Goal: Task Accomplishment & Management: Complete application form

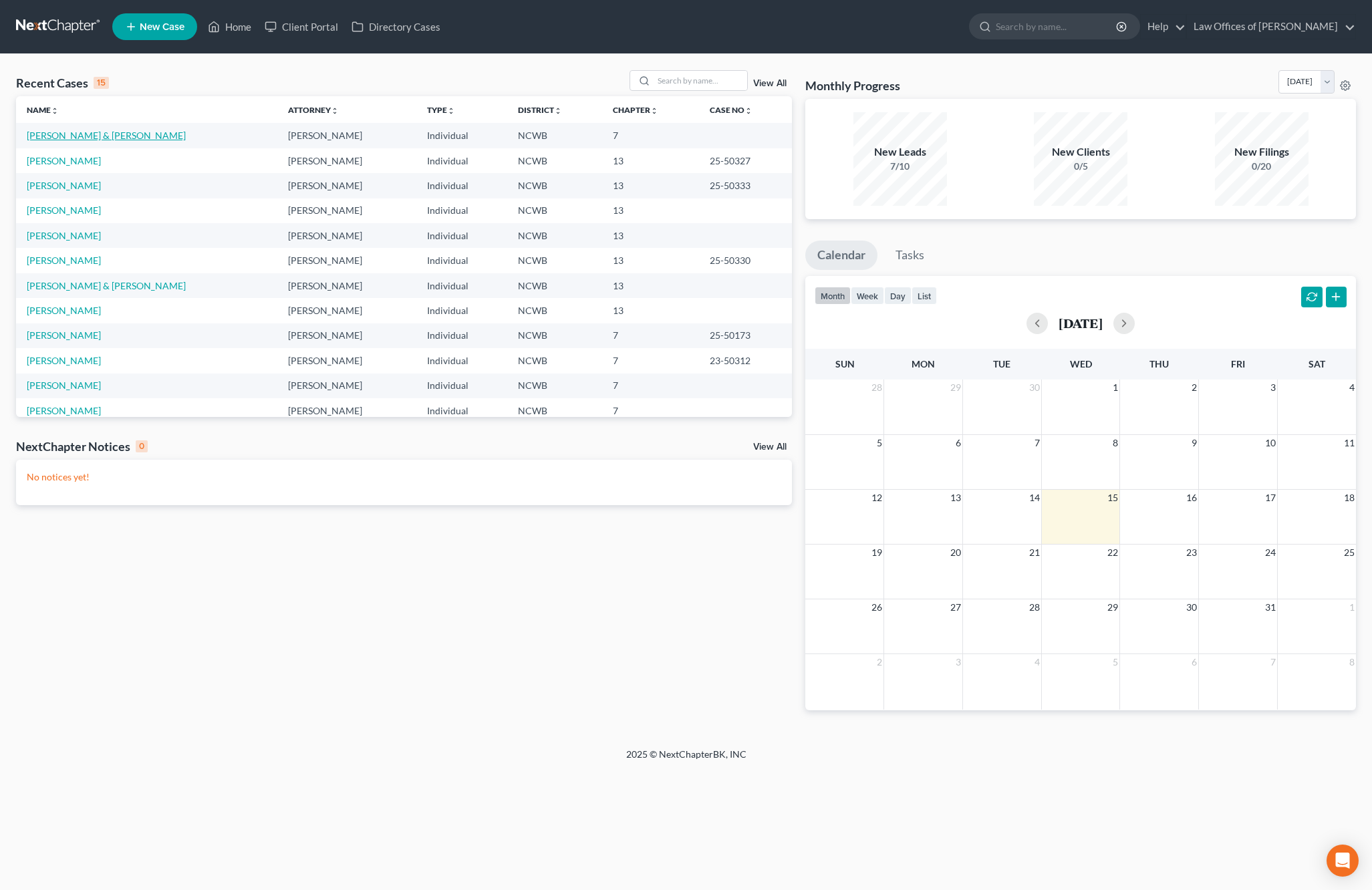
click at [80, 137] on link "[PERSON_NAME] & [PERSON_NAME]" at bounding box center [106, 135] width 159 height 11
select select "4"
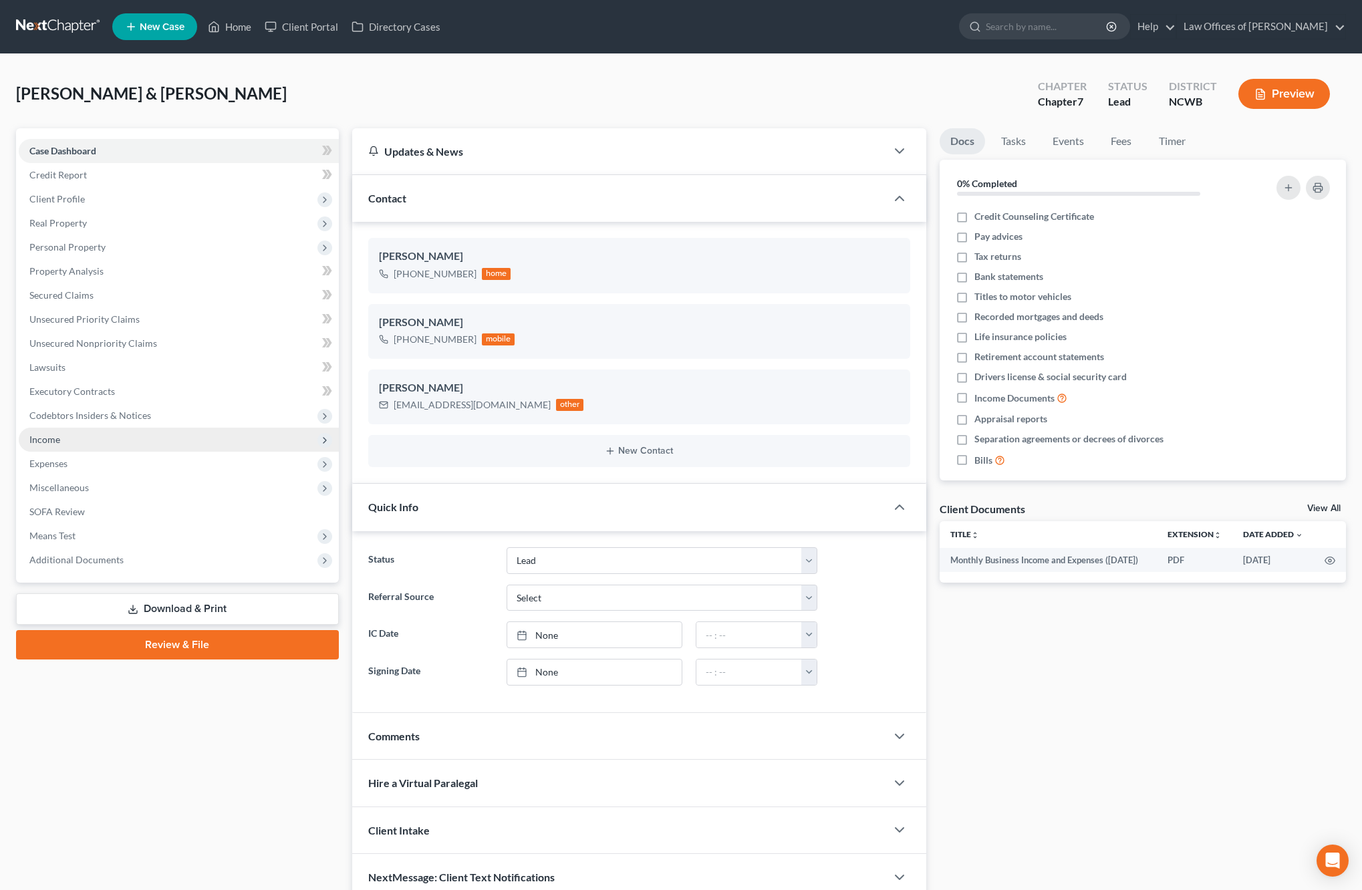
click at [52, 440] on span "Income" at bounding box center [44, 439] width 31 height 11
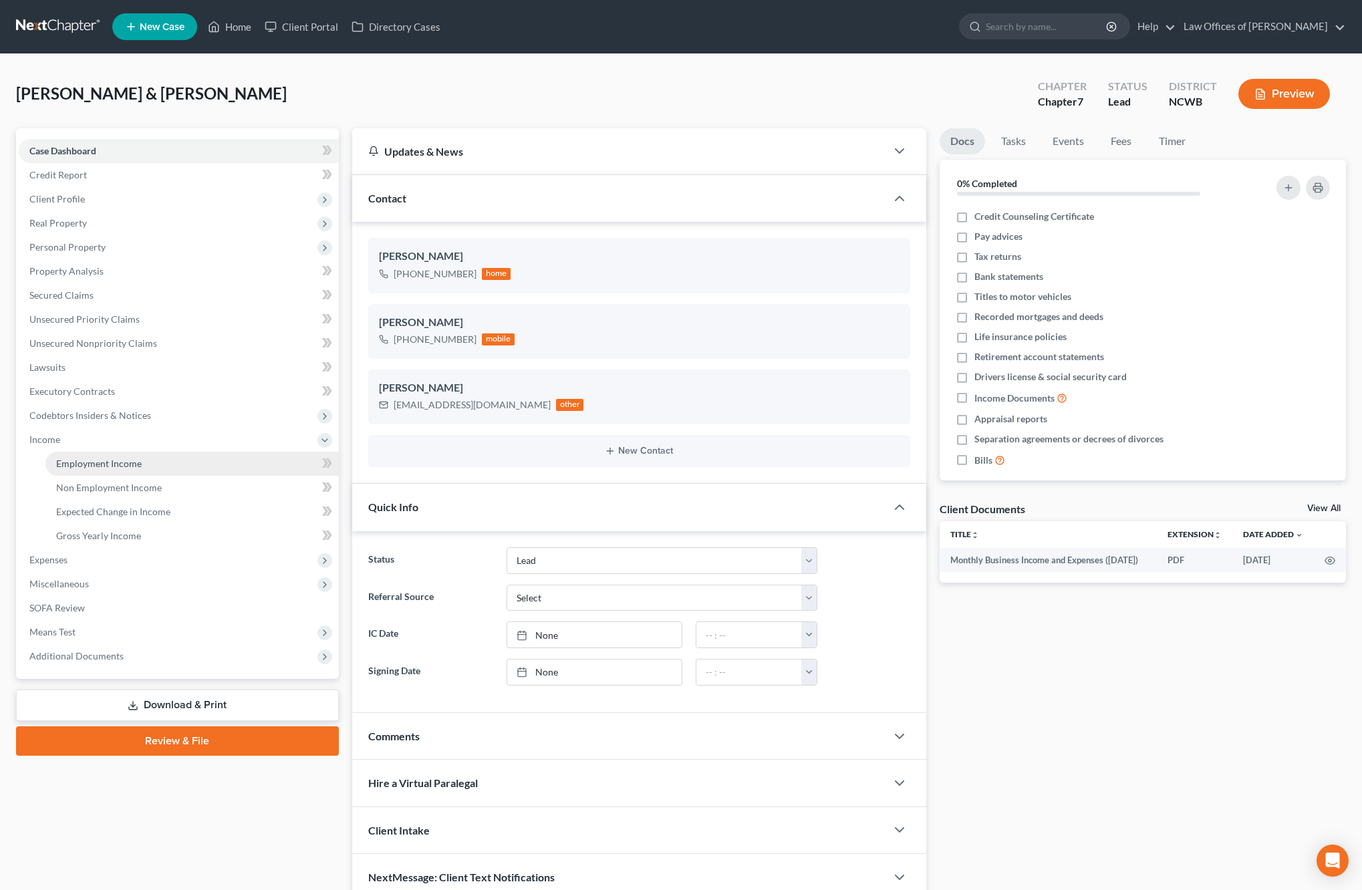
click at [102, 466] on span "Employment Income" at bounding box center [99, 463] width 86 height 11
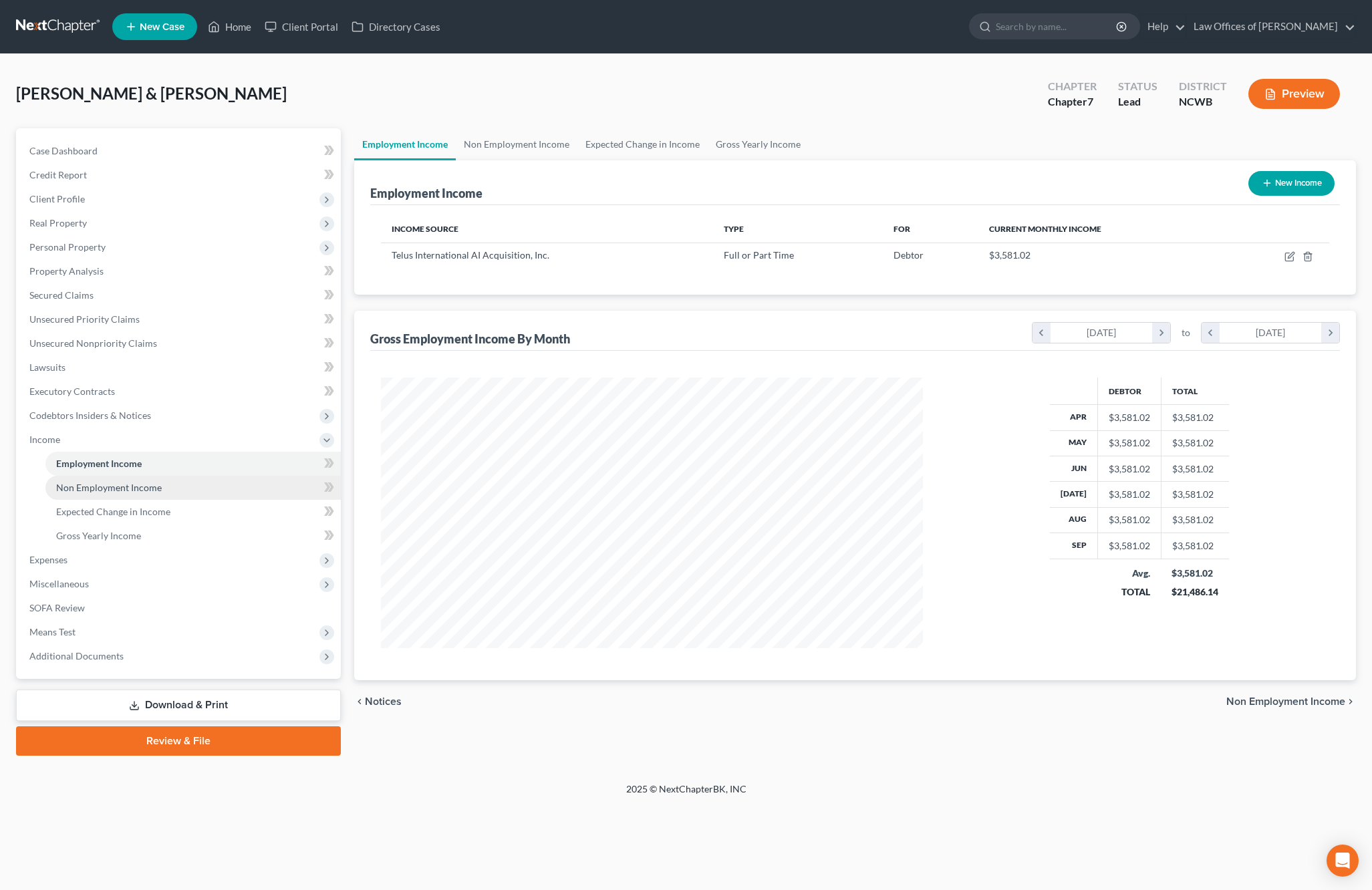
scroll to position [271, 569]
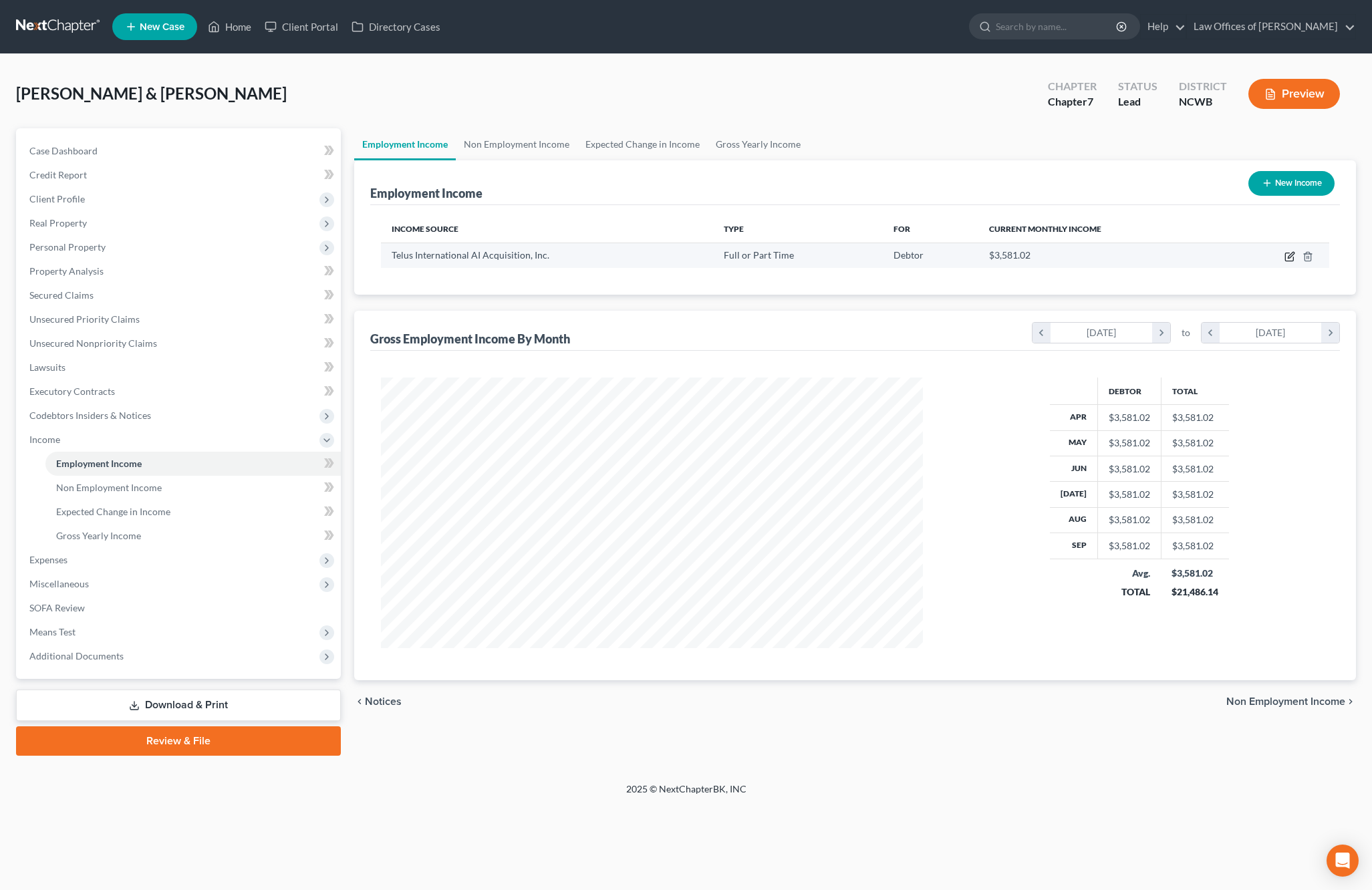
click at [1293, 258] on icon "button" at bounding box center [1289, 257] width 8 height 8
select select "0"
select select "31"
select select "2"
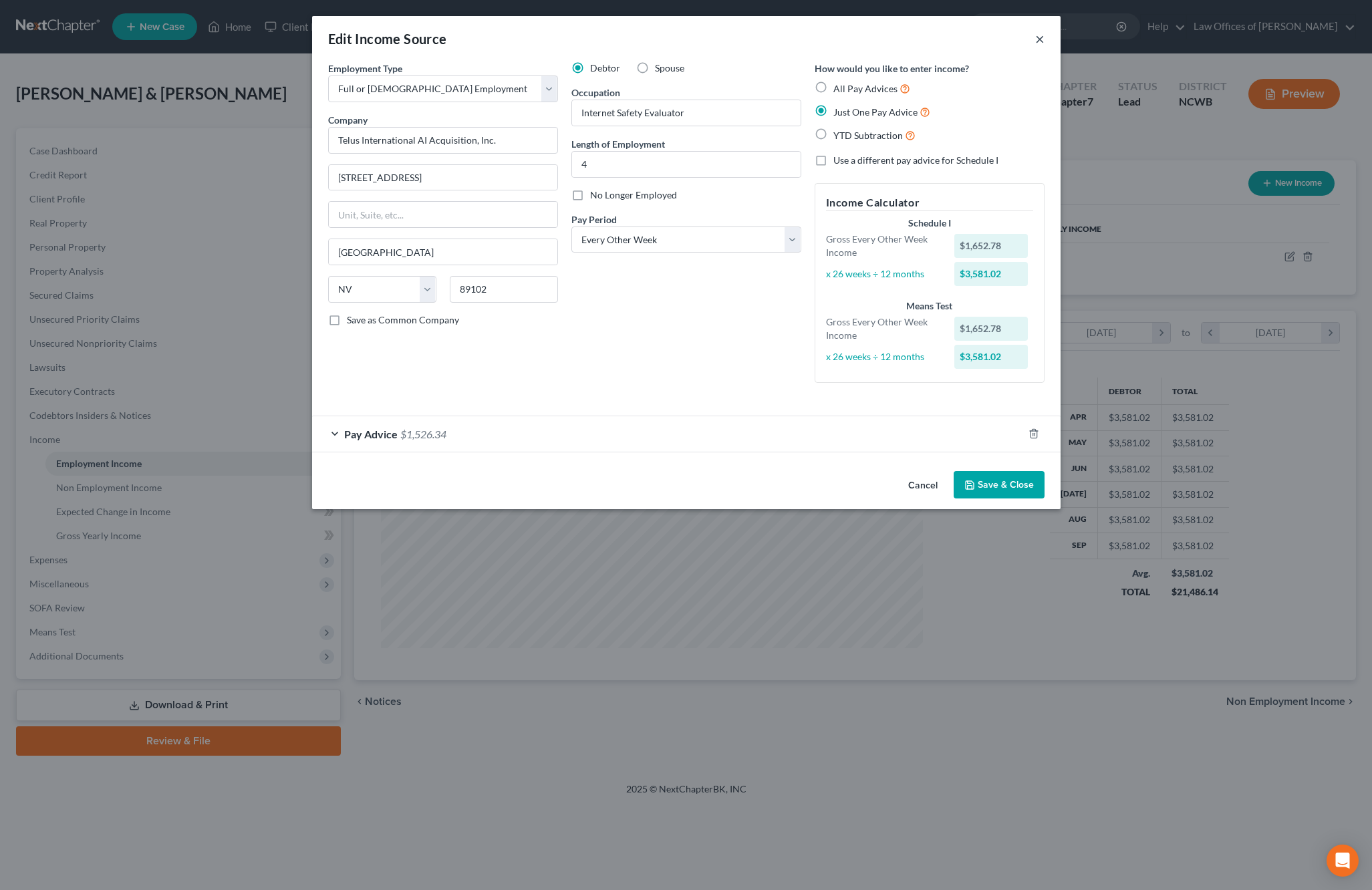
click at [1039, 38] on button "×" at bounding box center [1039, 39] width 9 height 16
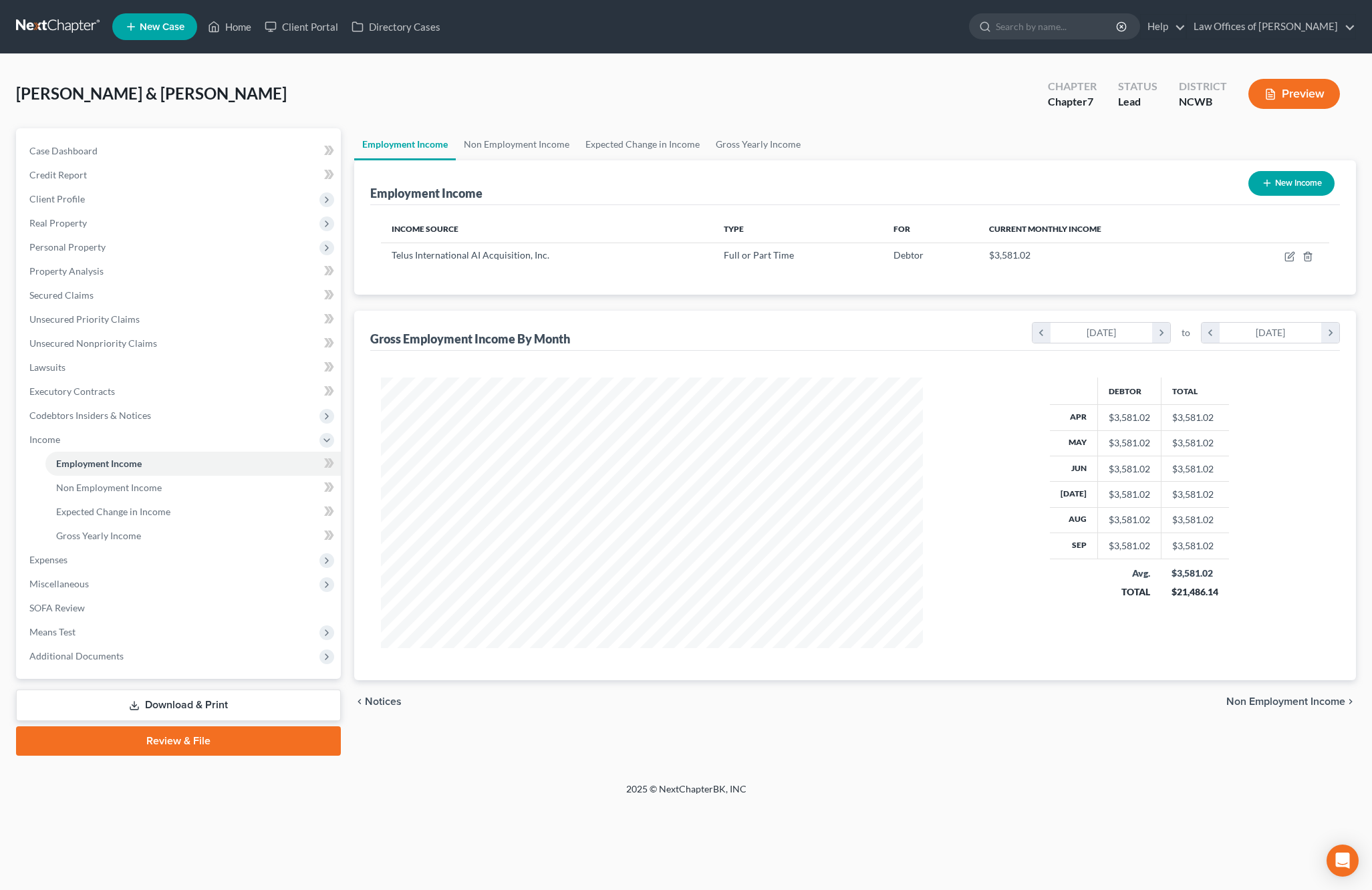
click at [1284, 178] on button "New Income" at bounding box center [1291, 183] width 86 height 25
select select "0"
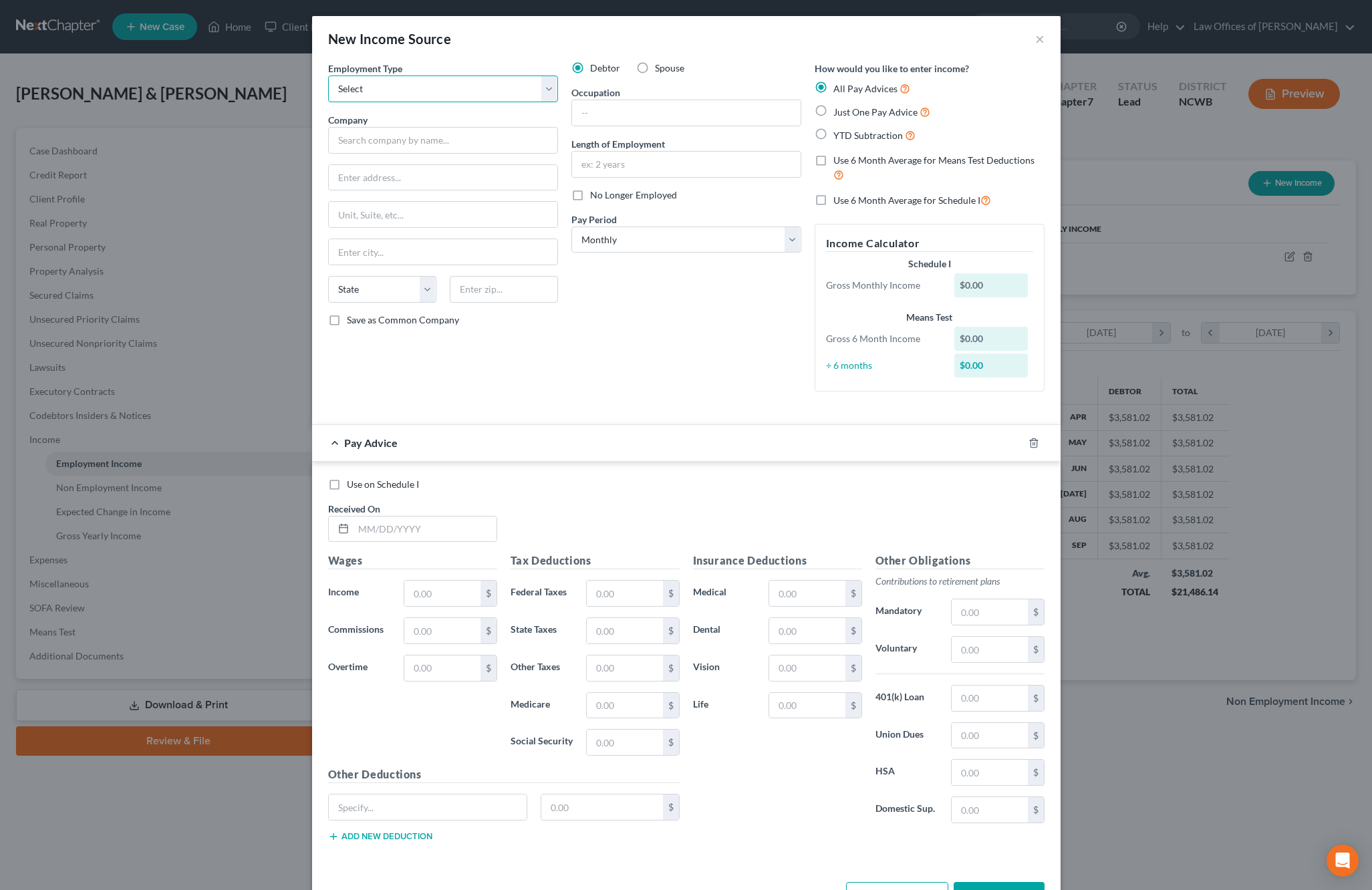
click at [391, 86] on select "Select Full or Part Time Employment Self Employment" at bounding box center [443, 89] width 230 height 27
select select "0"
click at [328, 76] on select "Select Full or Part Time Employment Self Employment" at bounding box center [443, 89] width 230 height 27
click at [401, 137] on input "text" at bounding box center [443, 140] width 230 height 27
type input "Wal-Mart Associates, Inc."
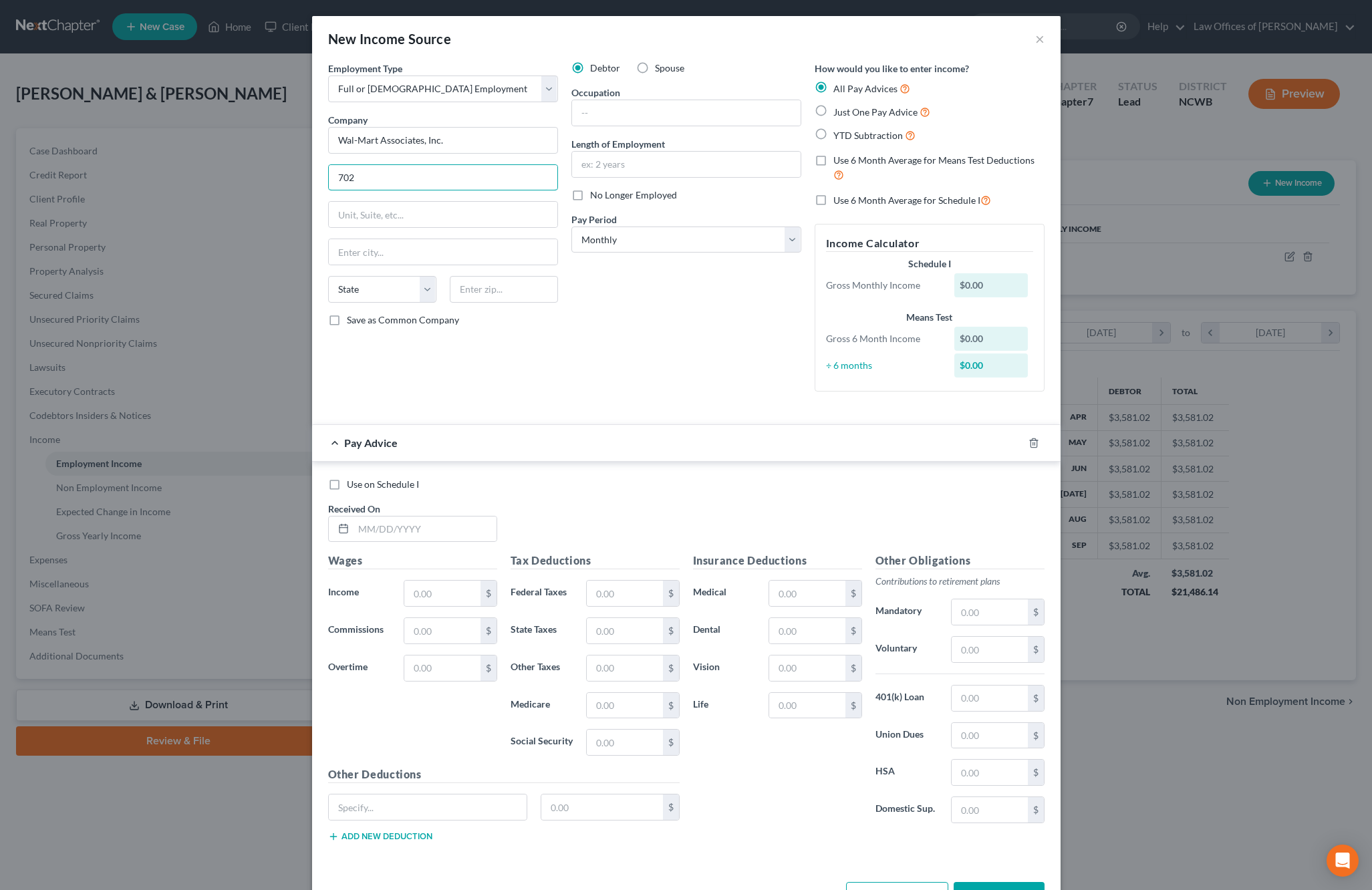
type input "702 S.W. [GEOGRAPHIC_DATA]"
click at [400, 249] on input "text" at bounding box center [443, 251] width 229 height 25
type input "[GEOGRAPHIC_DATA]"
select select "0"
type input "72716"
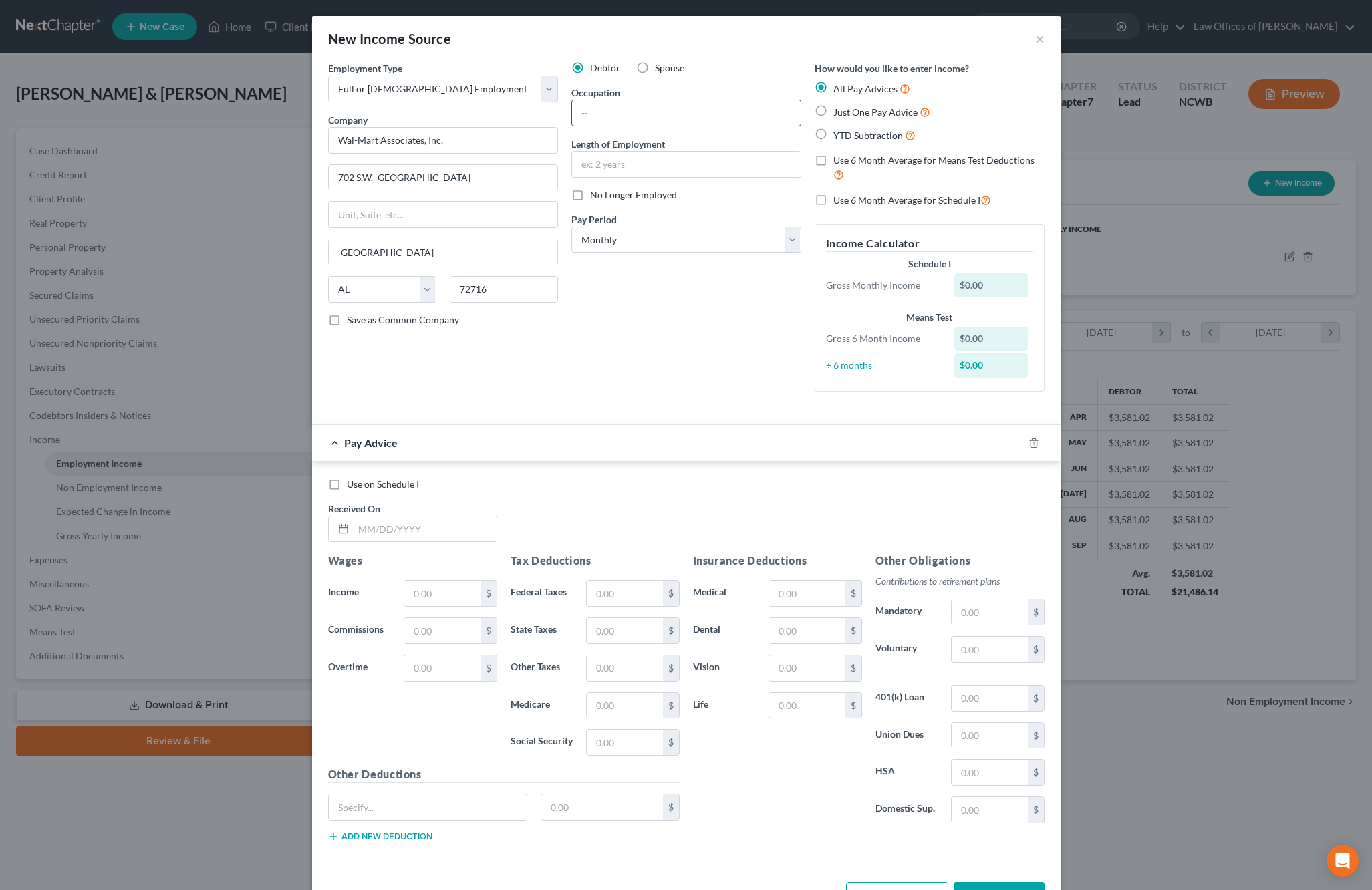
click at [726, 103] on input "text" at bounding box center [686, 112] width 229 height 25
select select "2"
type input "Associate"
click at [665, 166] on input "text" at bounding box center [686, 164] width 229 height 25
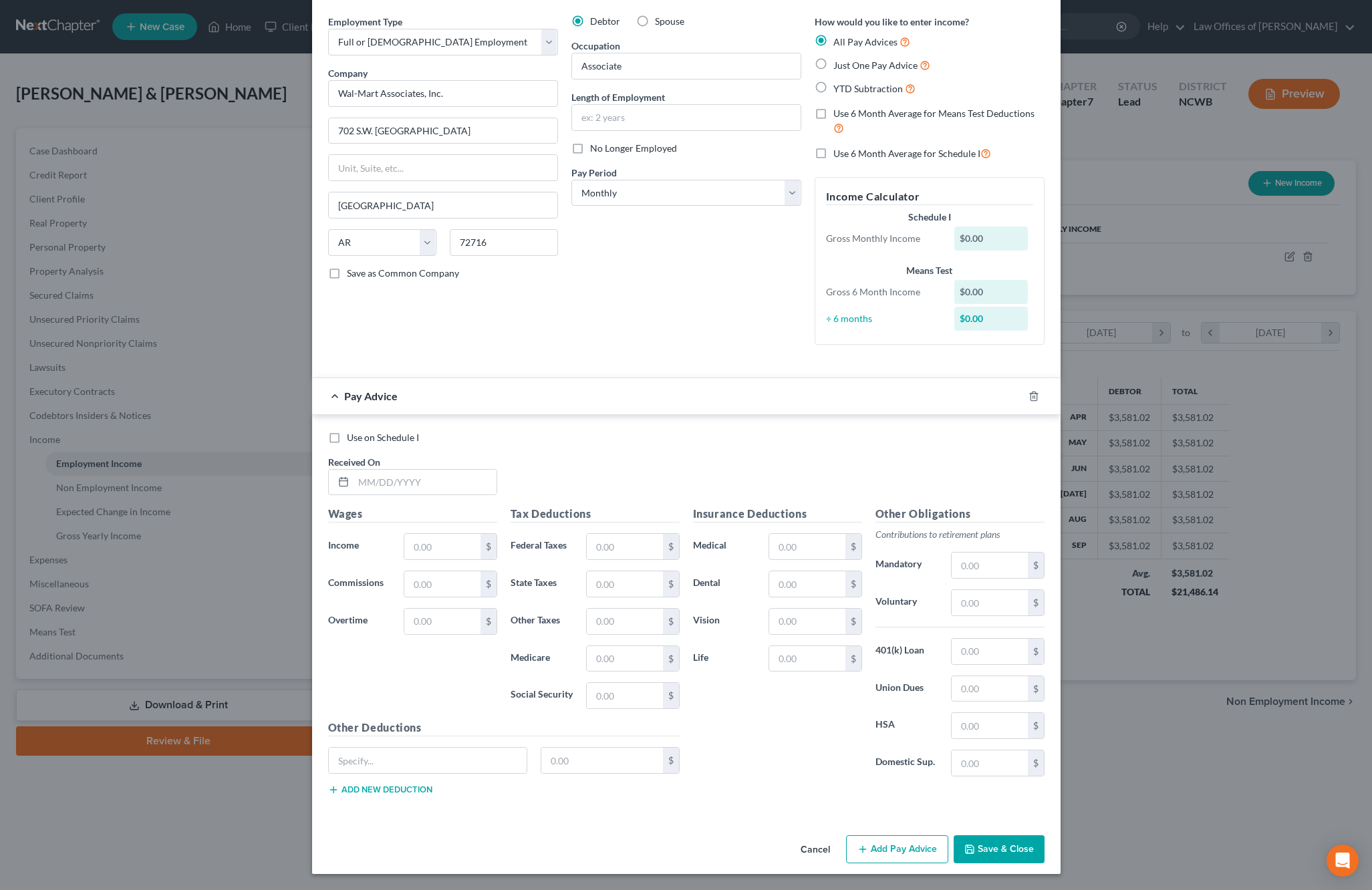
click at [990, 848] on button "Save & Close" at bounding box center [998, 849] width 91 height 28
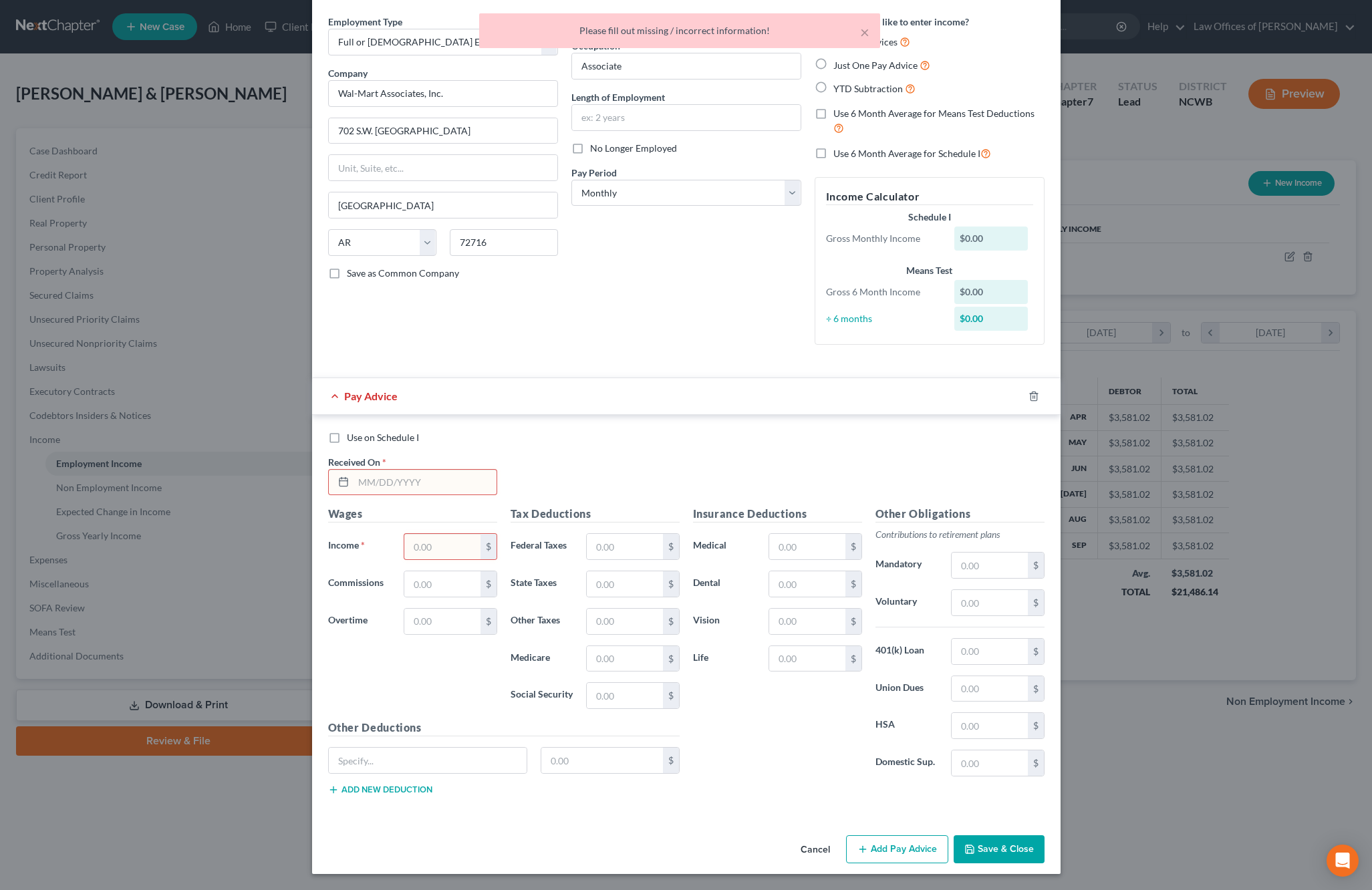
click at [475, 480] on input "text" at bounding box center [424, 482] width 143 height 25
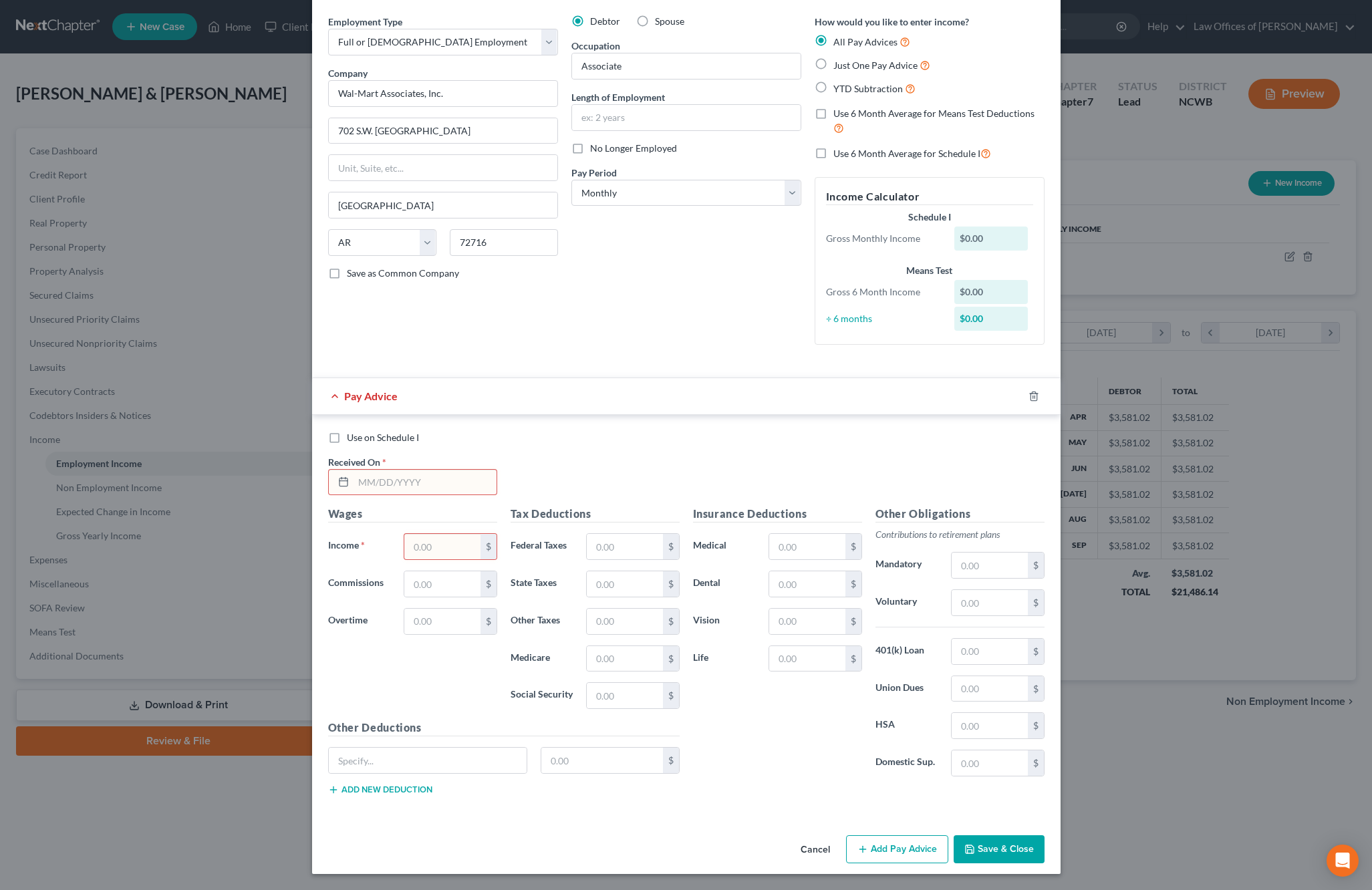
click at [426, 484] on input "text" at bounding box center [424, 482] width 143 height 25
type input "[DATE]"
click at [445, 551] on input "text" at bounding box center [442, 546] width 76 height 25
type input "2,132.70"
click at [421, 587] on input "text" at bounding box center [442, 583] width 76 height 25
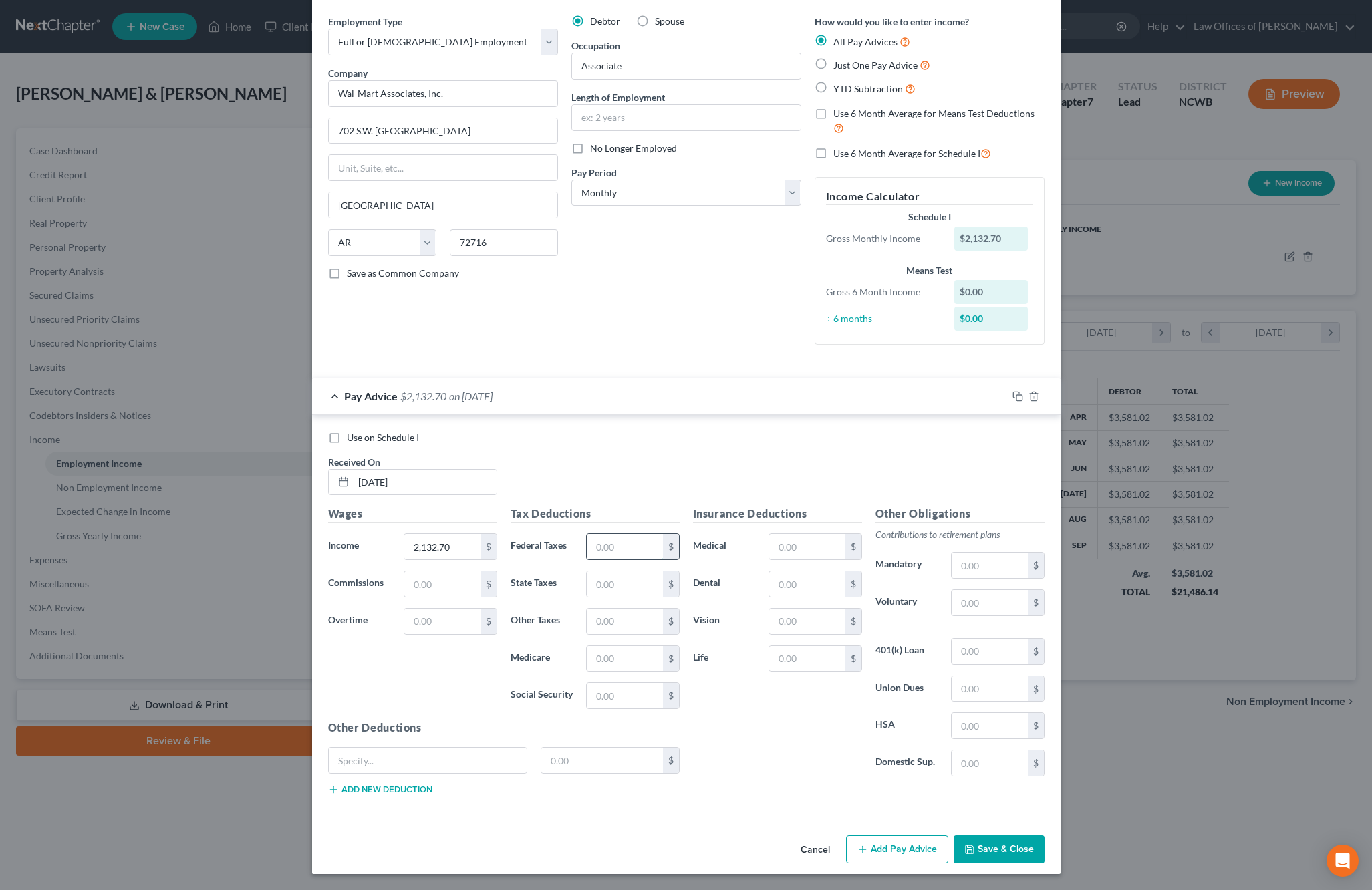
click at [630, 551] on input "text" at bounding box center [625, 546] width 76 height 25
type input "430.12"
click at [786, 552] on input "text" at bounding box center [807, 546] width 76 height 25
type input "105.01"
click at [994, 845] on button "Save & Close" at bounding box center [998, 849] width 91 height 28
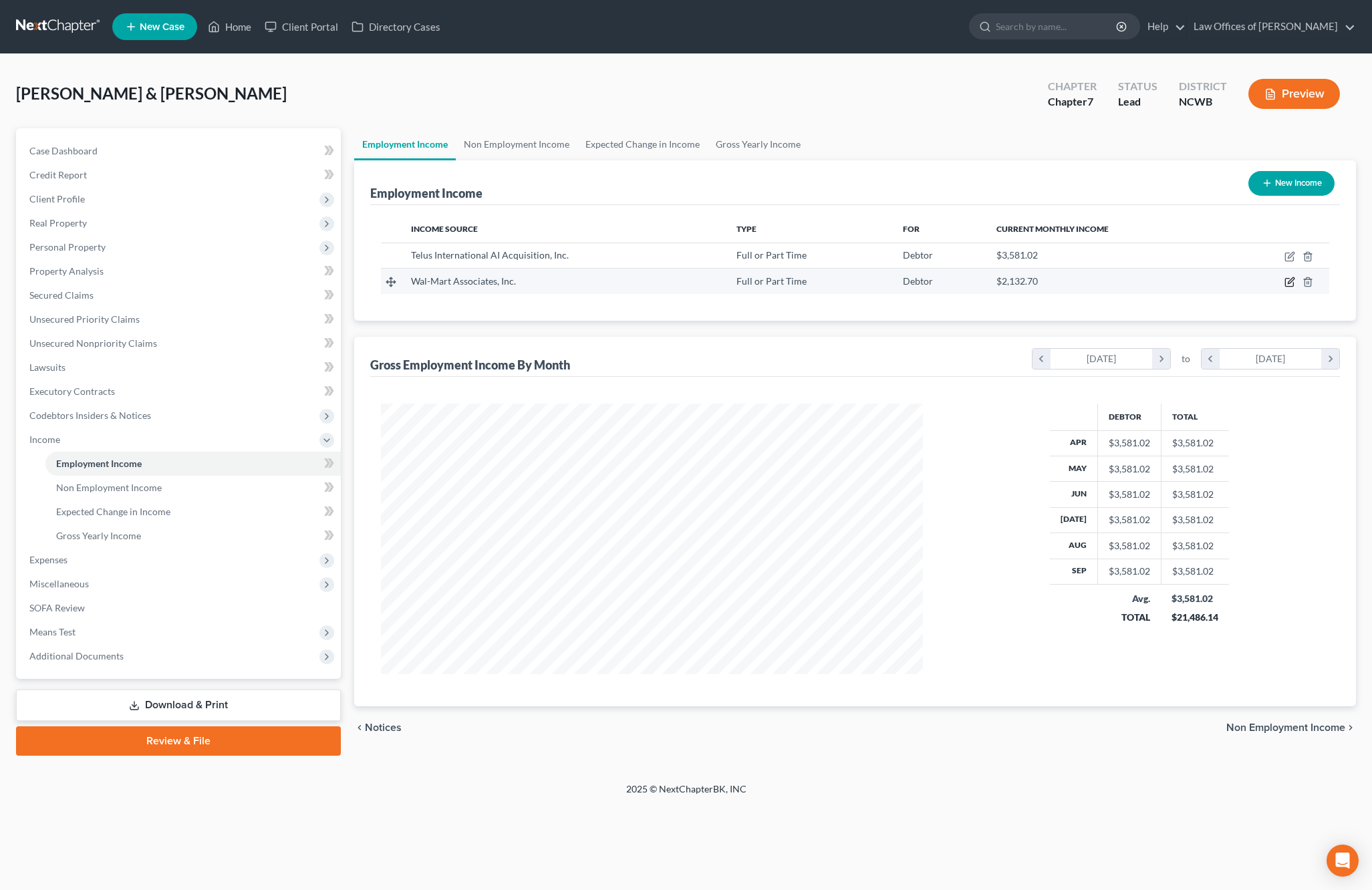
click at [1288, 283] on icon "button" at bounding box center [1291, 281] width 6 height 6
select select "0"
select select "2"
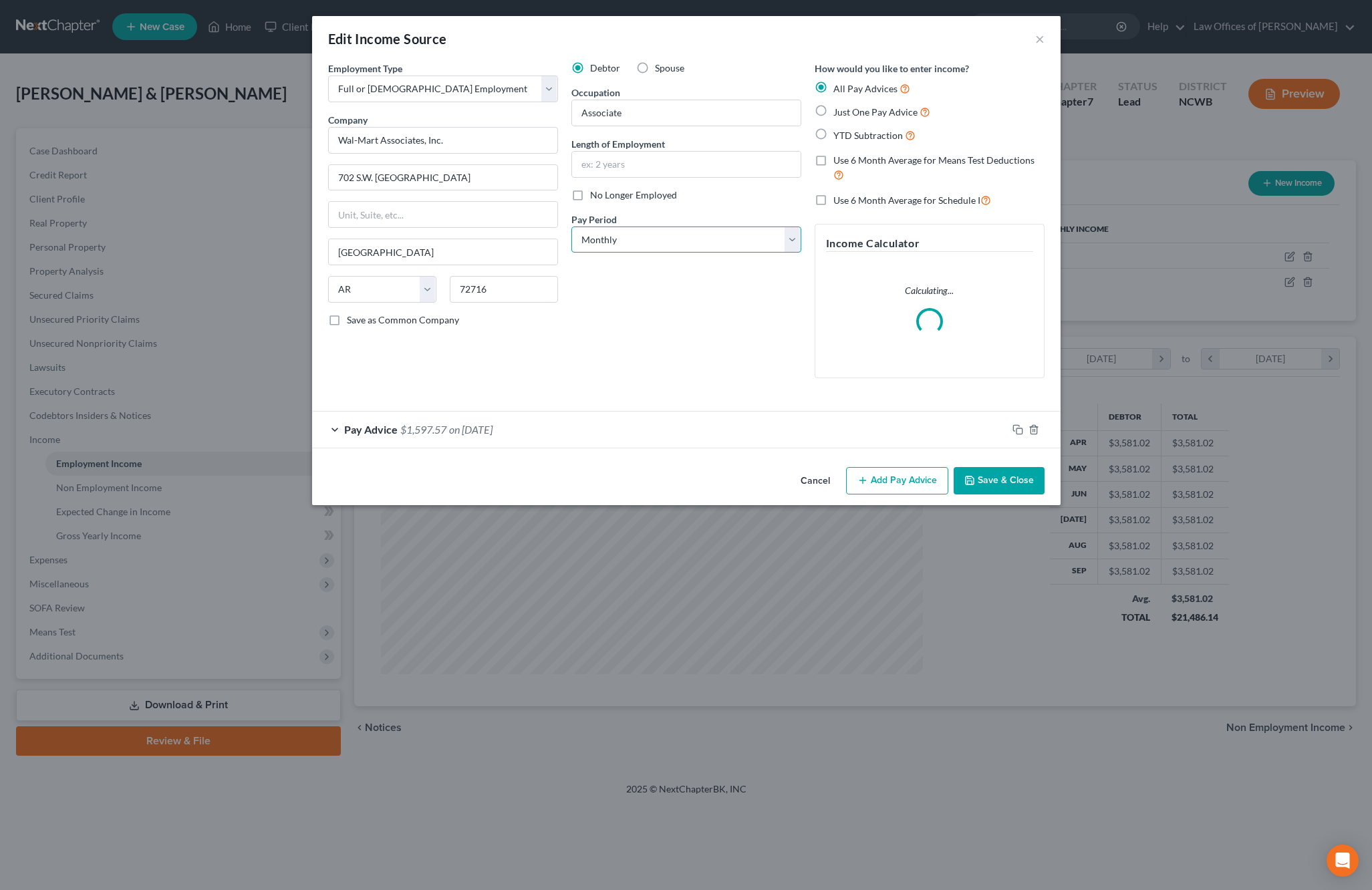
click at [672, 239] on select "Select Monthly Twice Monthly Every Other Week Weekly" at bounding box center [686, 240] width 230 height 27
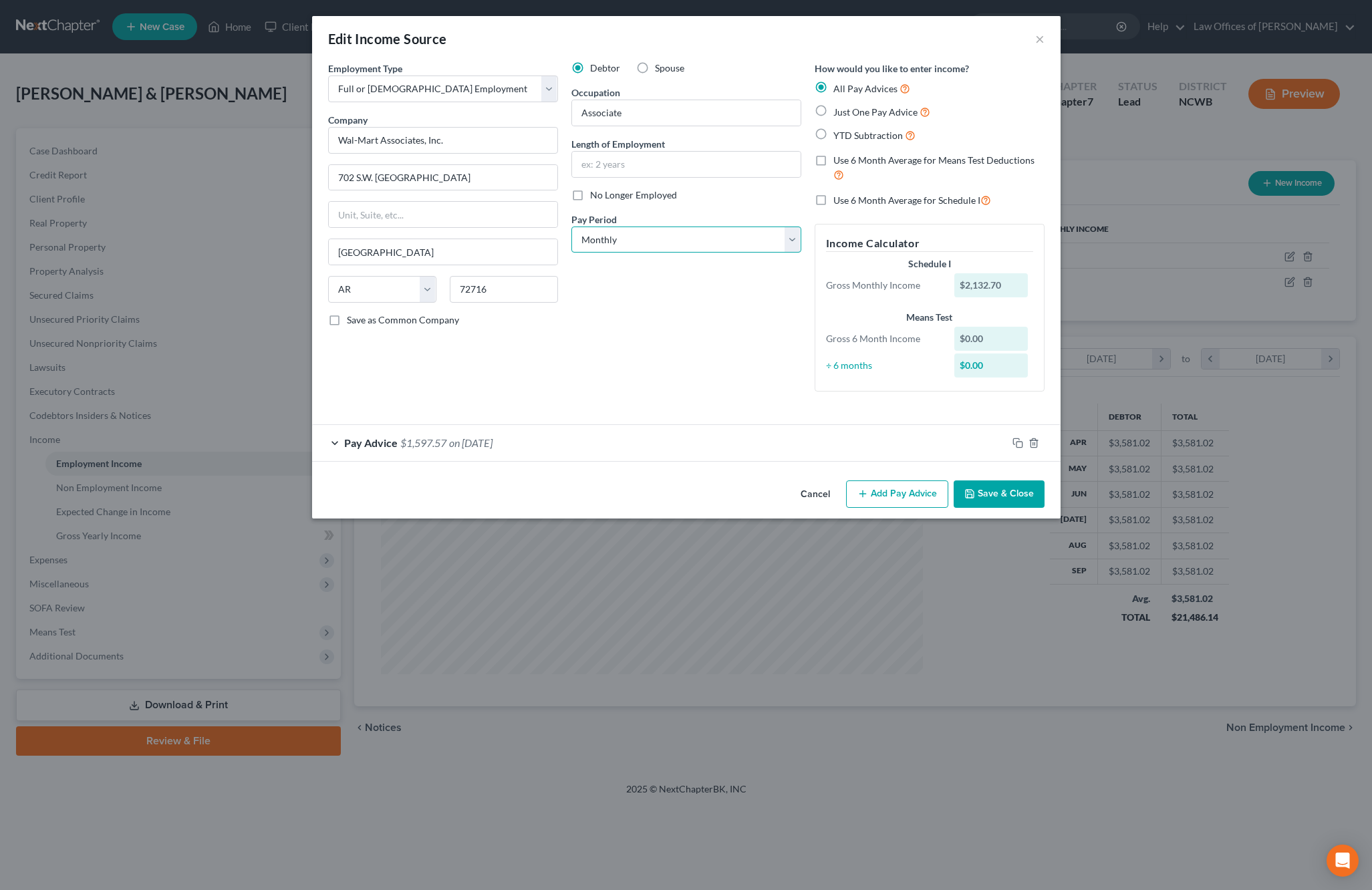
select select "2"
click at [571, 227] on select "Select Monthly Twice Monthly Every Other Week Weekly" at bounding box center [686, 240] width 230 height 27
click at [982, 489] on button "Save & Close" at bounding box center [998, 494] width 91 height 28
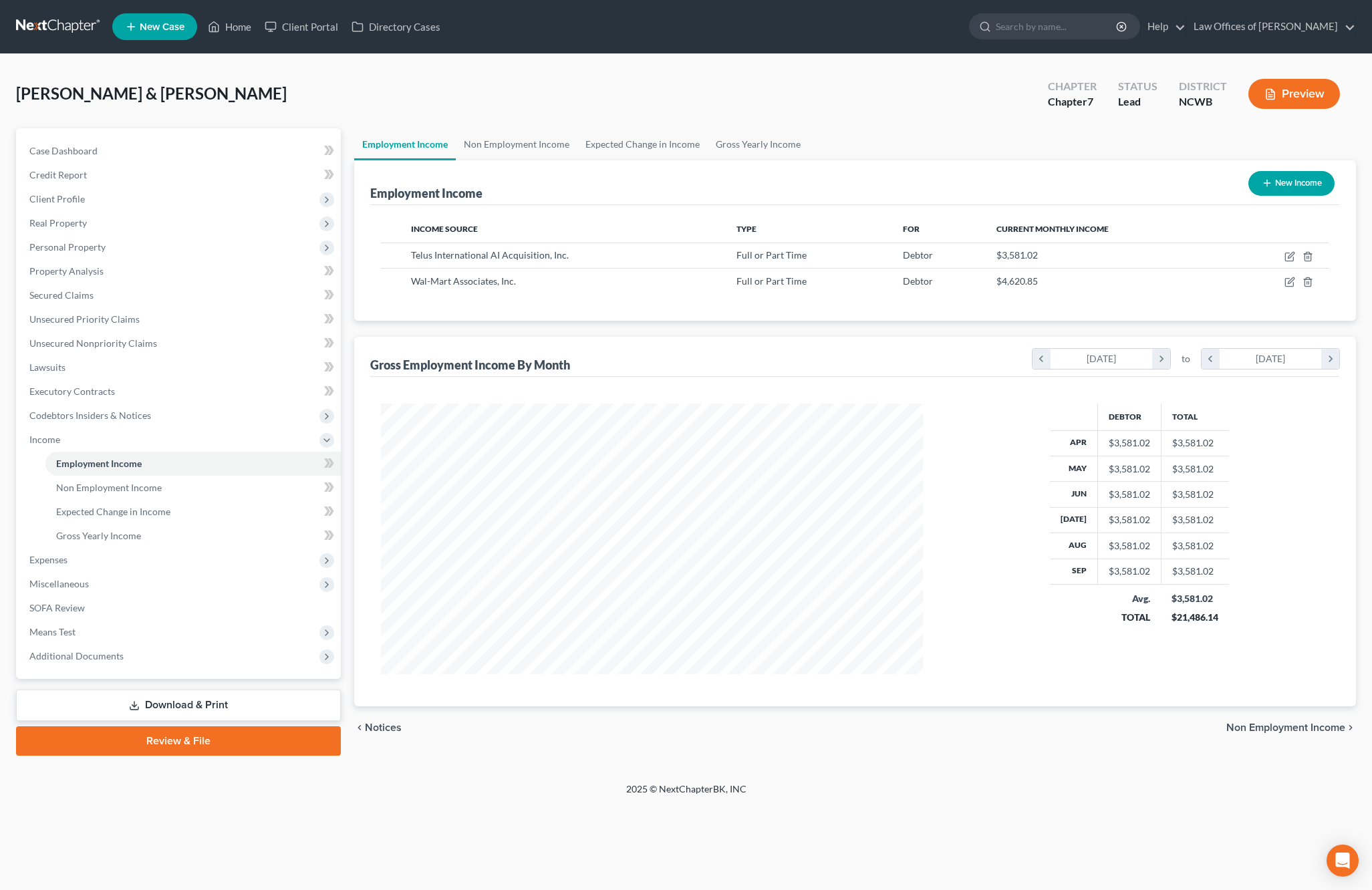
click at [945, 322] on div "Employment Income New Income Income Source Type For Current Monthly Income Telu…" at bounding box center [855, 433] width 1002 height 546
click at [1292, 281] on icon "button" at bounding box center [1291, 281] width 6 height 6
select select "0"
select select "2"
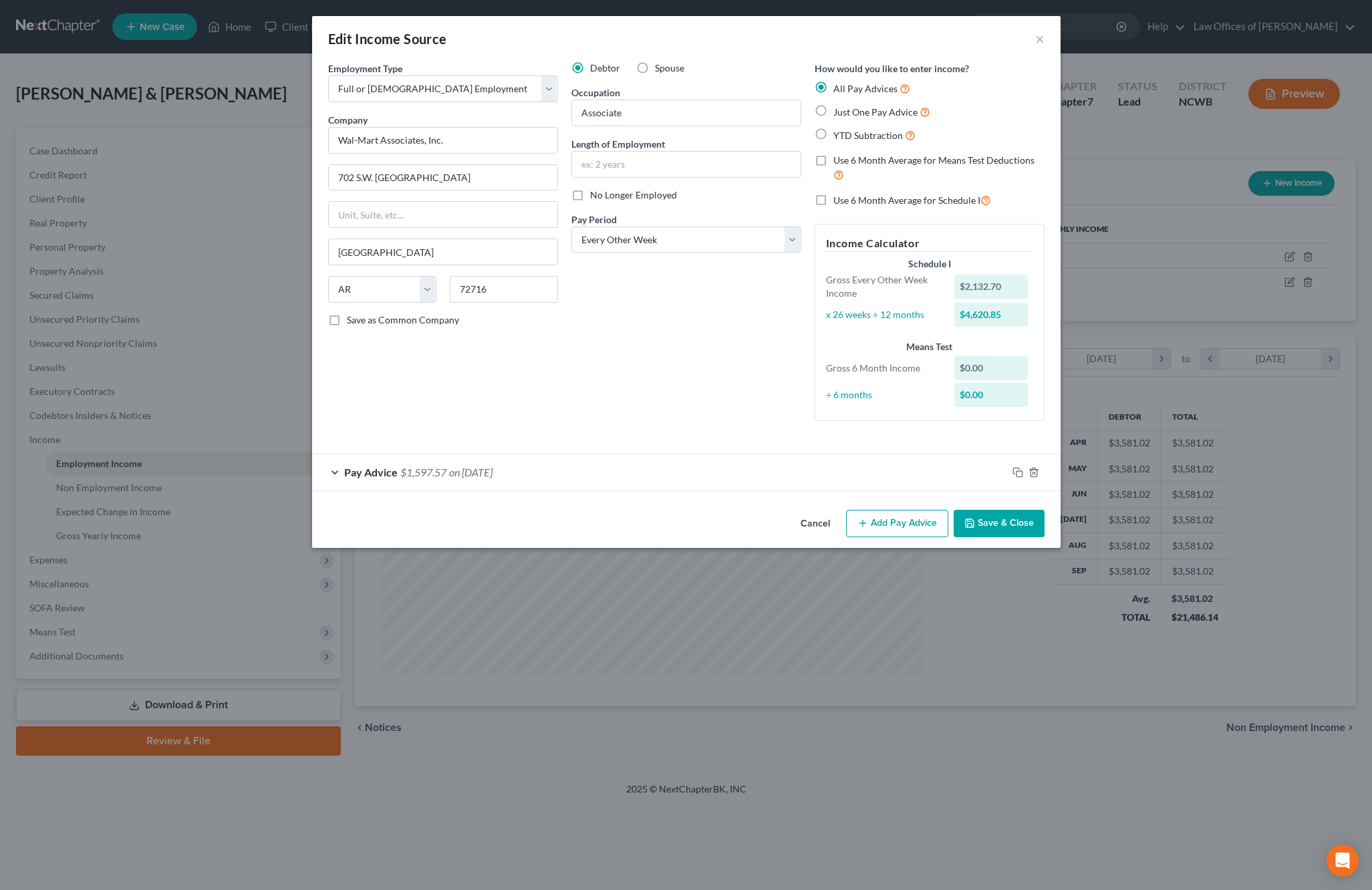
click at [1016, 529] on button "Save & Close" at bounding box center [998, 524] width 91 height 28
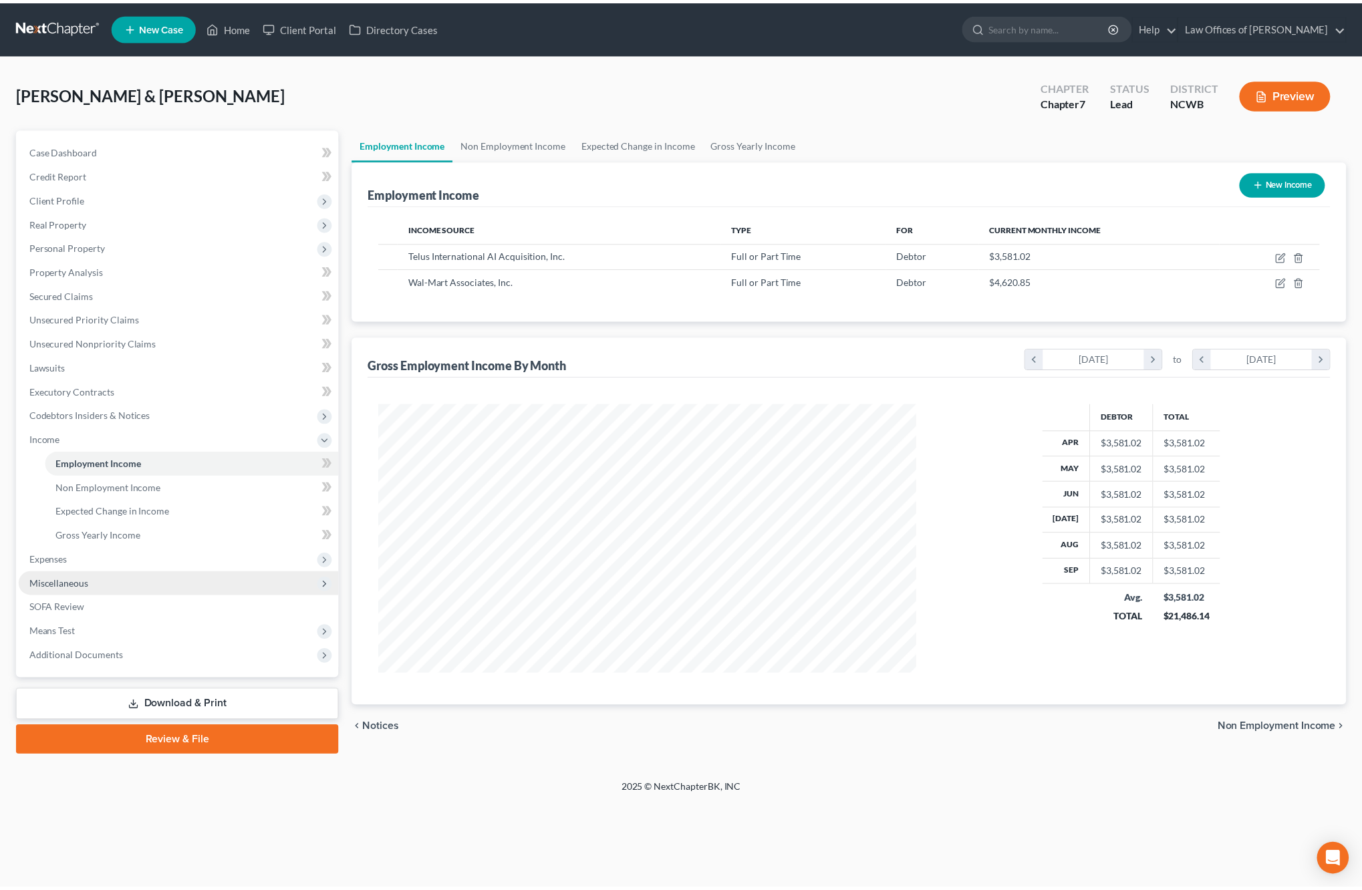
scroll to position [271, 569]
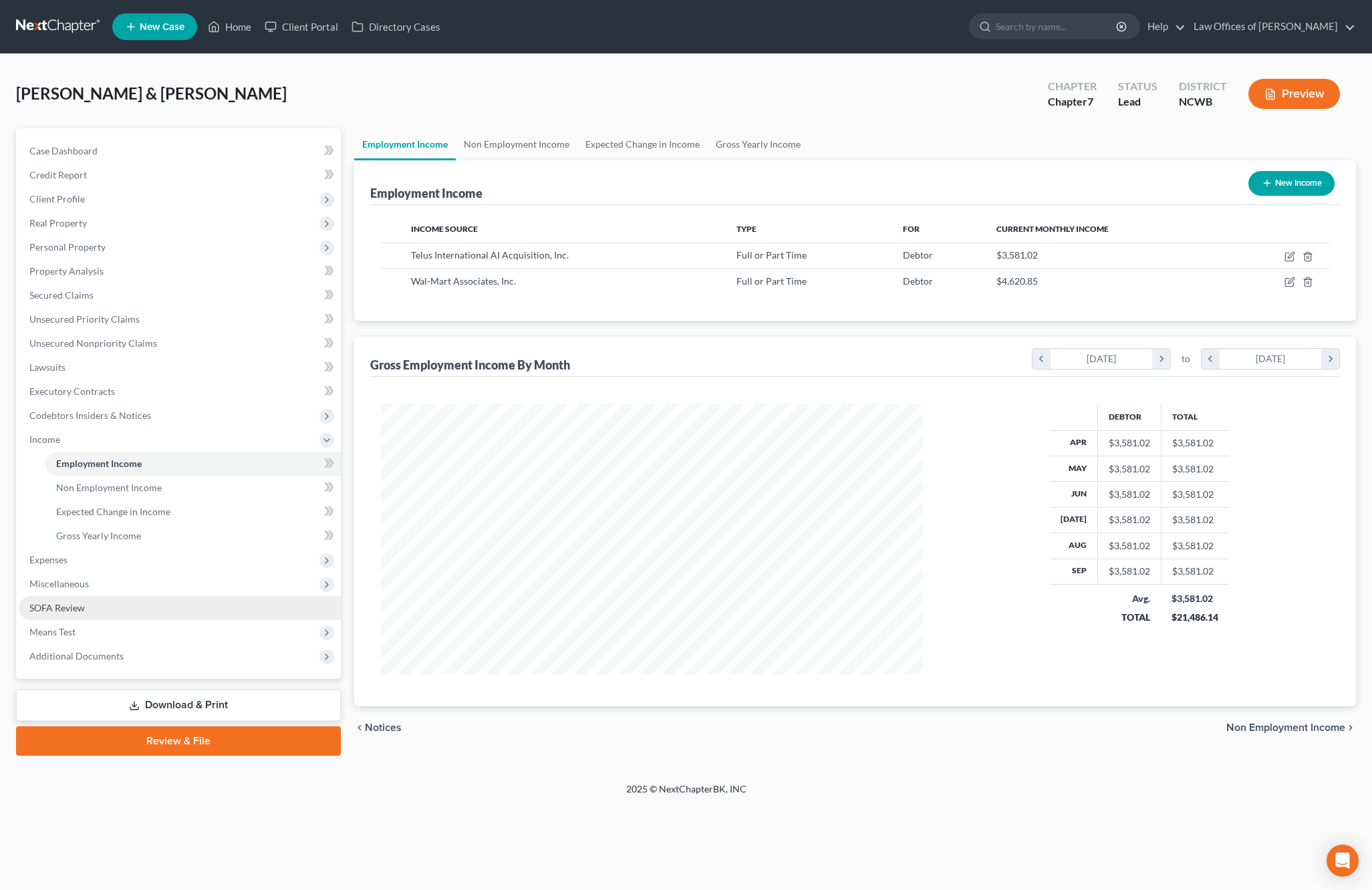
click at [57, 604] on span "SOFA Review" at bounding box center [56, 607] width 55 height 11
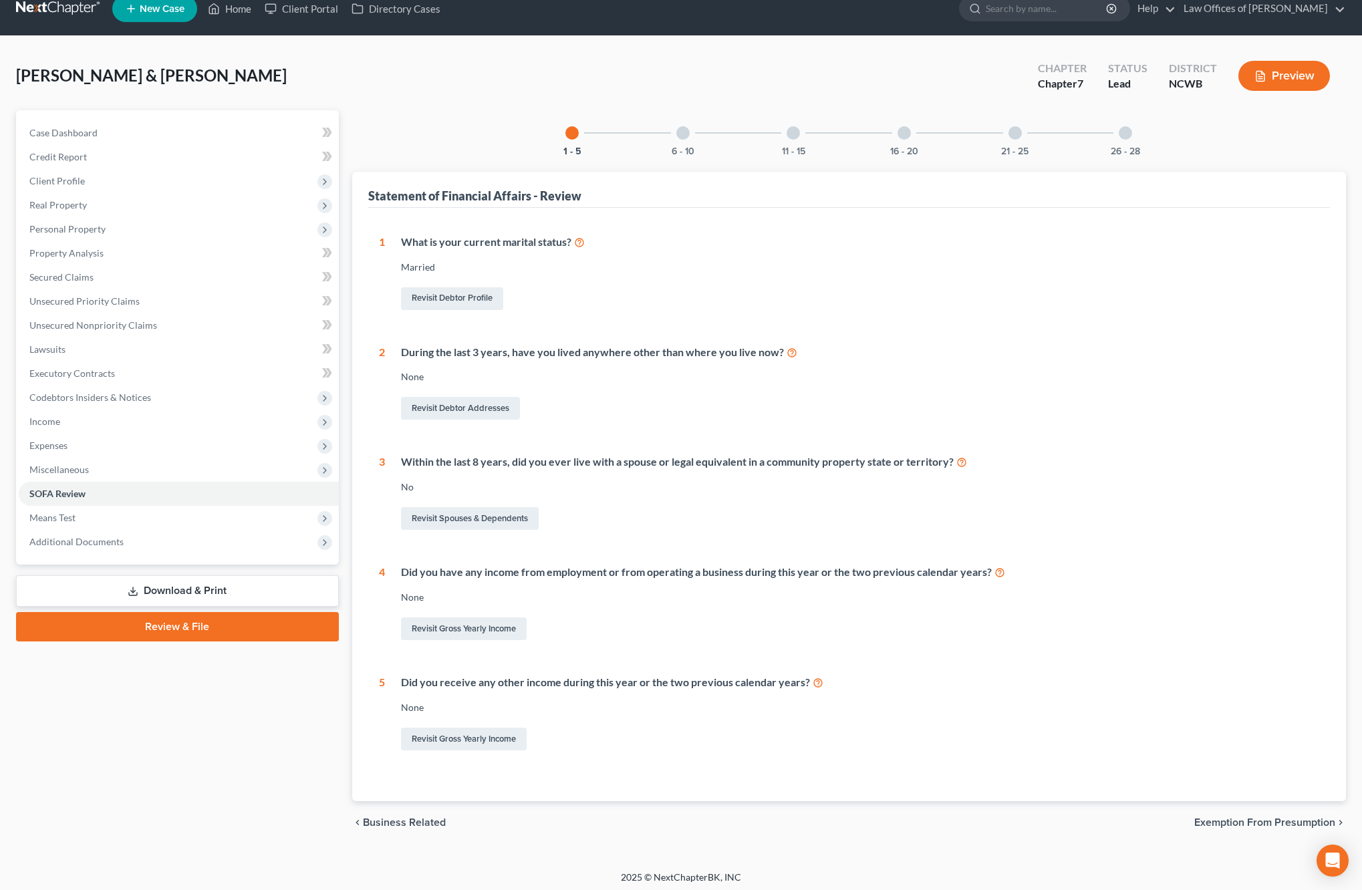
scroll to position [23, 0]
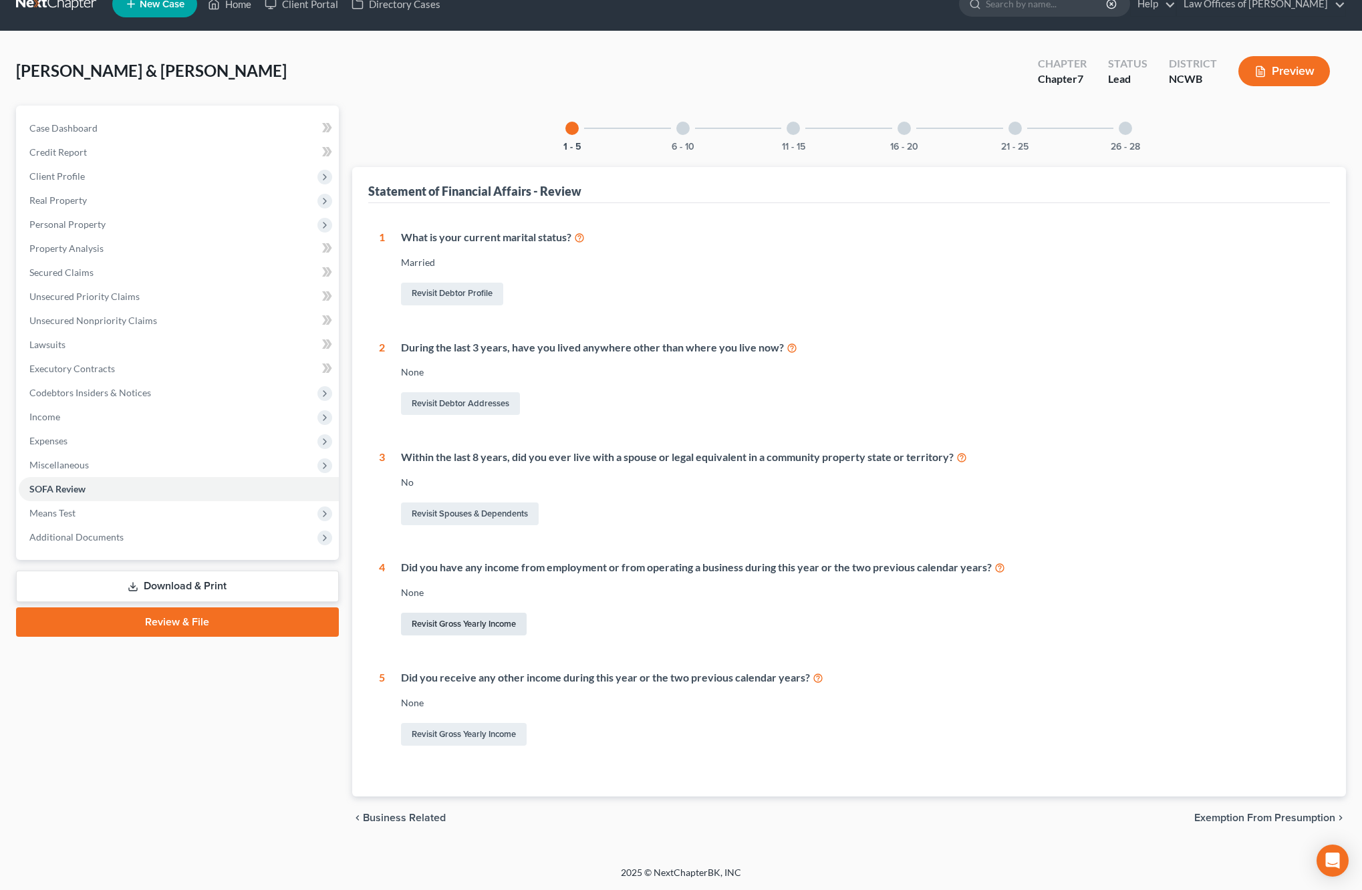
click at [493, 617] on link "Revisit Gross Yearly Income" at bounding box center [464, 624] width 126 height 23
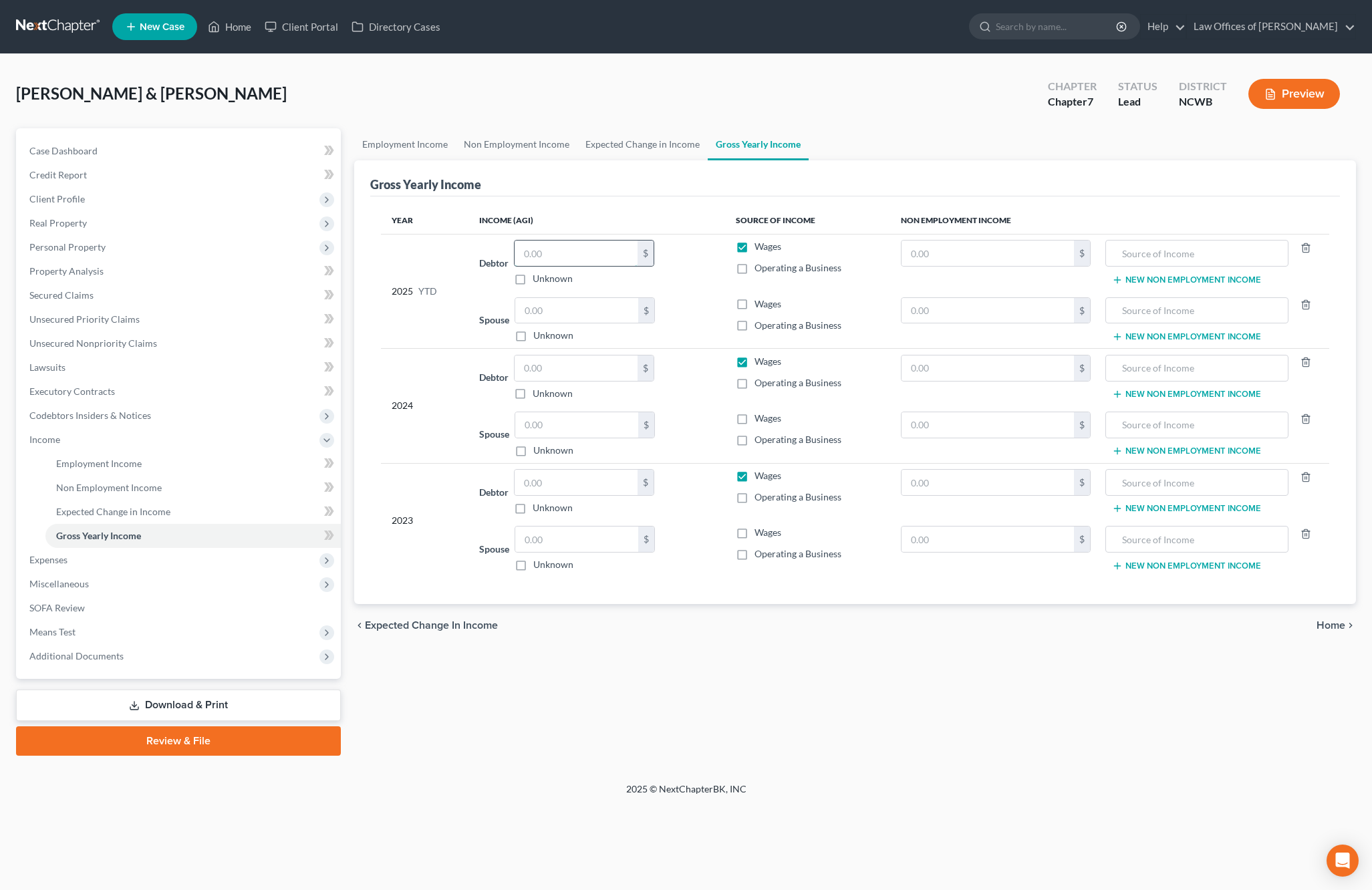
click at [563, 262] on input "text" at bounding box center [575, 253] width 123 height 25
click at [544, 314] on input "text" at bounding box center [576, 310] width 123 height 25
type input "43,366.36"
click at [592, 257] on input "text" at bounding box center [575, 253] width 123 height 25
type input "0"
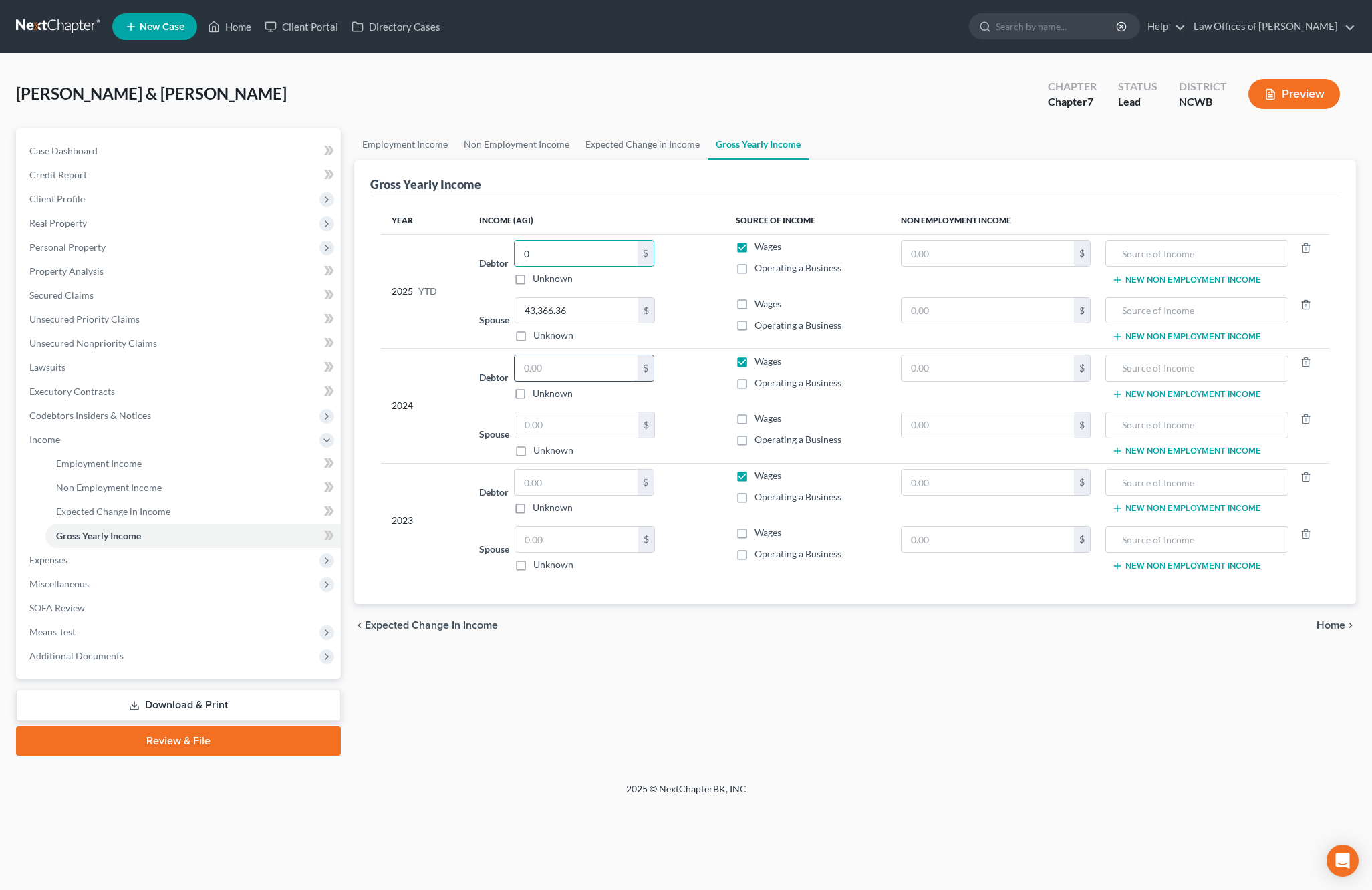
click at [565, 374] on input "text" at bounding box center [575, 367] width 123 height 25
click at [968, 378] on input "text" at bounding box center [987, 367] width 172 height 25
type input "21,382"
click at [1166, 375] on input "text" at bounding box center [1196, 367] width 168 height 25
type input "Data Annotation"
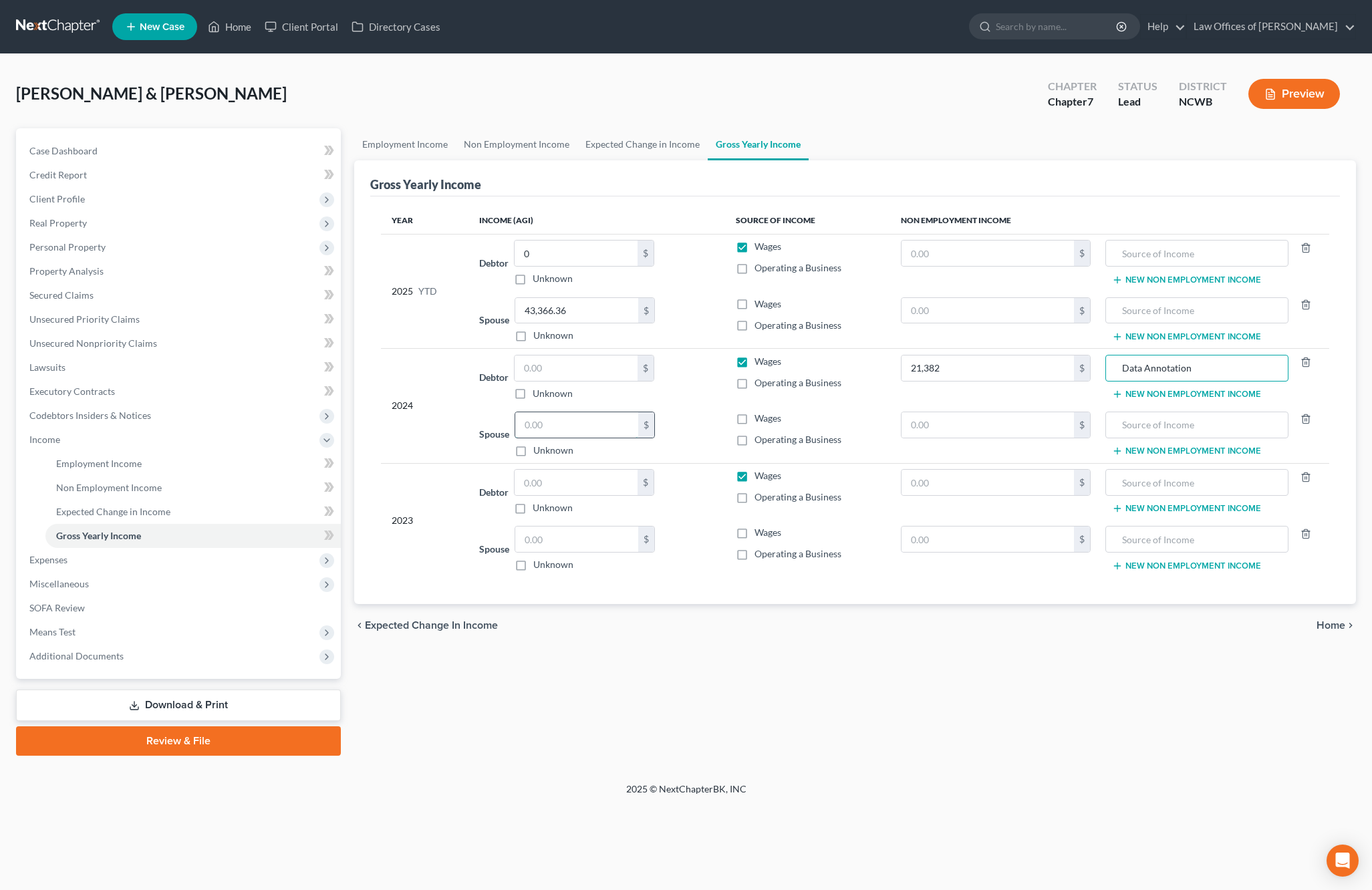
click at [555, 428] on input "text" at bounding box center [576, 424] width 123 height 25
type input "51,571.55"
click at [565, 370] on input "text" at bounding box center [575, 367] width 123 height 25
type input "2,354.99"
click at [577, 490] on input "text" at bounding box center [575, 482] width 123 height 25
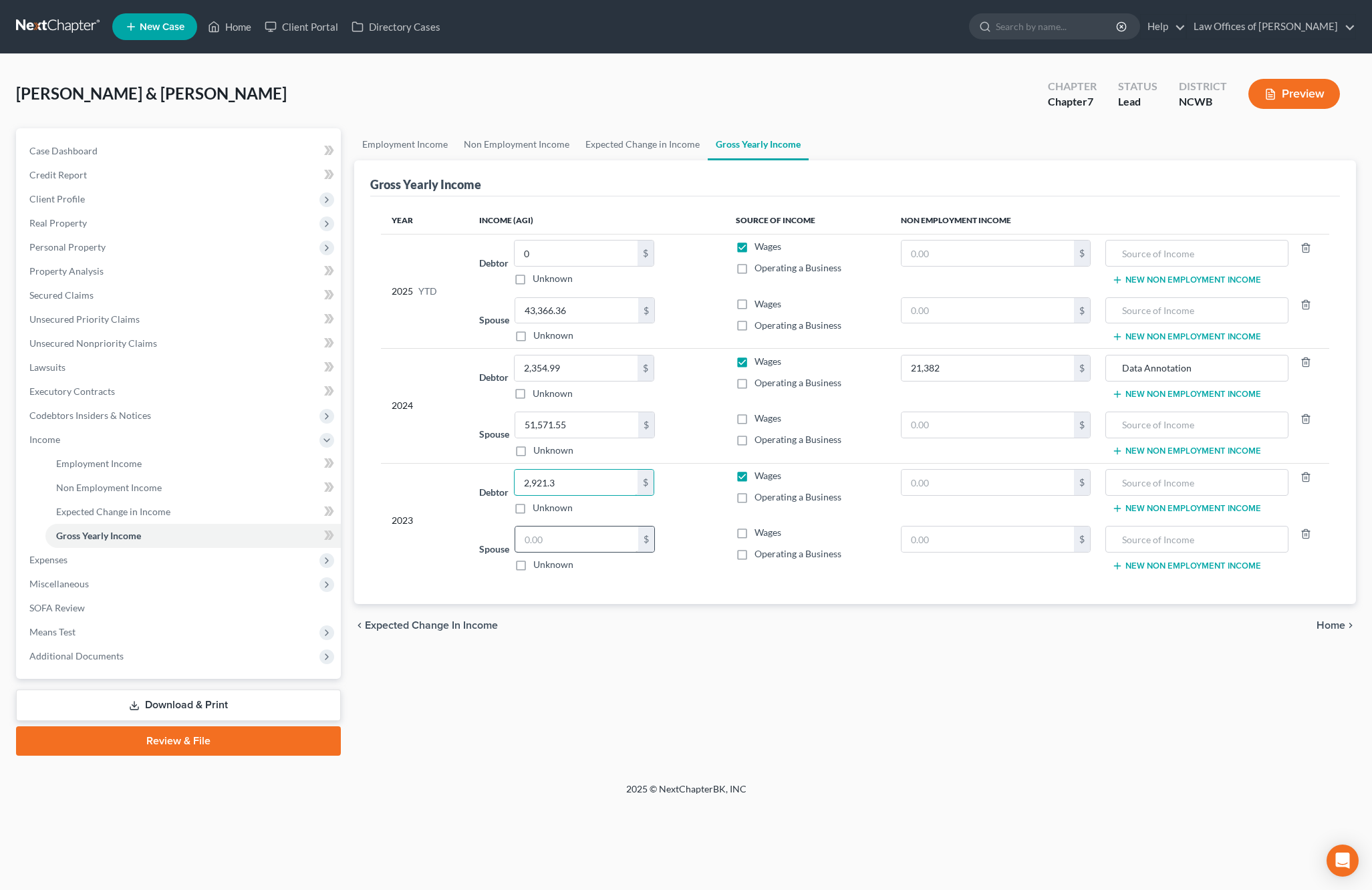
type input "2,921.3"
click at [575, 537] on input "text" at bounding box center [576, 539] width 123 height 25
type input "2"
type input "47,947.11"
click at [1005, 486] on input "text" at bounding box center [987, 482] width 172 height 25
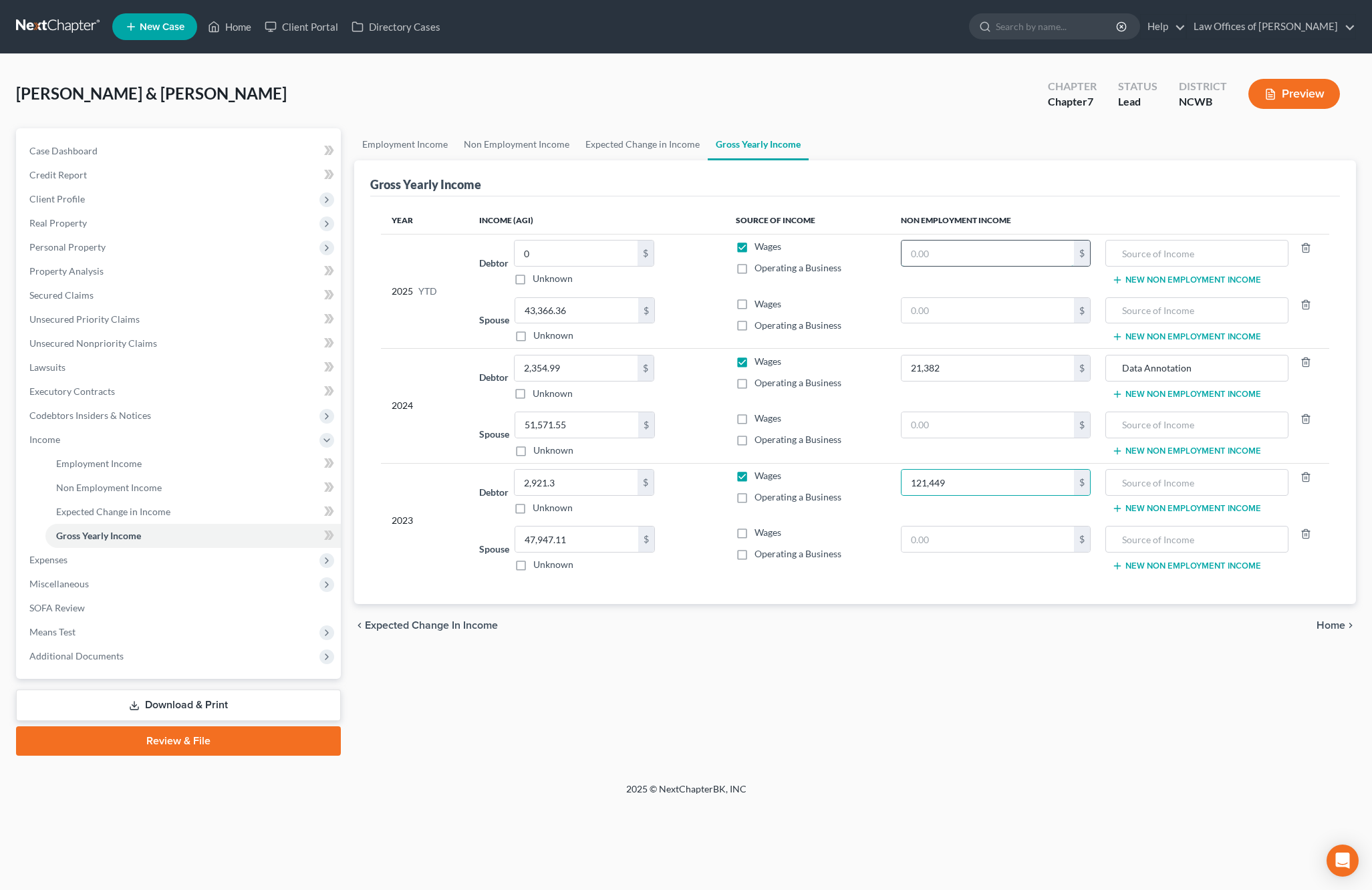
click at [961, 259] on input "text" at bounding box center [987, 253] width 172 height 25
click at [939, 482] on input "121,449" at bounding box center [987, 482] width 172 height 25
type input "12,149"
click at [973, 257] on input "text" at bounding box center [987, 253] width 172 height 25
click at [1141, 260] on input "text" at bounding box center [1196, 253] width 168 height 25
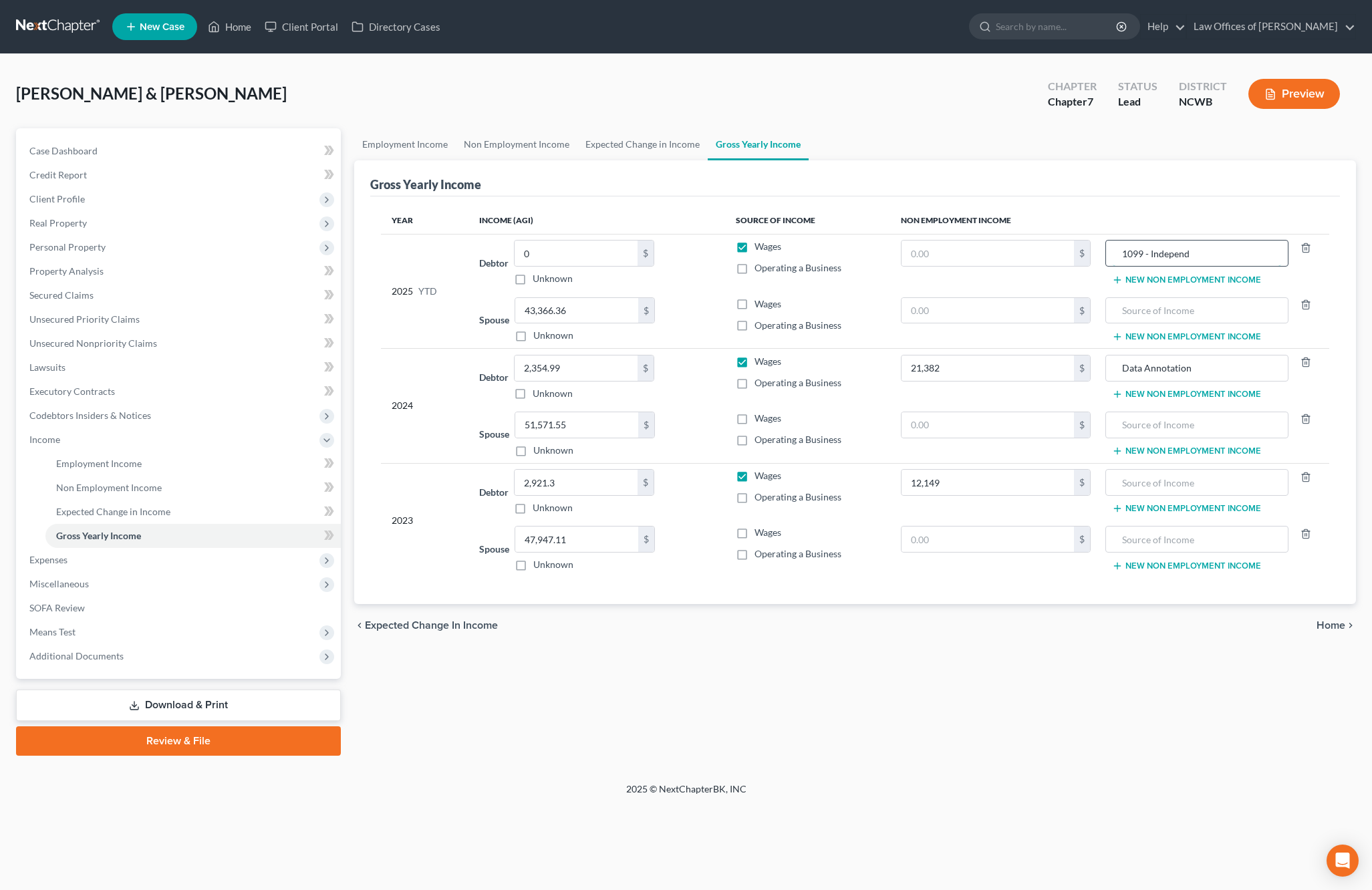
click at [1177, 252] on input "1099 - Independ" at bounding box center [1196, 253] width 168 height 25
click at [1221, 257] on input "1099 - Independ" at bounding box center [1196, 253] width 168 height 25
type input "1099 - Independent Contracting"
click at [1146, 365] on input "Data Annotation" at bounding box center [1196, 367] width 168 height 25
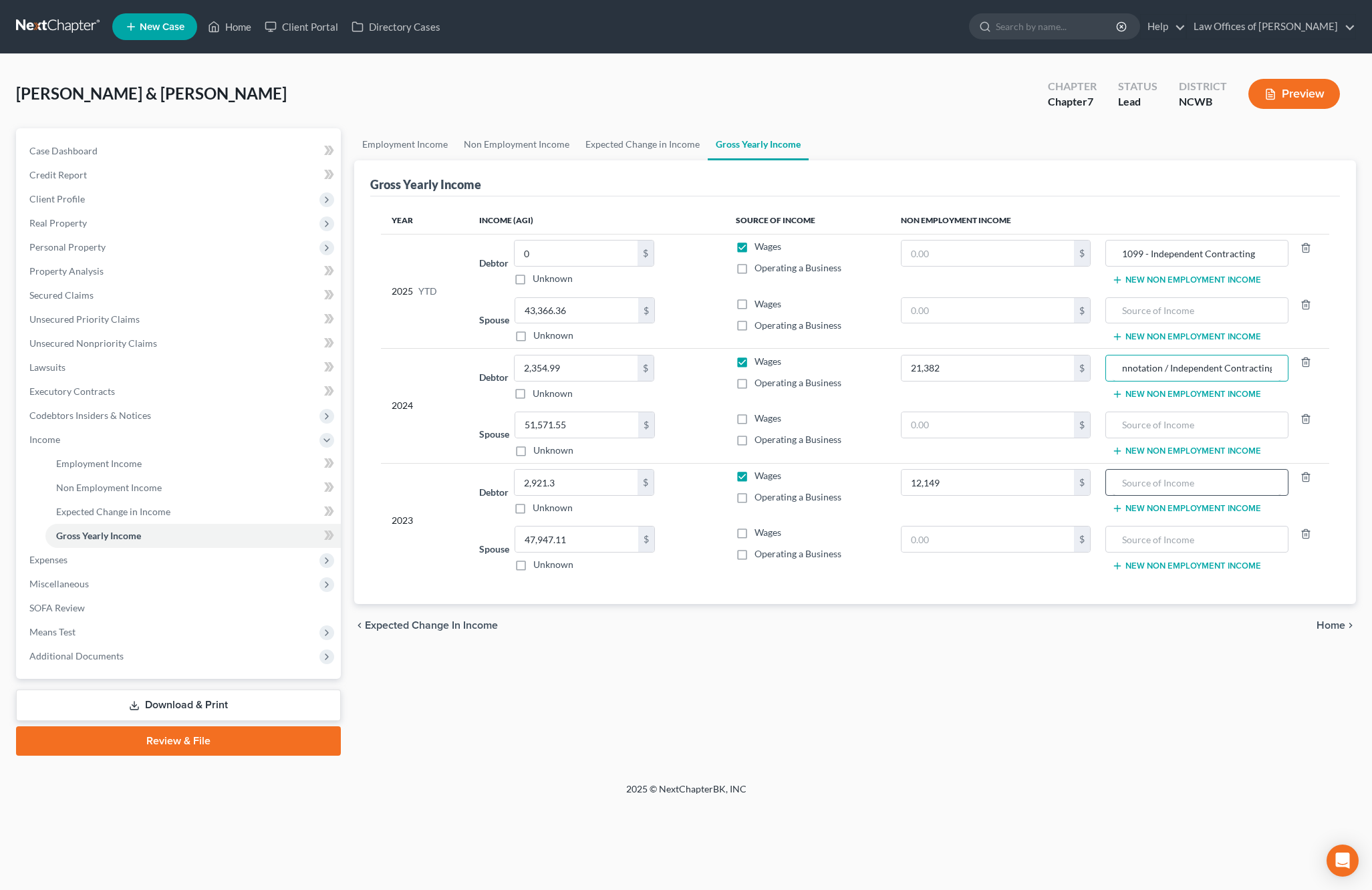
type input "Data Annotation / Independent Contracting"
click at [1172, 486] on input "text" at bounding box center [1196, 482] width 168 height 25
click at [1132, 481] on input "1099 / Independent Contracting" at bounding box center [1196, 482] width 168 height 25
type input "1099 / Independent Contracting"
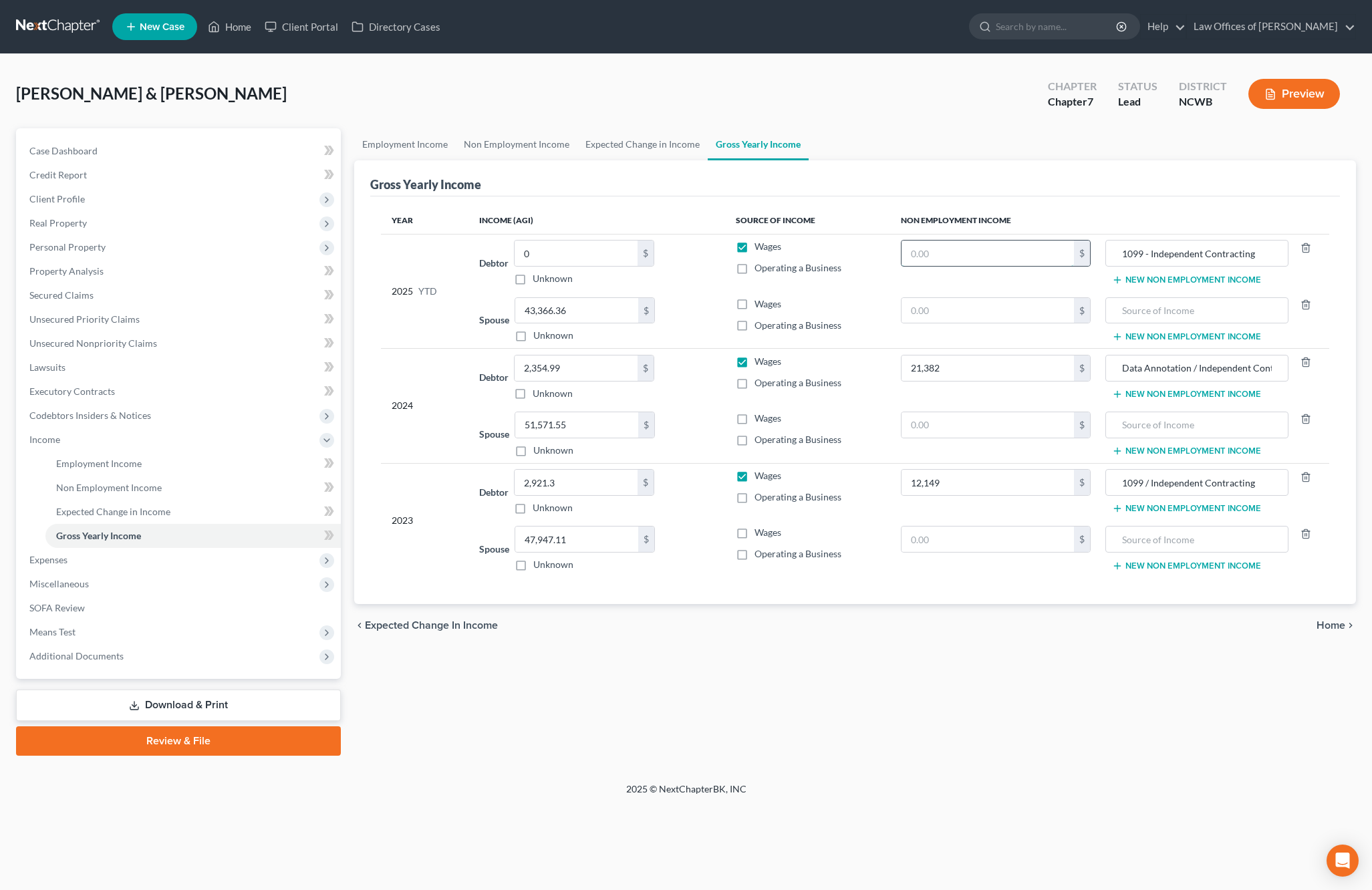
click at [988, 261] on input "text" at bounding box center [987, 253] width 172 height 25
type input "15,477.84"
click at [922, 307] on input "text" at bounding box center [987, 310] width 172 height 25
click at [754, 268] on label "Operating a Business" at bounding box center [797, 267] width 87 height 13
click at [760, 268] on input "Operating a Business" at bounding box center [764, 265] width 9 height 9
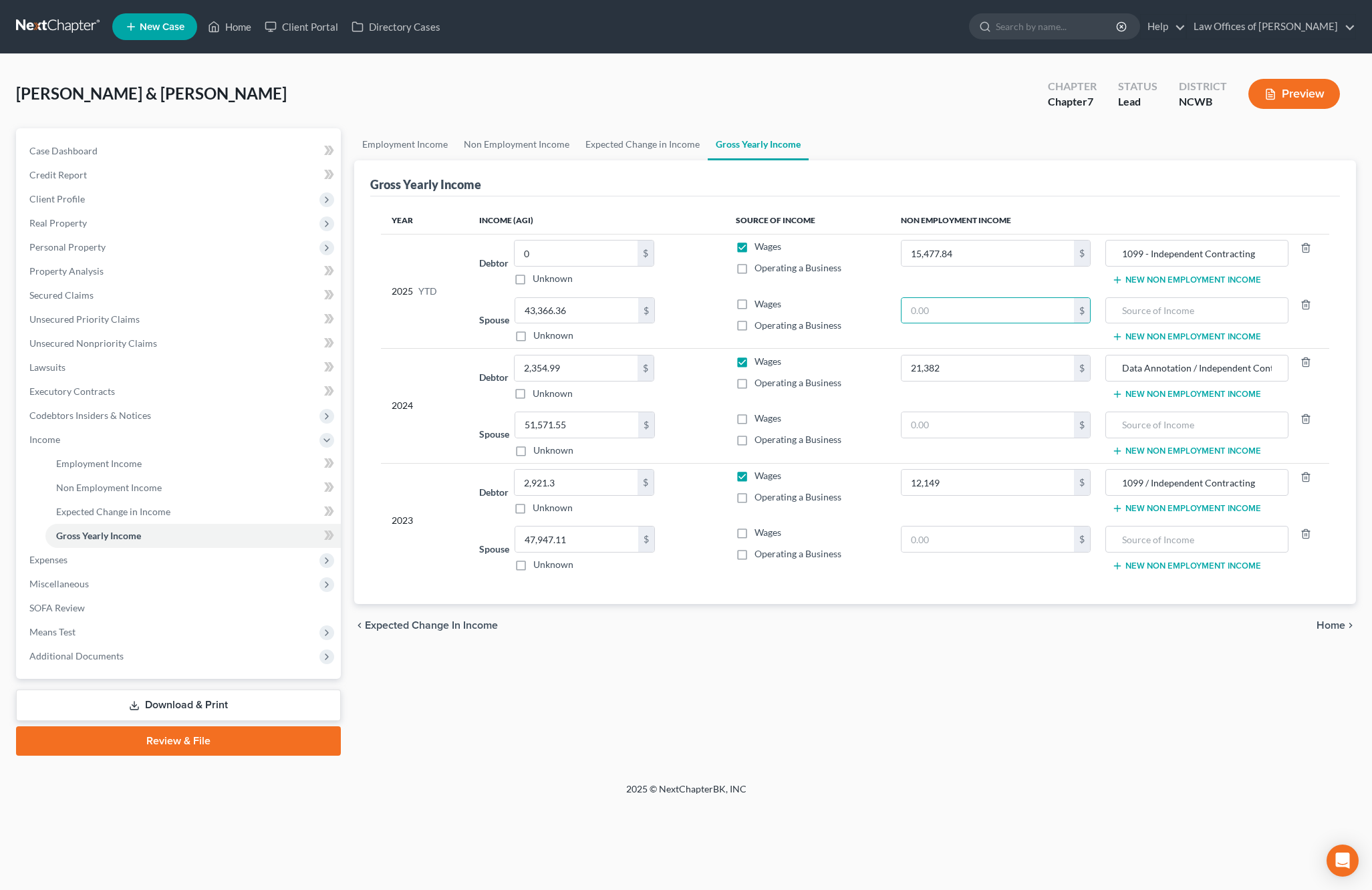
checkbox input "true"
click at [754, 384] on label "Operating a Business" at bounding box center [797, 382] width 87 height 13
click at [760, 384] on input "Operating a Business" at bounding box center [764, 380] width 9 height 9
checkbox input "true"
click at [754, 496] on label "Operating a Business" at bounding box center [797, 496] width 87 height 13
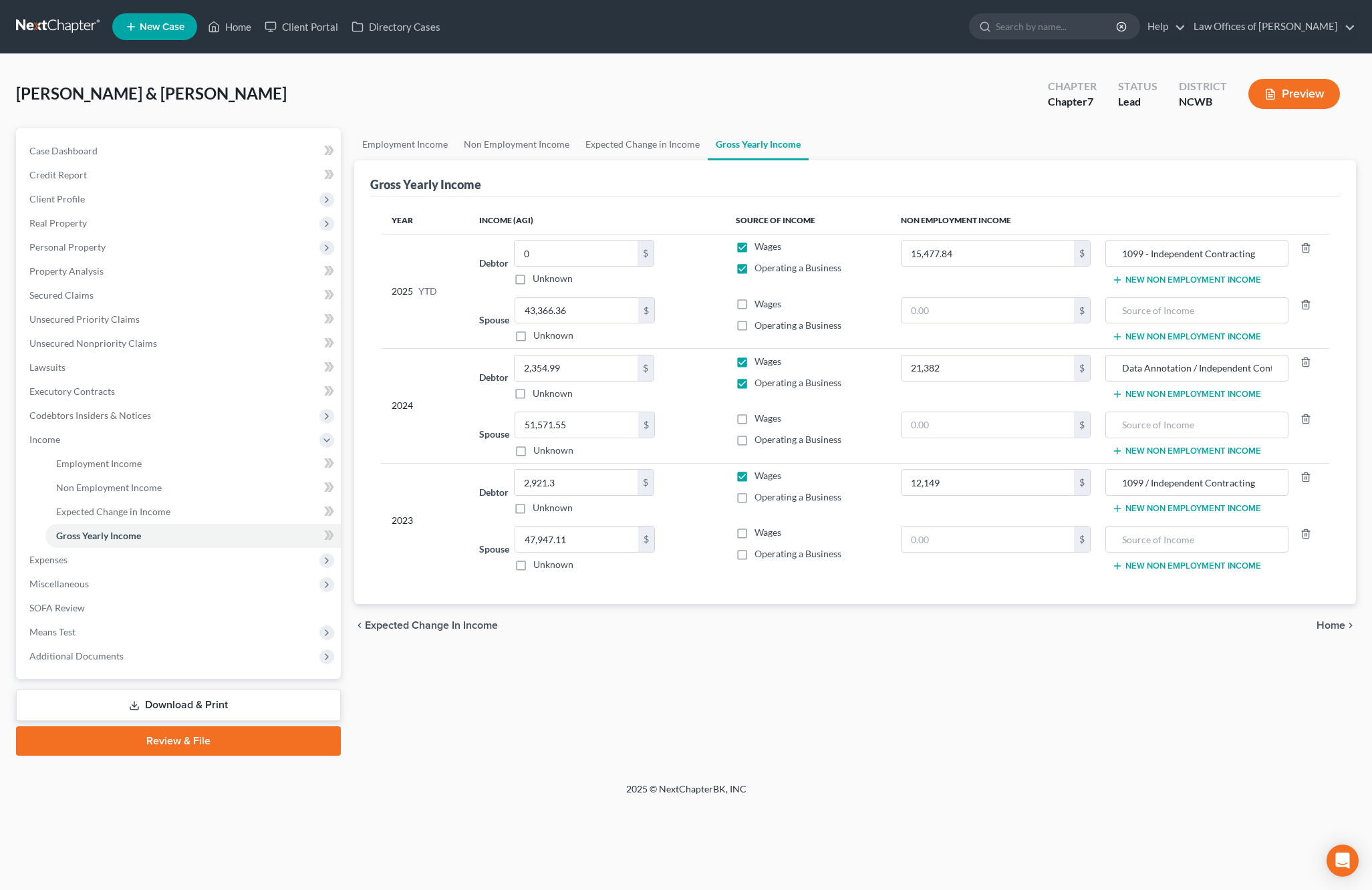
click at [760, 496] on input "Operating a Business" at bounding box center [764, 494] width 9 height 9
checkbox input "true"
click at [754, 535] on label "Wages" at bounding box center [767, 532] width 27 height 13
click at [760, 535] on input "Wages" at bounding box center [764, 530] width 9 height 9
checkbox input "true"
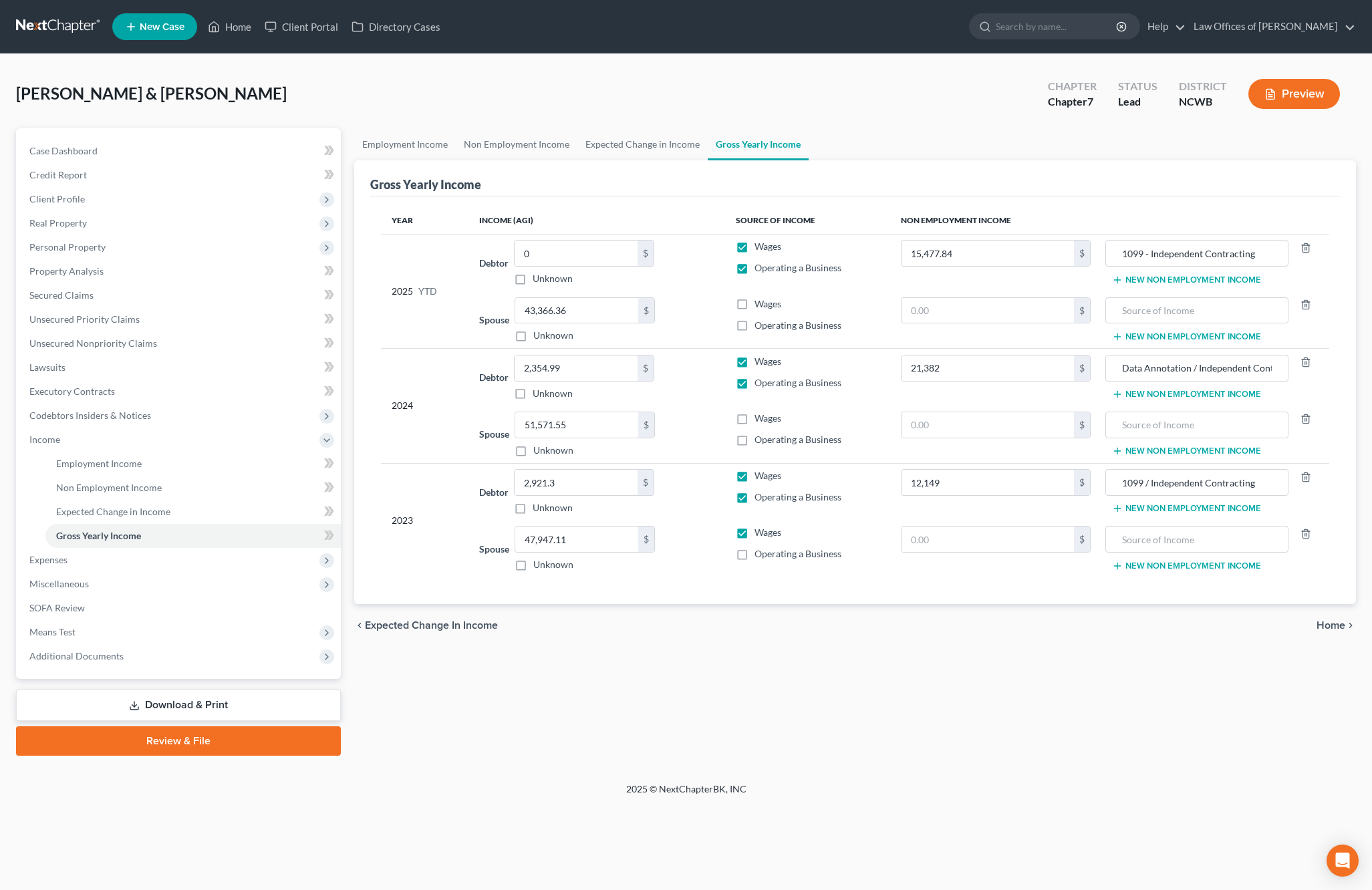
click at [754, 418] on label "Wages" at bounding box center [767, 418] width 27 height 13
click at [760, 418] on input "Wages" at bounding box center [764, 416] width 9 height 9
checkbox input "true"
click at [754, 303] on label "Wages" at bounding box center [767, 303] width 27 height 13
click at [760, 303] on input "Wages" at bounding box center [764, 301] width 9 height 9
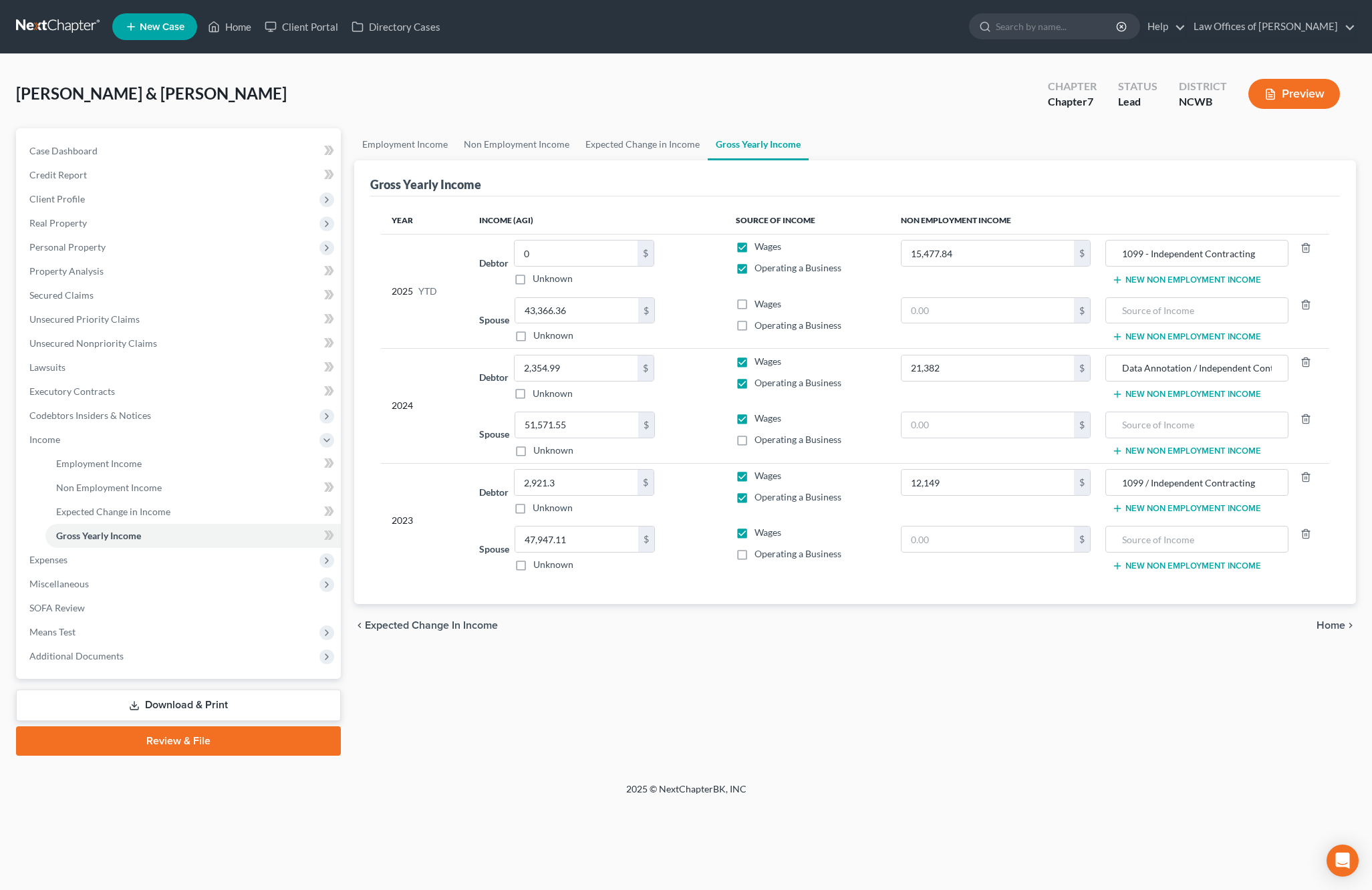
checkbox input "true"
click at [81, 248] on span "Personal Property" at bounding box center [67, 246] width 76 height 11
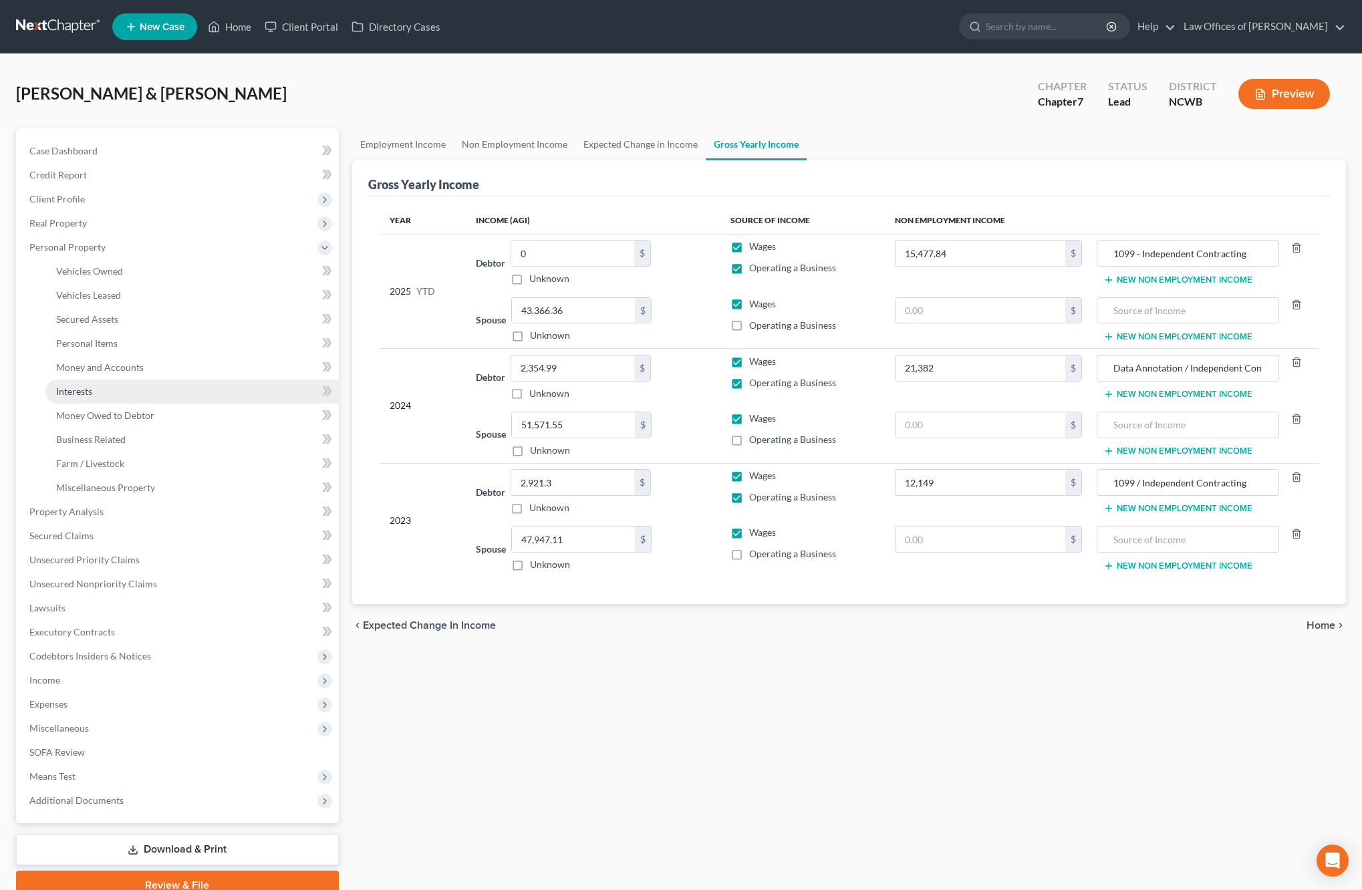
click at [76, 388] on span "Interests" at bounding box center [74, 391] width 36 height 11
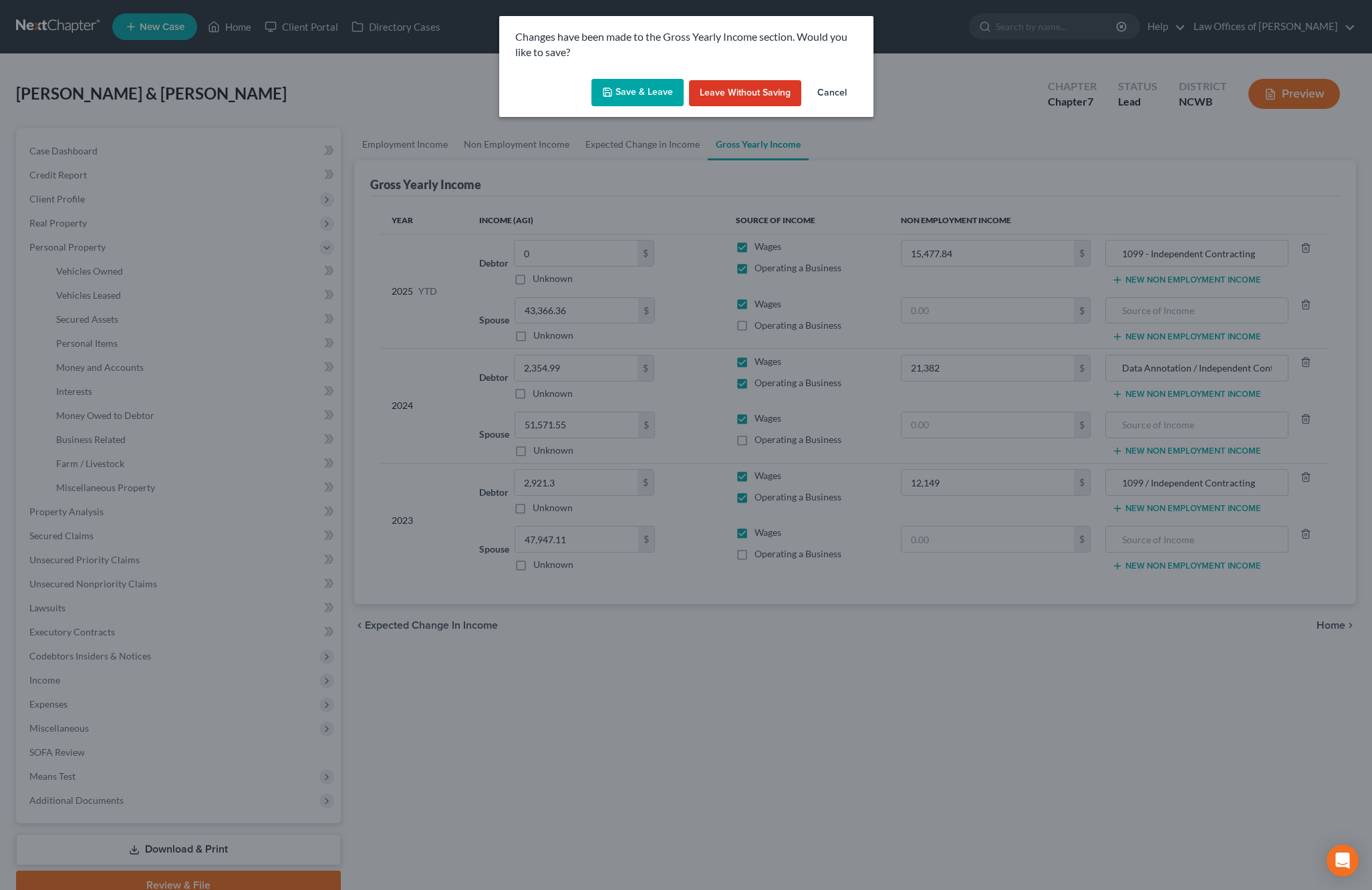
click at [625, 98] on button "Save & Leave" at bounding box center [637, 93] width 92 height 28
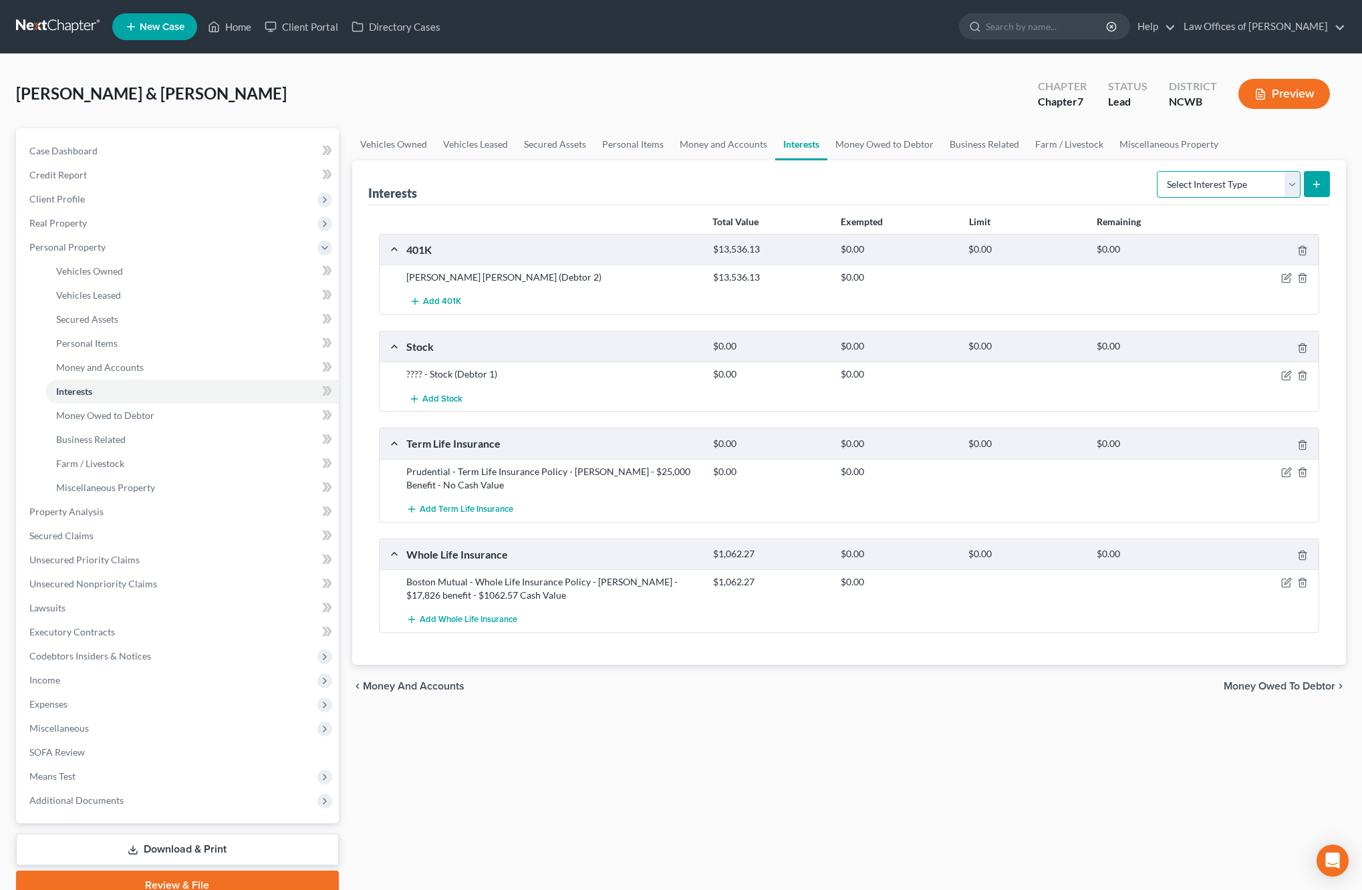
click at [1203, 186] on select "Select Interest Type 401K Annuity Bond Education IRA Government Bond Government…" at bounding box center [1229, 184] width 144 height 27
select select "stock"
click at [1158, 171] on select "Select Interest Type 401K Annuity Bond Education IRA Government Bond Government…" at bounding box center [1229, 184] width 144 height 27
click at [1282, 372] on icon "button" at bounding box center [1286, 375] width 8 height 8
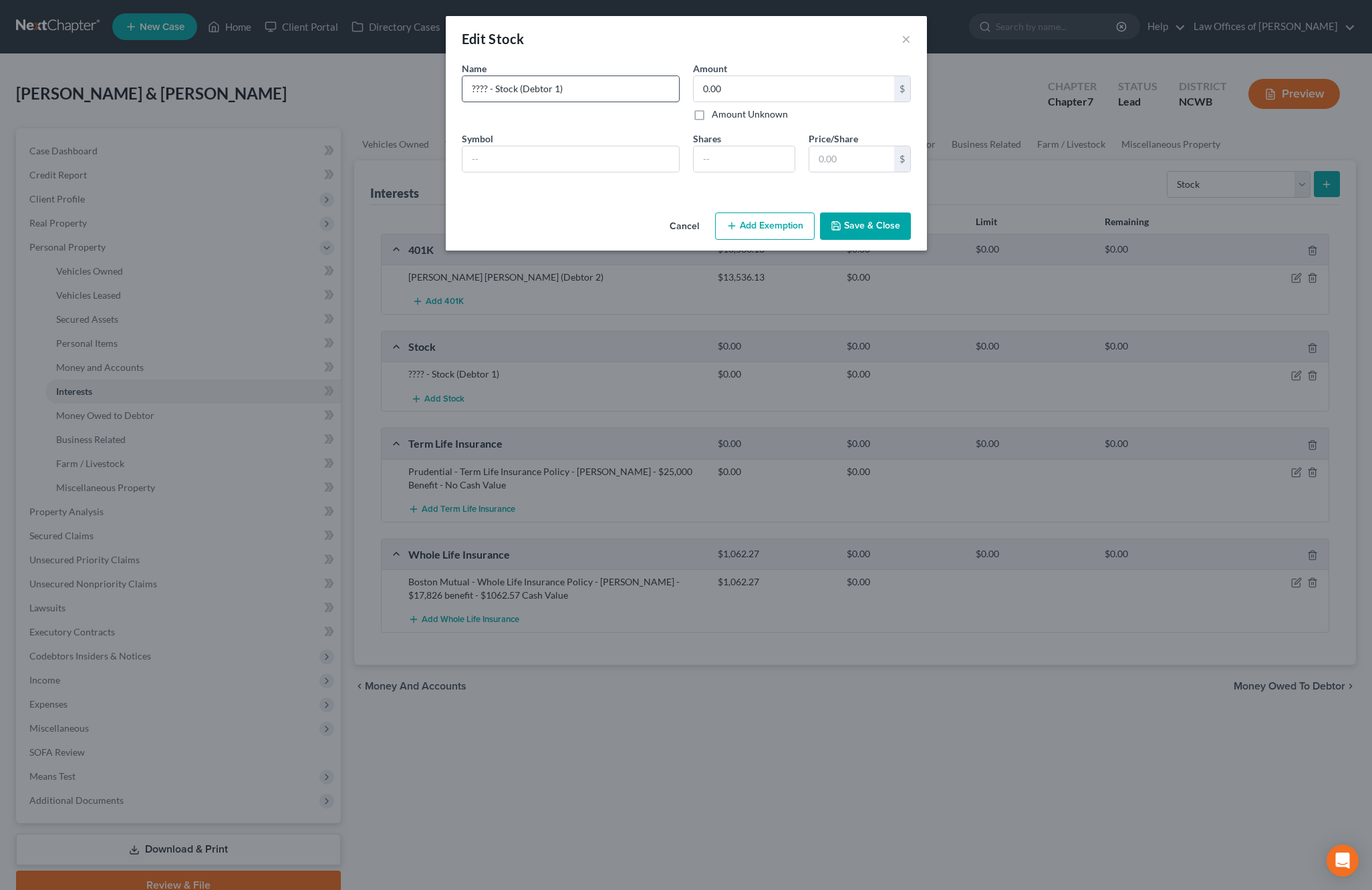
click at [466, 88] on input "???? - Stock (Debtor 1)" at bounding box center [570, 88] width 216 height 25
type input "Computershare ???? - Stock (Debtor 1)"
click at [861, 222] on button "Save & Close" at bounding box center [865, 226] width 91 height 28
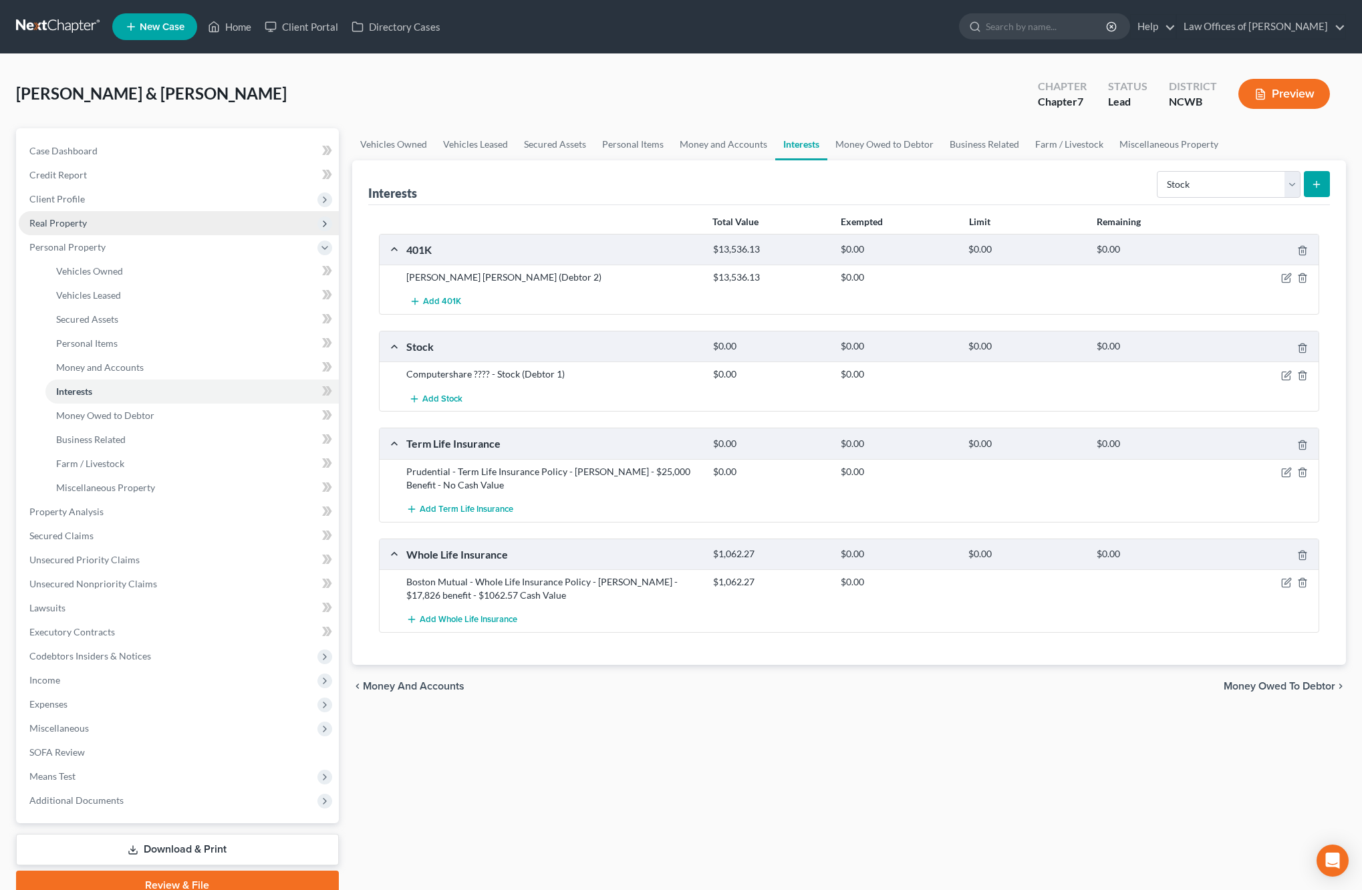
click at [61, 220] on span "Real Property" at bounding box center [57, 222] width 57 height 11
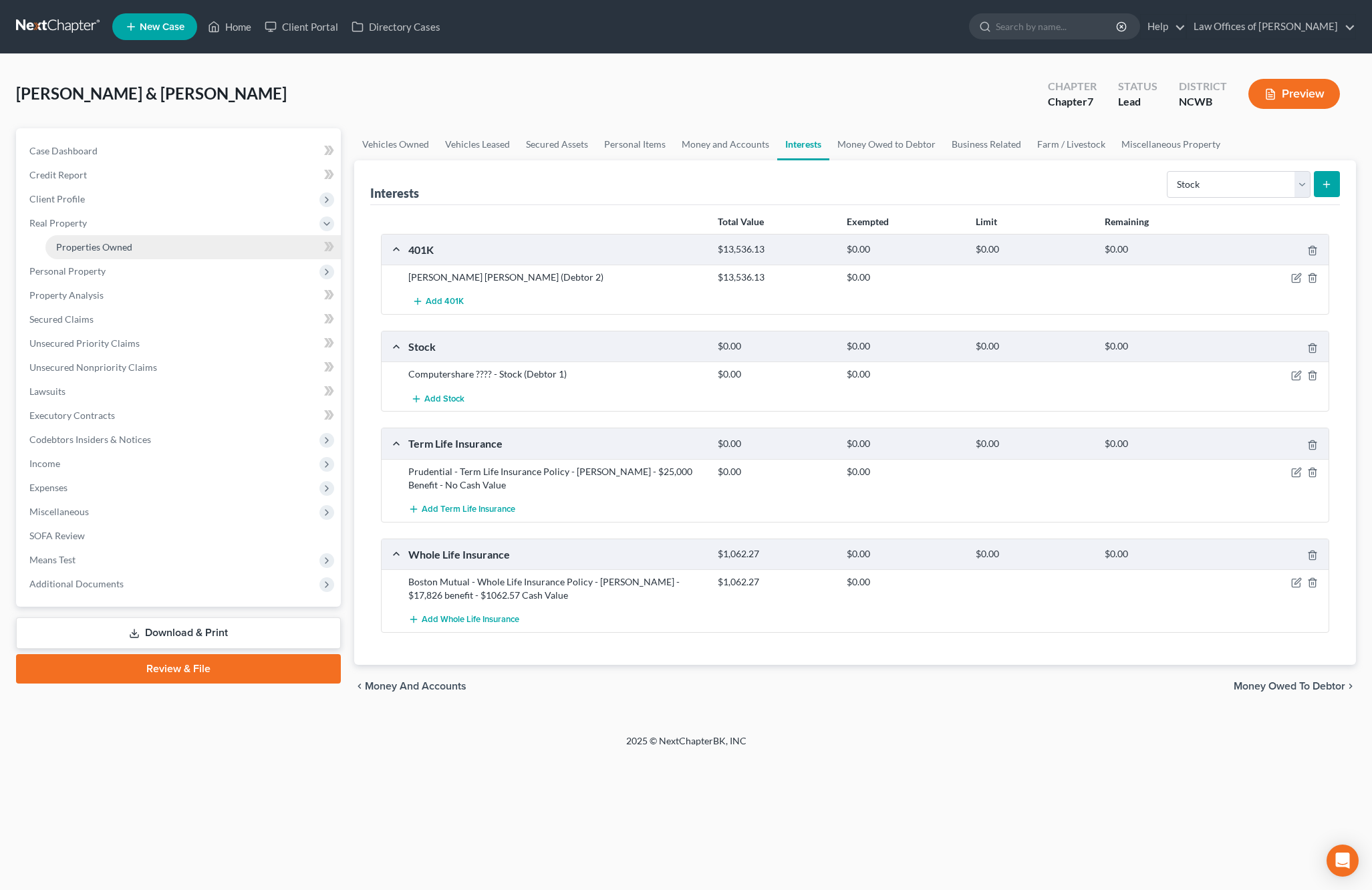
click at [82, 249] on span "Properties Owned" at bounding box center [94, 246] width 76 height 11
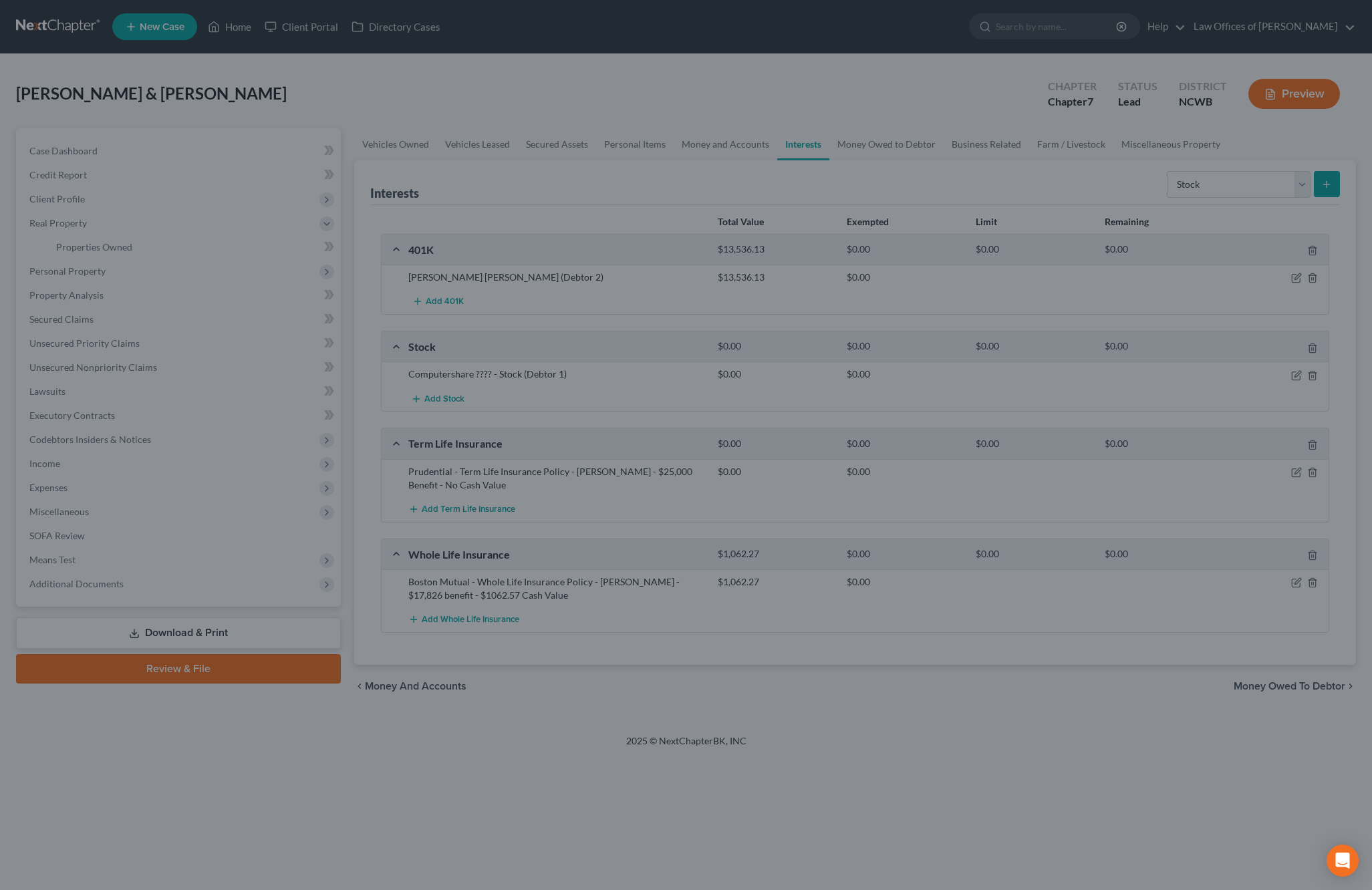
click at [83, 247] on div at bounding box center [686, 445] width 1372 height 890
click at [214, 225] on div at bounding box center [686, 445] width 1372 height 890
click at [380, 100] on div at bounding box center [686, 445] width 1372 height 890
click at [641, 144] on div at bounding box center [686, 445] width 1372 height 890
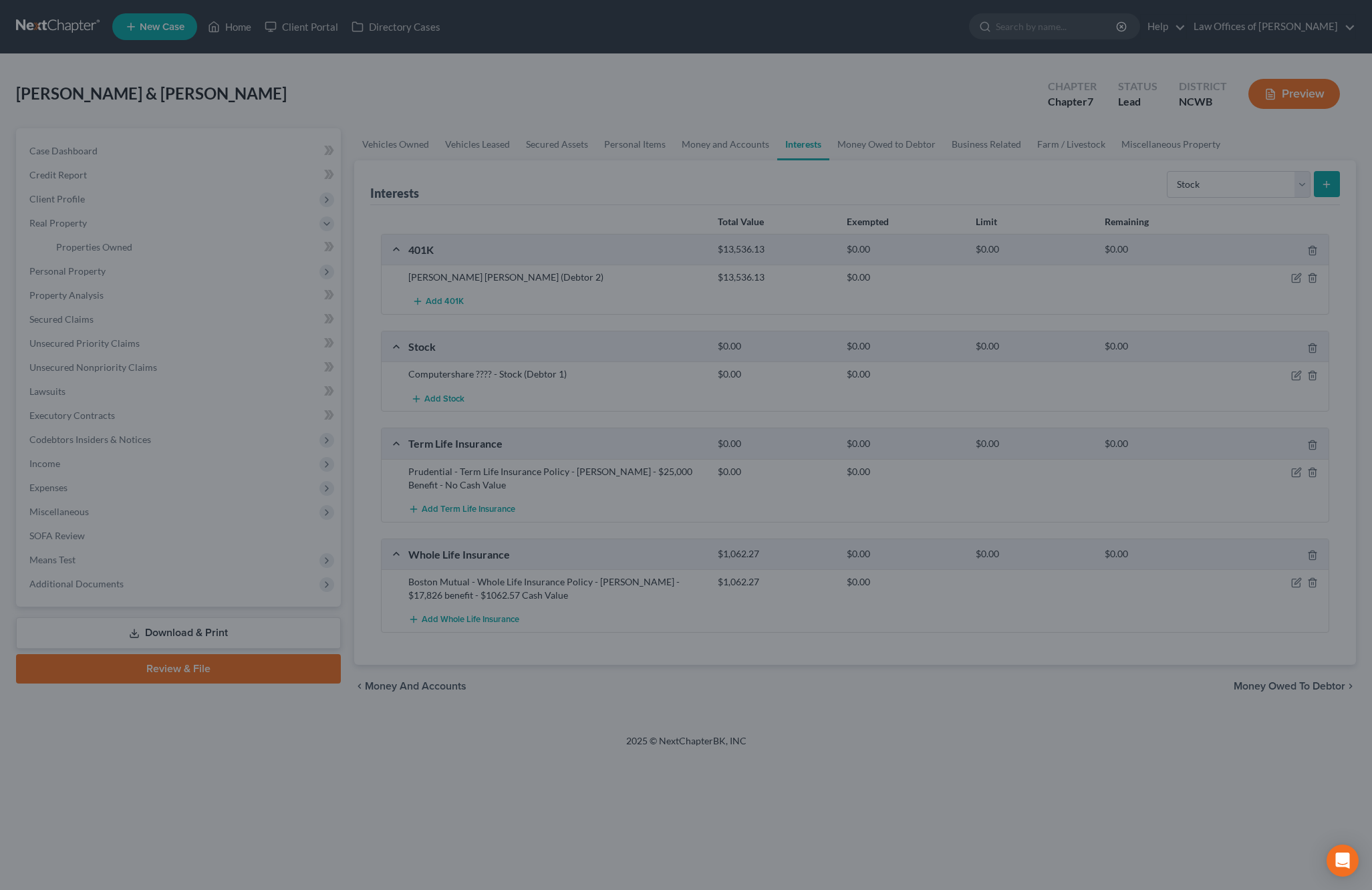
click at [235, 21] on div at bounding box center [686, 445] width 1372 height 890
click at [261, 94] on div at bounding box center [686, 445] width 1372 height 890
click at [216, 27] on div at bounding box center [686, 445] width 1372 height 890
click at [1312, 96] on div at bounding box center [686, 445] width 1372 height 890
click at [70, 270] on div at bounding box center [686, 445] width 1372 height 890
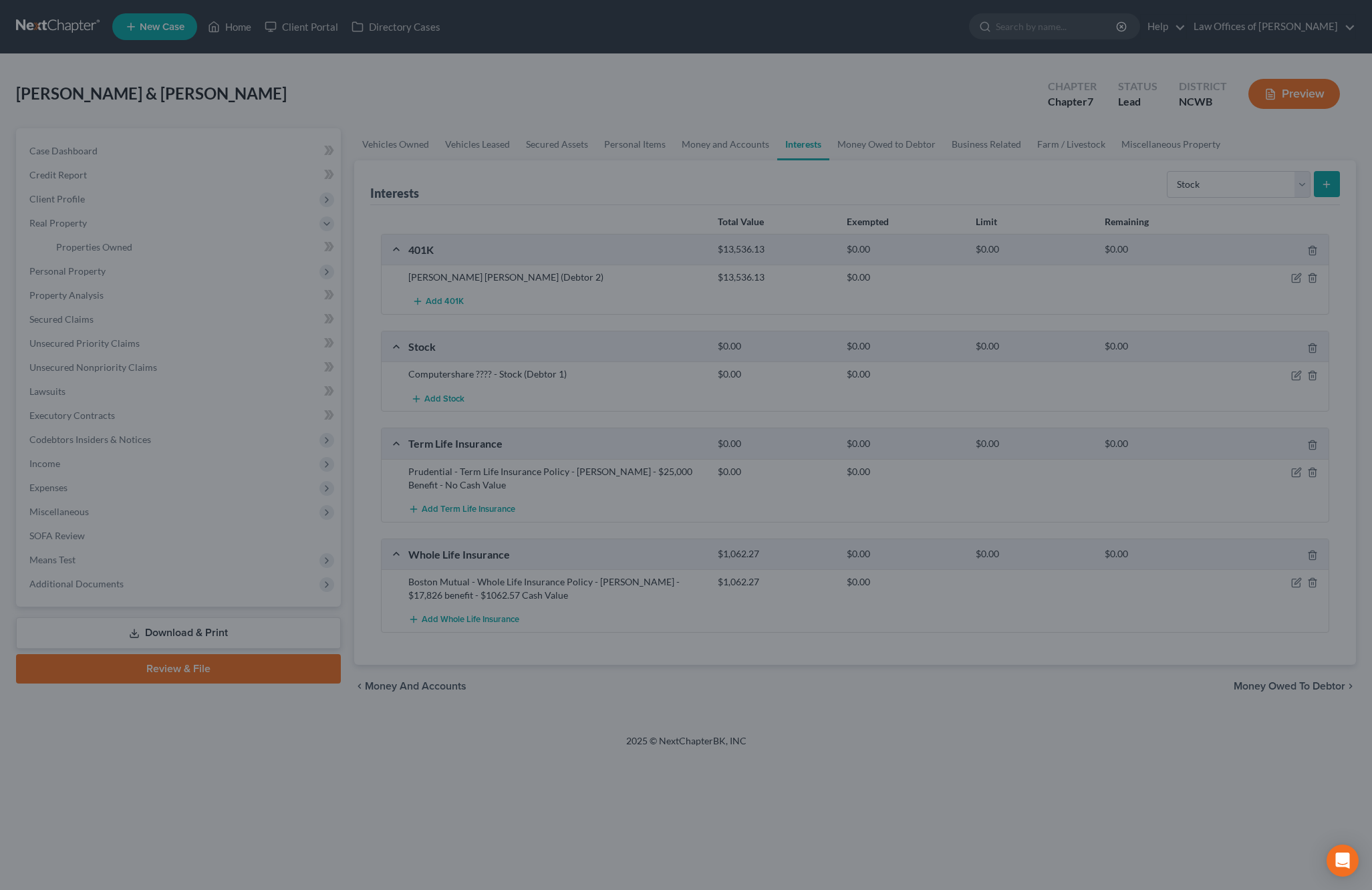
click at [92, 201] on div at bounding box center [686, 445] width 1372 height 890
click at [245, 24] on div at bounding box center [686, 445] width 1372 height 890
click at [237, 29] on div at bounding box center [686, 445] width 1372 height 890
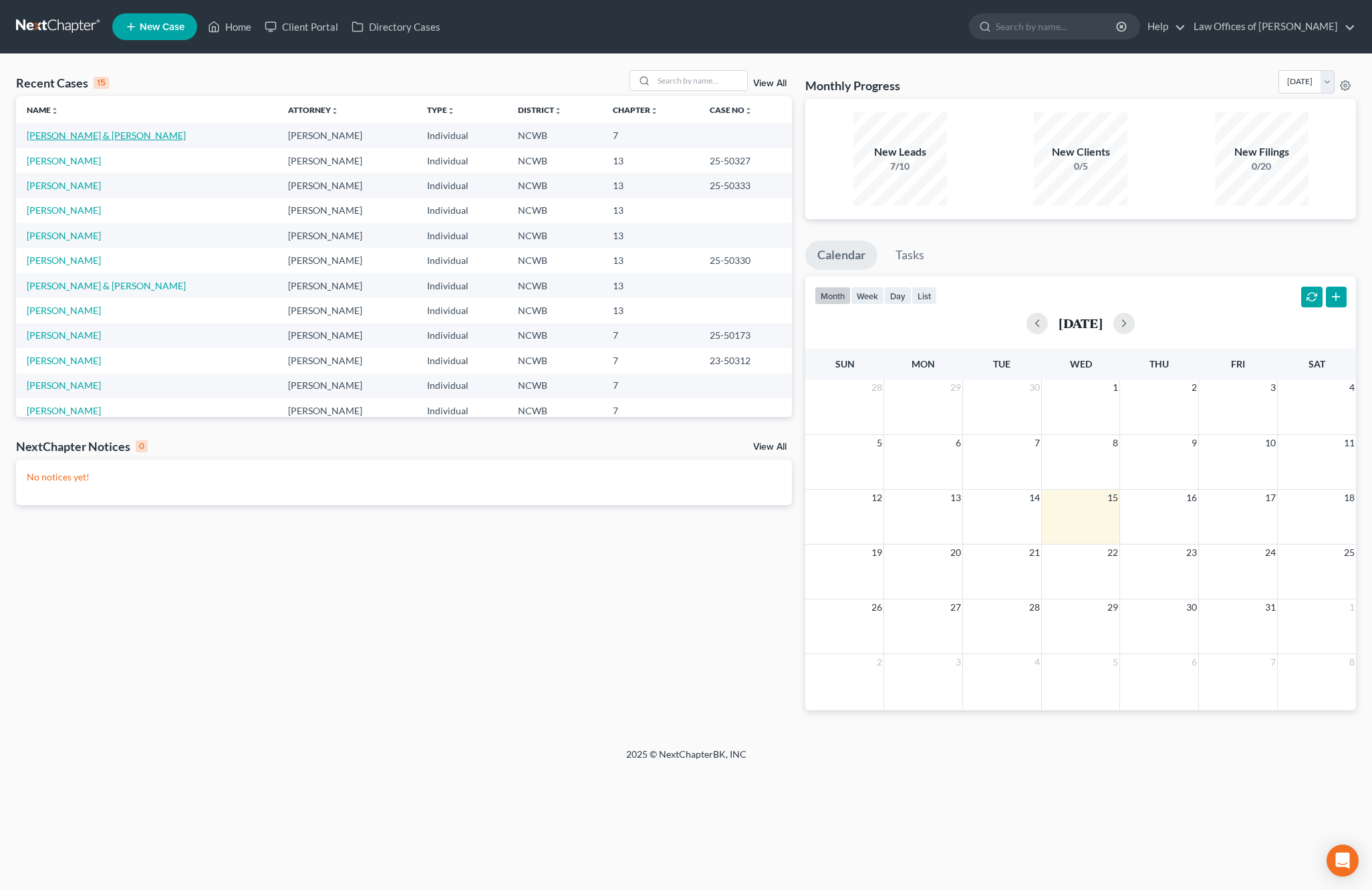
click at [59, 136] on link "[PERSON_NAME] & [PERSON_NAME]" at bounding box center [106, 135] width 159 height 11
select select "4"
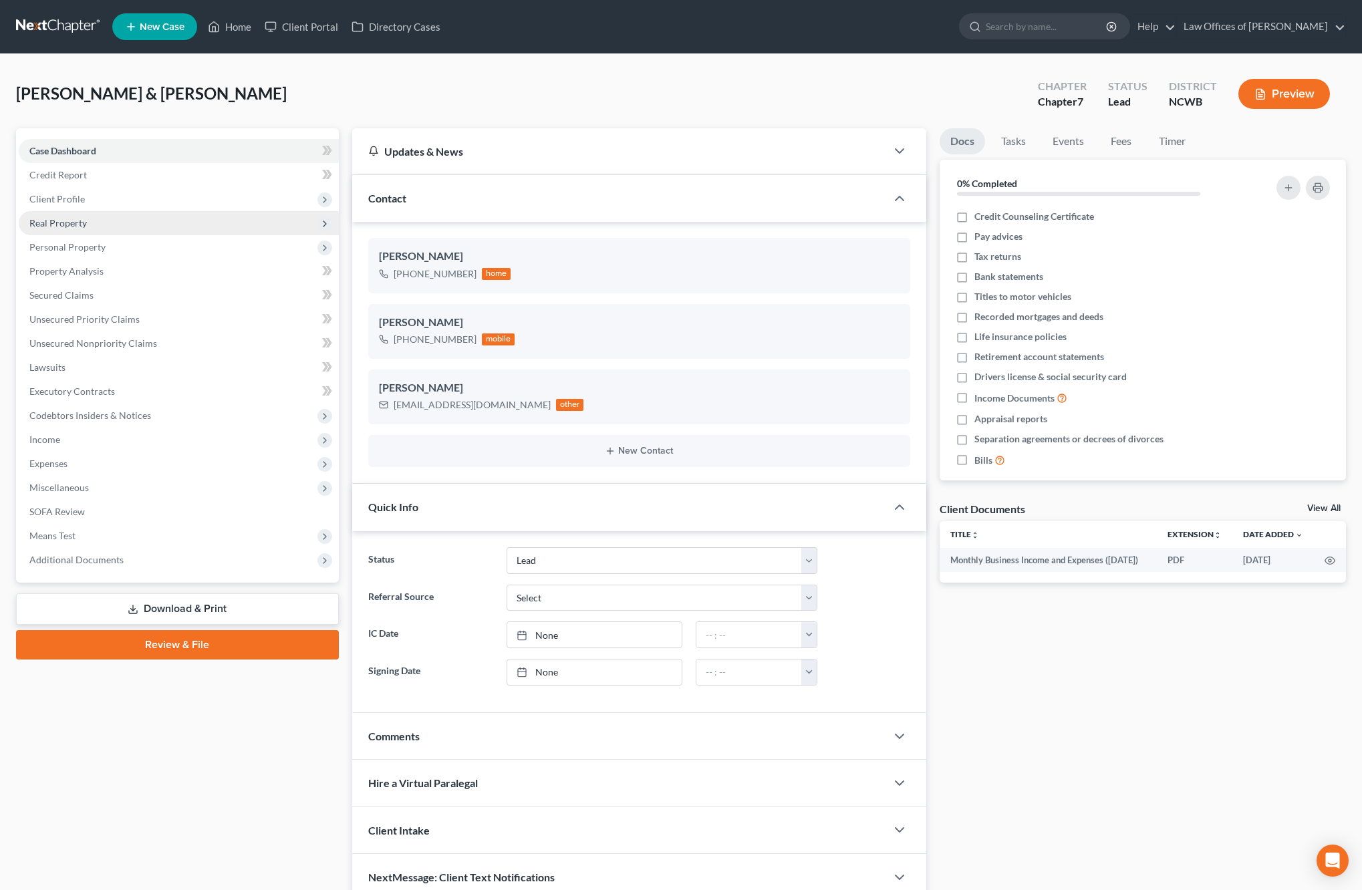
click at [64, 224] on span "Real Property" at bounding box center [57, 222] width 57 height 11
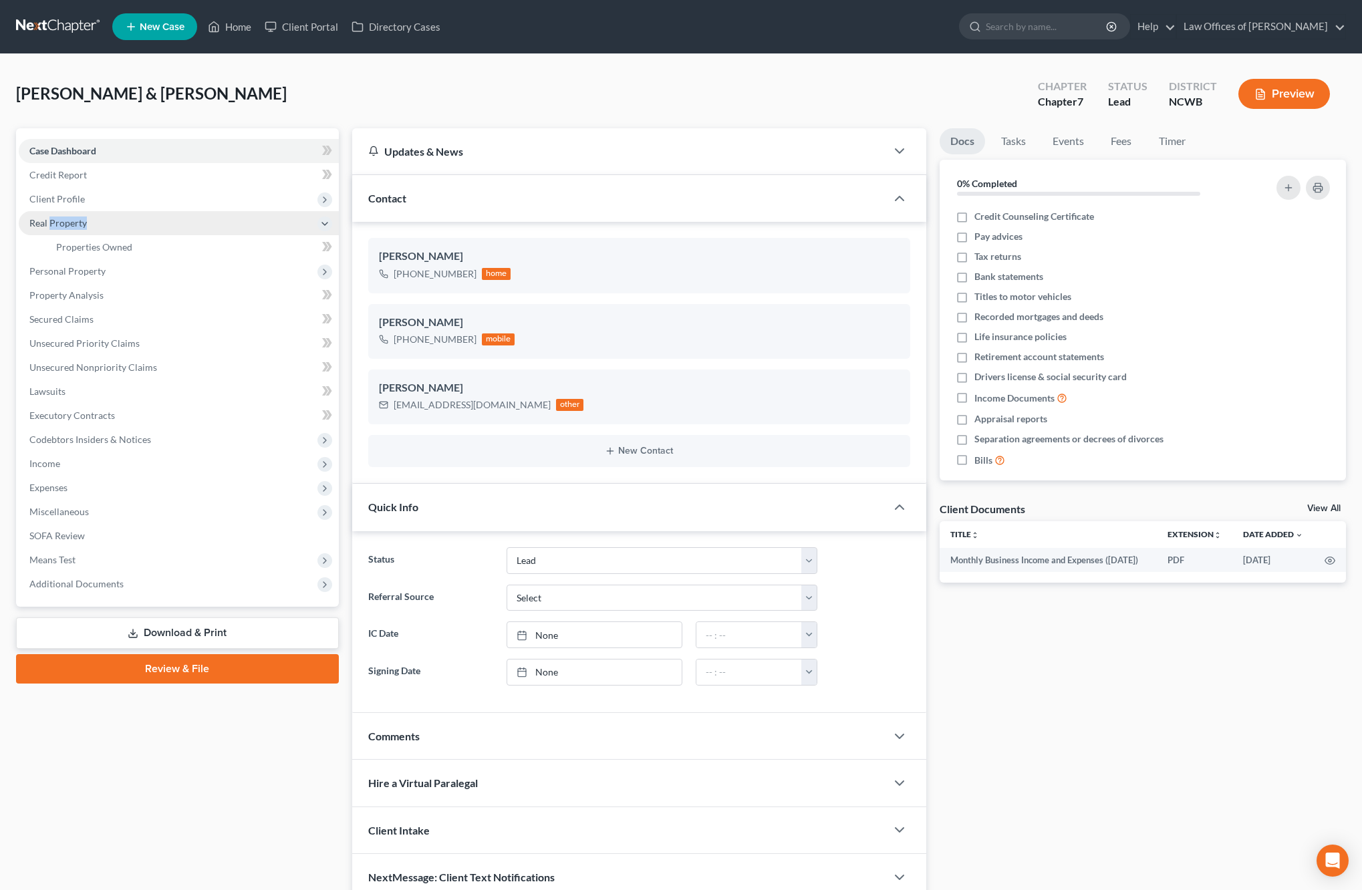
click at [64, 224] on span "Real Property" at bounding box center [57, 222] width 57 height 11
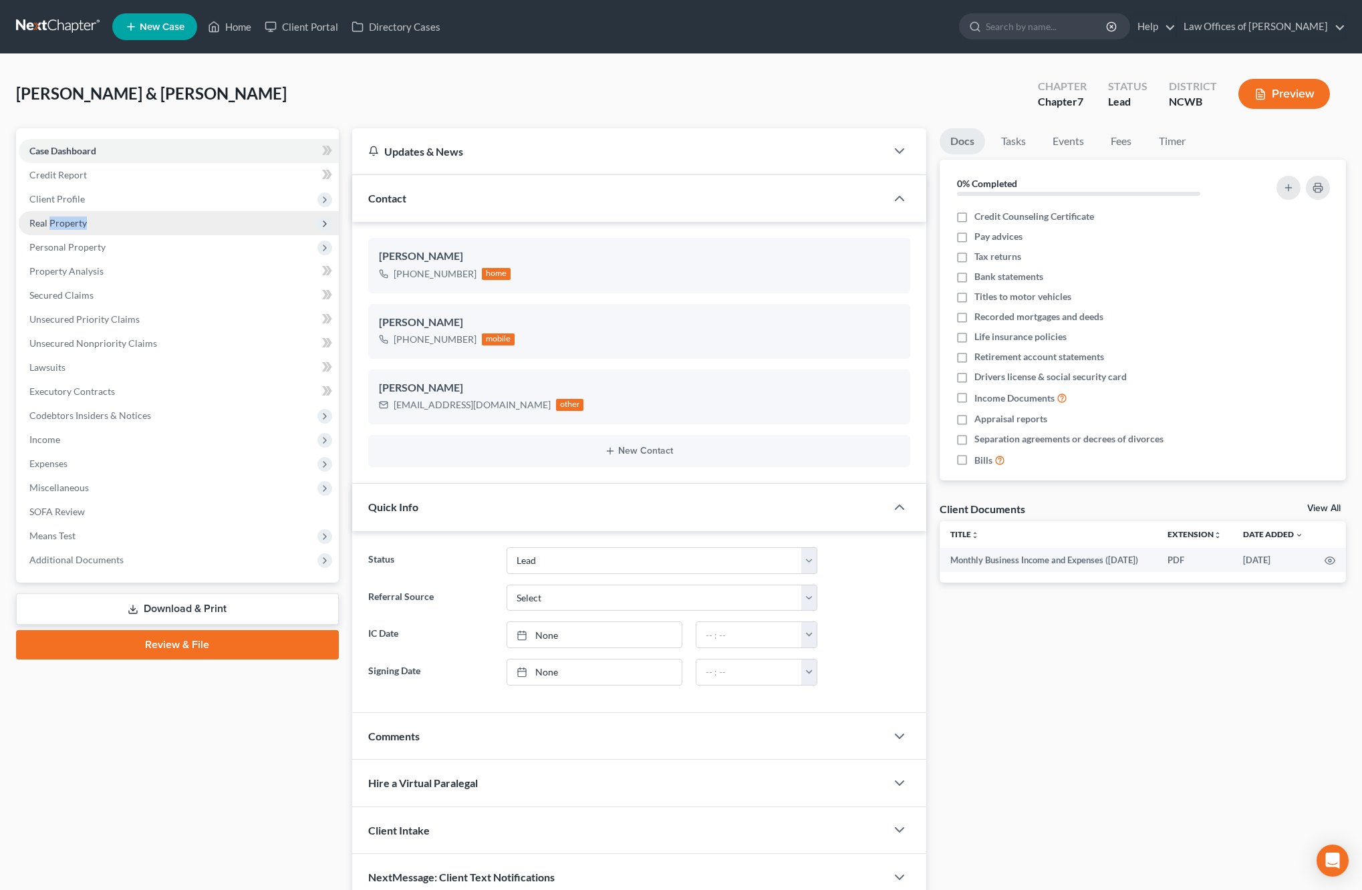
click at [69, 224] on span "Real Property" at bounding box center [57, 222] width 57 height 11
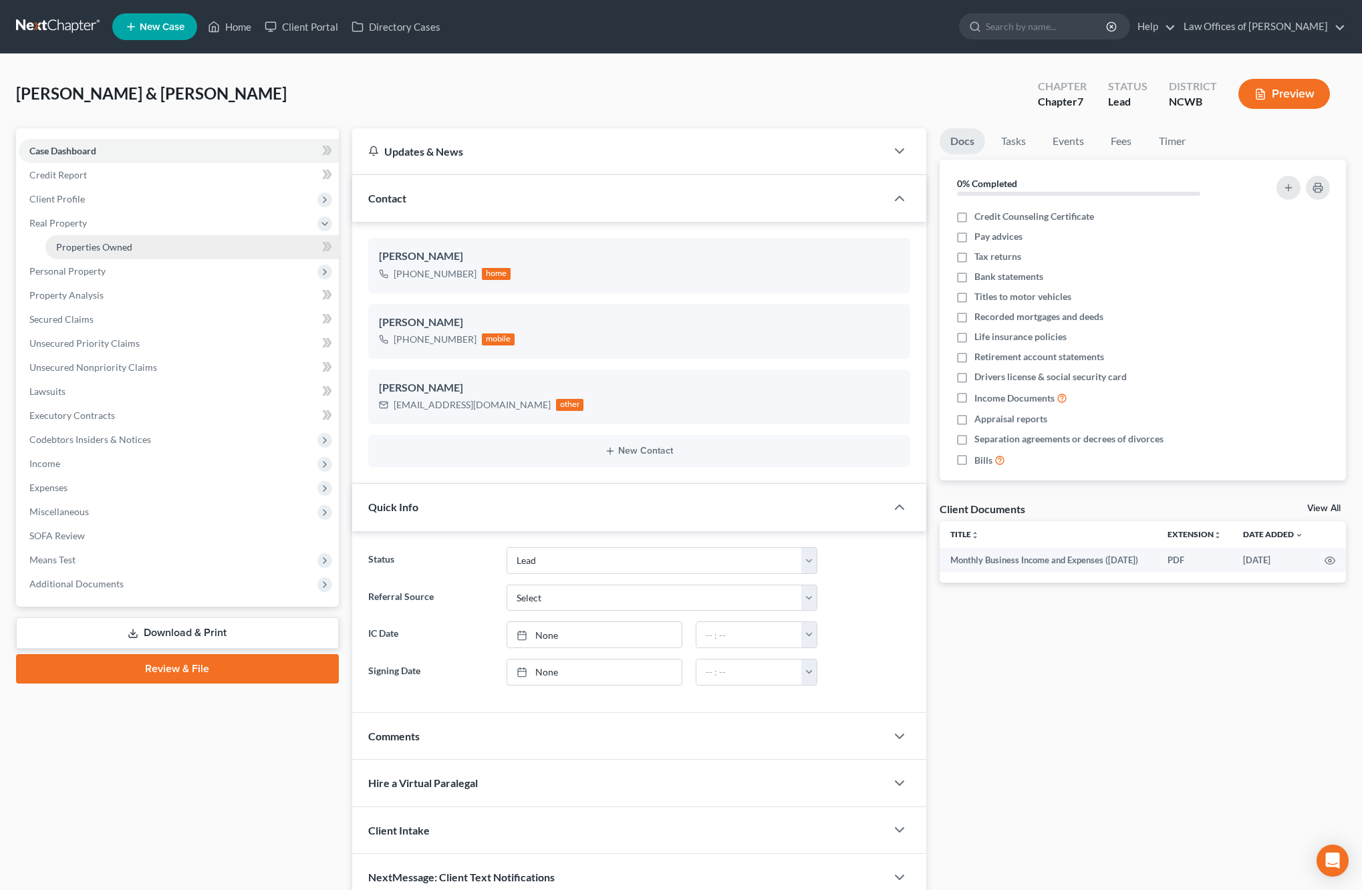
click at [73, 245] on span "Properties Owned" at bounding box center [94, 246] width 76 height 11
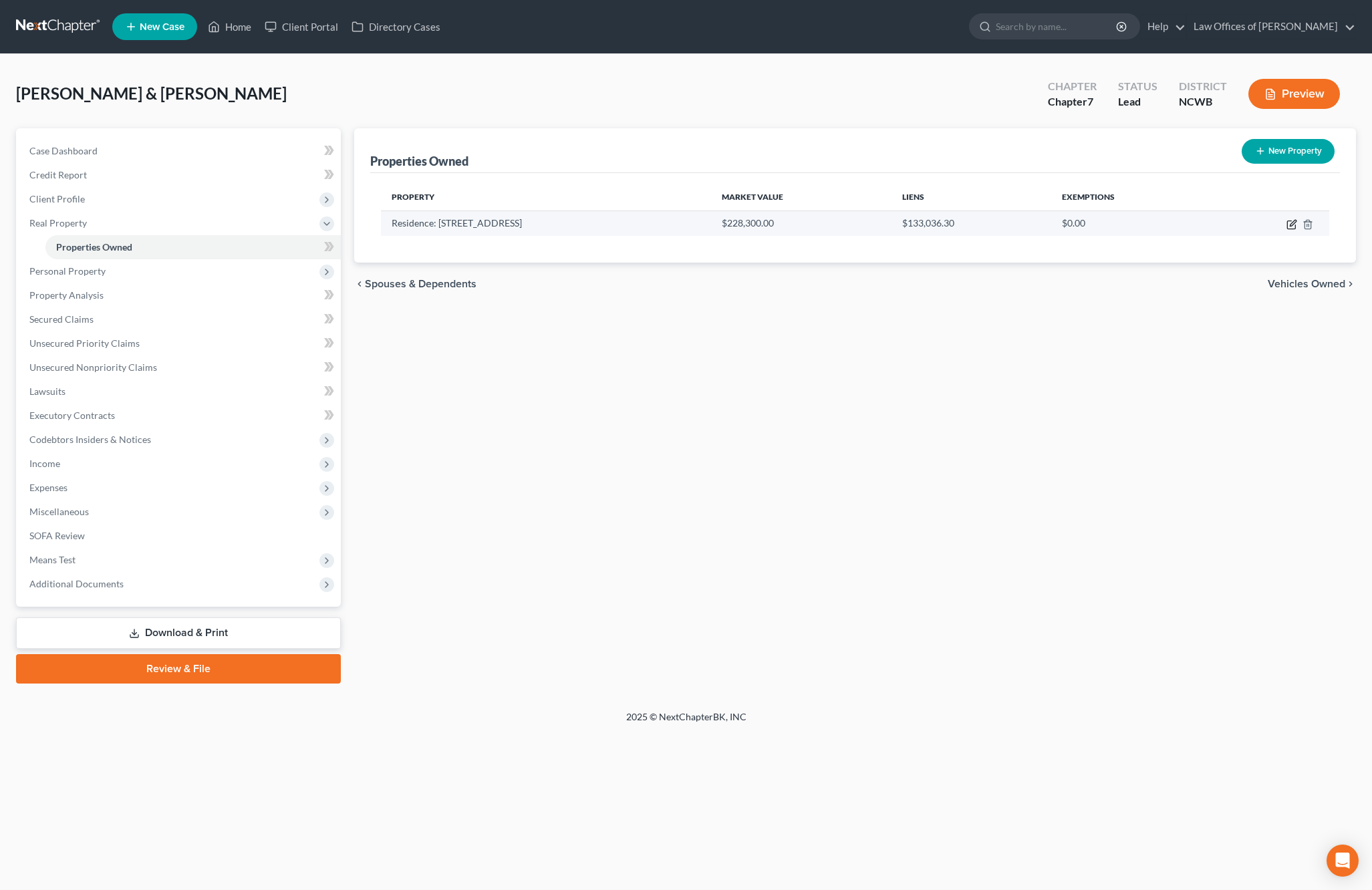
click at [1290, 226] on icon "button" at bounding box center [1293, 223] width 6 height 6
select select "28"
select select "2"
select select "5"
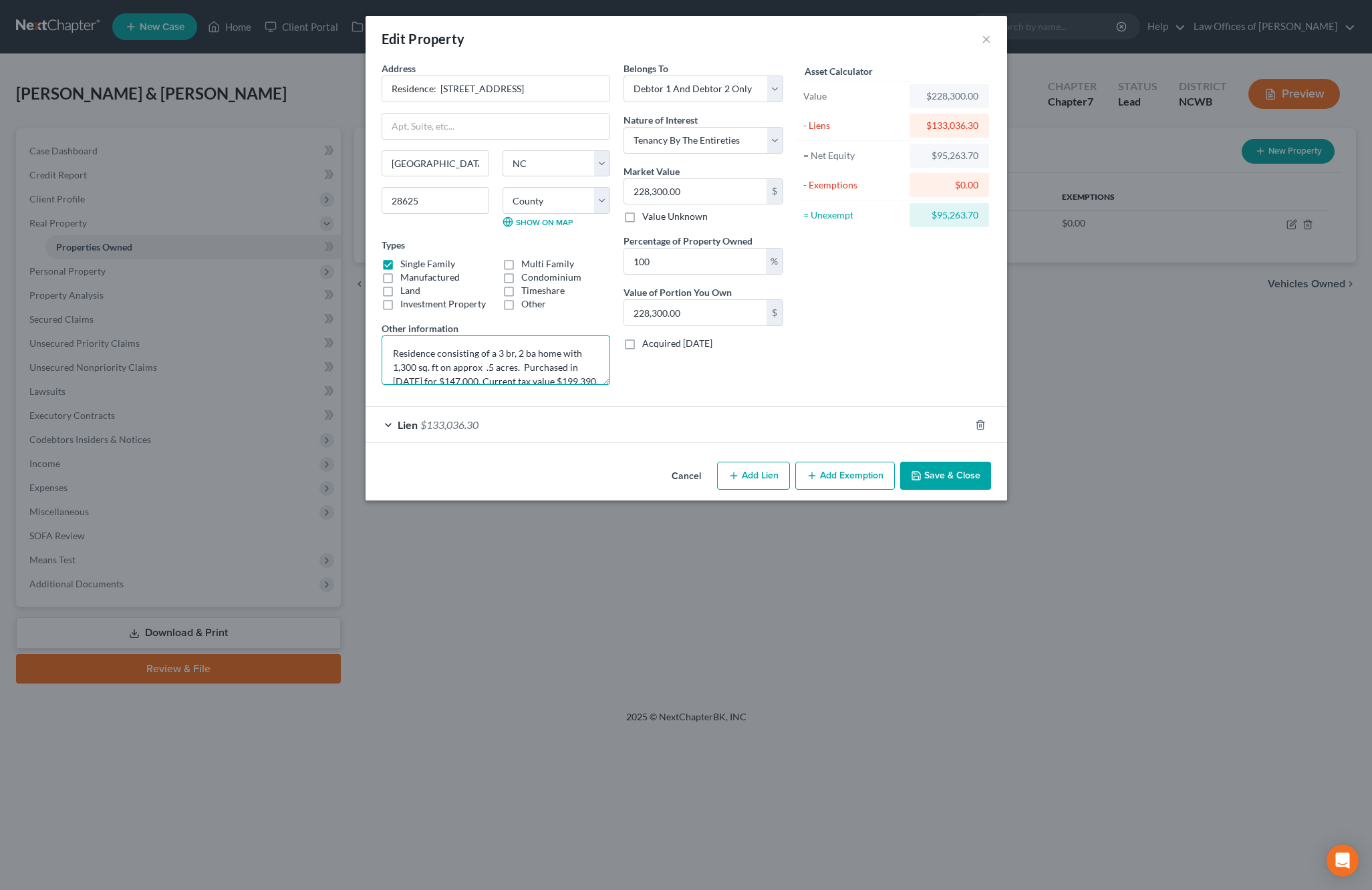
click at [578, 377] on textarea "Residence consisting of a 3 br, 2 ba home with 1,300 sq. ft on approx .5 acres.…" at bounding box center [496, 359] width 229 height 49
click at [591, 369] on textarea "Residence consisting of a 3 br, 2 ba home with 1,300 sq. ft on approx .5 acres.…" at bounding box center [496, 359] width 229 height 49
type textarea "Residence consisting of a 3 br, 2 ba home with 1,300 sq. ft on approx .5 acres.…"
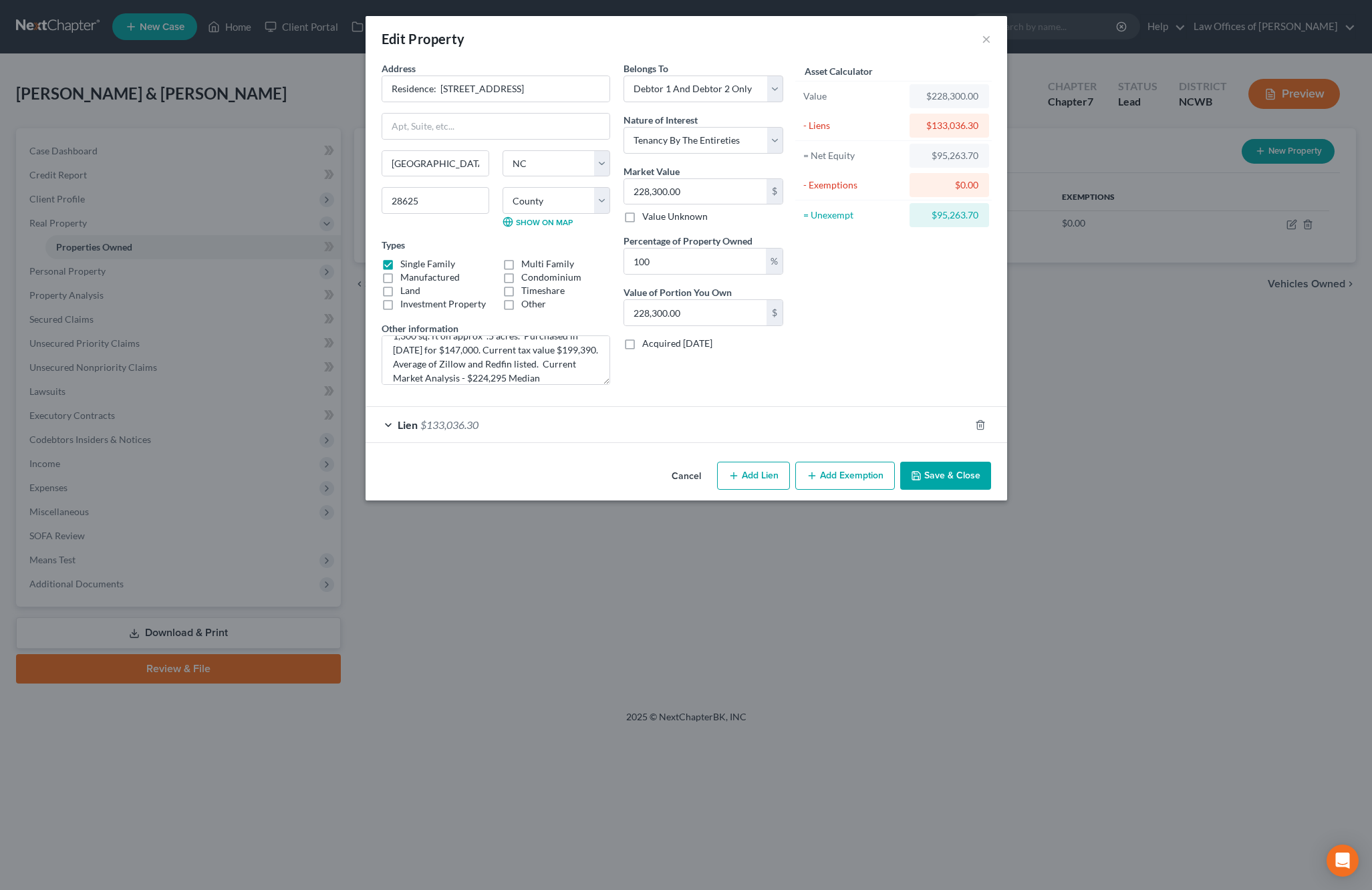
click at [933, 479] on button "Save & Close" at bounding box center [945, 476] width 91 height 28
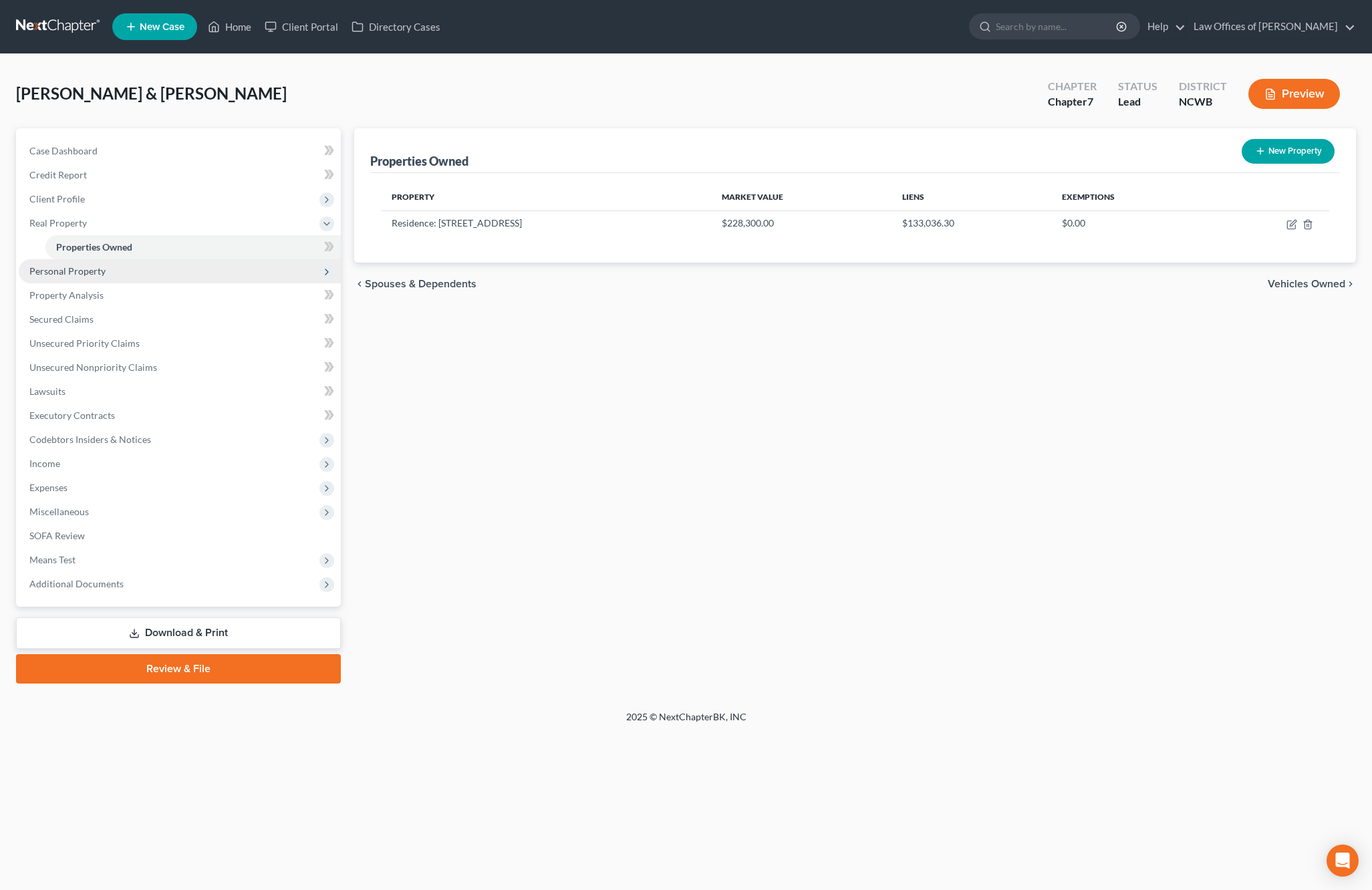
click at [49, 269] on span "Personal Property" at bounding box center [67, 270] width 76 height 11
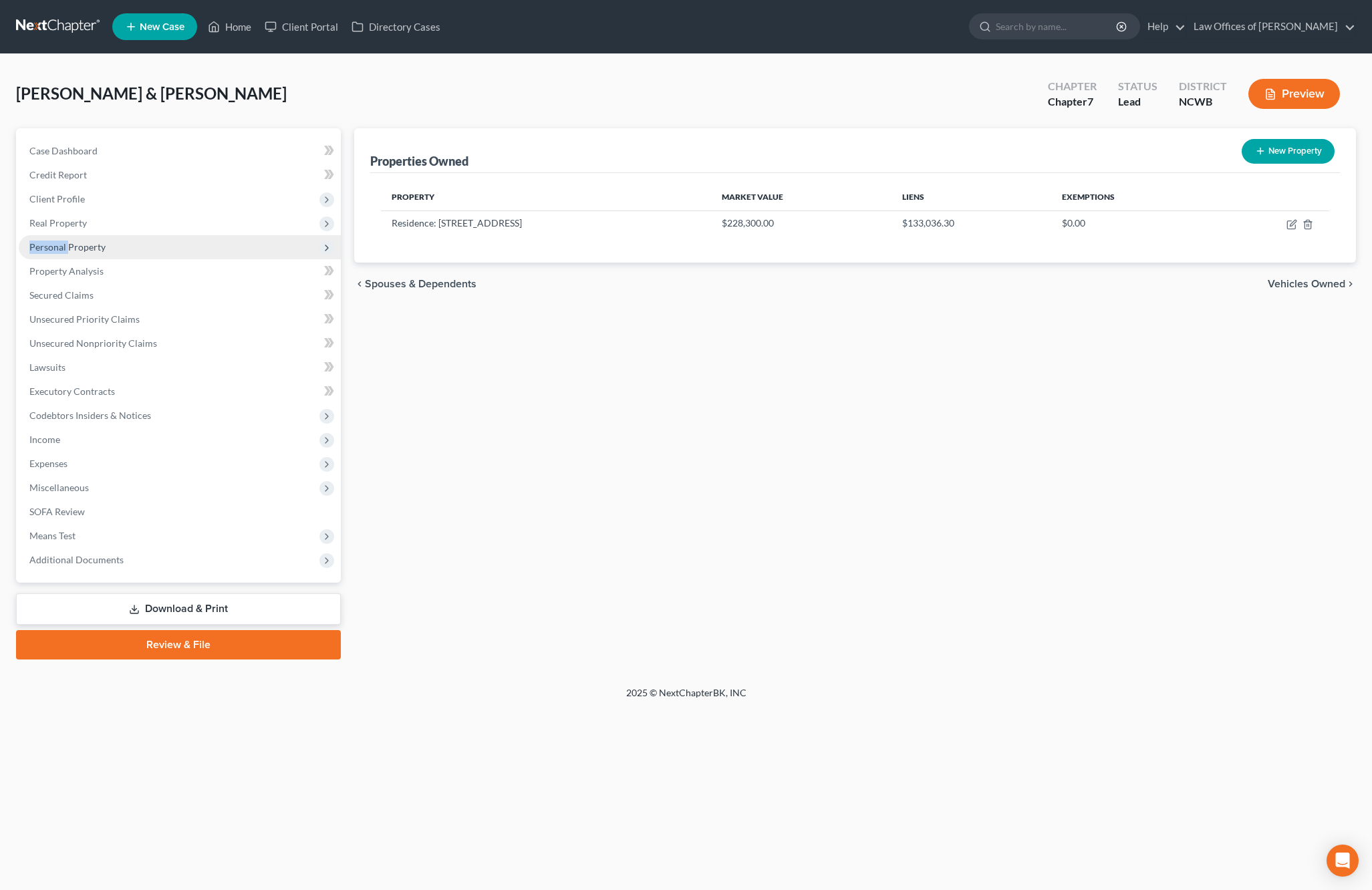
click at [78, 253] on span "Personal Property" at bounding box center [180, 247] width 322 height 24
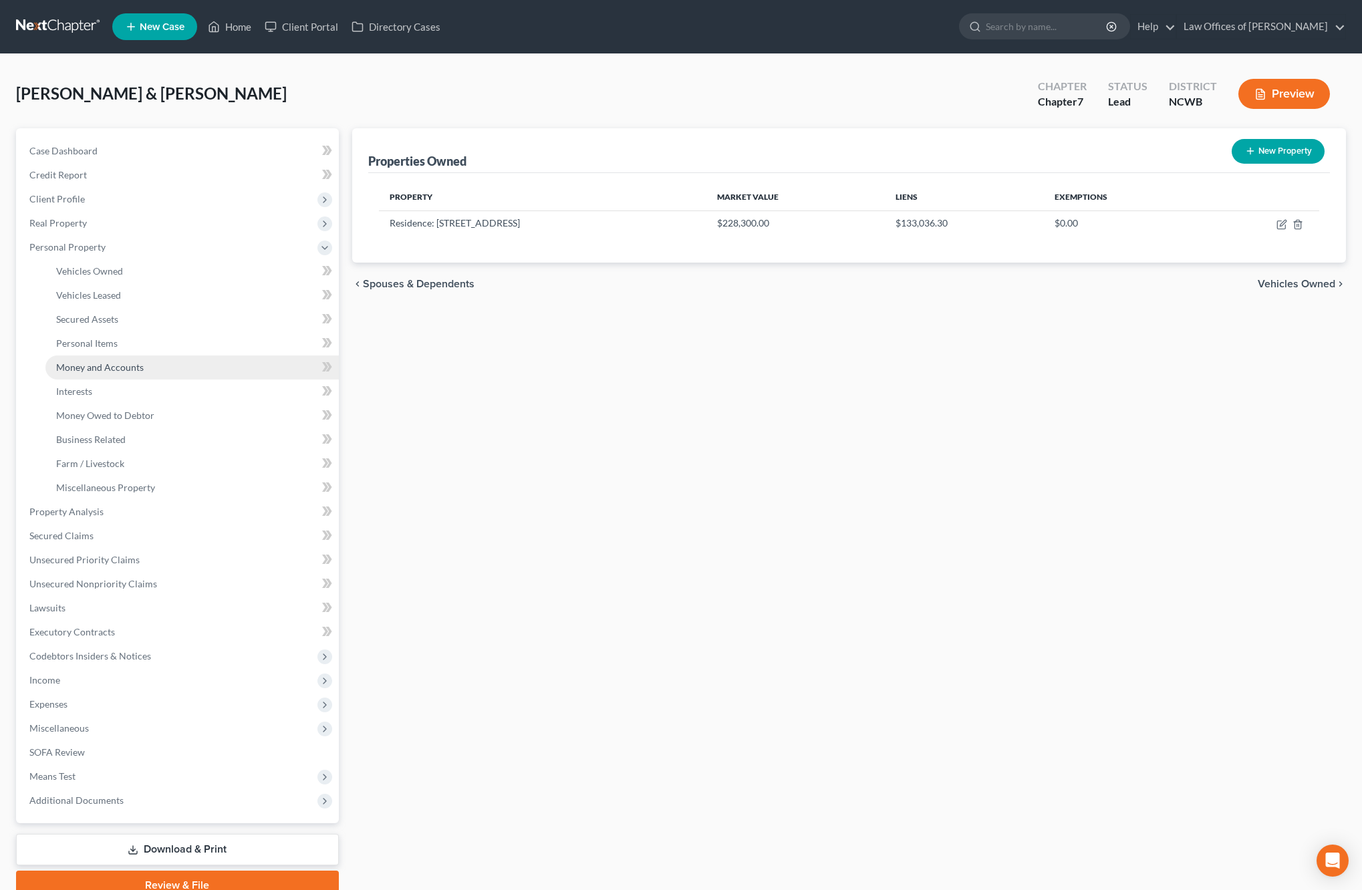
click at [94, 371] on span "Money and Accounts" at bounding box center [100, 366] width 88 height 11
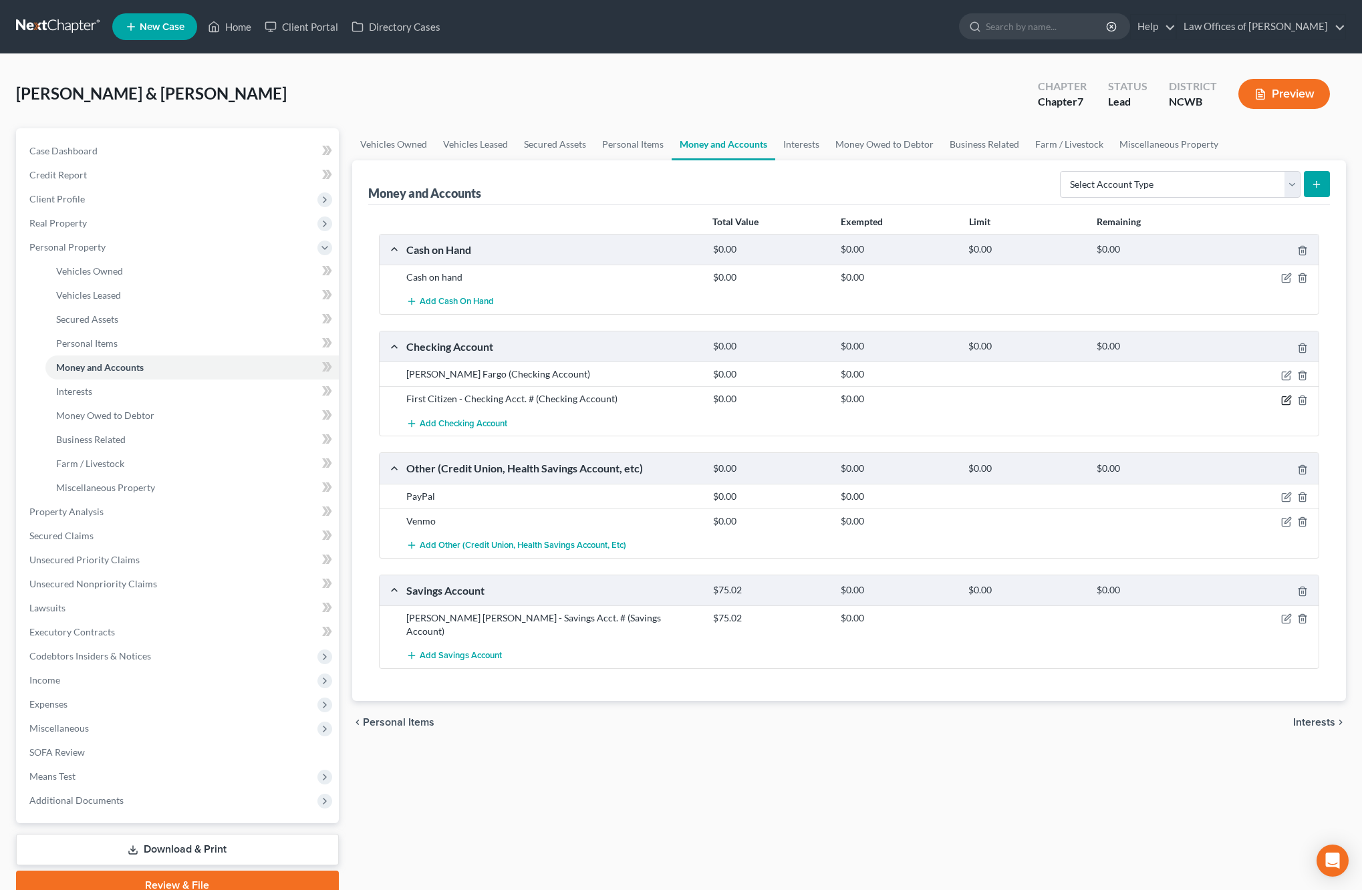
click at [1287, 396] on icon "button" at bounding box center [1286, 400] width 11 height 11
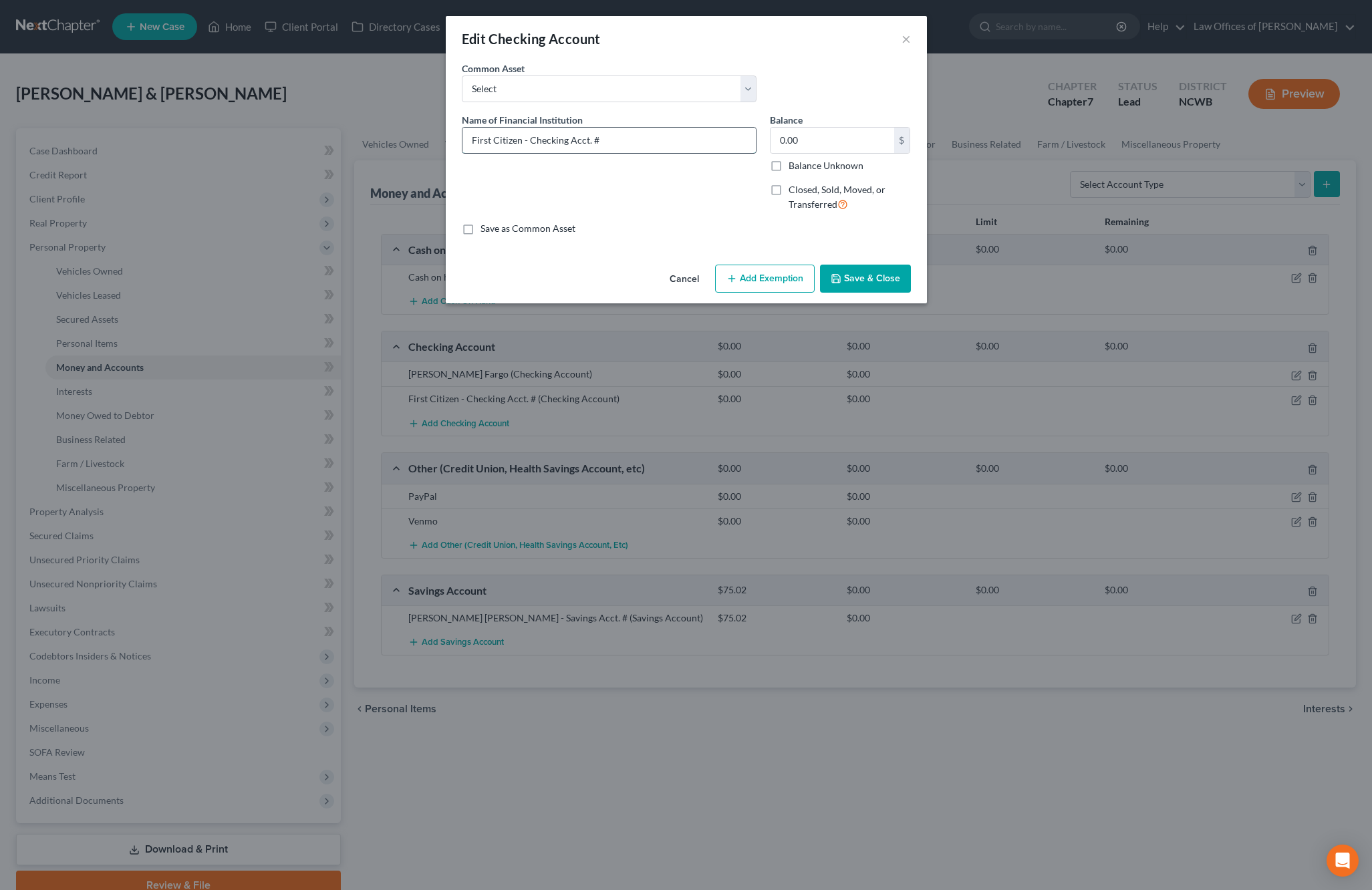
click at [521, 138] on input "First Citizen - Checking Acct. #" at bounding box center [608, 140] width 293 height 25
click at [689, 140] on input "First Citizens - Checking Acct. #" at bounding box center [608, 140] width 293 height 25
type input "First Citizens - Checking Acct. #1757"
click at [850, 279] on button "Save & Close" at bounding box center [865, 279] width 91 height 28
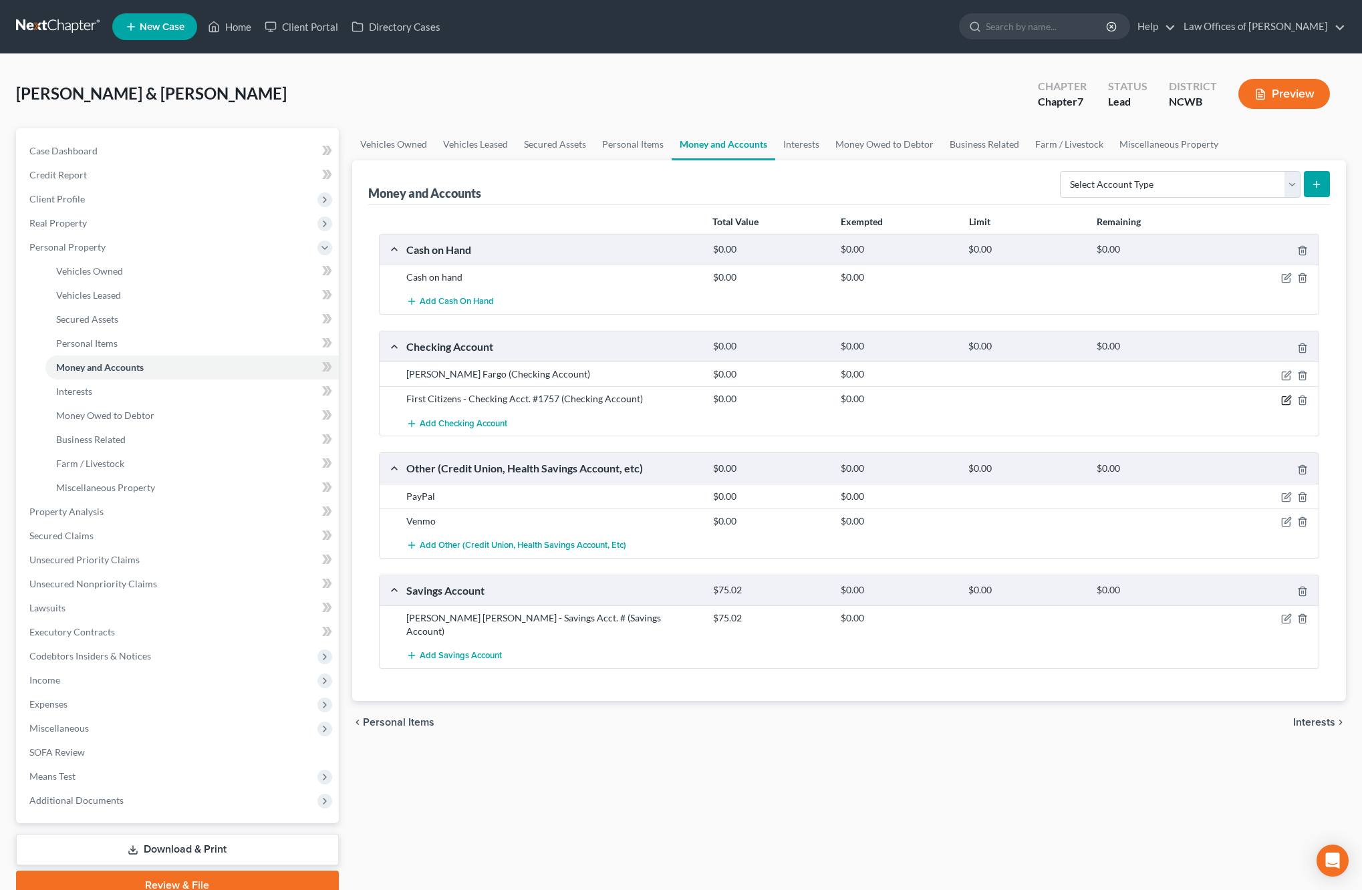
click at [1286, 402] on icon "button" at bounding box center [1286, 400] width 11 height 11
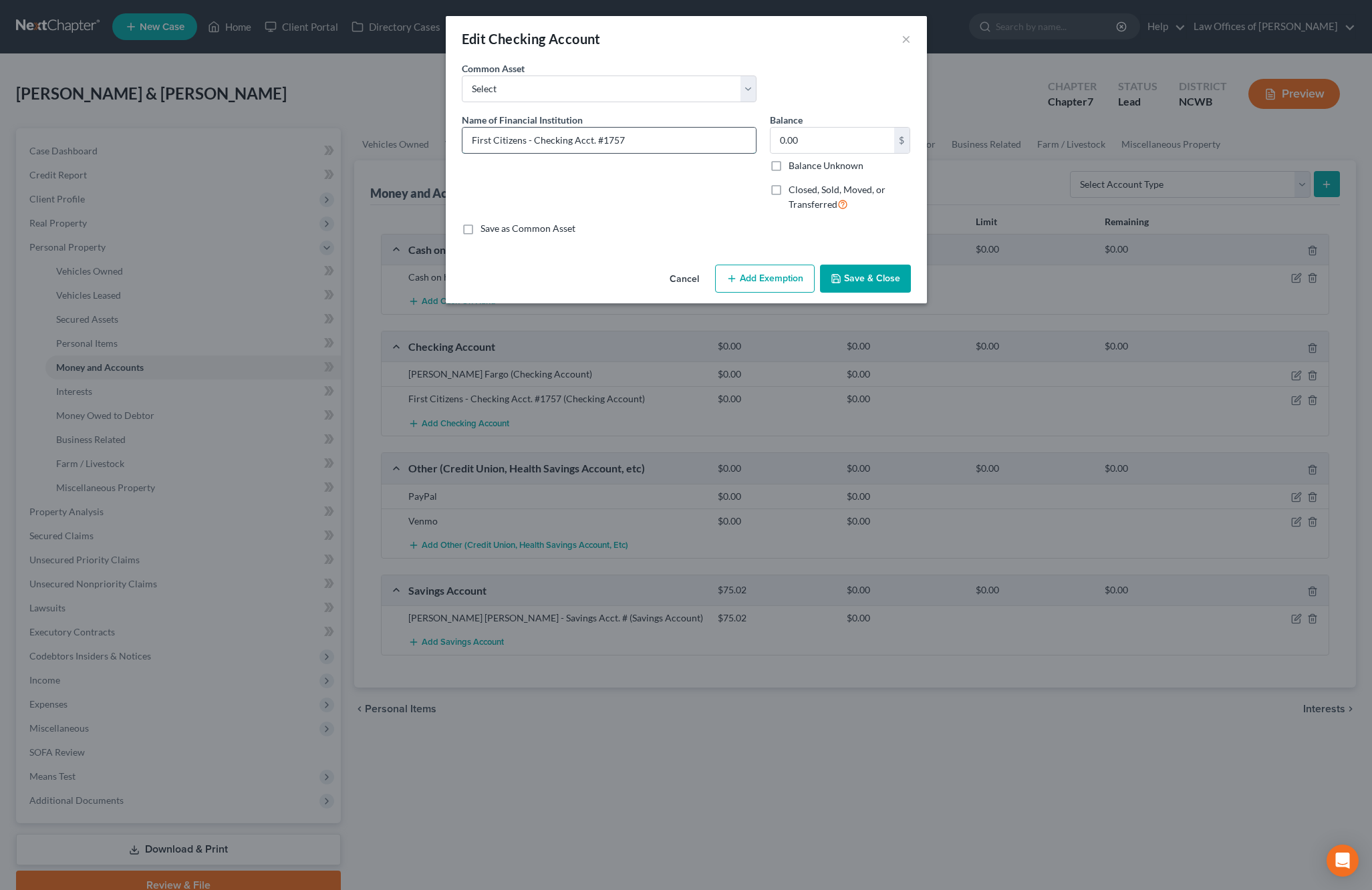
click at [632, 140] on input "First Citizens - Checking Acct. #1757" at bounding box center [608, 140] width 293 height 25
type input "First Citizens - Checking Acct. #1757 - joint"
click at [891, 283] on button "Save & Close" at bounding box center [865, 279] width 91 height 28
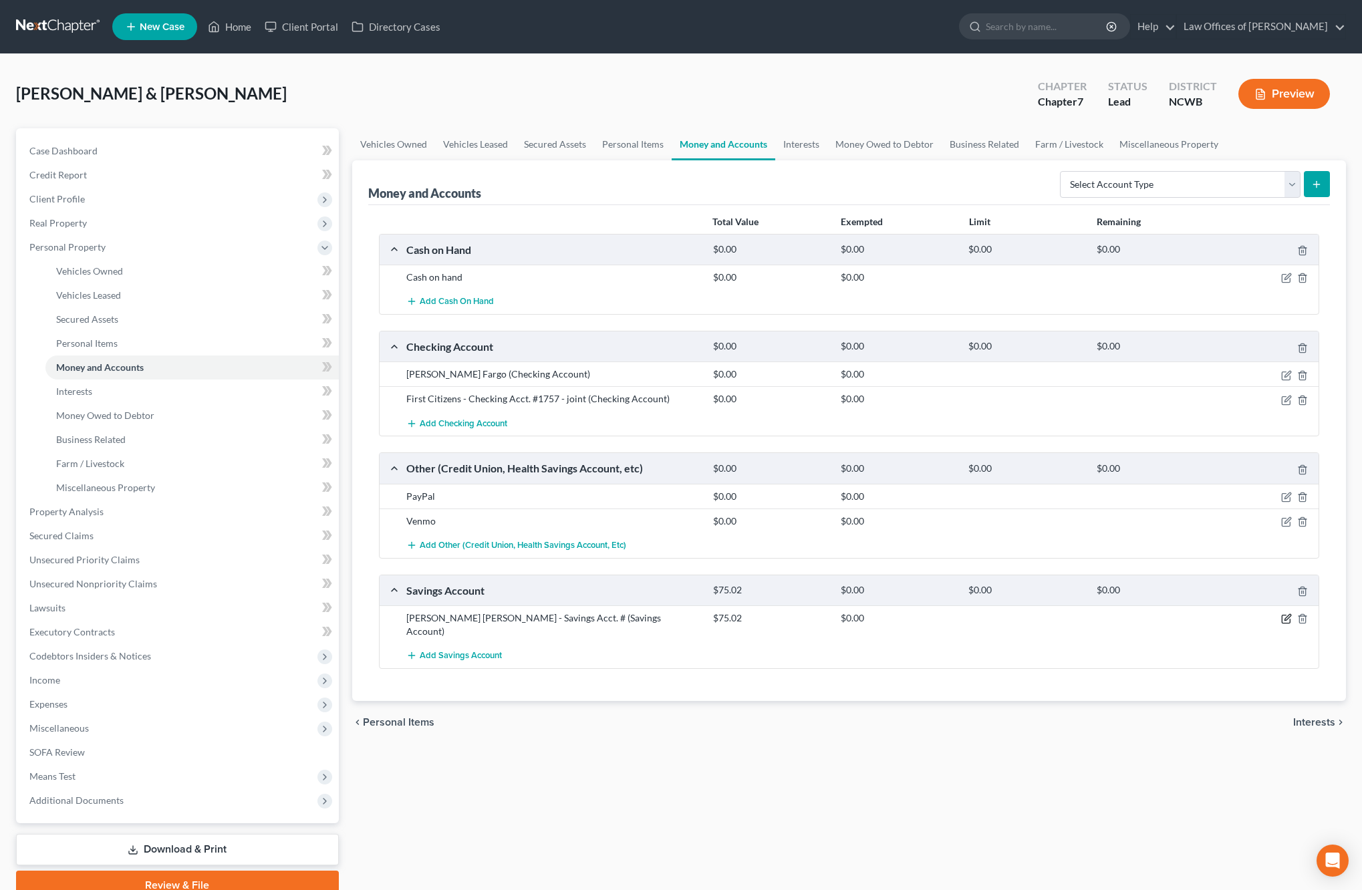
click at [1284, 621] on icon "button" at bounding box center [1287, 618] width 6 height 6
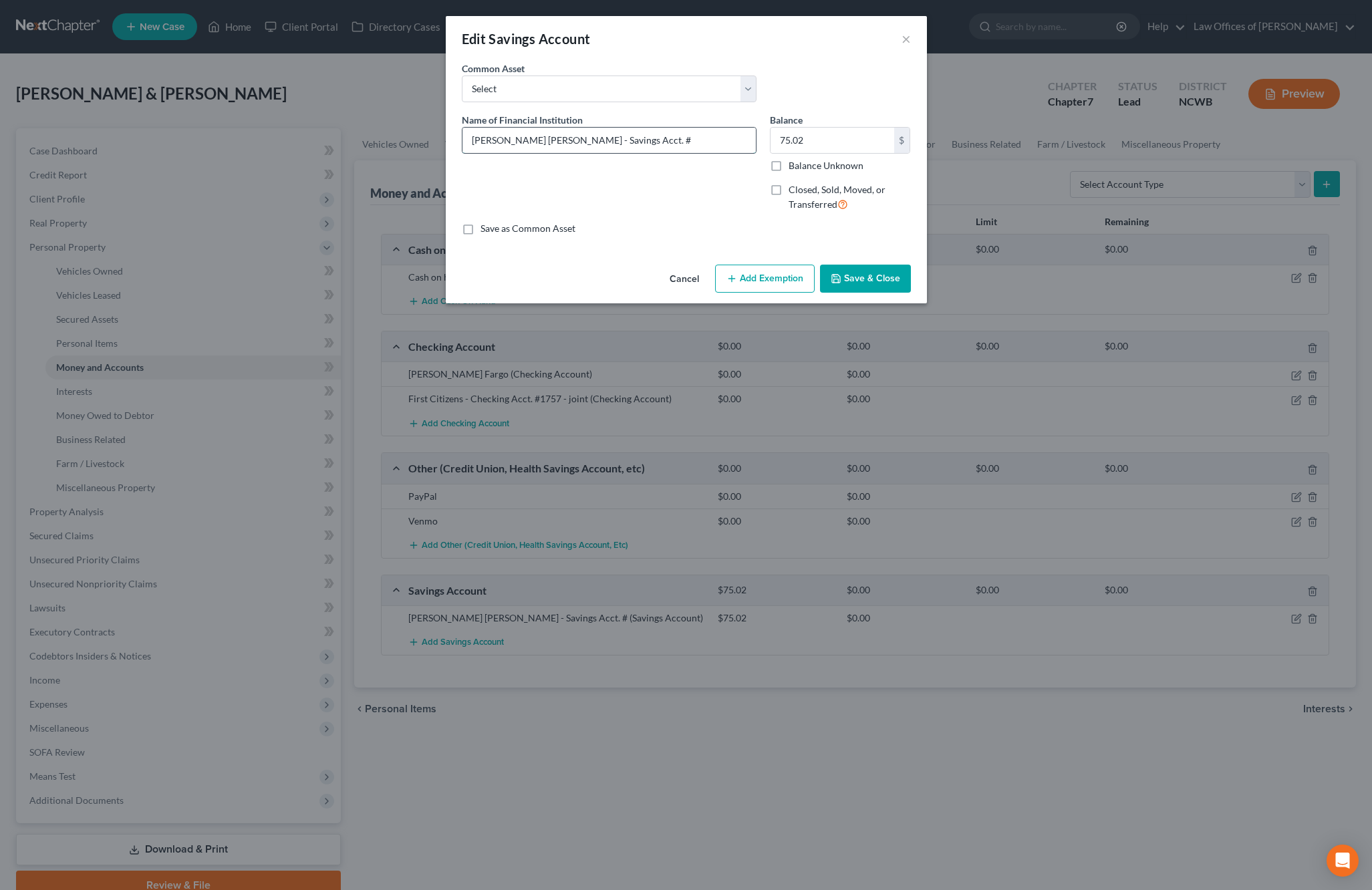
click at [621, 136] on input "[PERSON_NAME] [PERSON_NAME] - Savings Acct. #" at bounding box center [608, 140] width 293 height 25
type input "[PERSON_NAME] [PERSON_NAME] - Savings Acct. #8779"
click at [861, 143] on input "75.02" at bounding box center [832, 140] width 124 height 25
click at [650, 138] on input "[PERSON_NAME] [PERSON_NAME] - Savings Acct. #8779" at bounding box center [608, 140] width 293 height 25
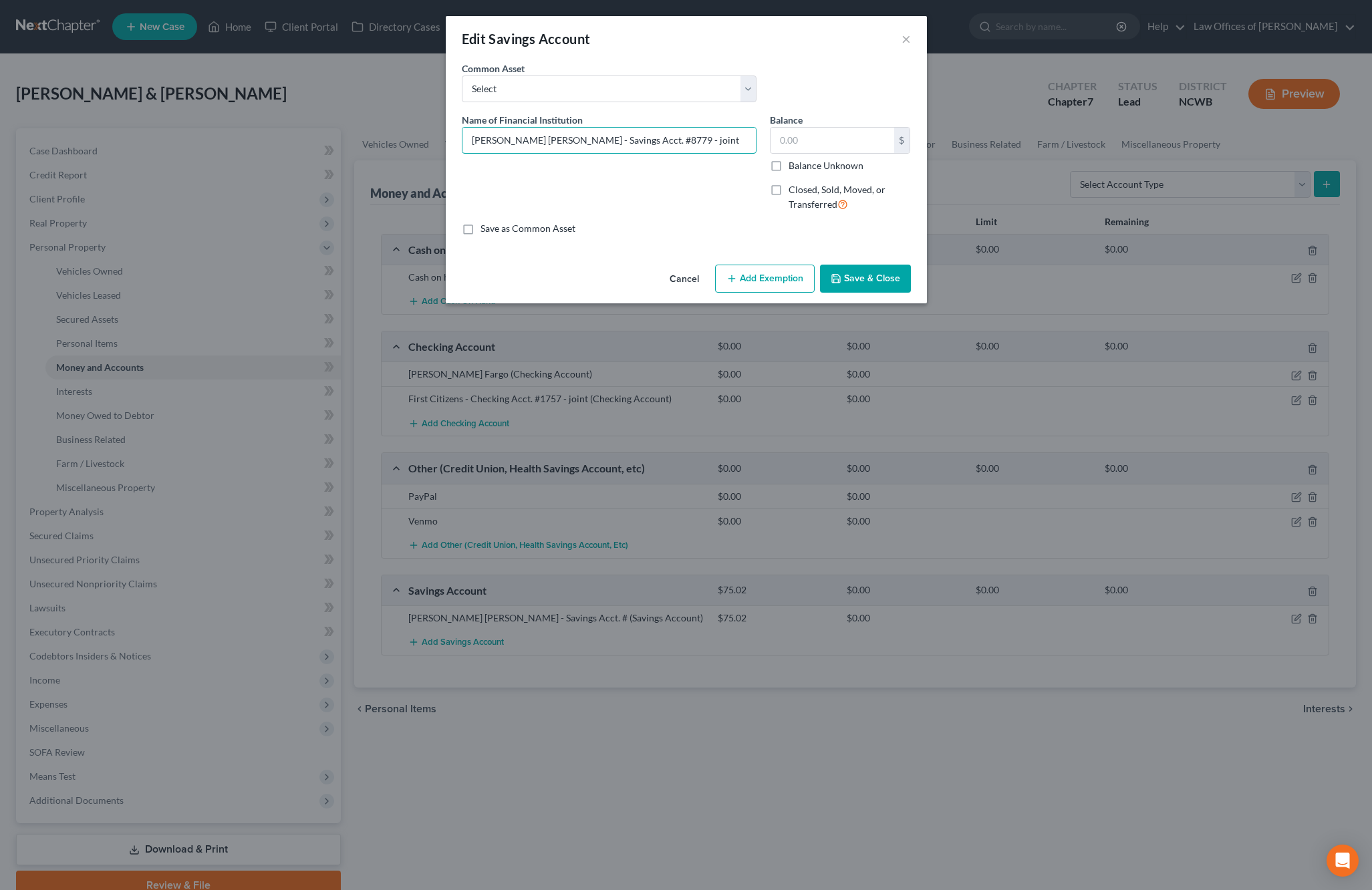
type input "[PERSON_NAME] [PERSON_NAME] - Savings Acct. #8779 - joint"
click at [886, 279] on button "Save & Close" at bounding box center [865, 279] width 91 height 28
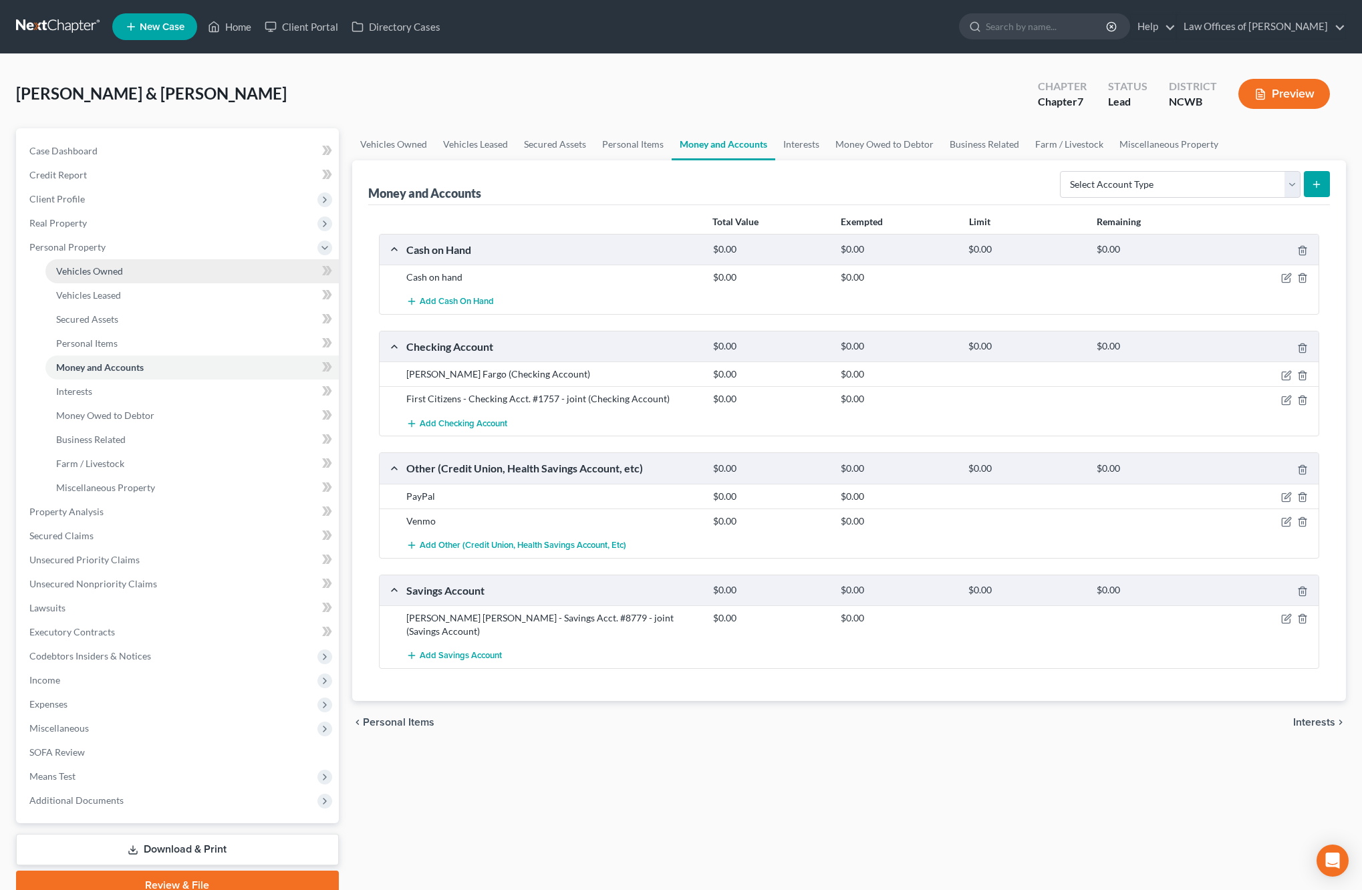
click at [100, 277] on link "Vehicles Owned" at bounding box center [191, 271] width 293 height 24
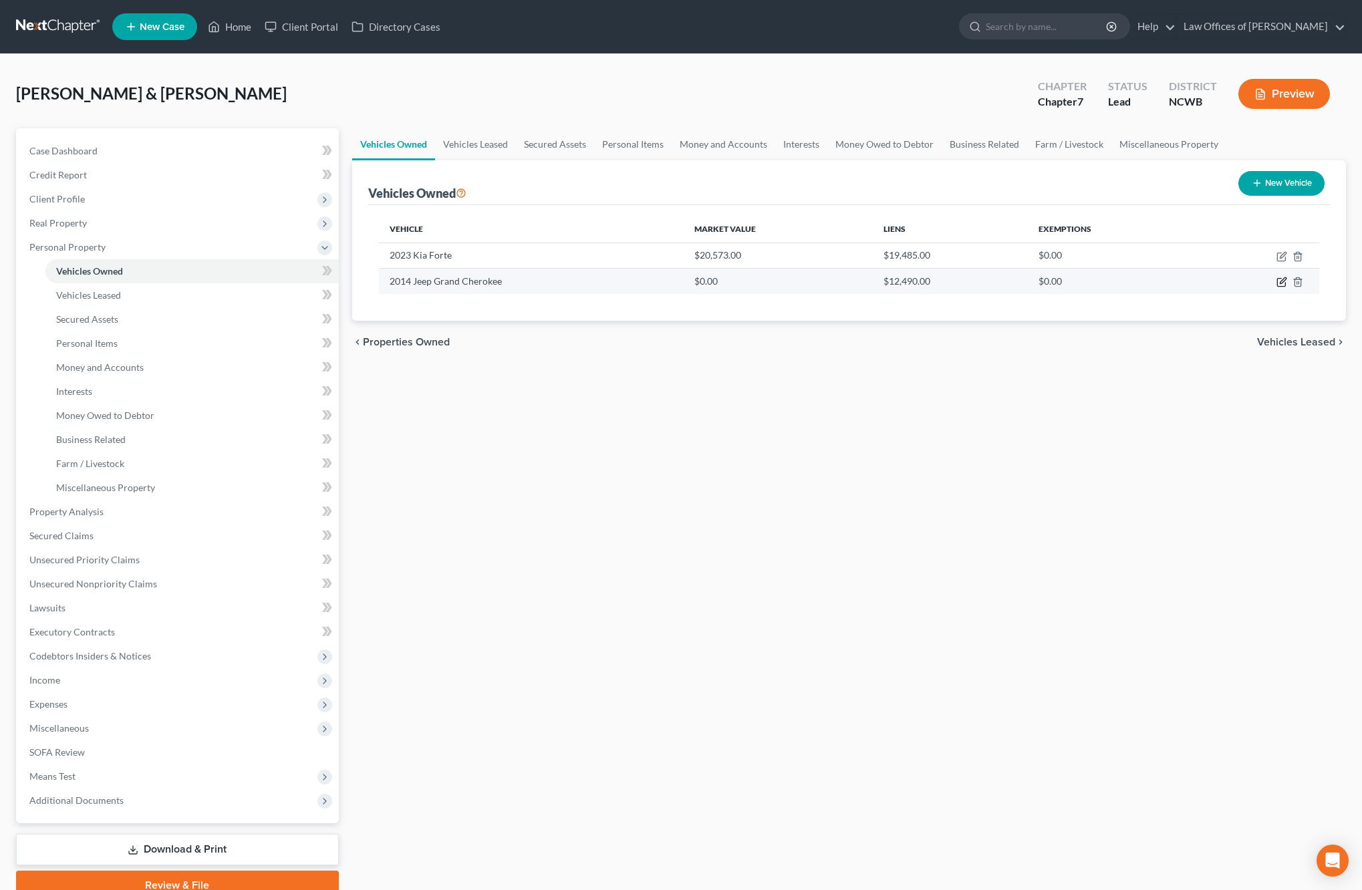
click at [1282, 283] on icon "button" at bounding box center [1283, 281] width 6 height 6
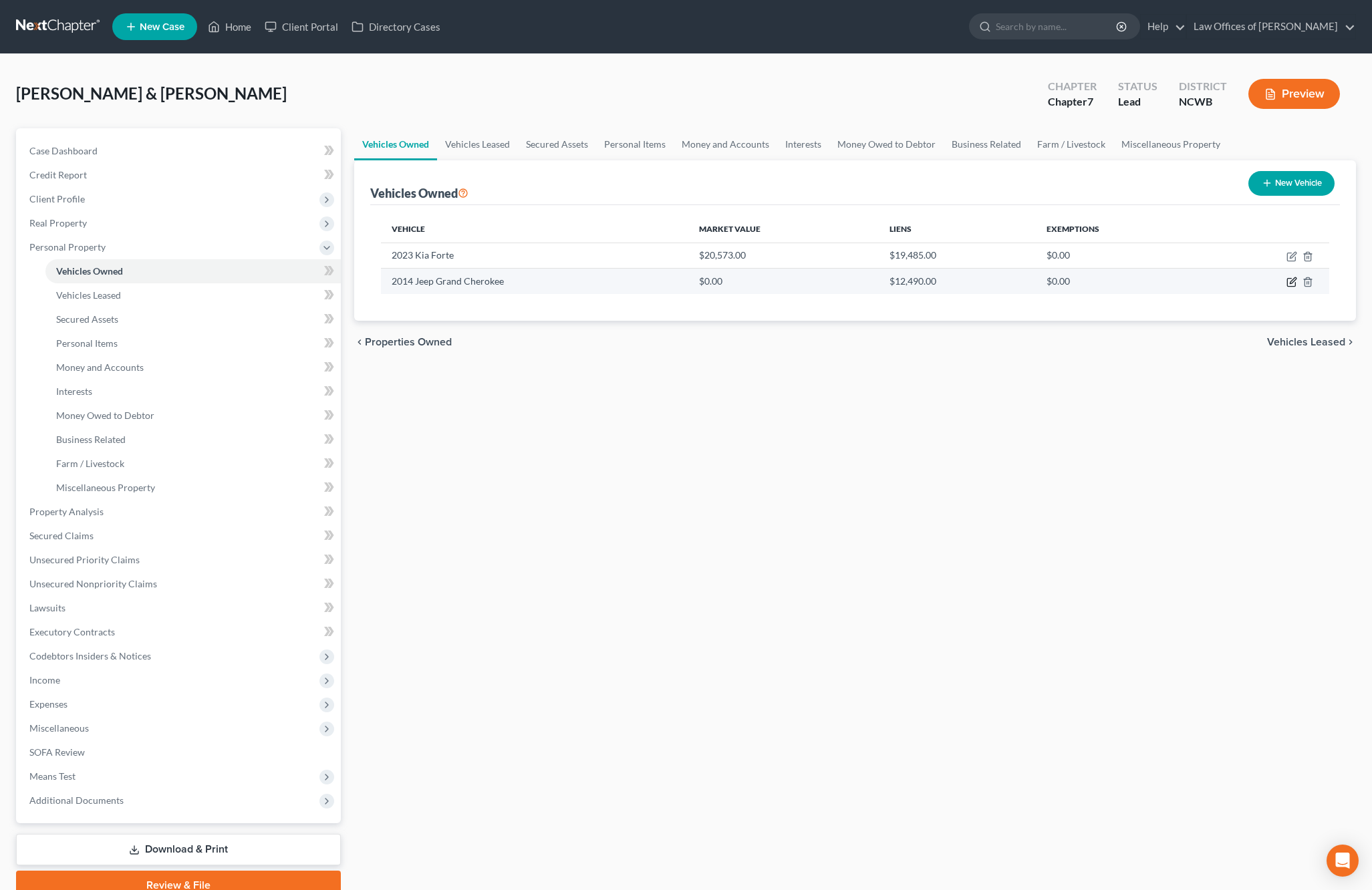
select select "0"
select select "12"
select select "4"
select select "2"
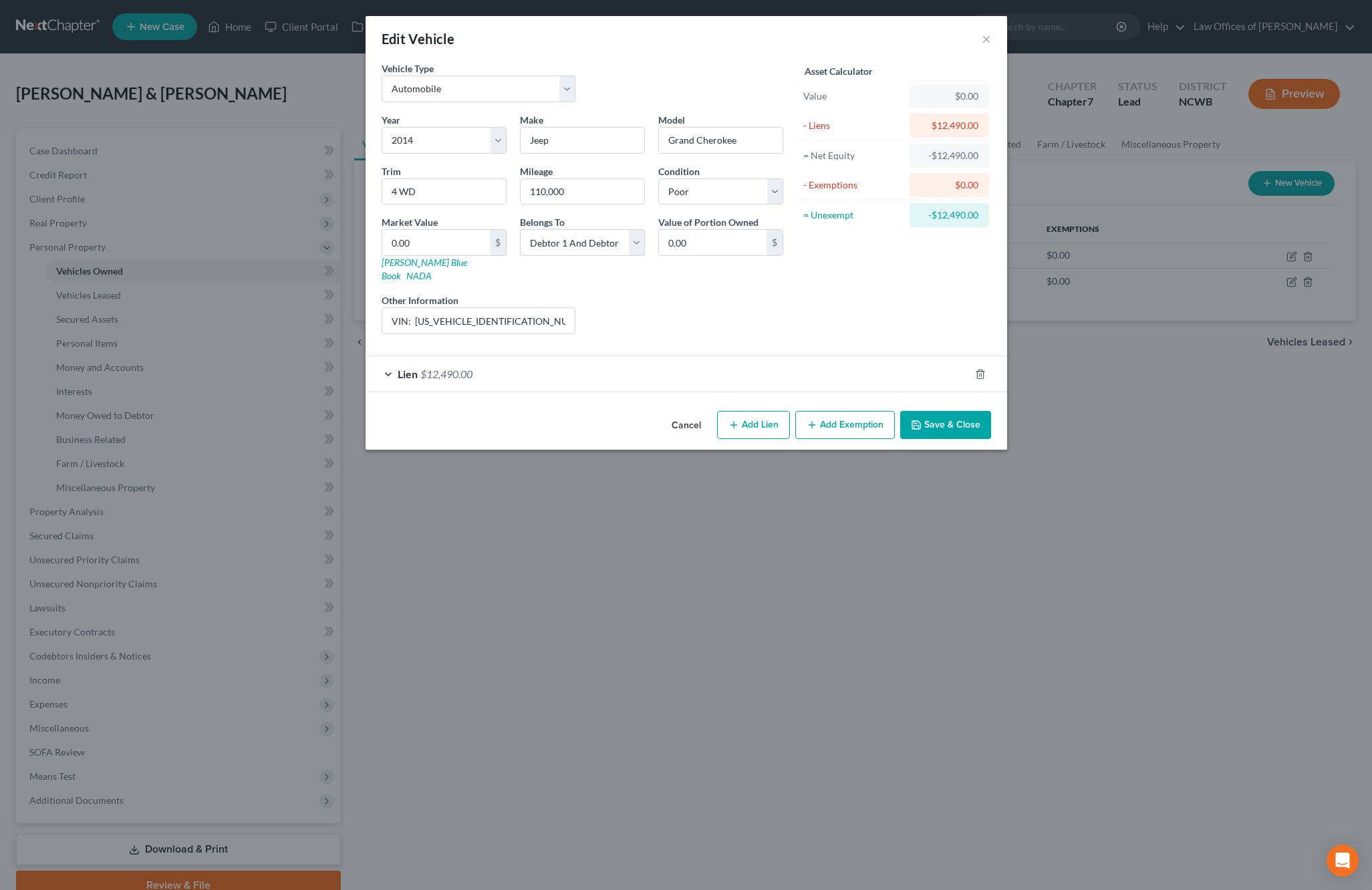
click at [950, 411] on button "Save & Close" at bounding box center [945, 425] width 91 height 28
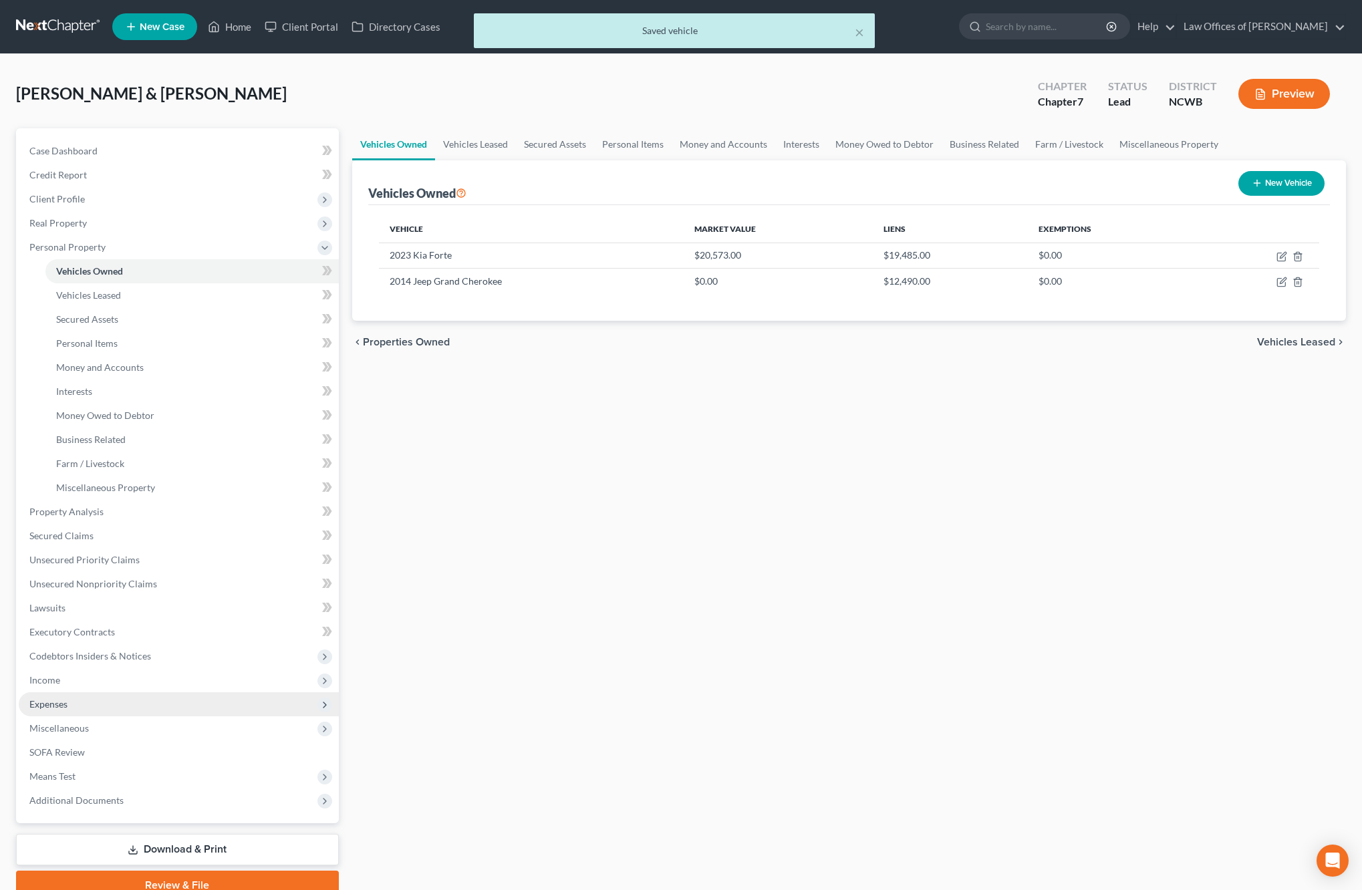
click at [41, 702] on span "Expenses" at bounding box center [48, 703] width 38 height 11
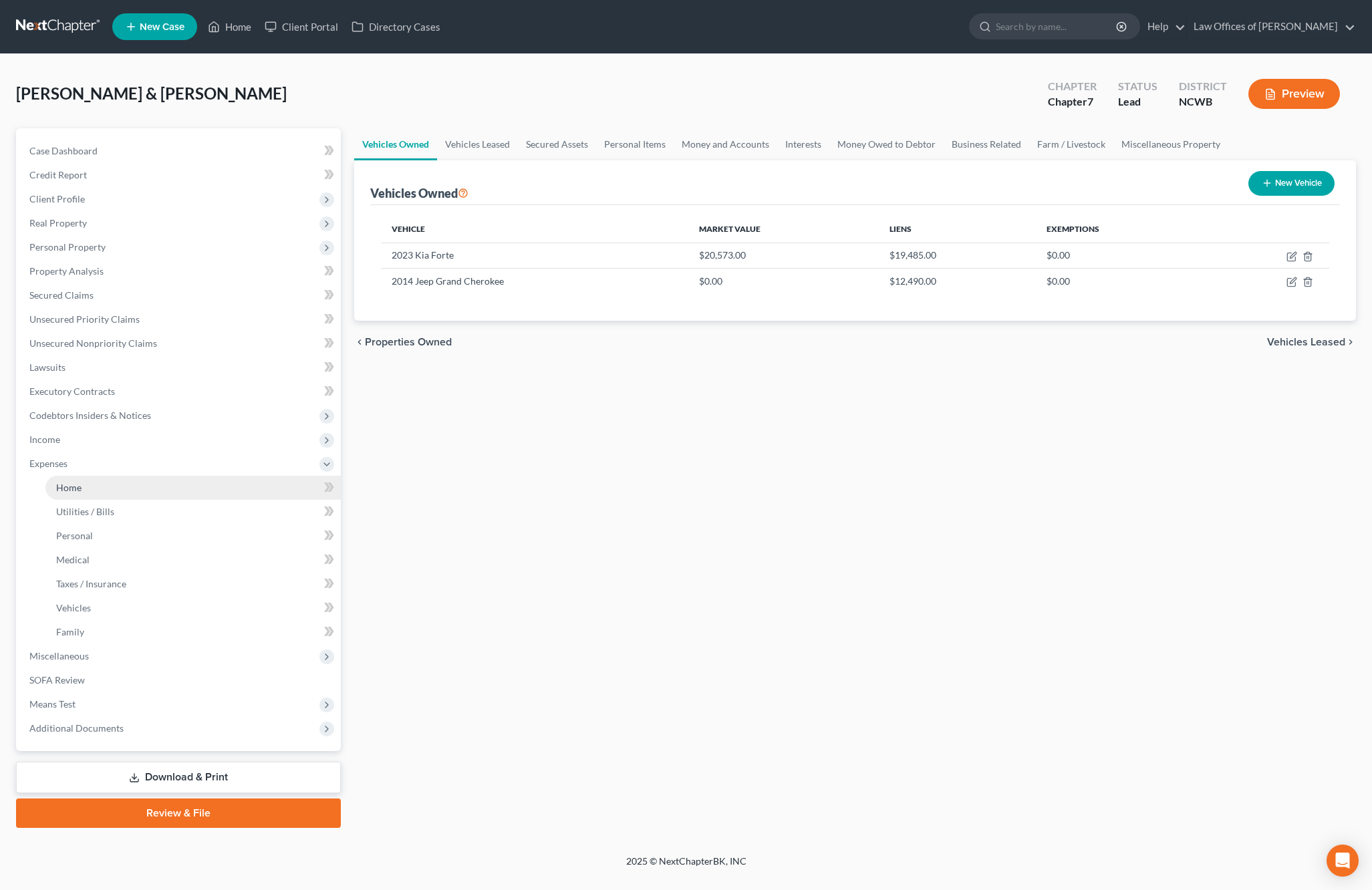
click at [62, 487] on span "Home" at bounding box center [68, 487] width 25 height 11
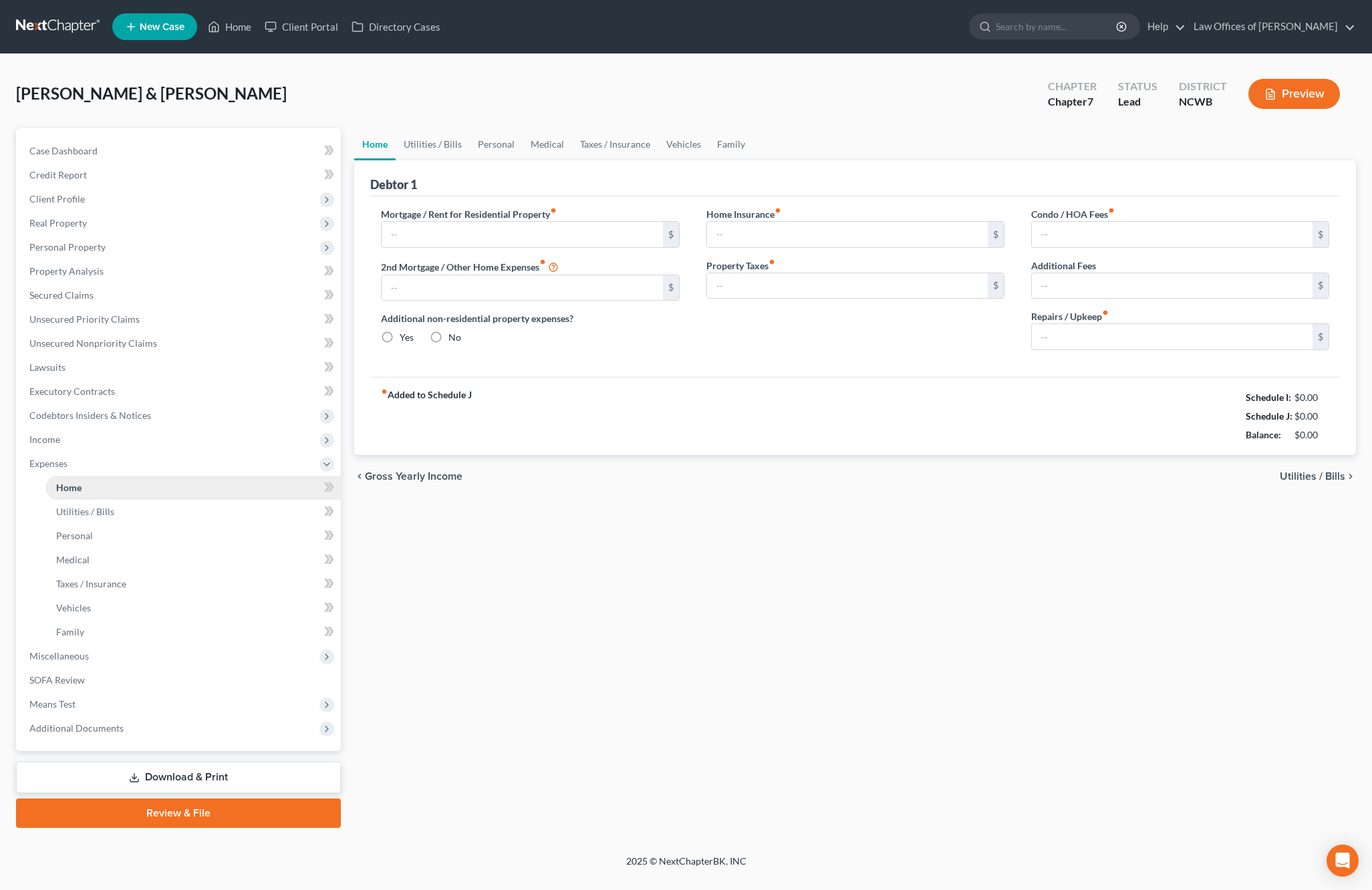
type input "0.00"
radio input "true"
type input "0.00"
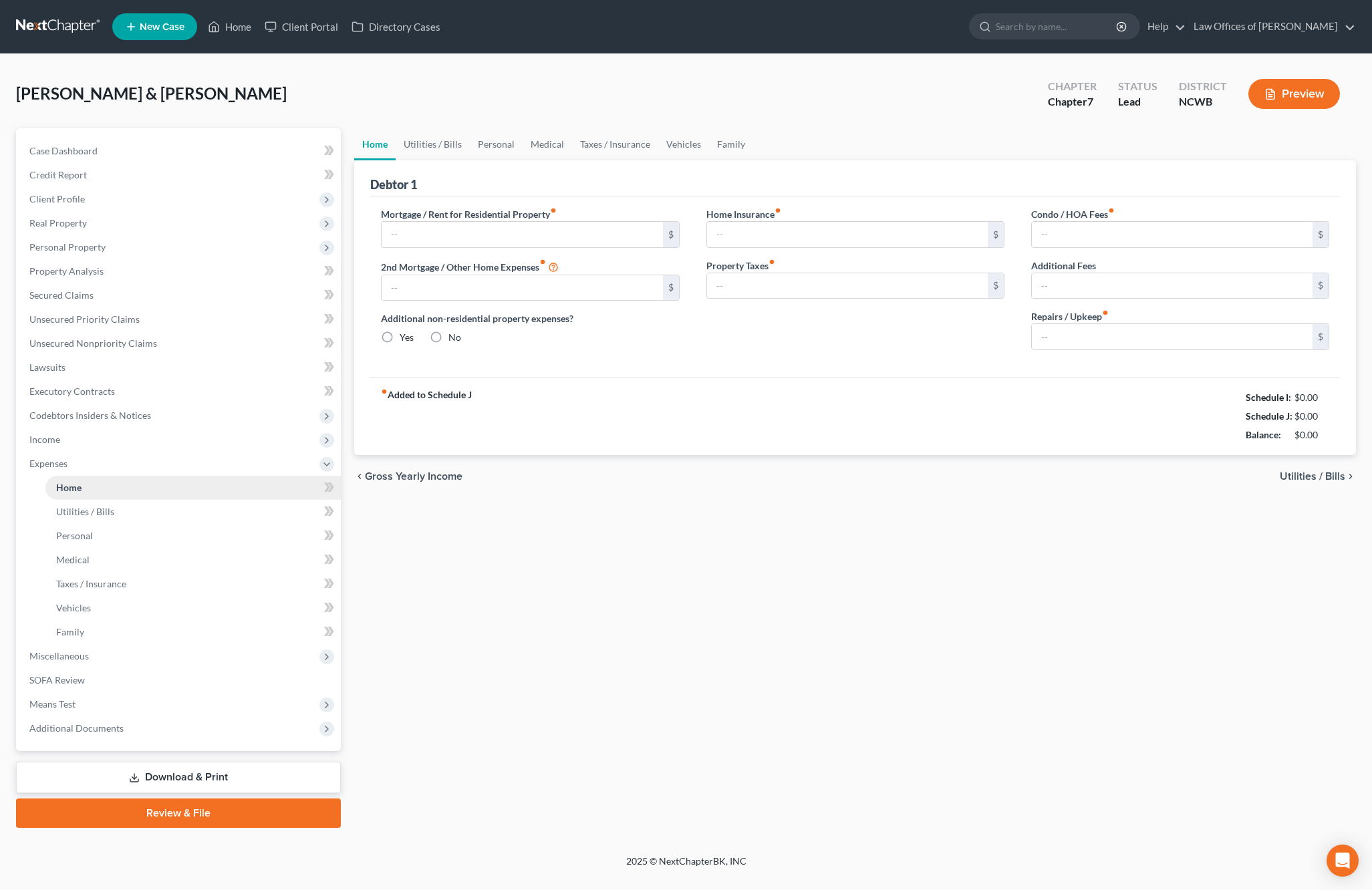
type input "0.00"
click at [51, 444] on span "Income" at bounding box center [44, 439] width 31 height 11
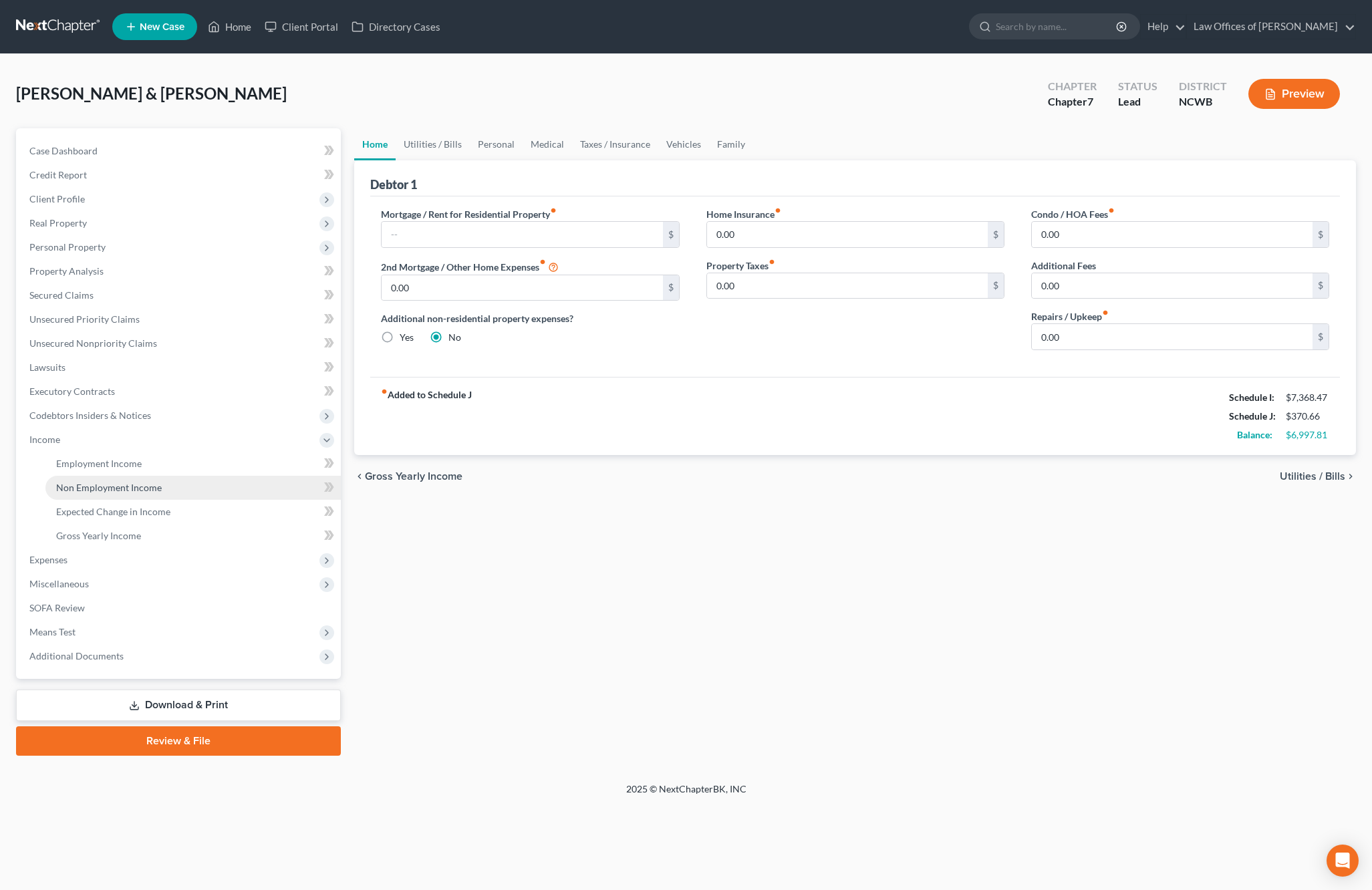
click at [79, 488] on span "Non Employment Income" at bounding box center [109, 487] width 106 height 11
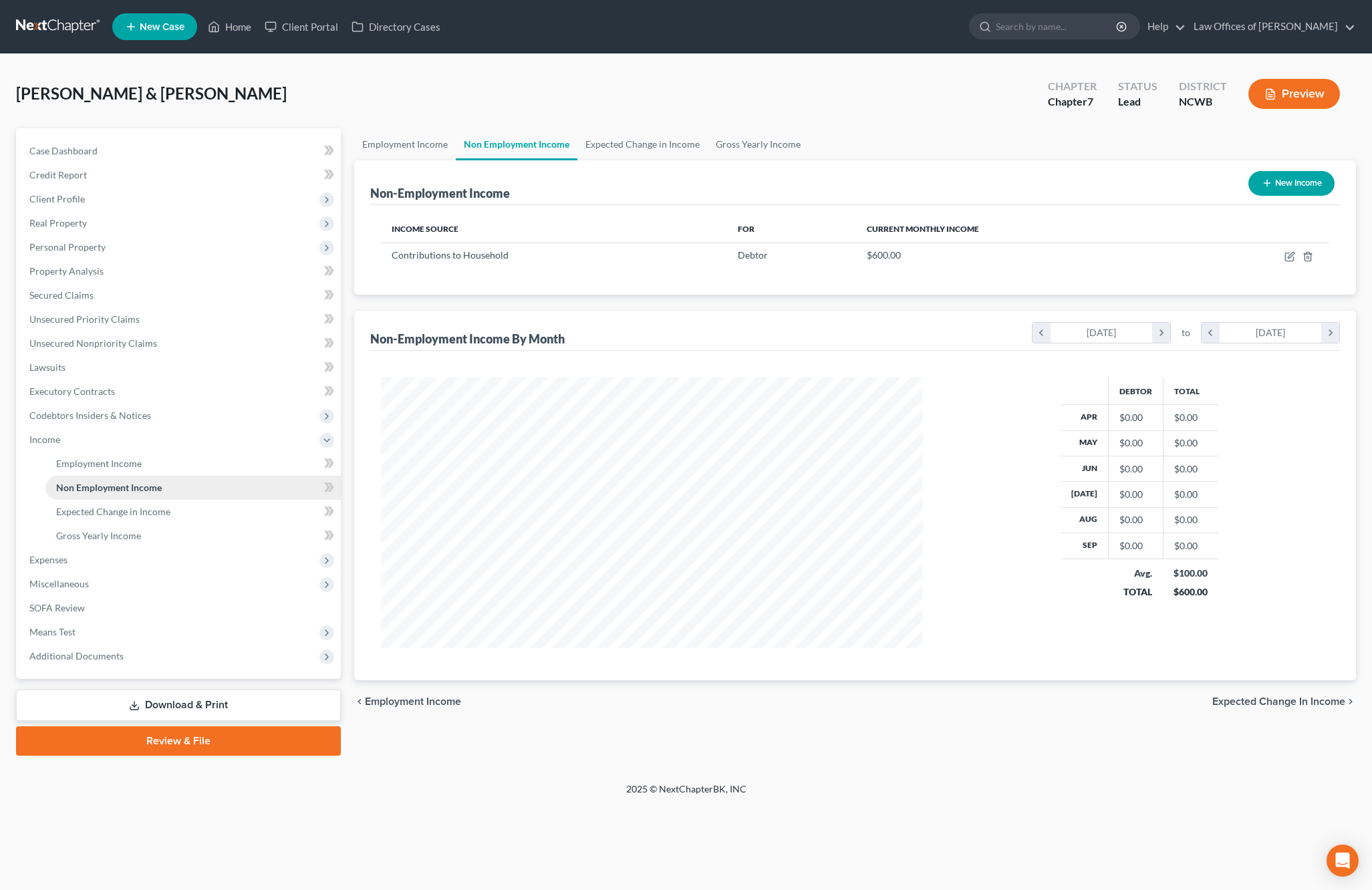
scroll to position [271, 569]
click at [1323, 194] on button "New Income" at bounding box center [1291, 183] width 86 height 25
select select "0"
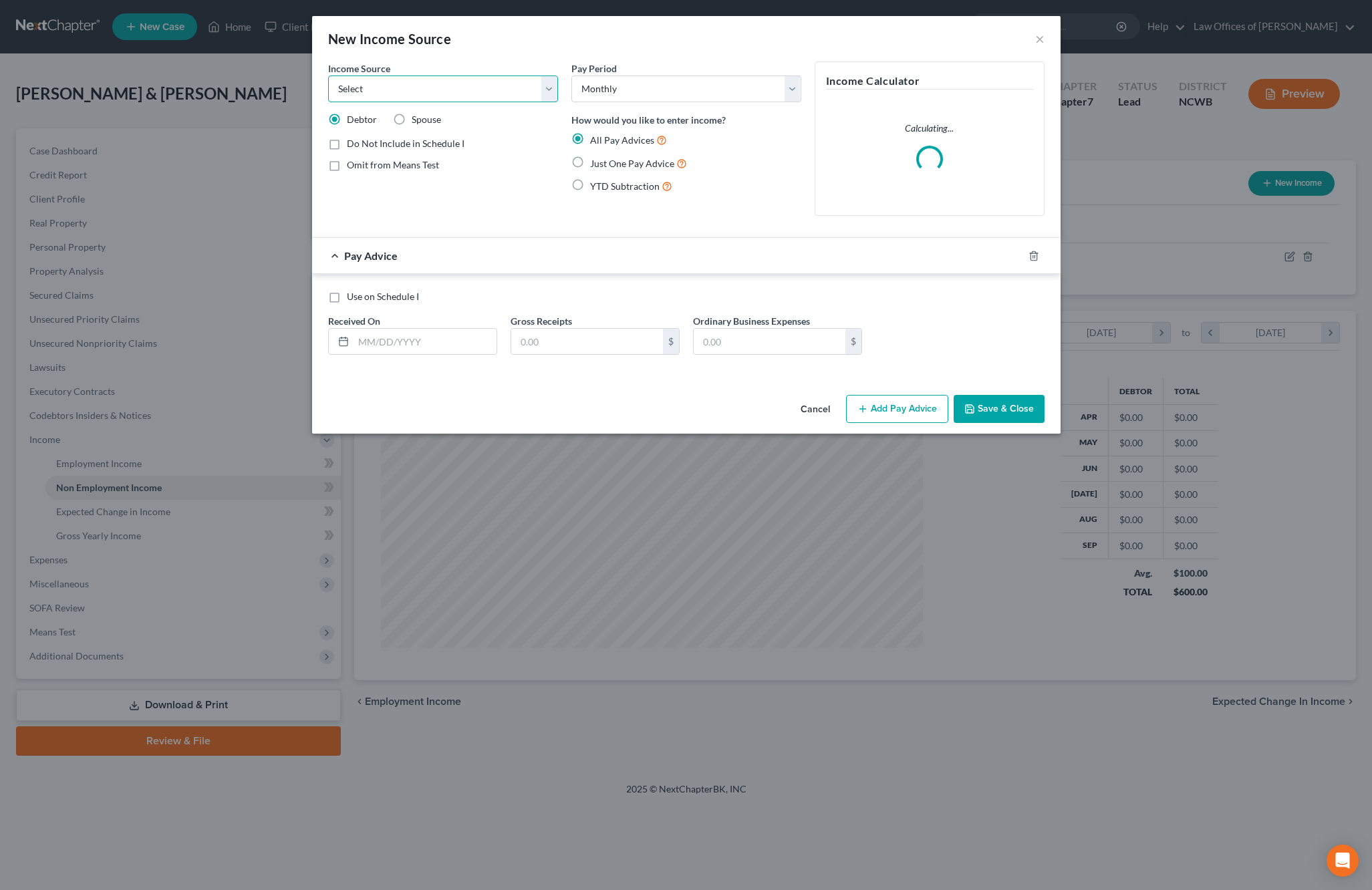
click at [454, 85] on select "Select Unemployment Disability (from employer) Pension Retirement Social Securi…" at bounding box center [443, 89] width 230 height 27
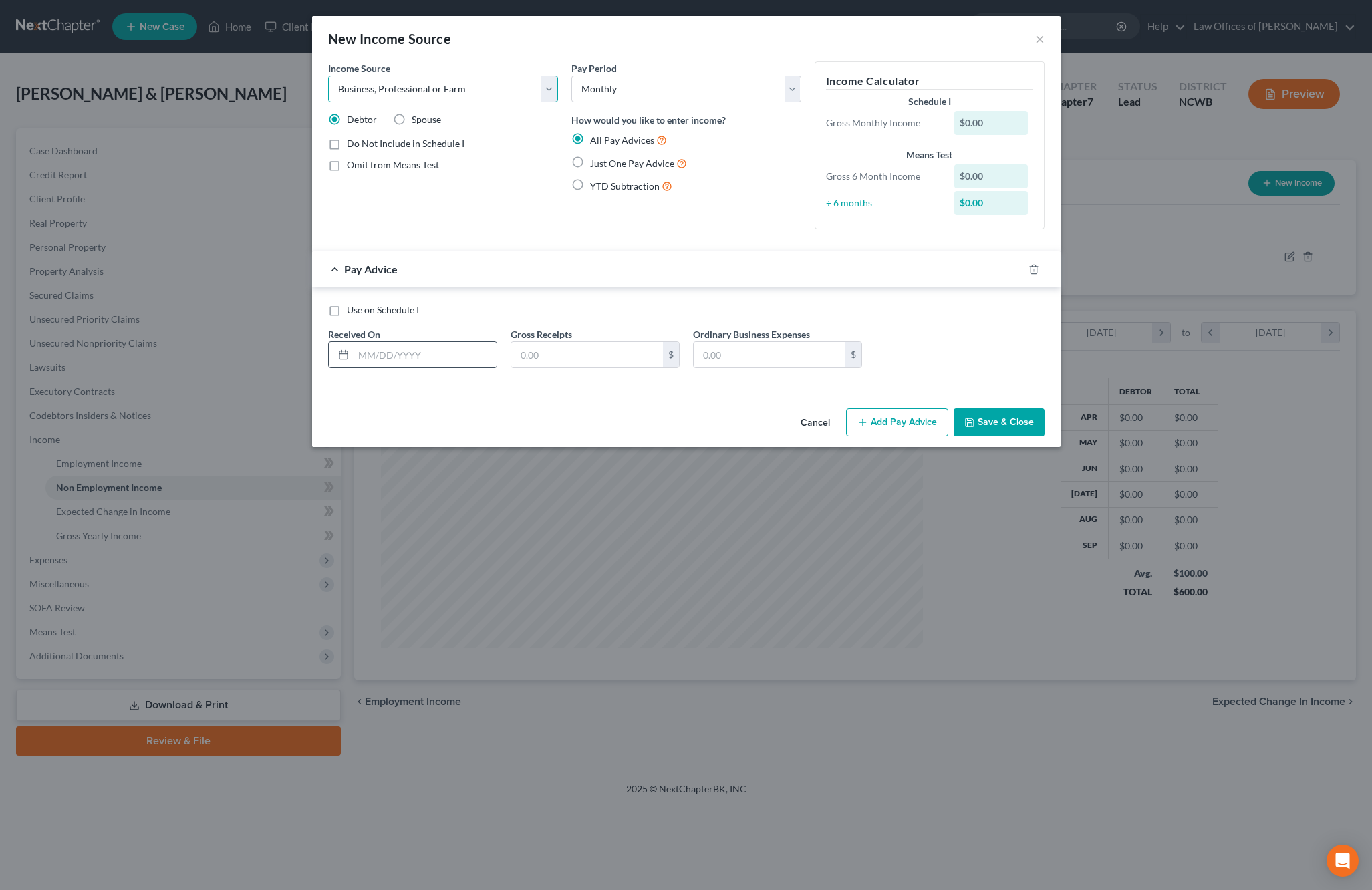
click at [328, 76] on select "Select Unemployment Disability (from employer) Pension Retirement Social Securi…" at bounding box center [443, 89] width 230 height 27
click at [585, 88] on select "Select Monthly Twice Monthly Every Other Week Weekly" at bounding box center [686, 89] width 230 height 27
click at [486, 95] on select "Select Unemployment Disability (from employer) Pension Retirement Social Securi…" at bounding box center [443, 89] width 230 height 27
select select "13"
click at [328, 76] on select "Select Unemployment Disability (from employer) Pension Retirement Social Securi…" at bounding box center [443, 89] width 230 height 27
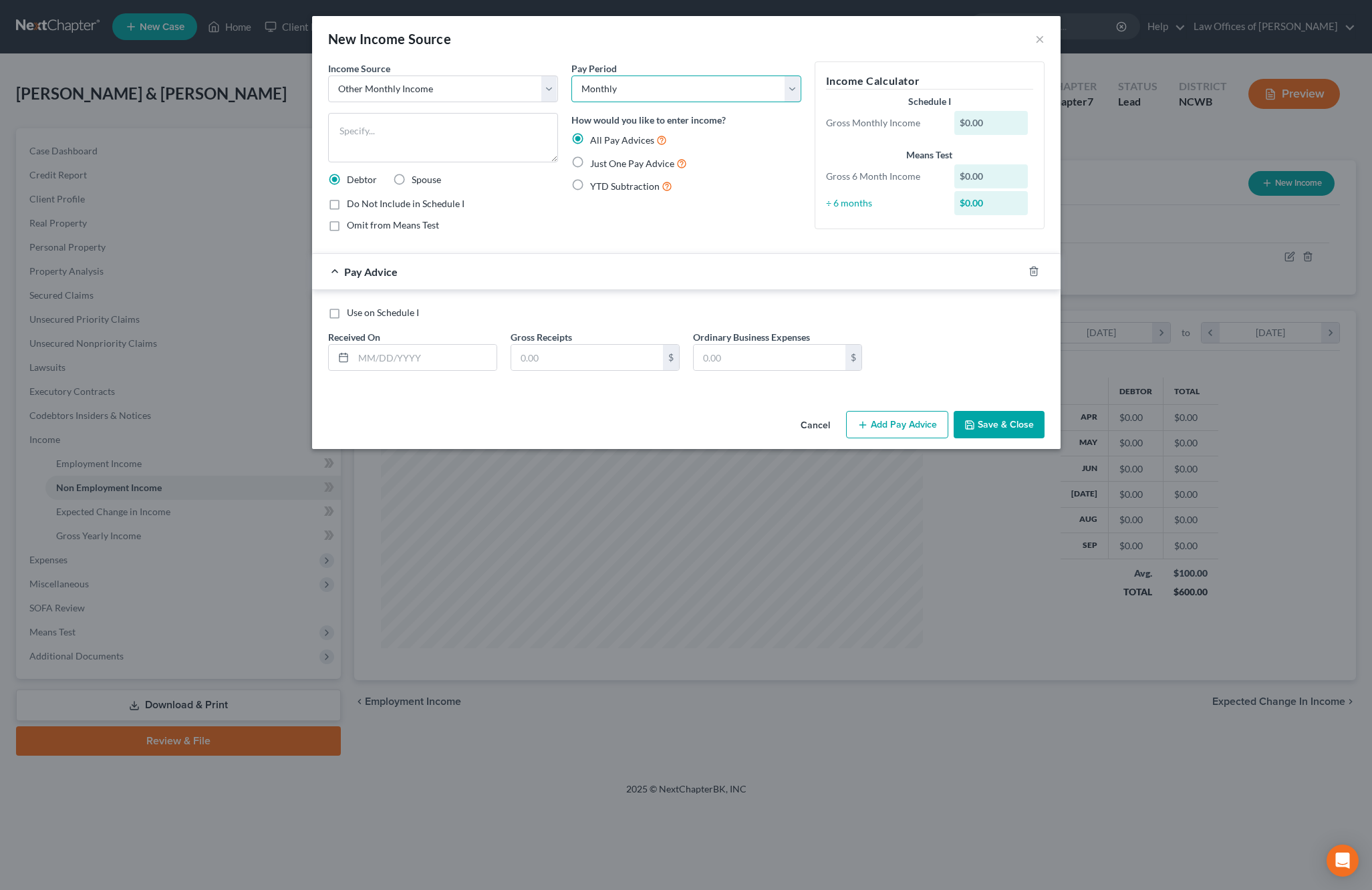
click at [631, 91] on select "Select Monthly Twice Monthly Every Other Week Weekly" at bounding box center [686, 89] width 230 height 27
select select "1"
click at [571, 76] on select "Select Monthly Twice Monthly Every Other Week Weekly" at bounding box center [686, 89] width 230 height 27
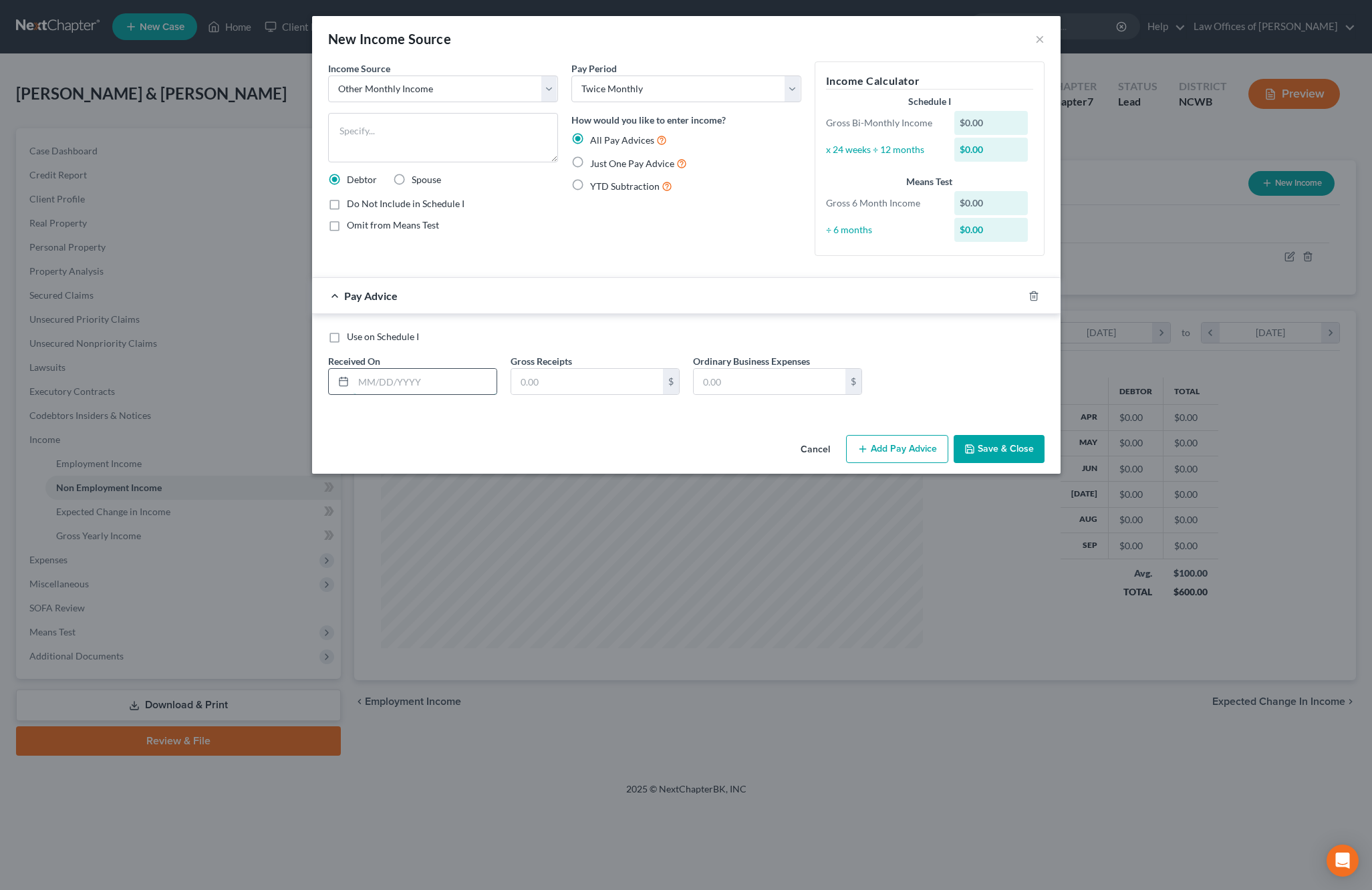
click at [461, 384] on input "text" at bounding box center [424, 381] width 143 height 25
type input "[DATE]"
click at [619, 373] on input "text" at bounding box center [587, 381] width 152 height 25
click at [347, 341] on label "Use on Schedule I" at bounding box center [383, 336] width 72 height 13
click at [352, 339] on input "Use on Schedule I" at bounding box center [356, 334] width 9 height 9
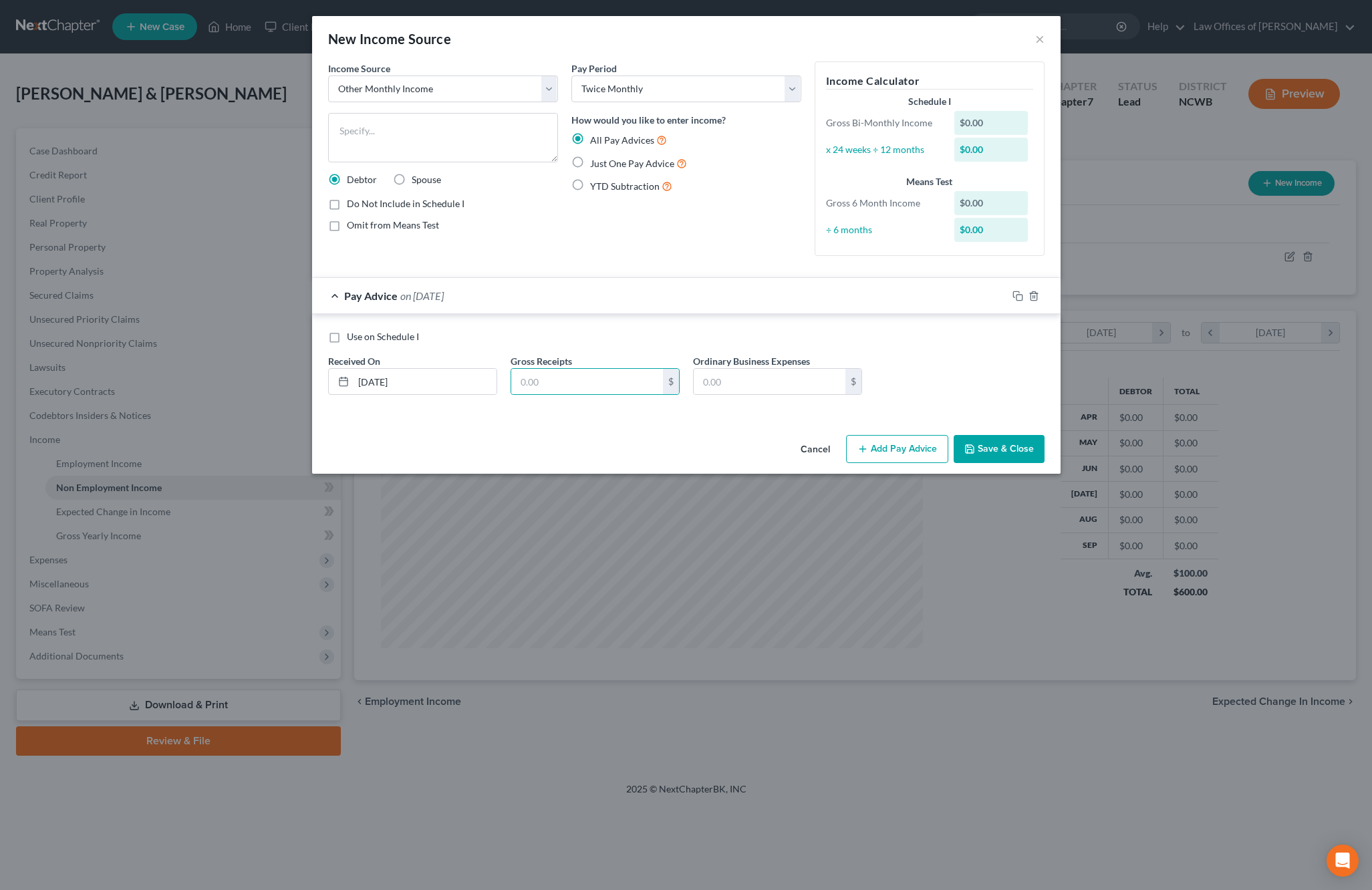
checkbox input "true"
click at [541, 380] on input "text" at bounding box center [587, 381] width 152 height 25
type input "805.74"
click at [1003, 448] on button "Save & Close" at bounding box center [998, 449] width 91 height 28
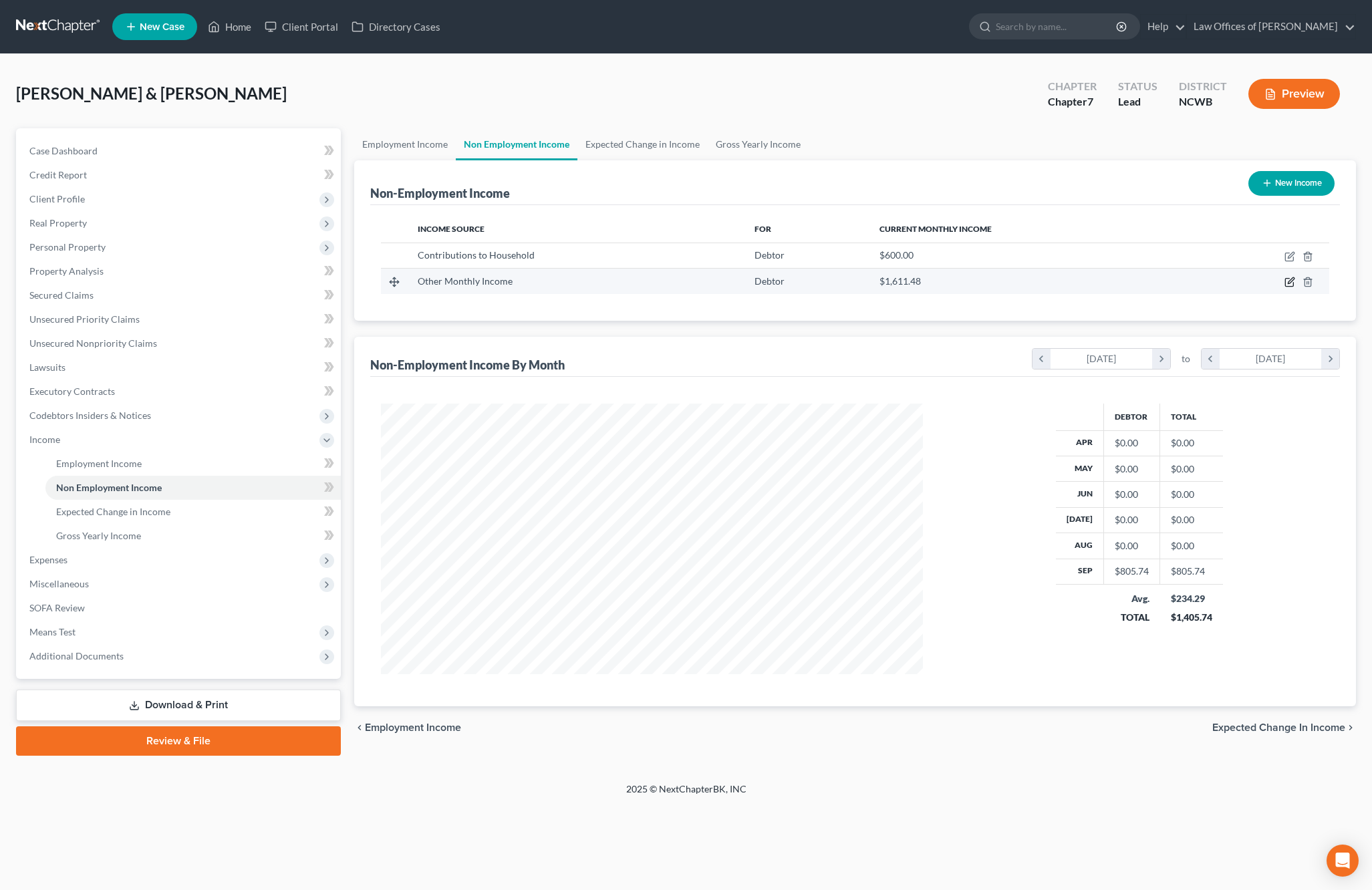
click at [1288, 284] on icon "button" at bounding box center [1291, 281] width 6 height 6
select select "13"
select select "1"
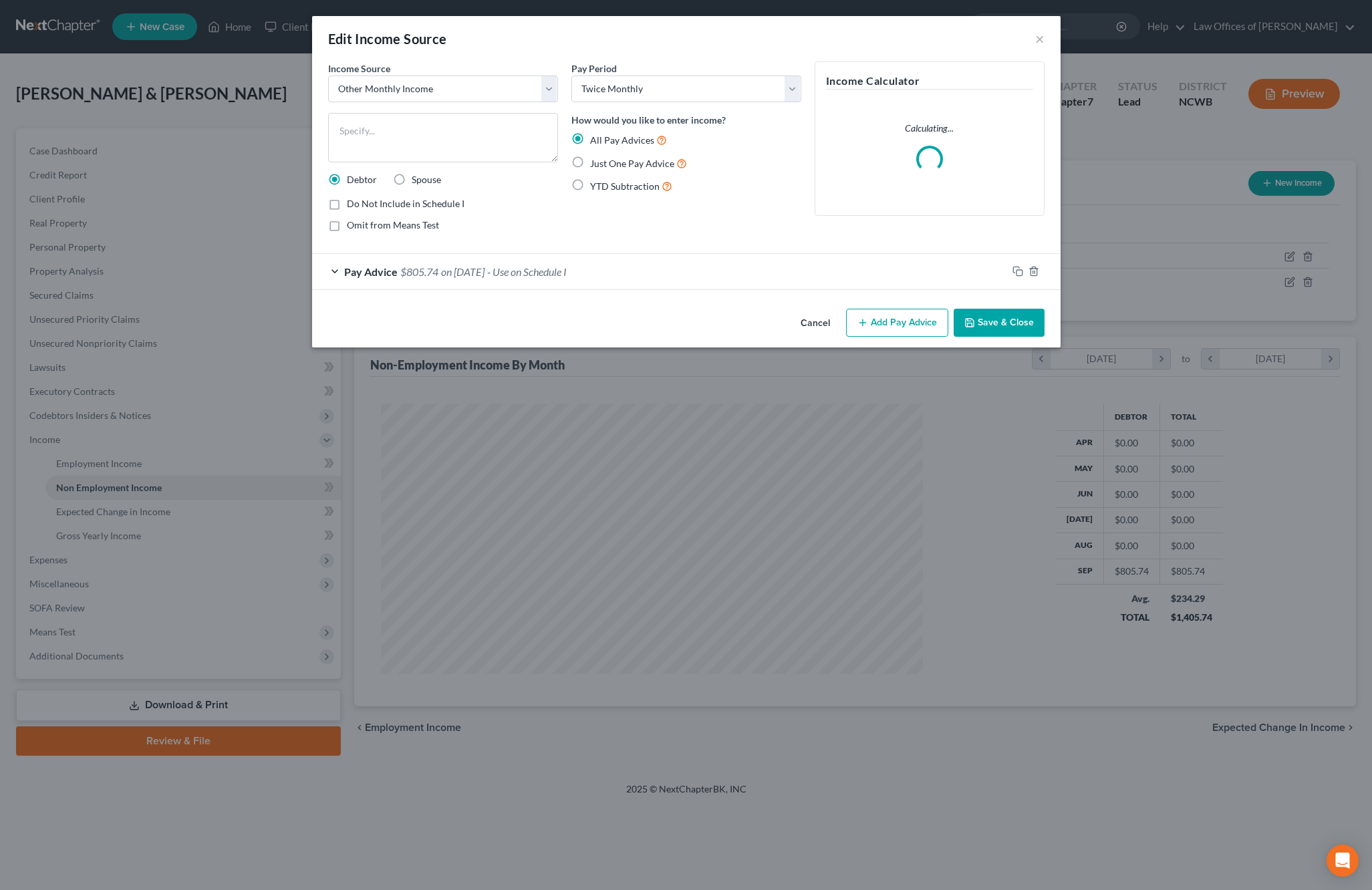
click at [590, 164] on label "Just One Pay Advice" at bounding box center [638, 163] width 97 height 15
click at [595, 164] on input "Just One Pay Advice" at bounding box center [599, 160] width 9 height 9
radio input "true"
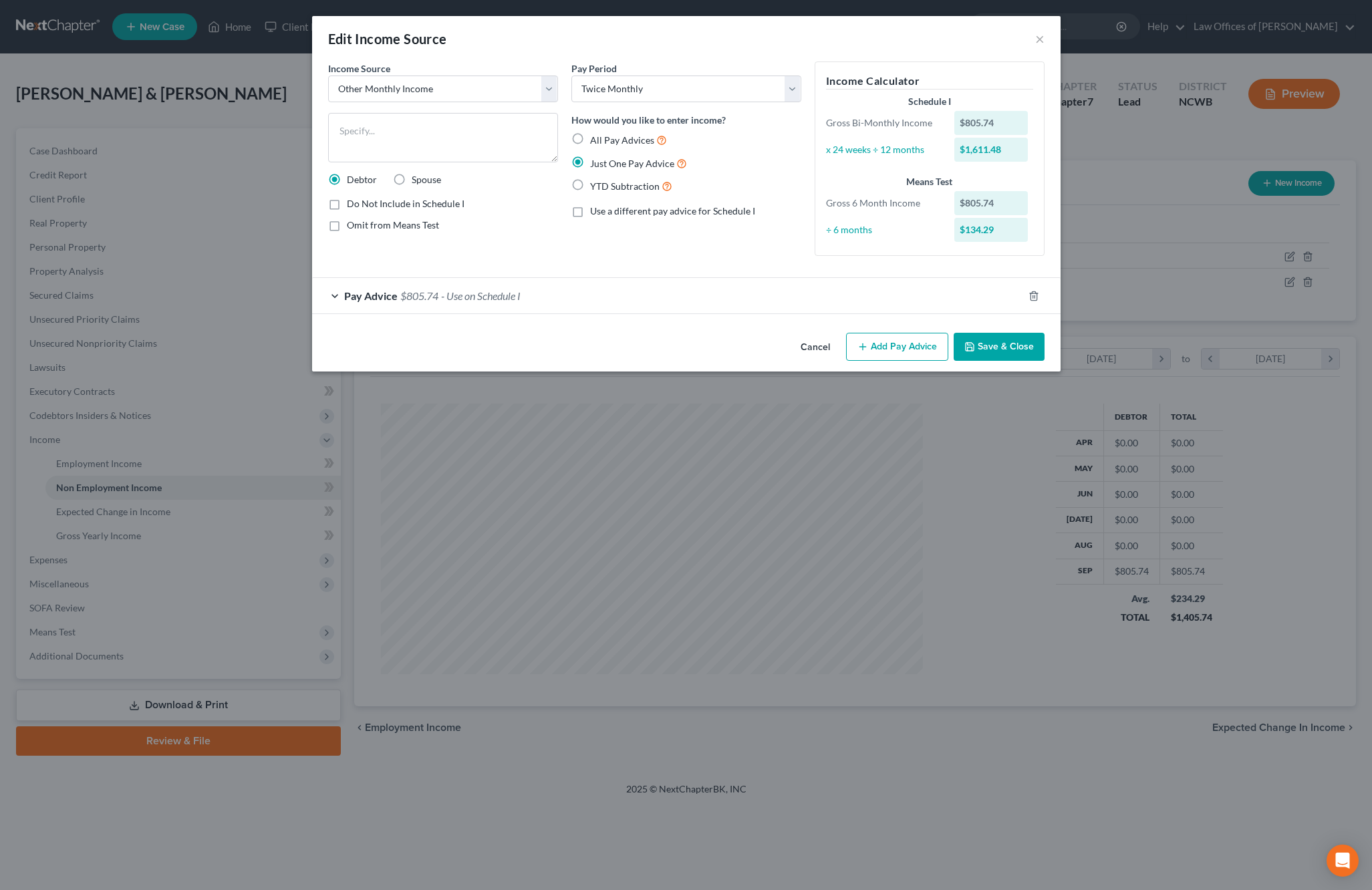
click at [1028, 345] on button "Save & Close" at bounding box center [998, 347] width 91 height 28
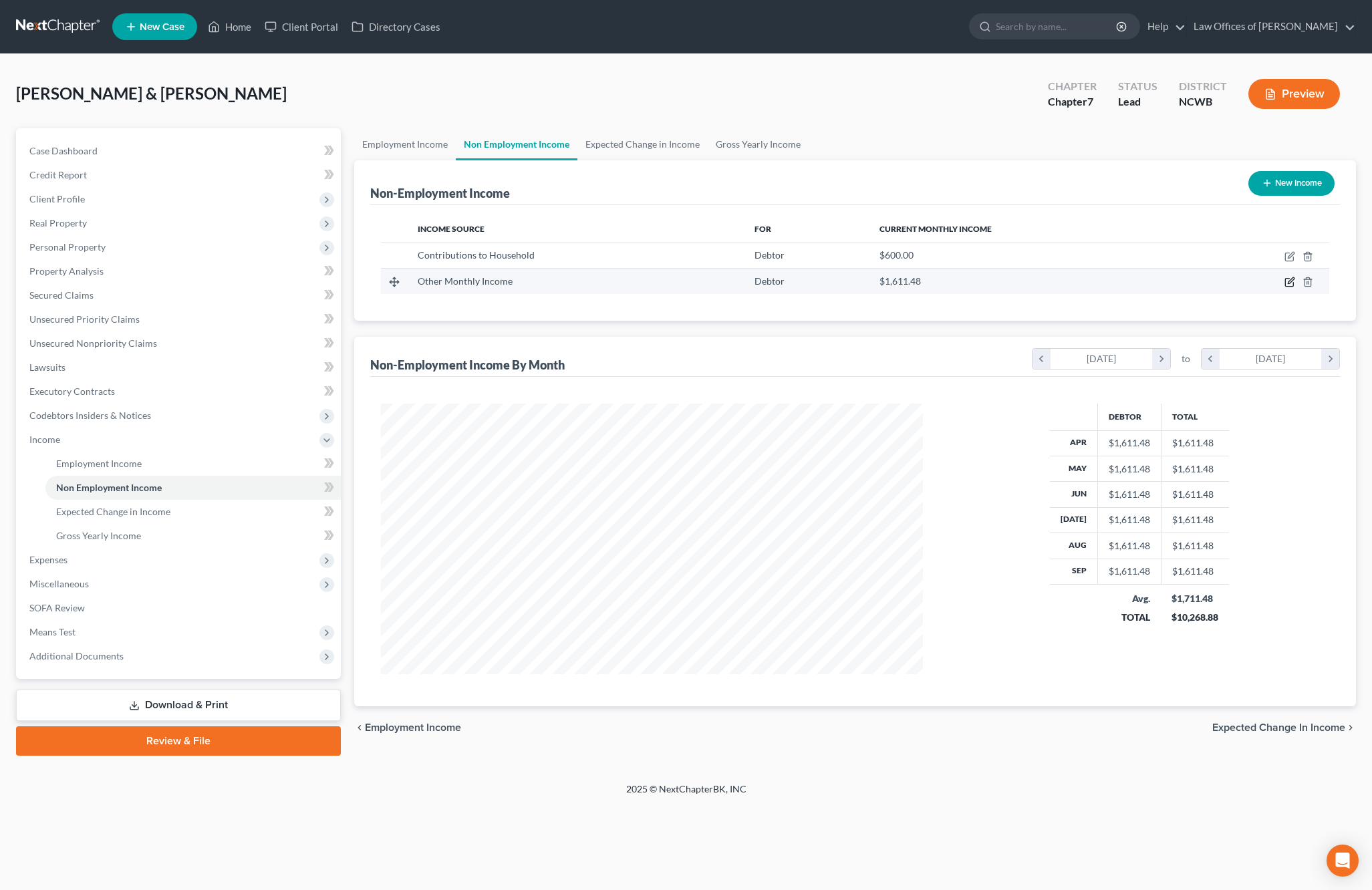
click at [1288, 282] on icon "button" at bounding box center [1289, 282] width 11 height 11
select select "13"
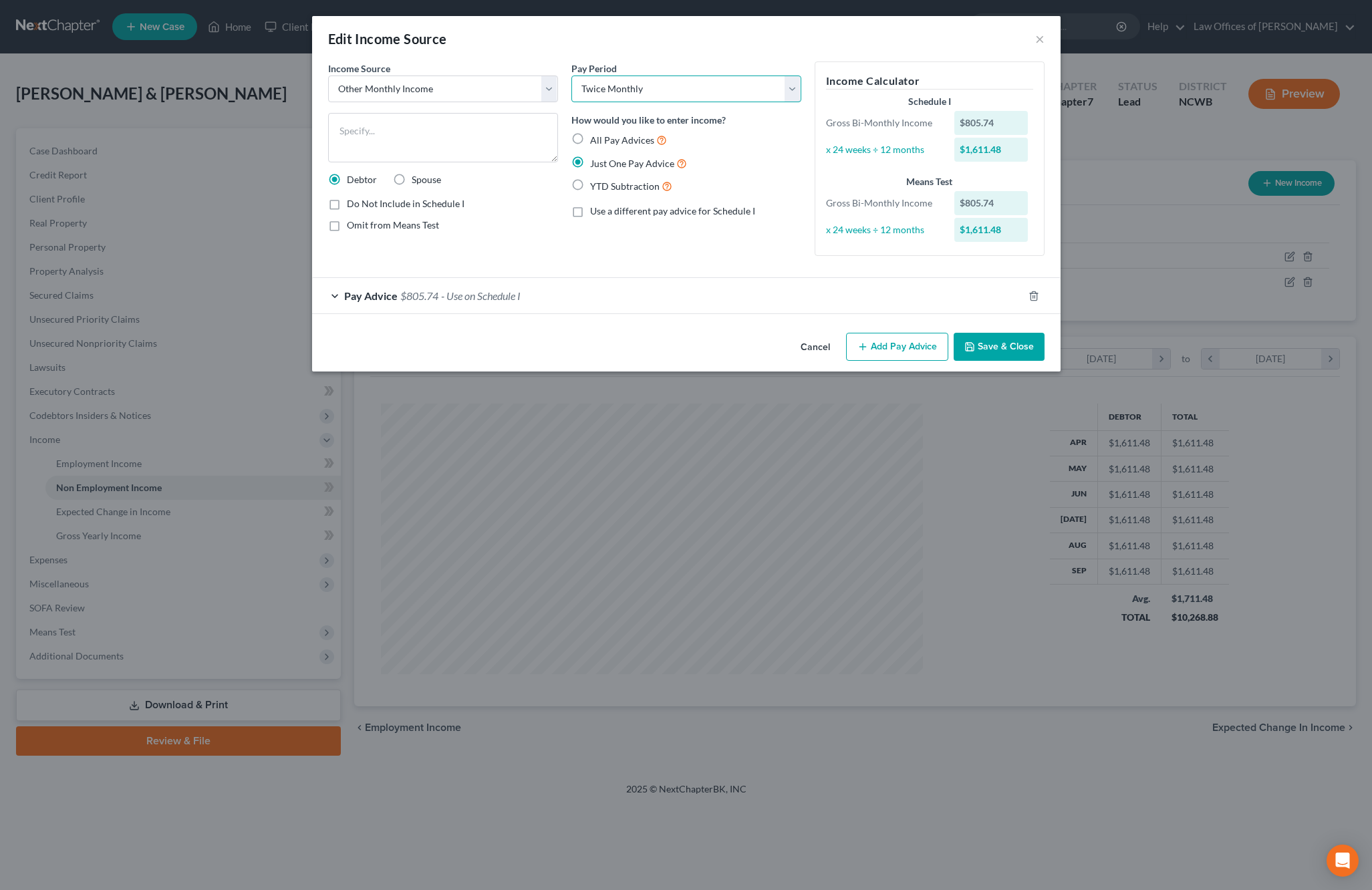
click at [657, 93] on select "Select Monthly Twice Monthly Every Other Week Weekly" at bounding box center [686, 89] width 230 height 27
select select "0"
click at [571, 76] on select "Select Monthly Twice Monthly Every Other Week Weekly" at bounding box center [686, 89] width 230 height 27
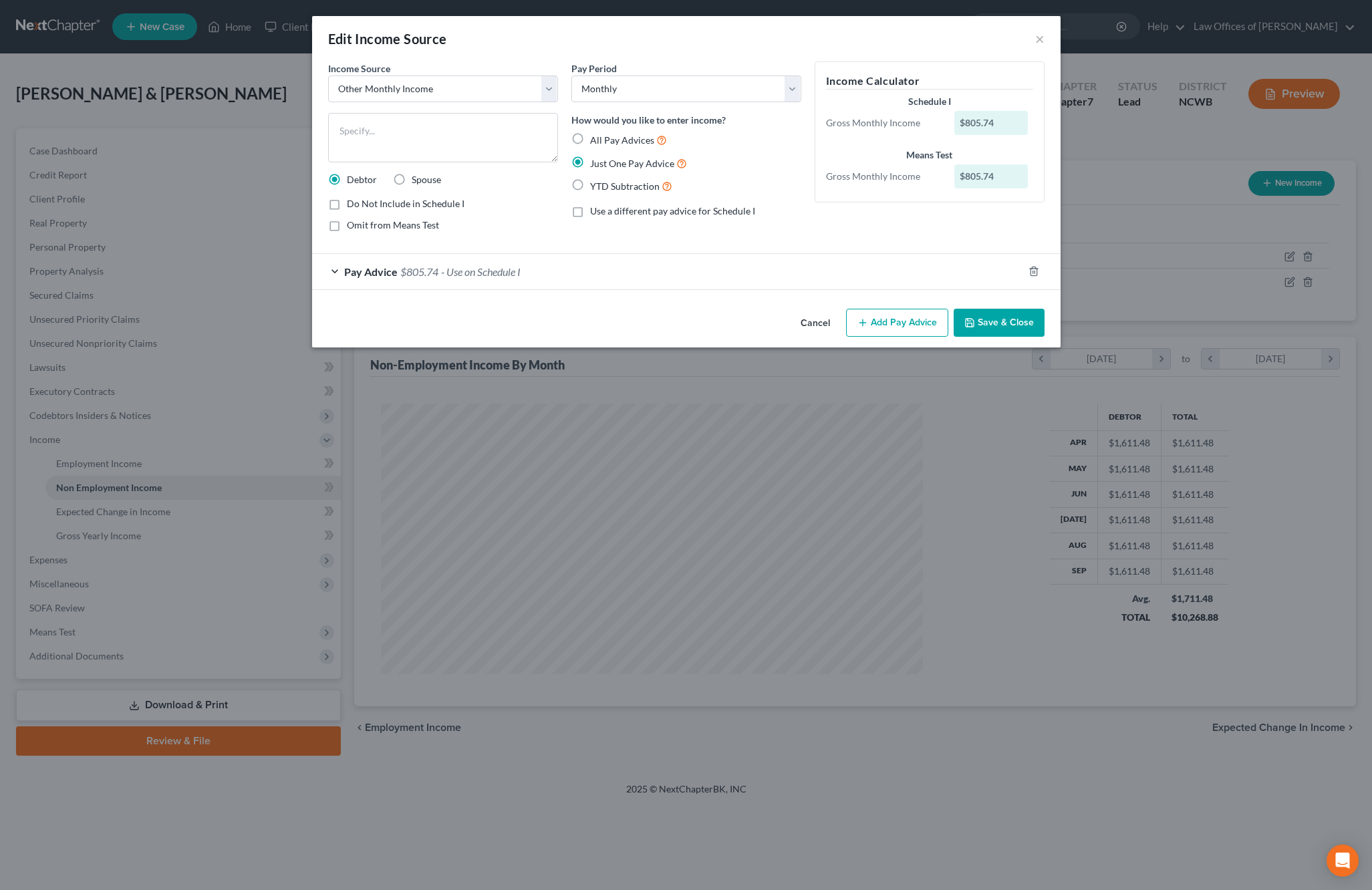
click at [390, 269] on span "Pay Advice" at bounding box center [370, 271] width 53 height 13
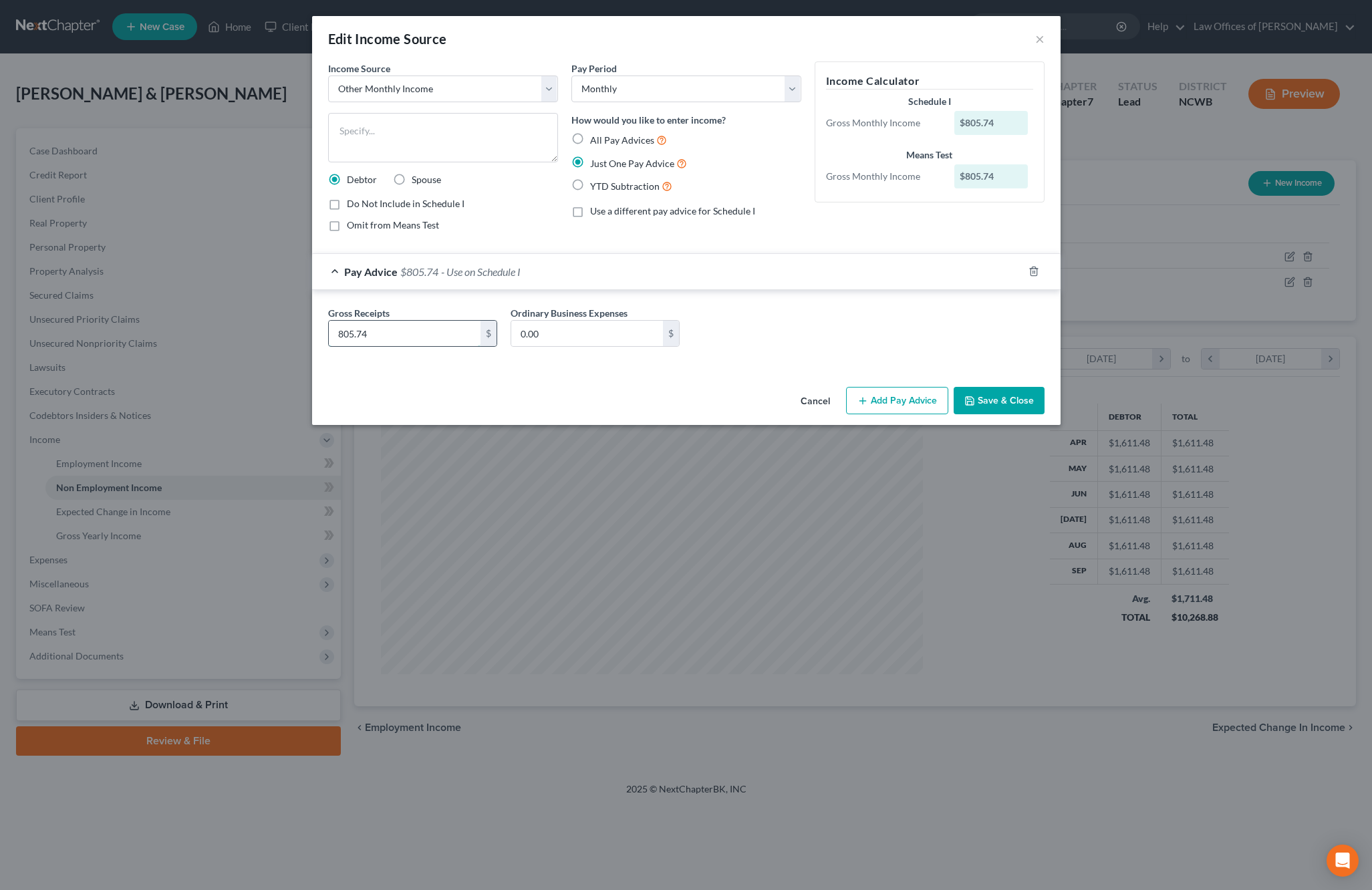
click at [448, 340] on input "805.74" at bounding box center [405, 333] width 152 height 25
type input "1,719.77"
click at [996, 406] on button "Save & Close" at bounding box center [998, 401] width 91 height 28
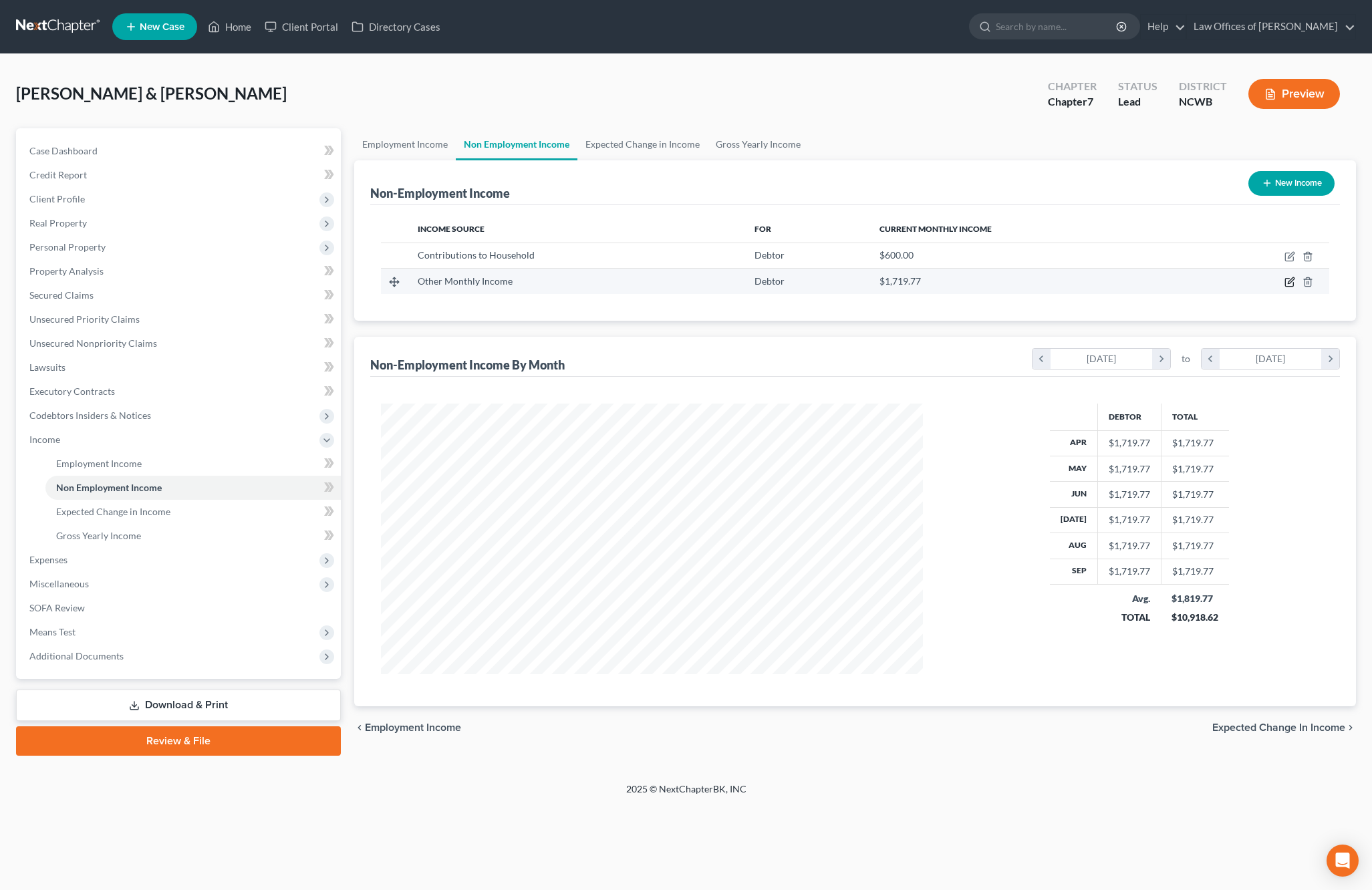
click at [1290, 283] on icon "button" at bounding box center [1291, 281] width 6 height 6
select select "13"
select select "0"
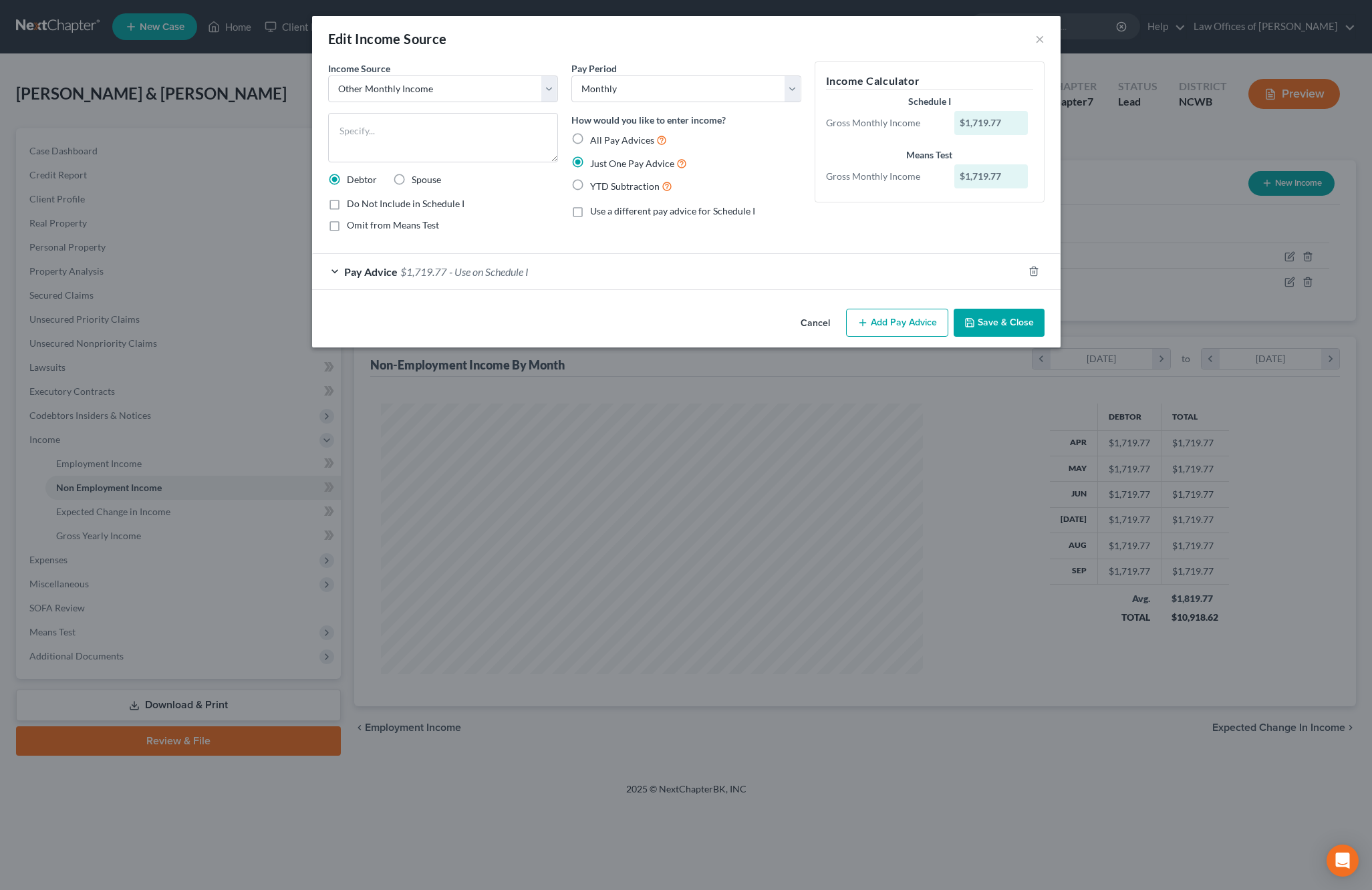
click at [407, 270] on span "$1,719.77" at bounding box center [423, 271] width 46 height 13
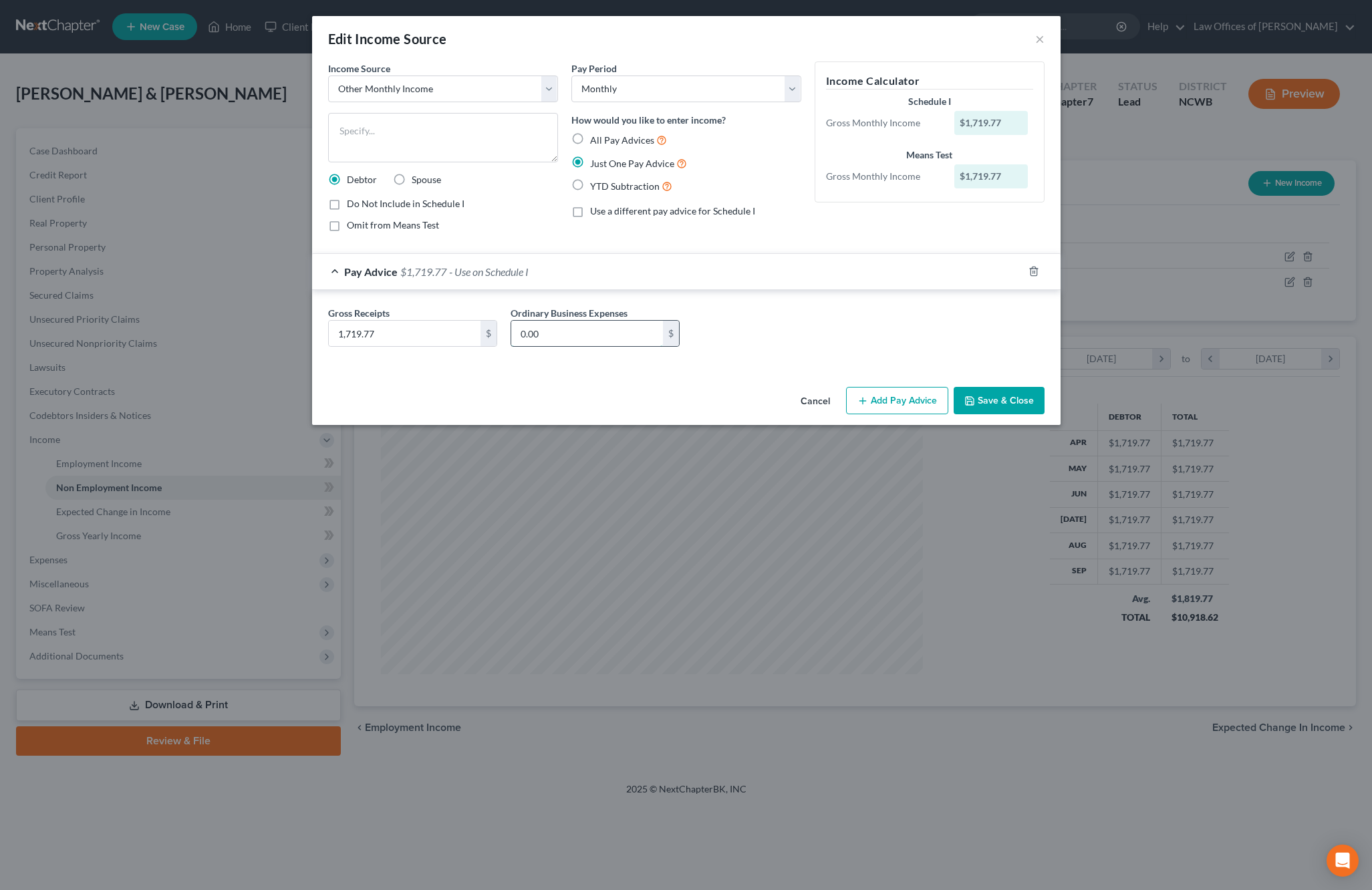
click at [541, 337] on input "0.00" at bounding box center [587, 333] width 152 height 25
type input "33.00"
click at [1013, 400] on button "Save & Close" at bounding box center [998, 401] width 91 height 28
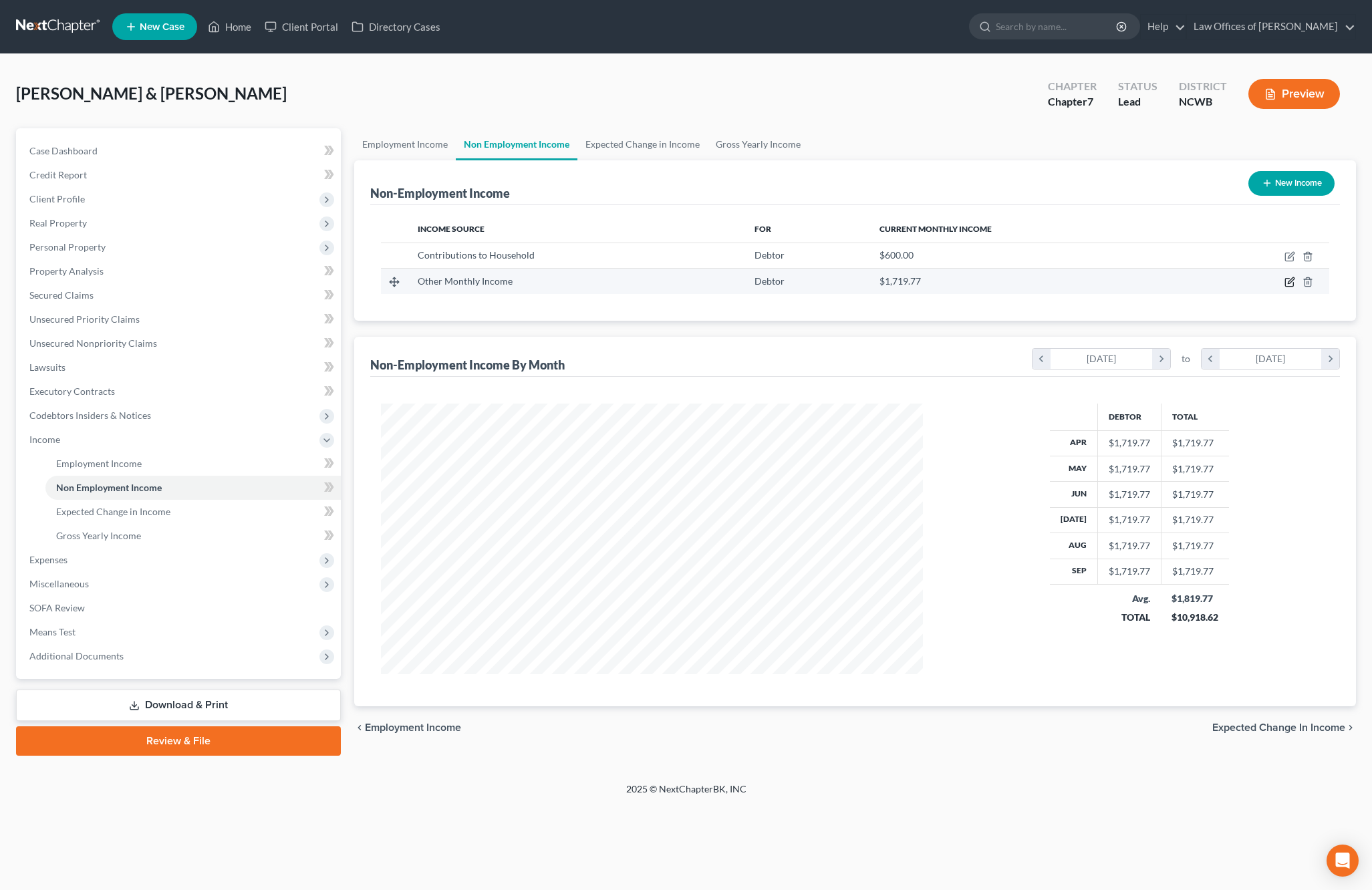
click at [1289, 284] on icon "button" at bounding box center [1291, 281] width 6 height 6
select select "13"
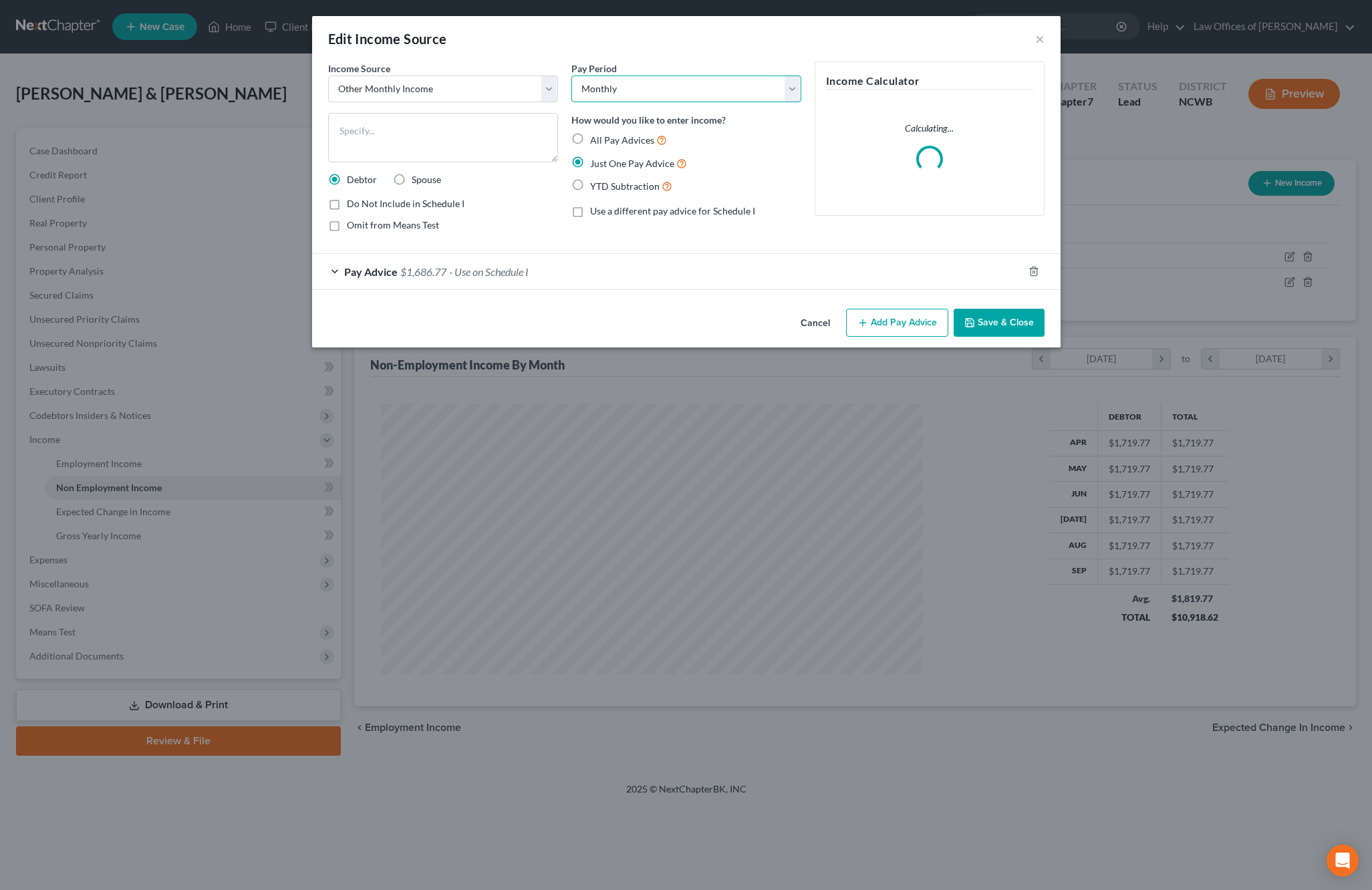
click at [672, 90] on select "Select Monthly Twice Monthly Every Other Week Weekly" at bounding box center [686, 89] width 230 height 27
select select "2"
click at [571, 76] on select "Select Monthly Twice Monthly Every Other Week Weekly" at bounding box center [686, 89] width 230 height 27
click at [410, 273] on span "$1,686.77" at bounding box center [423, 271] width 46 height 13
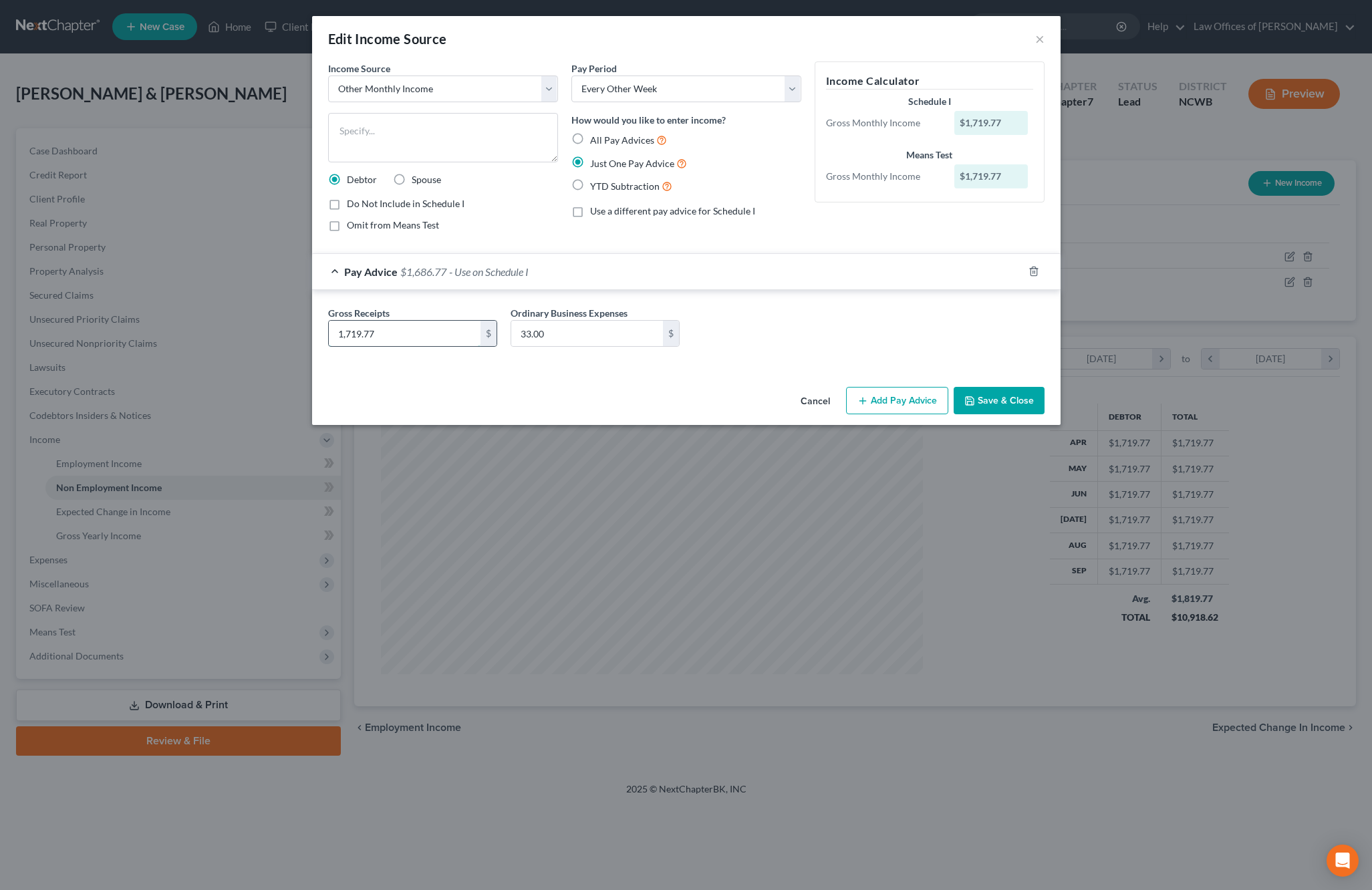
click at [406, 337] on input "1,719.77" at bounding box center [405, 333] width 152 height 25
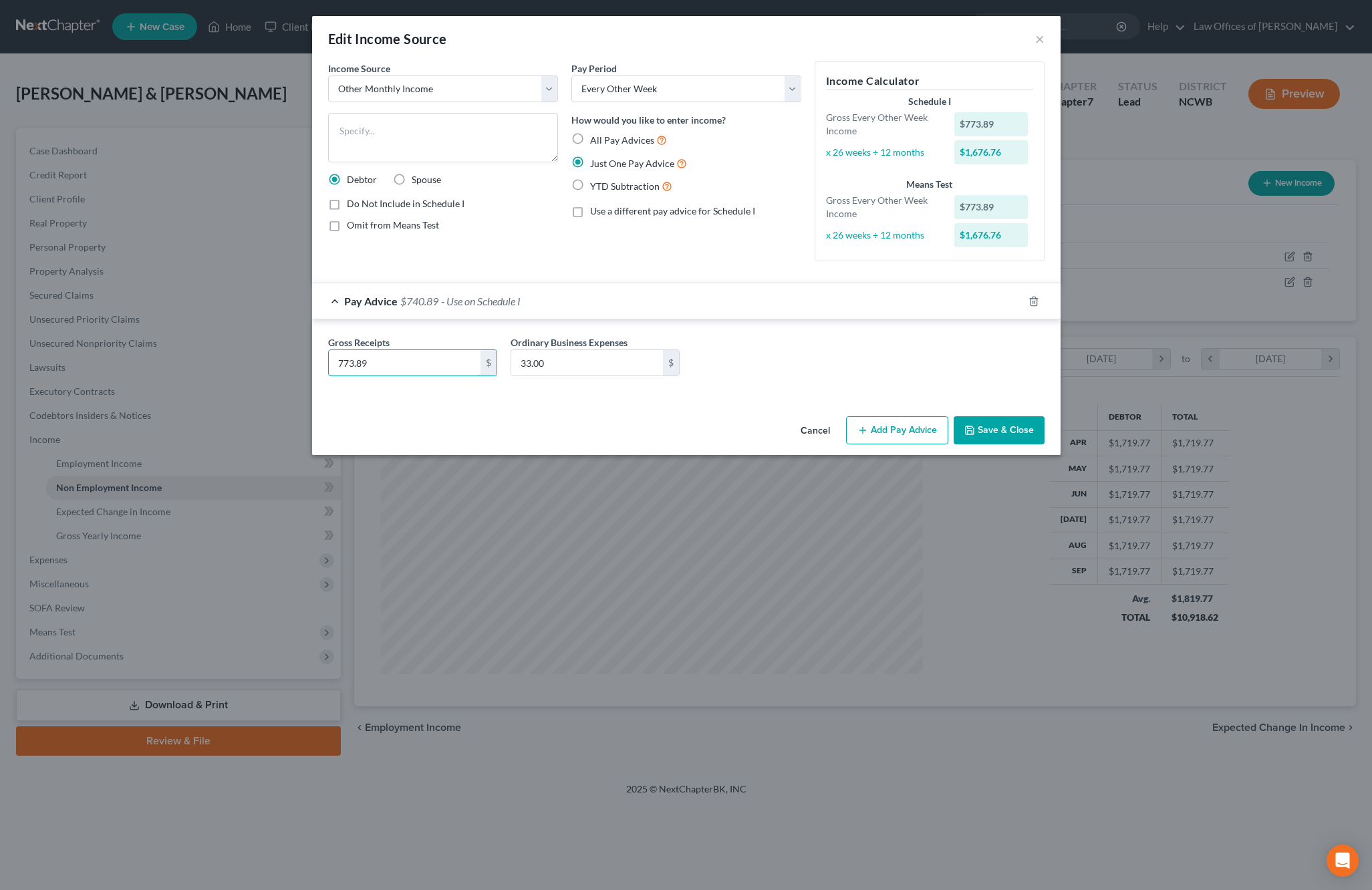
type input "773.89"
click at [988, 428] on button "Save & Close" at bounding box center [998, 430] width 91 height 28
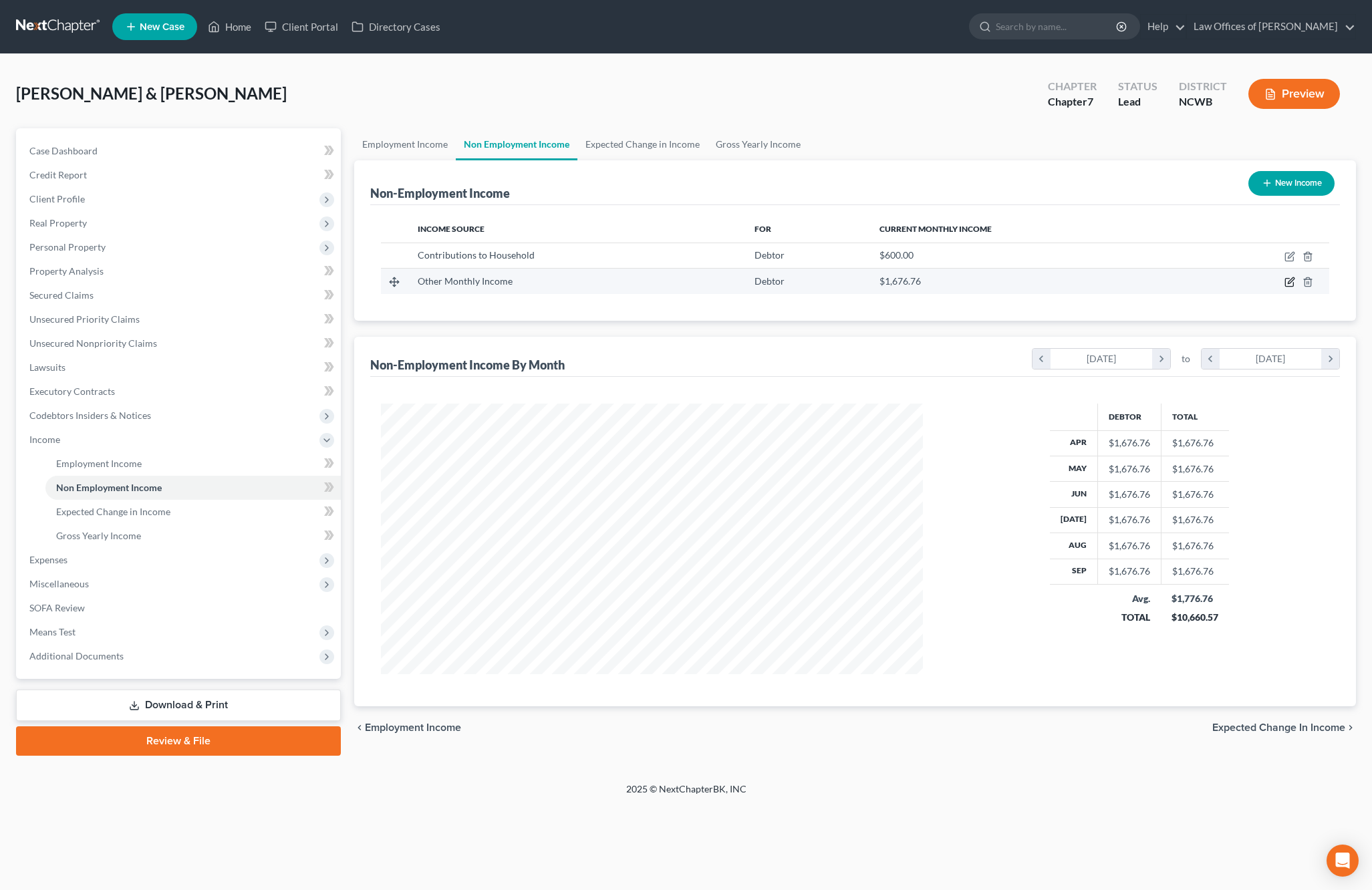
click at [1291, 283] on icon "button" at bounding box center [1291, 281] width 6 height 6
select select "13"
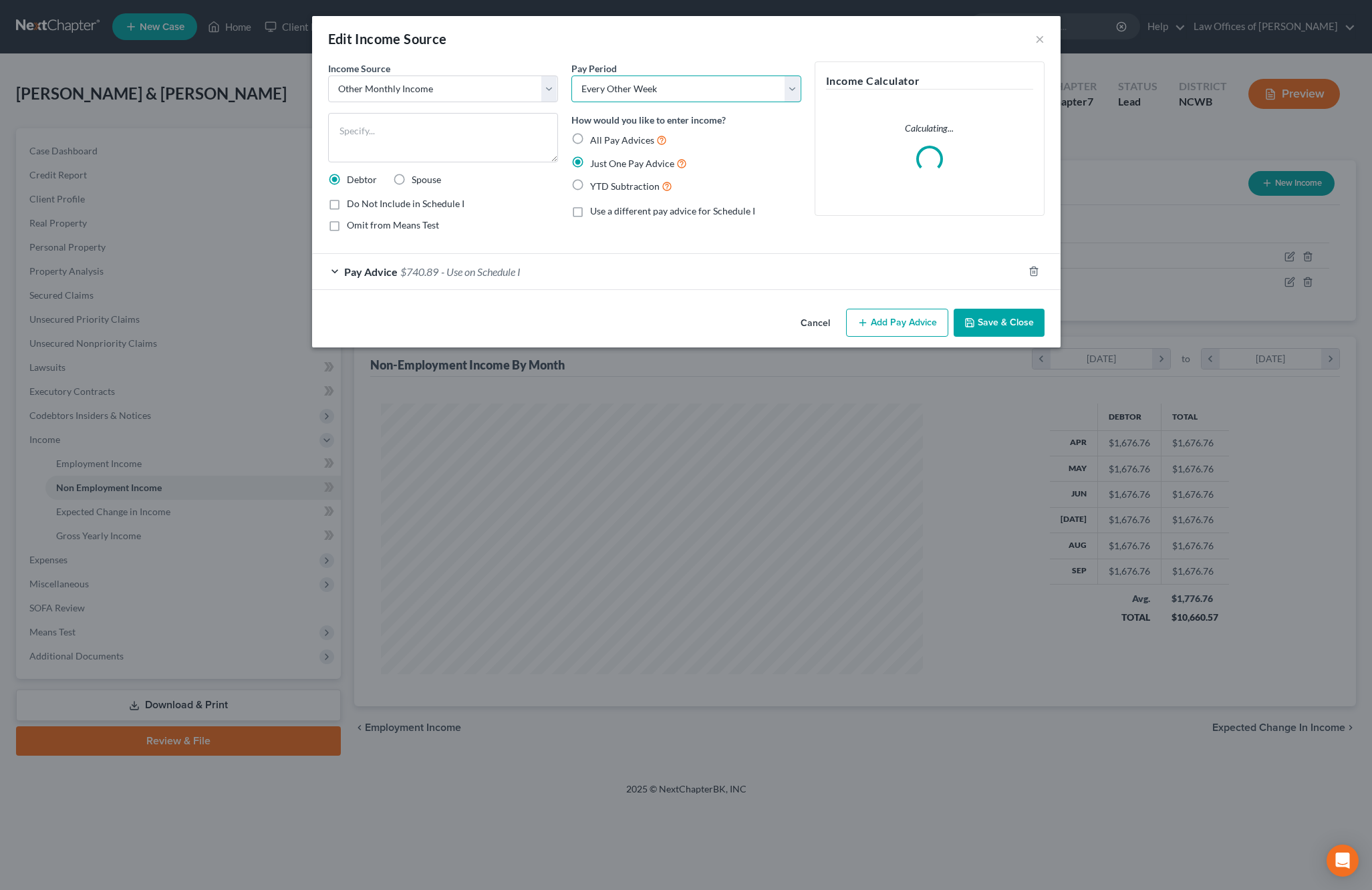
click at [680, 88] on select "Select Monthly Twice Monthly Every Other Week Weekly" at bounding box center [686, 89] width 230 height 27
select select "1"
click at [571, 76] on select "Select Monthly Twice Monthly Every Other Week Weekly" at bounding box center [686, 89] width 230 height 27
click at [978, 313] on button "Save & Close" at bounding box center [998, 323] width 91 height 28
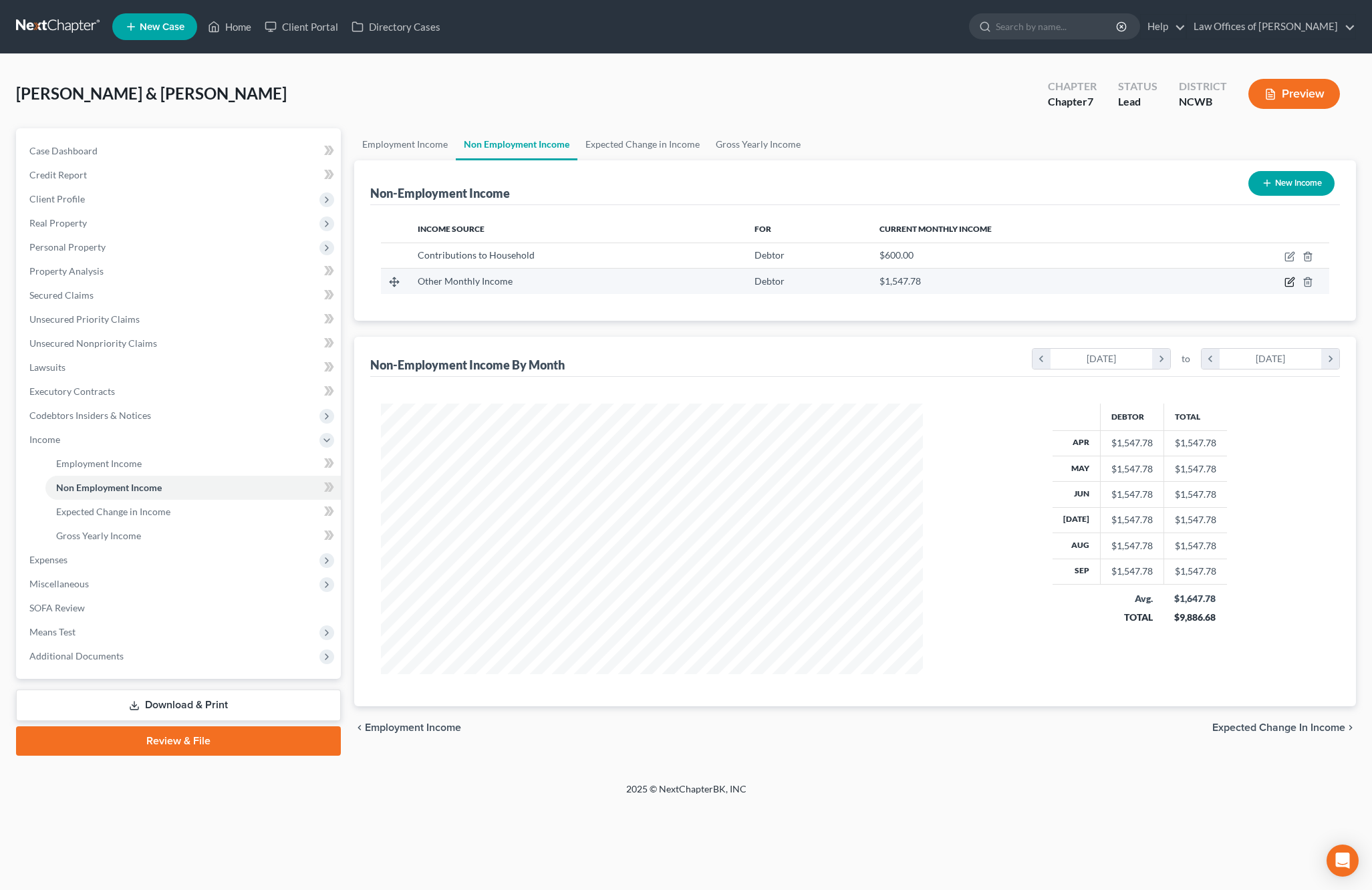
click at [1294, 283] on icon "button" at bounding box center [1289, 282] width 11 height 11
select select "13"
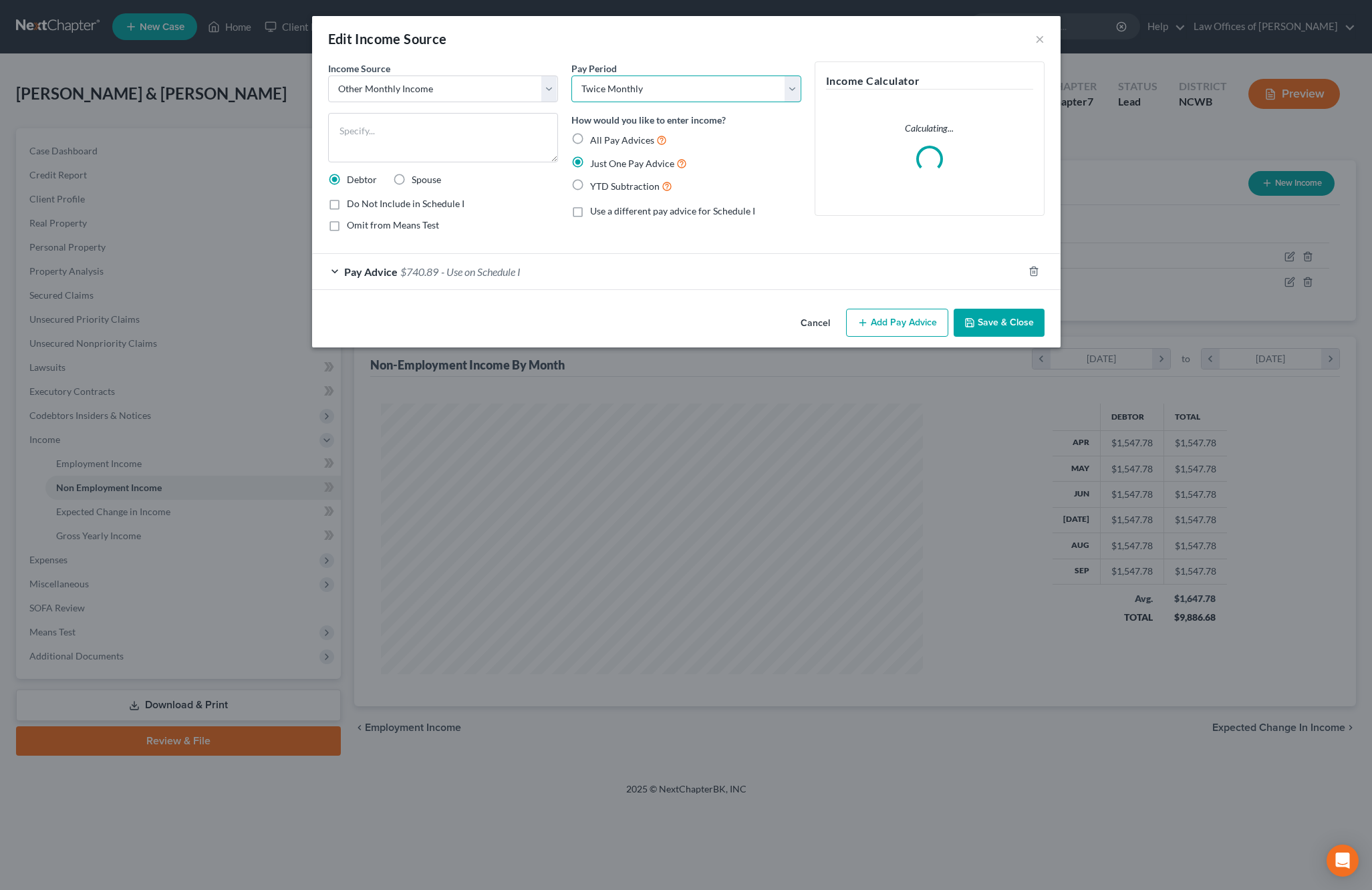
click at [651, 91] on select "Select Monthly Twice Monthly Every Other Week Weekly" at bounding box center [686, 89] width 230 height 27
click at [571, 76] on select "Select Monthly Twice Monthly Every Other Week Weekly" at bounding box center [686, 89] width 230 height 27
click at [665, 92] on select "Select Monthly Twice Monthly Every Other Week Weekly" at bounding box center [686, 89] width 230 height 27
select select "2"
click at [571, 76] on select "Select Monthly Twice Monthly Every Other Week Weekly" at bounding box center [686, 89] width 230 height 27
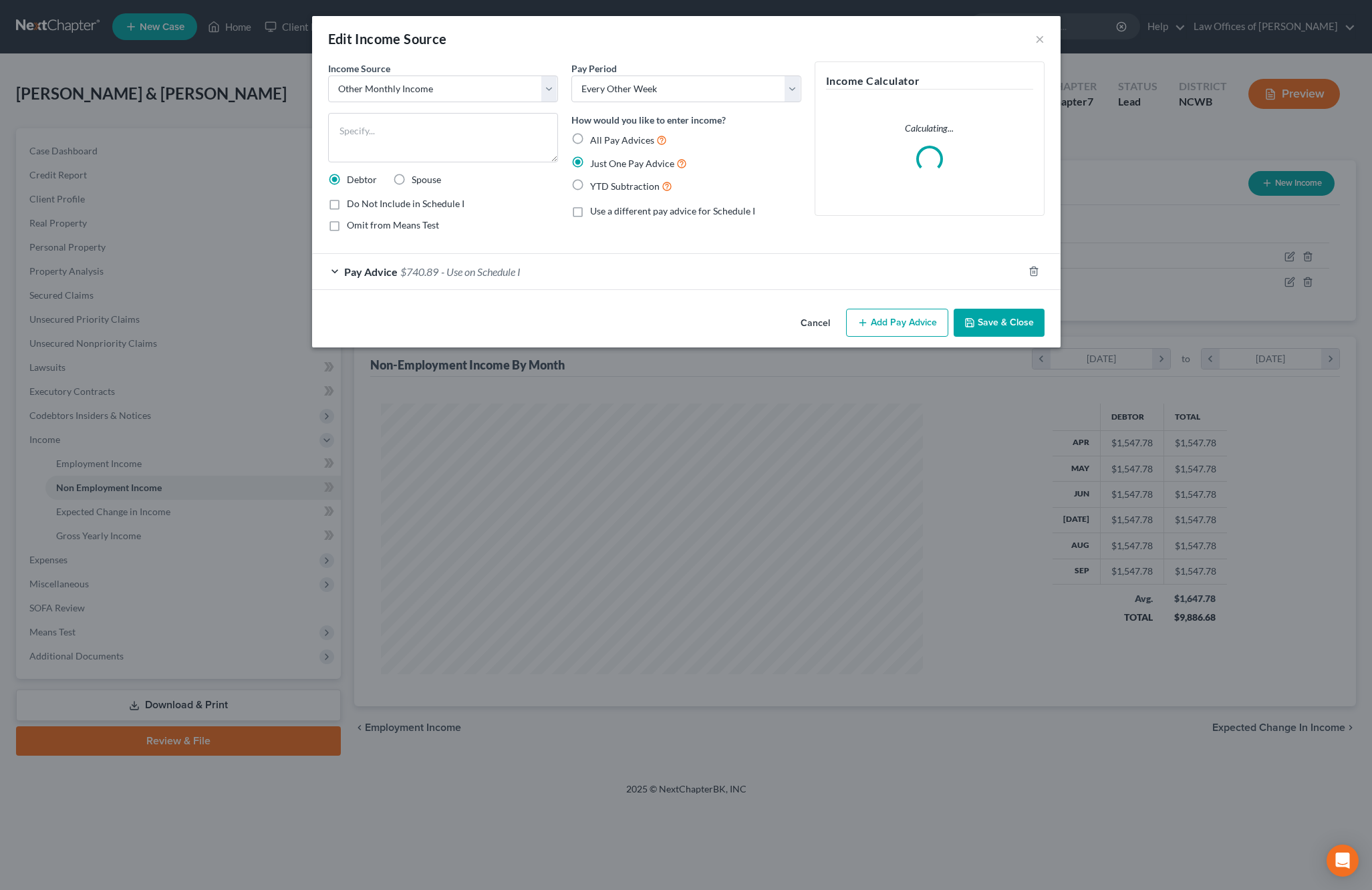
click at [988, 316] on button "Save & Close" at bounding box center [998, 323] width 91 height 28
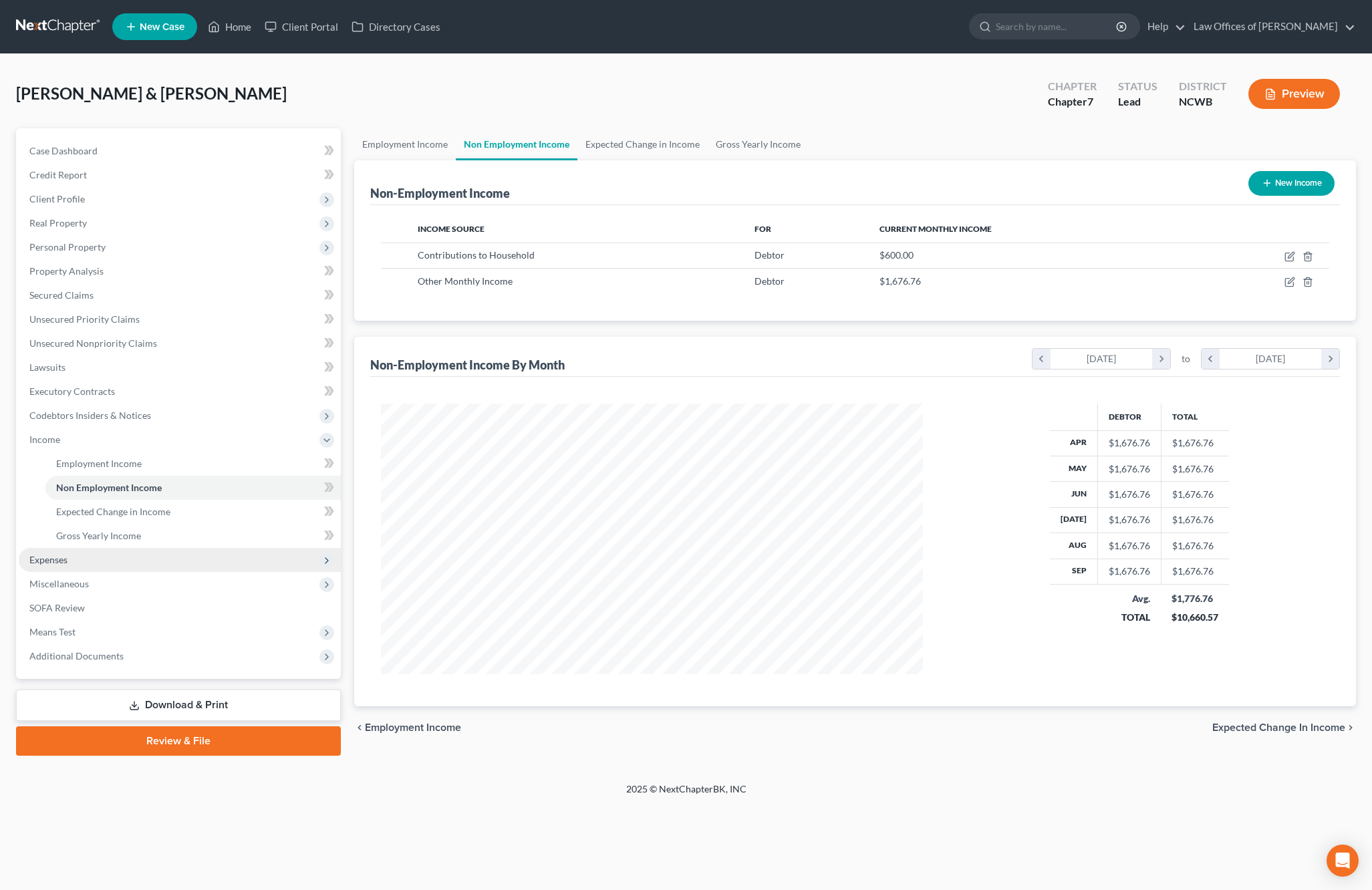
click at [54, 561] on span "Expenses" at bounding box center [48, 559] width 38 height 11
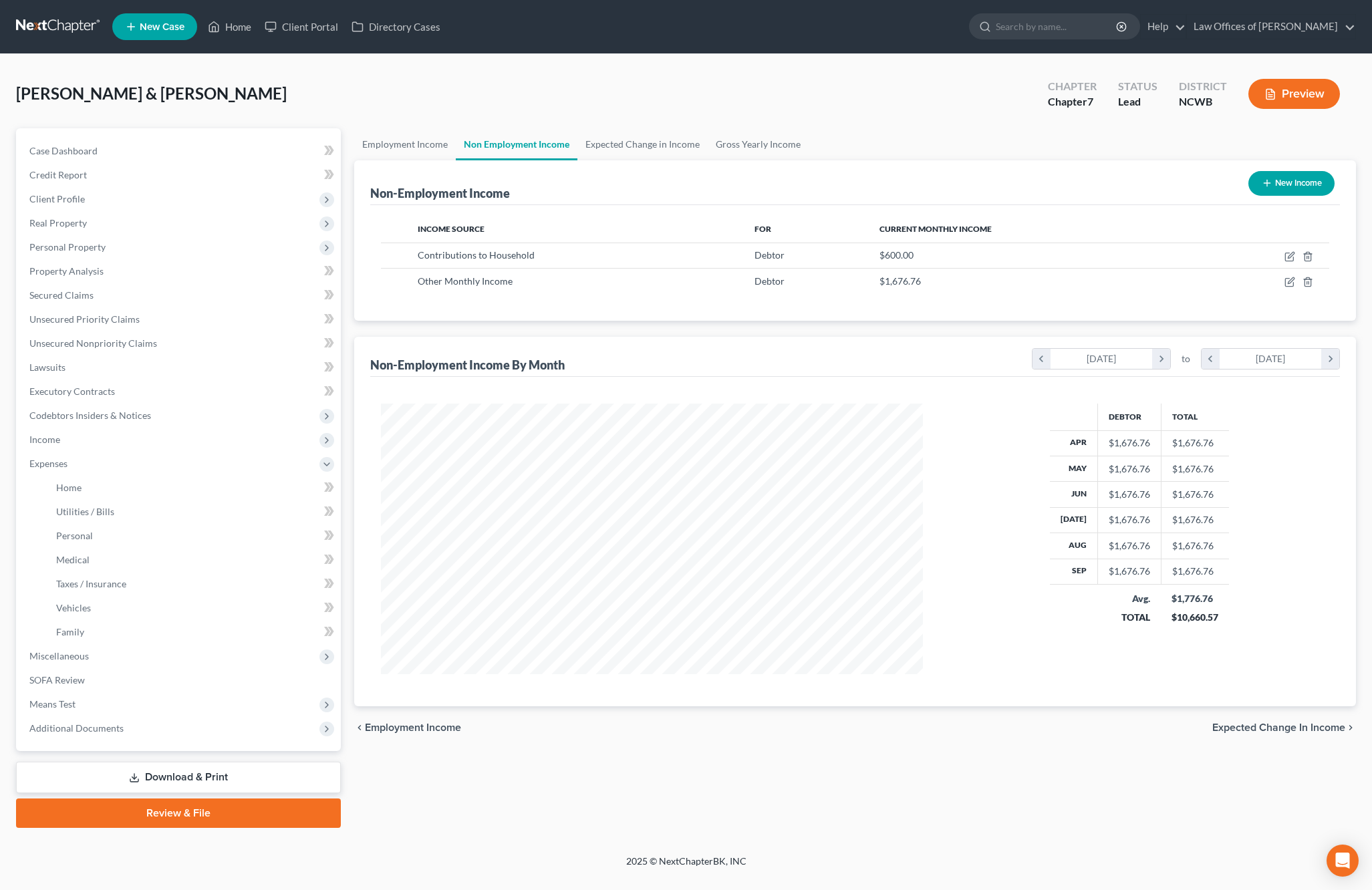
click at [1028, 200] on div "Non-Employment Income New Income" at bounding box center [855, 182] width 970 height 45
click at [76, 482] on span "Home" at bounding box center [68, 487] width 25 height 11
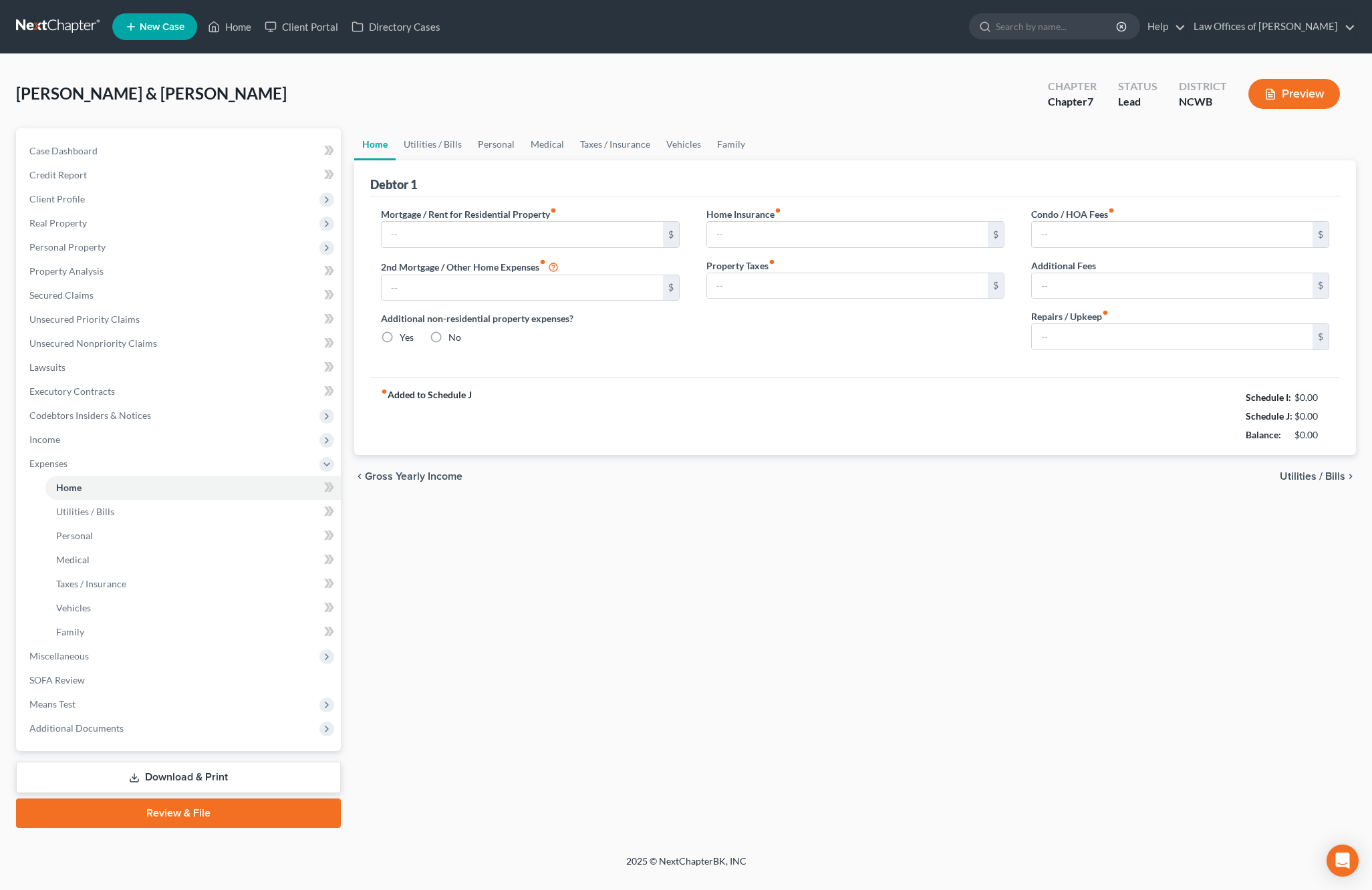
type input "0.00"
radio input "true"
type input "0.00"
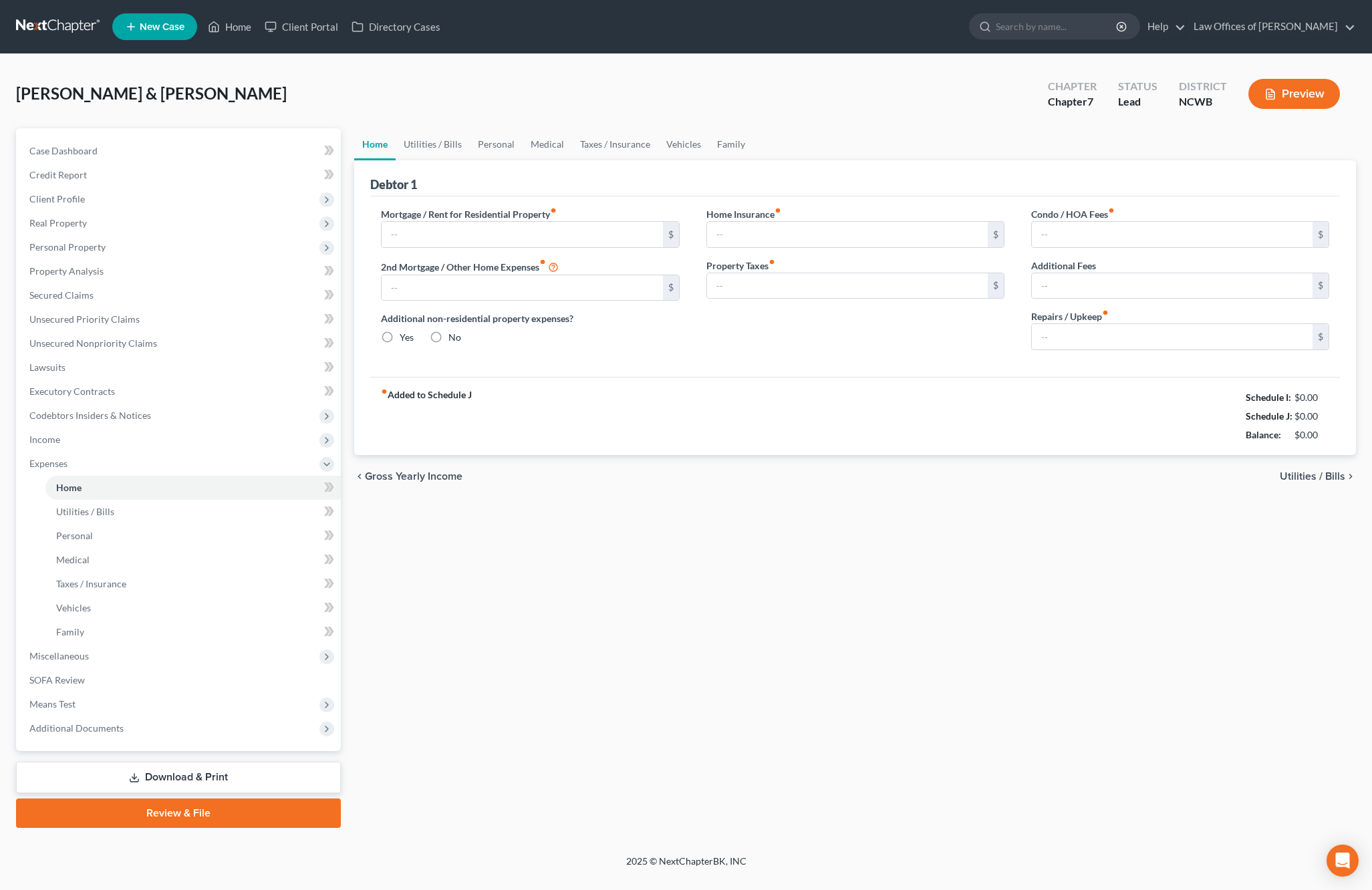
type input "0.00"
click at [471, 227] on input "text" at bounding box center [522, 234] width 281 height 25
type input "950"
click at [1117, 339] on input "0.00" at bounding box center [1172, 336] width 281 height 25
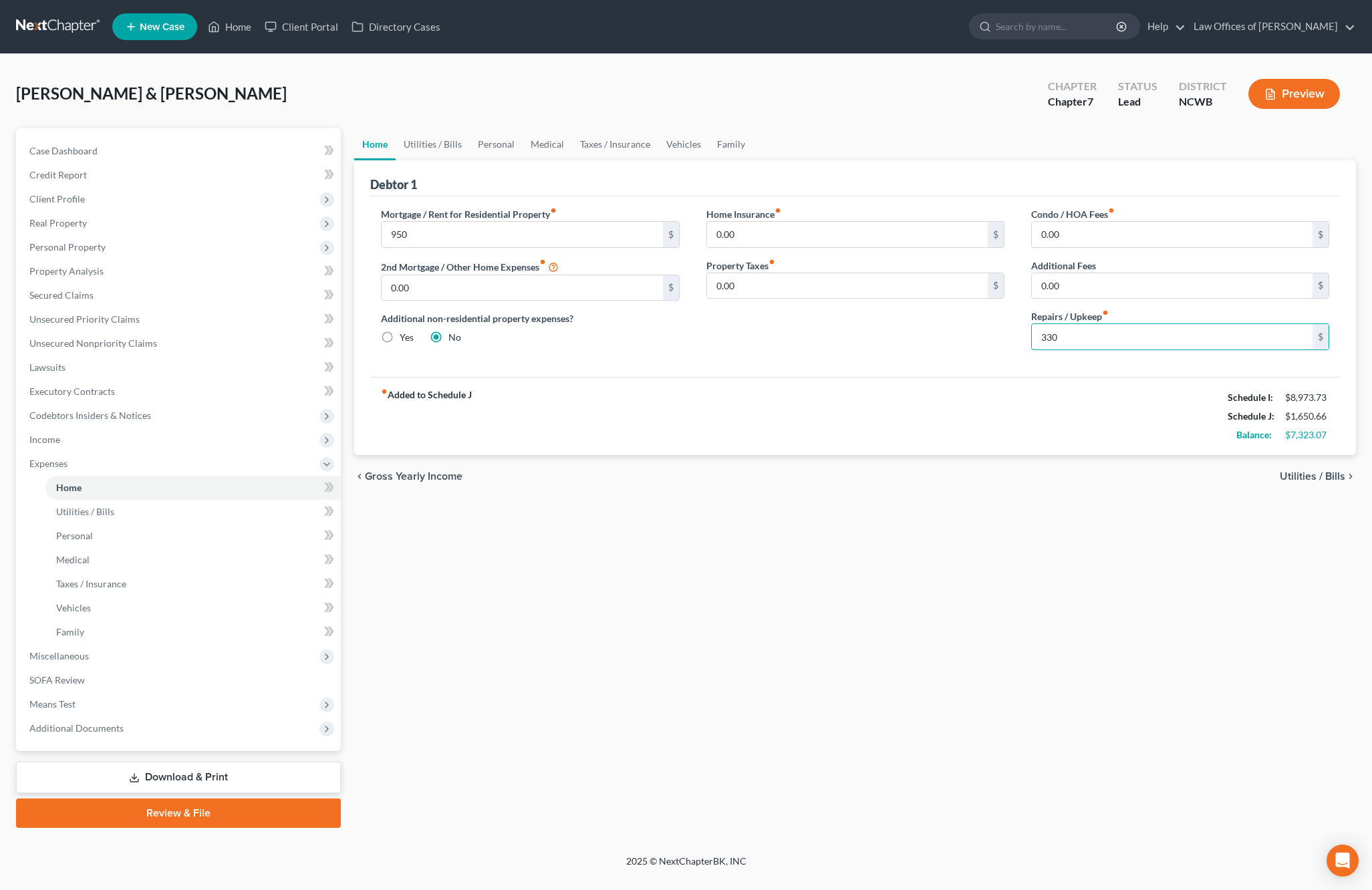
type input "330"
click at [1294, 477] on span "Utilities / Bills" at bounding box center [1312, 476] width 65 height 11
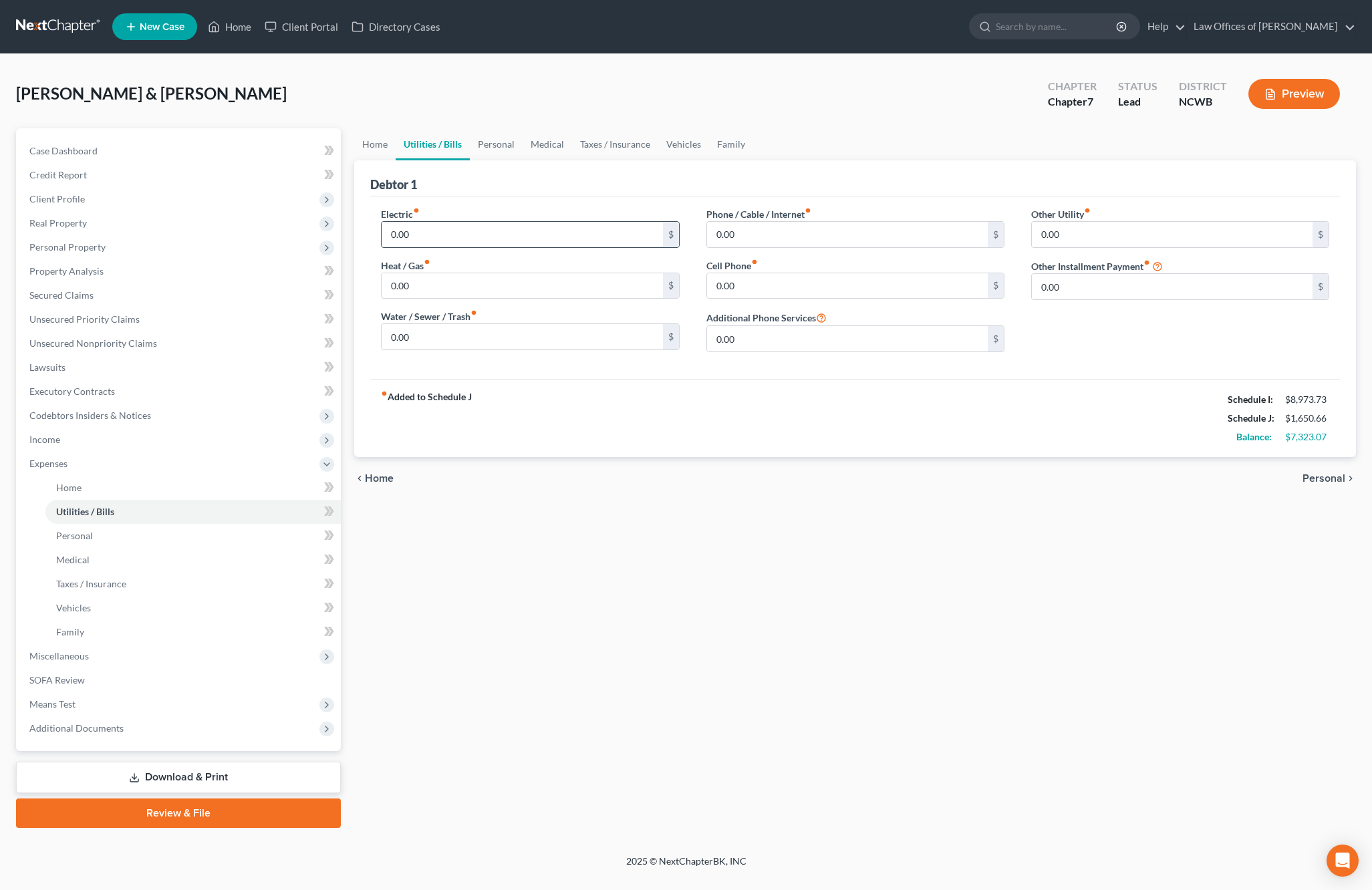
click at [434, 237] on input "0.00" at bounding box center [522, 234] width 281 height 25
type input "175"
click at [390, 337] on input "0.00" at bounding box center [522, 336] width 281 height 25
type input "40"
click at [748, 279] on input "0.00" at bounding box center [847, 285] width 281 height 25
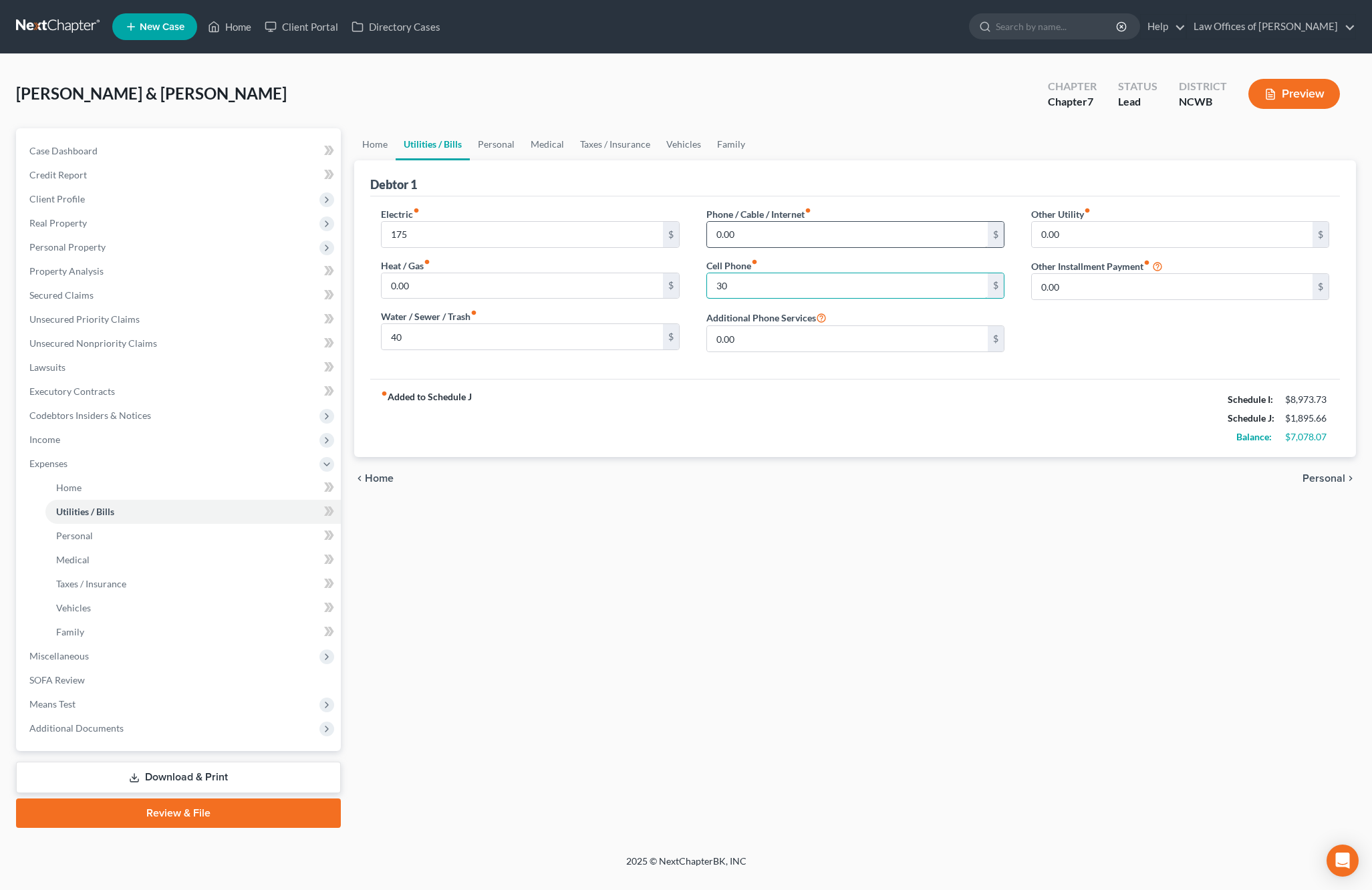
type input "30"
drag, startPoint x: 821, startPoint y: 233, endPoint x: 833, endPoint y: 251, distance: 21.7
click at [823, 234] on input "0.00" at bounding box center [847, 234] width 281 height 25
type input "1"
type input "200"
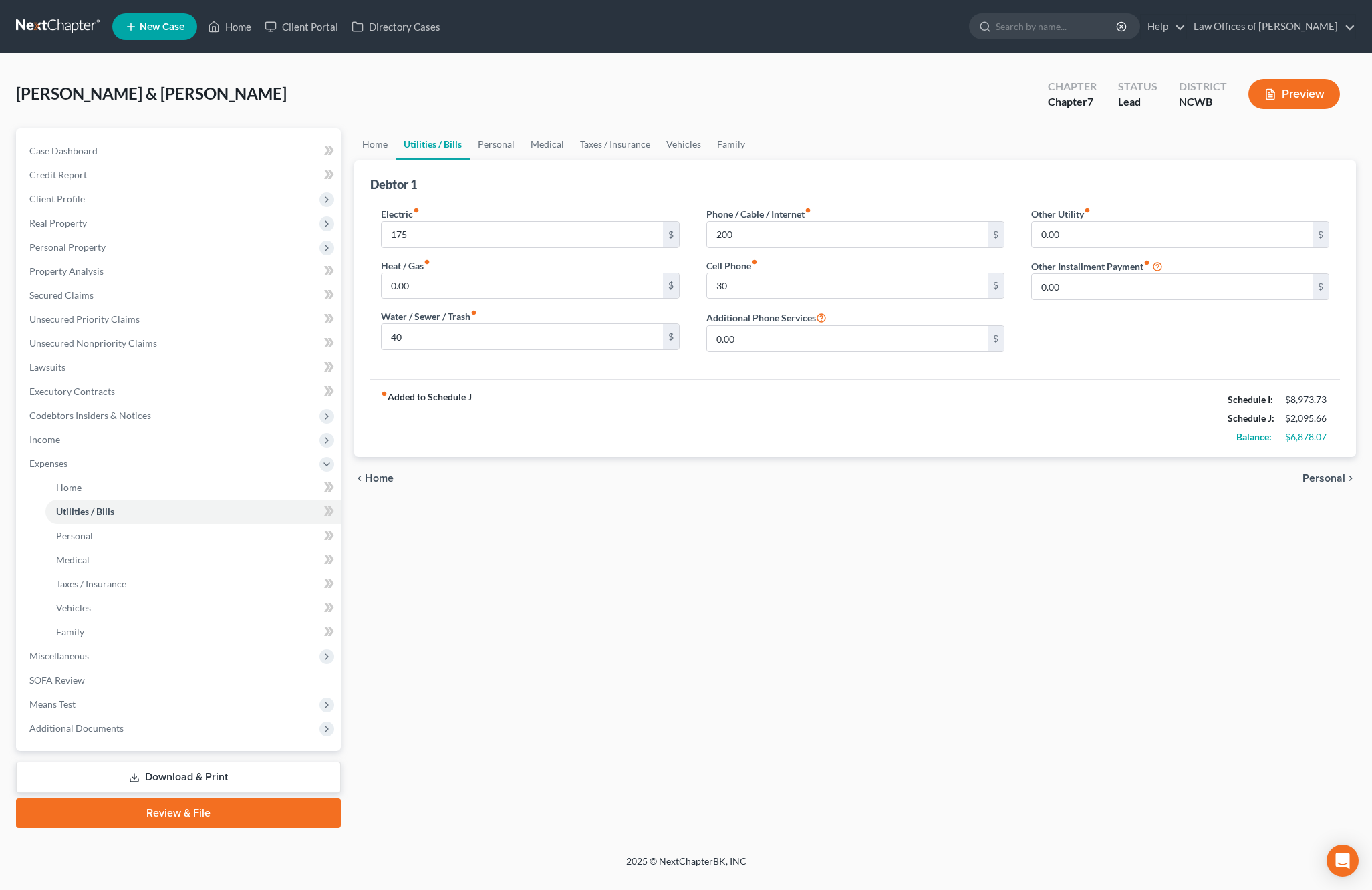
click at [1326, 474] on span "Personal" at bounding box center [1323, 478] width 43 height 11
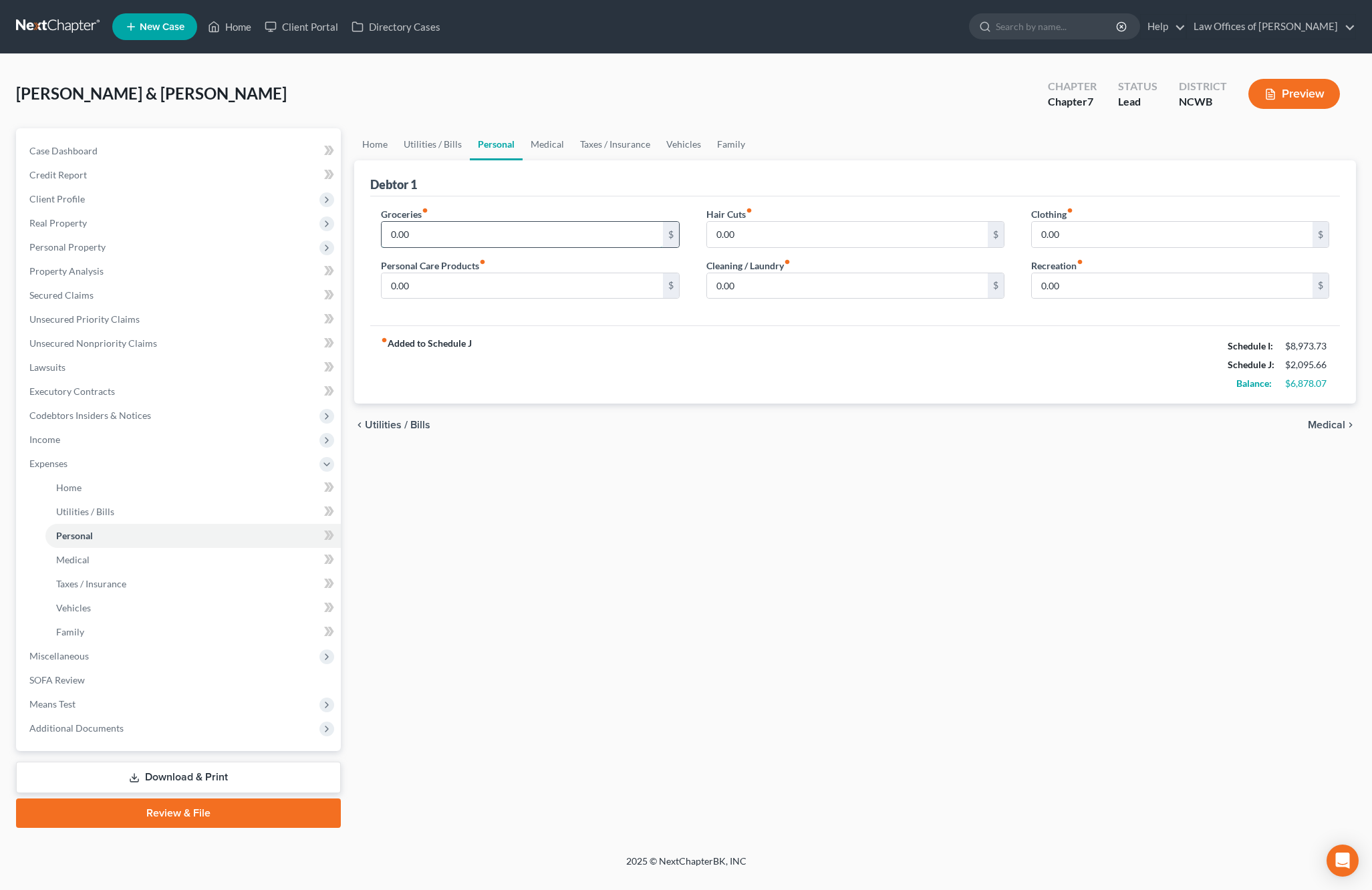
click at [545, 241] on input "0.00" at bounding box center [522, 234] width 281 height 25
type input "1,300"
click at [1037, 230] on input "0.00" at bounding box center [1172, 234] width 281 height 25
type input "175"
click at [1340, 430] on span "Medical" at bounding box center [1326, 425] width 37 height 11
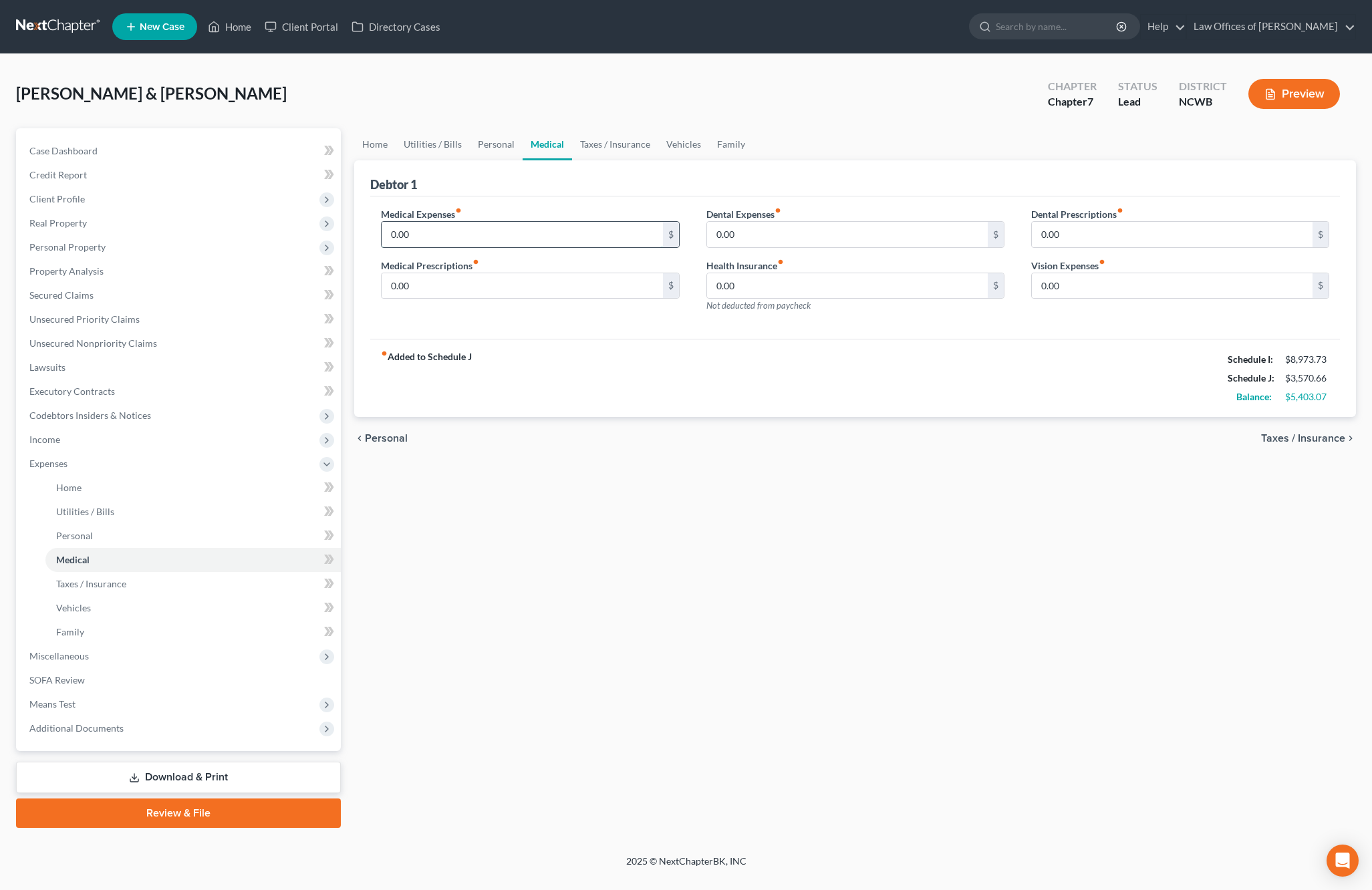
click at [422, 241] on input "0.00" at bounding box center [522, 234] width 281 height 25
type input "400"
click at [1291, 440] on span "Taxes / Insurance" at bounding box center [1303, 438] width 84 height 11
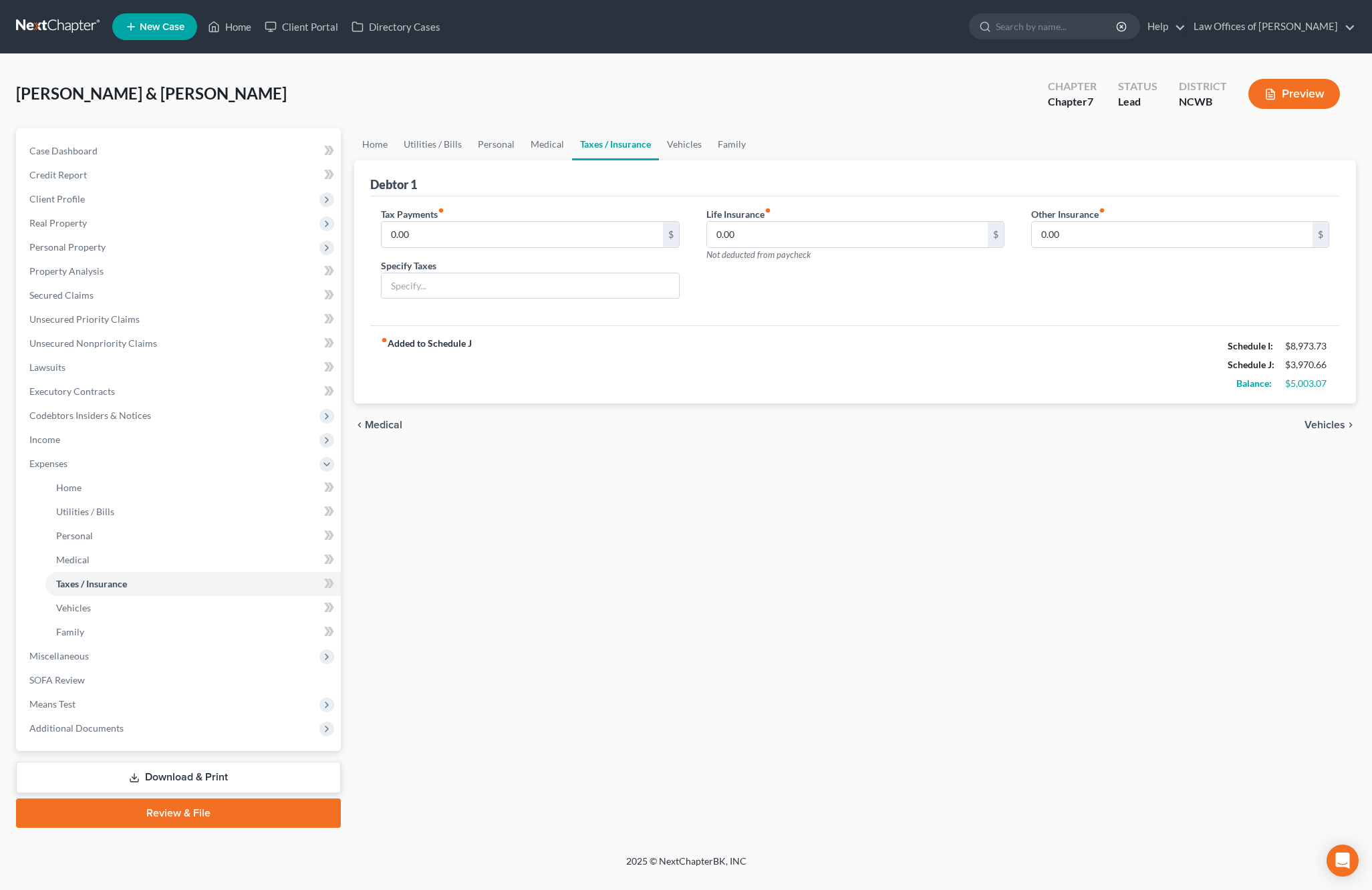
click at [1314, 423] on span "Vehicles" at bounding box center [1324, 425] width 41 height 11
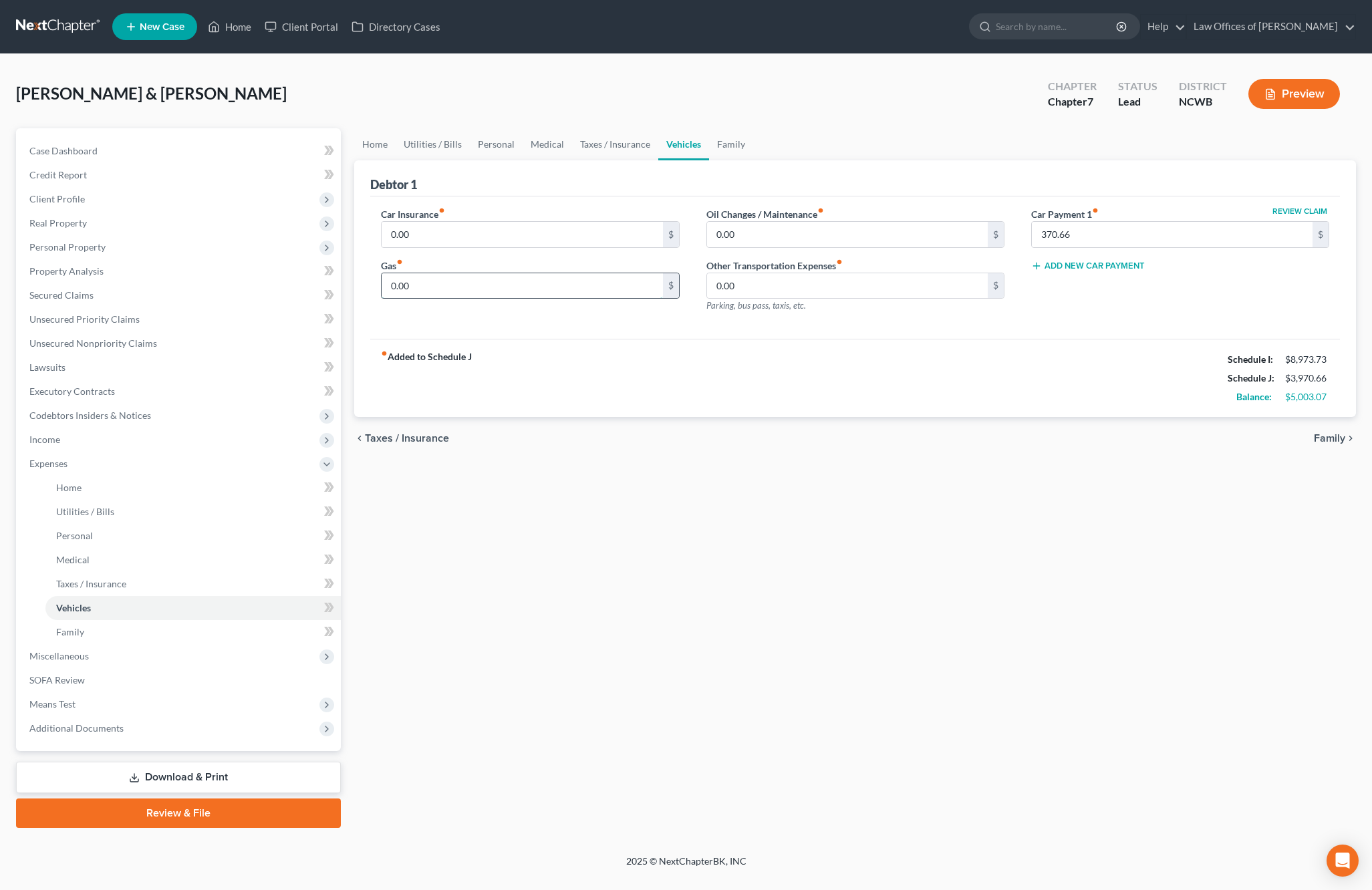
click at [559, 281] on input "0.00" at bounding box center [522, 285] width 281 height 25
type input "250"
click at [410, 438] on span "Taxes / Insurance" at bounding box center [407, 438] width 84 height 11
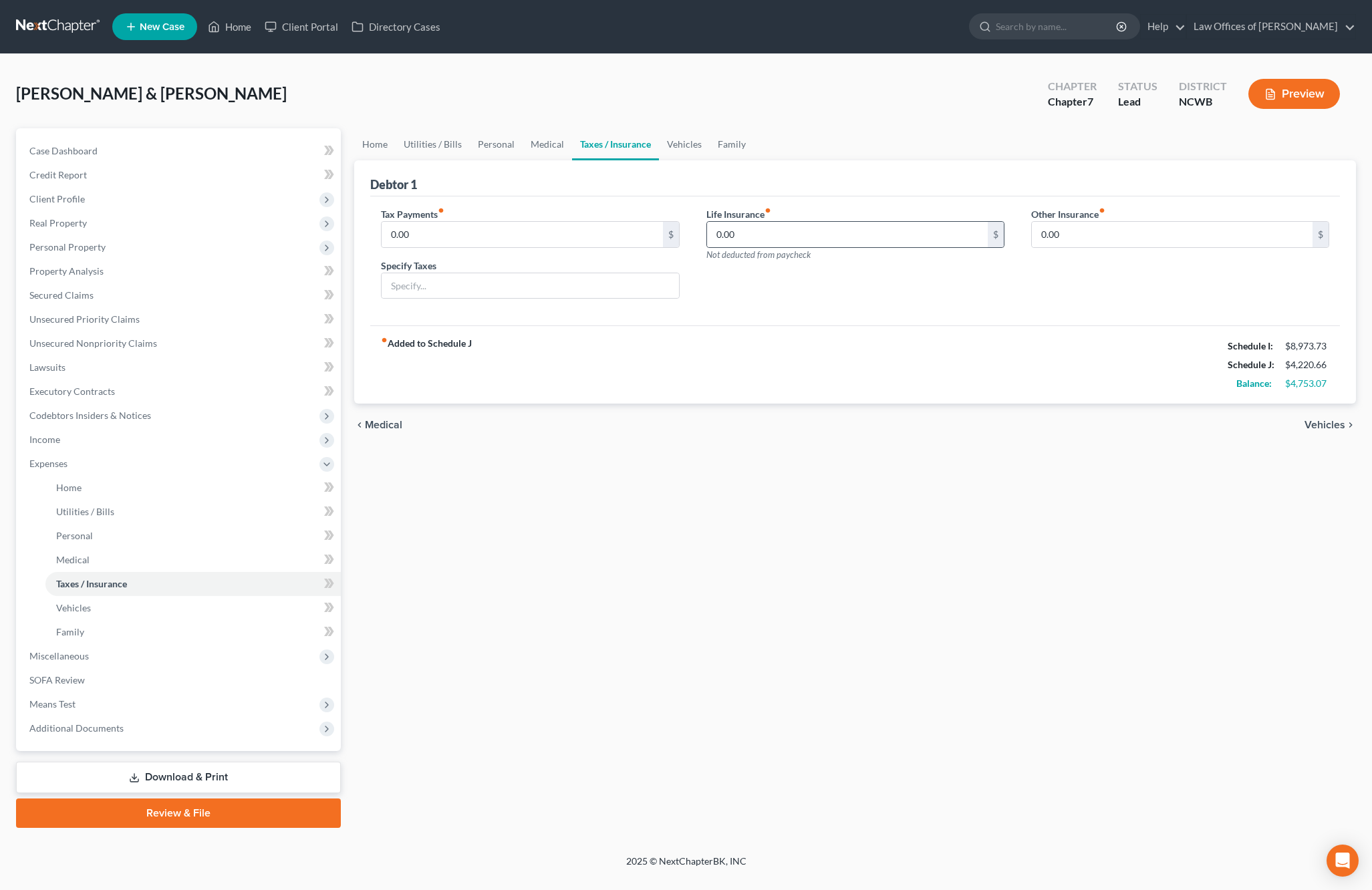
click at [760, 247] on div "0.00 $" at bounding box center [855, 234] width 298 height 27
click at [883, 230] on input "0.00" at bounding box center [847, 234] width 281 height 25
type input "14"
click at [1314, 424] on span "Vehicles" at bounding box center [1324, 425] width 41 height 11
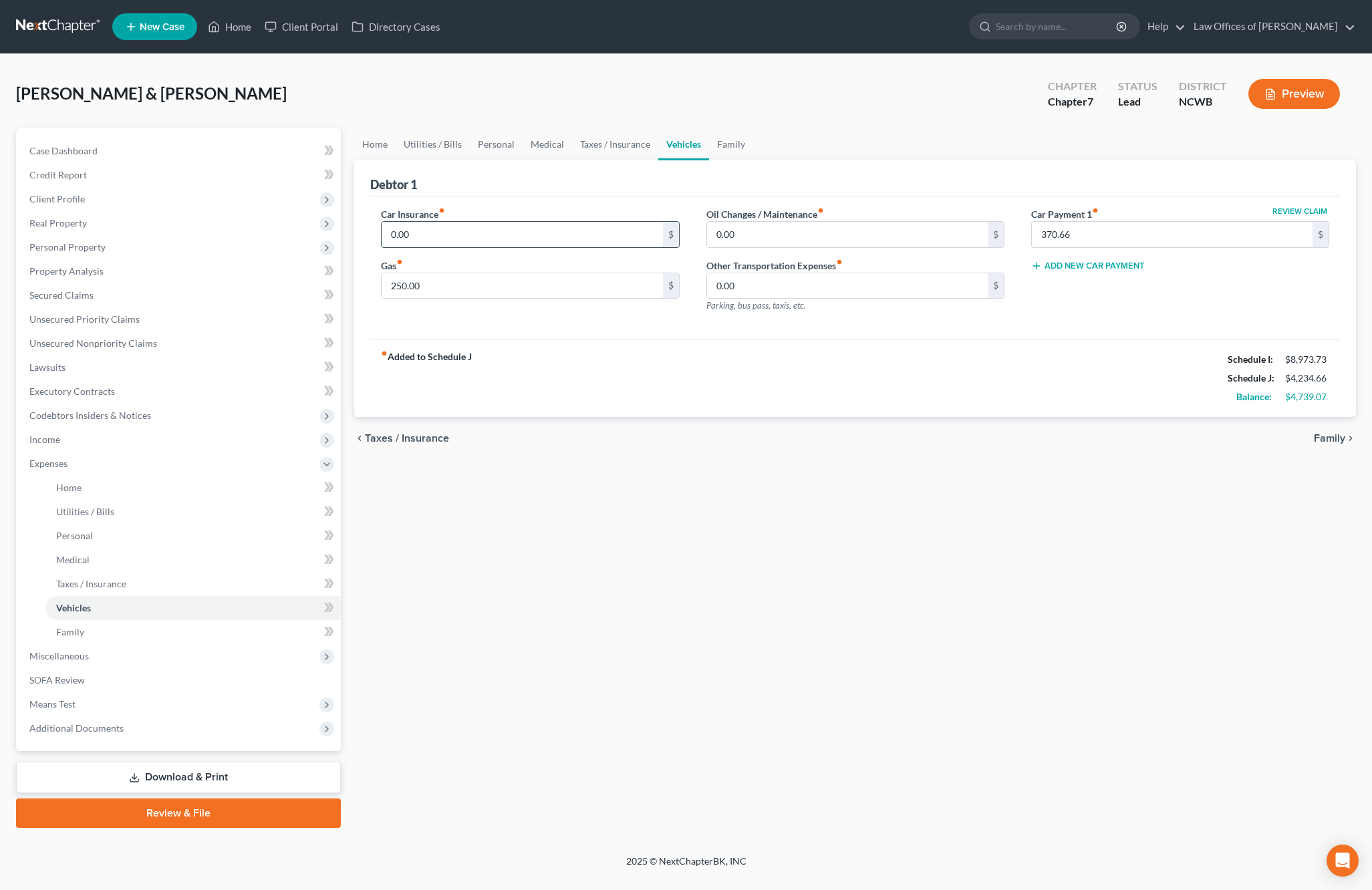
click at [589, 237] on input "0.00" at bounding box center [522, 234] width 281 height 25
type input "215"
click at [406, 436] on span "Taxes / Insurance" at bounding box center [407, 438] width 84 height 11
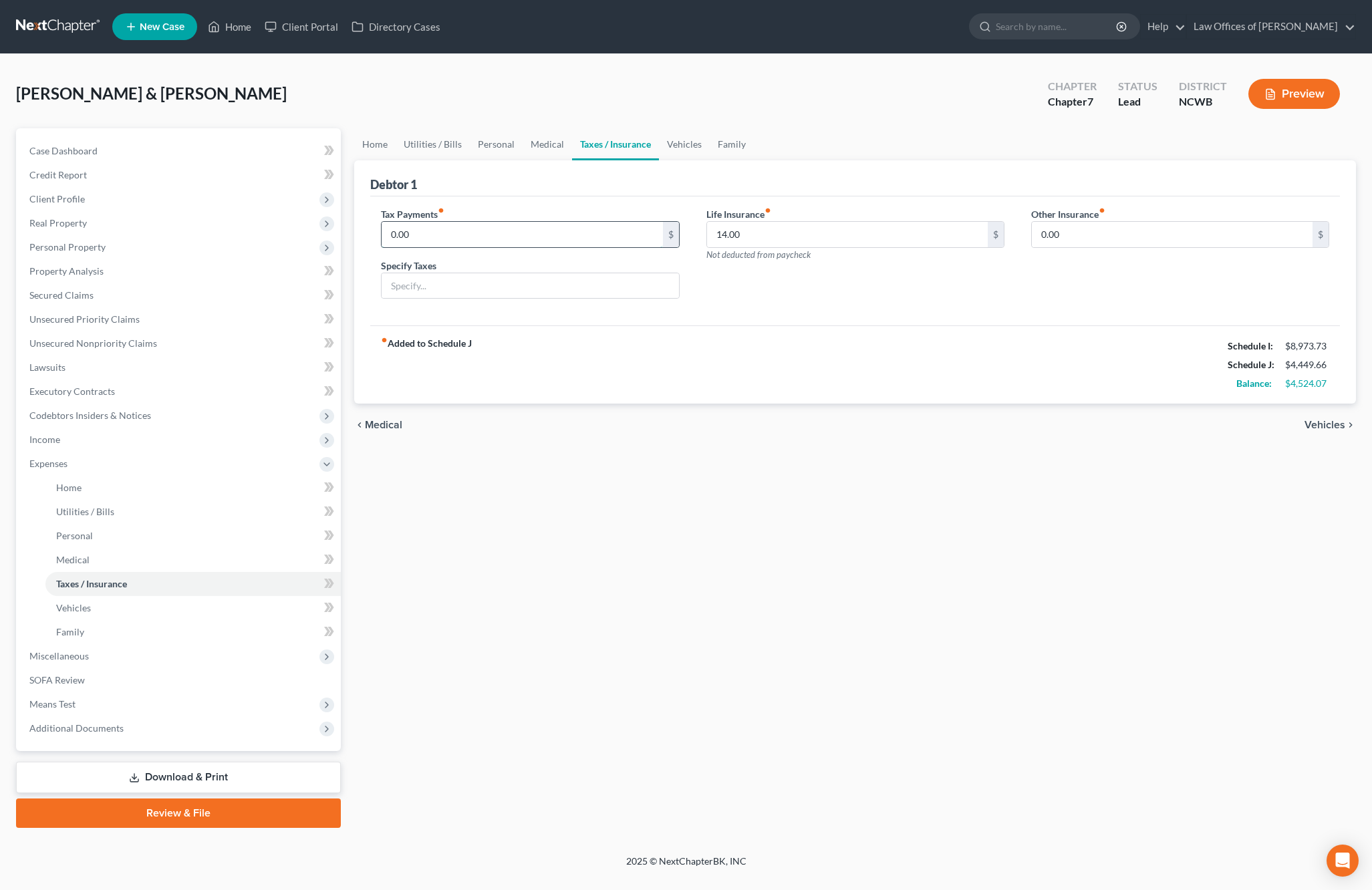
click at [427, 237] on input "0.00" at bounding box center [522, 234] width 281 height 25
type input "17.00"
click at [450, 279] on input "text" at bounding box center [530, 285] width 297 height 25
type input "County"
click at [395, 422] on span "Medical" at bounding box center [383, 425] width 37 height 11
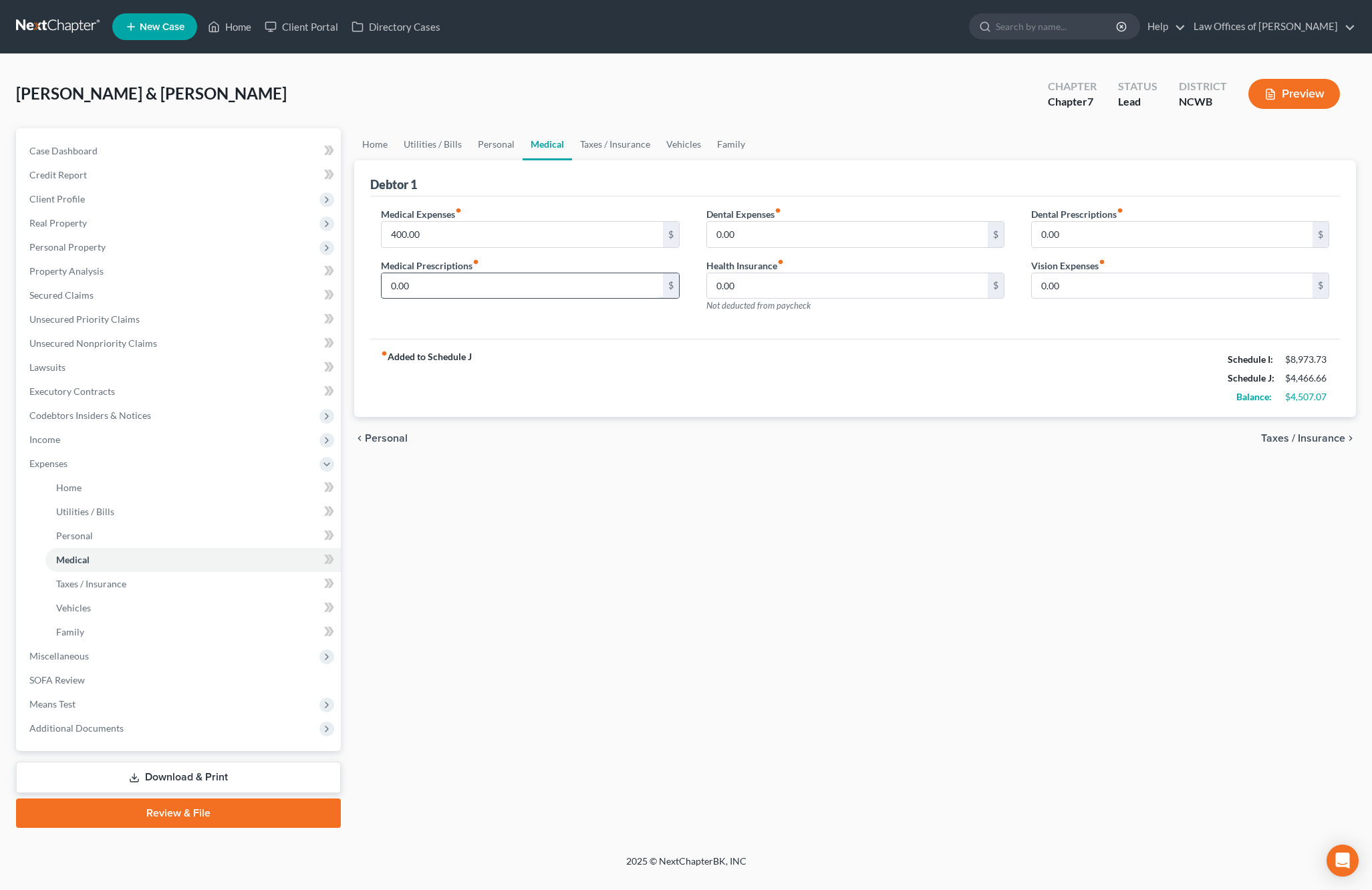
click at [480, 290] on input "0.00" at bounding box center [522, 285] width 281 height 25
type input "160"
click at [906, 279] on input "0.00" at bounding box center [847, 285] width 281 height 25
click at [1282, 442] on span "Taxes / Insurance" at bounding box center [1303, 438] width 84 height 11
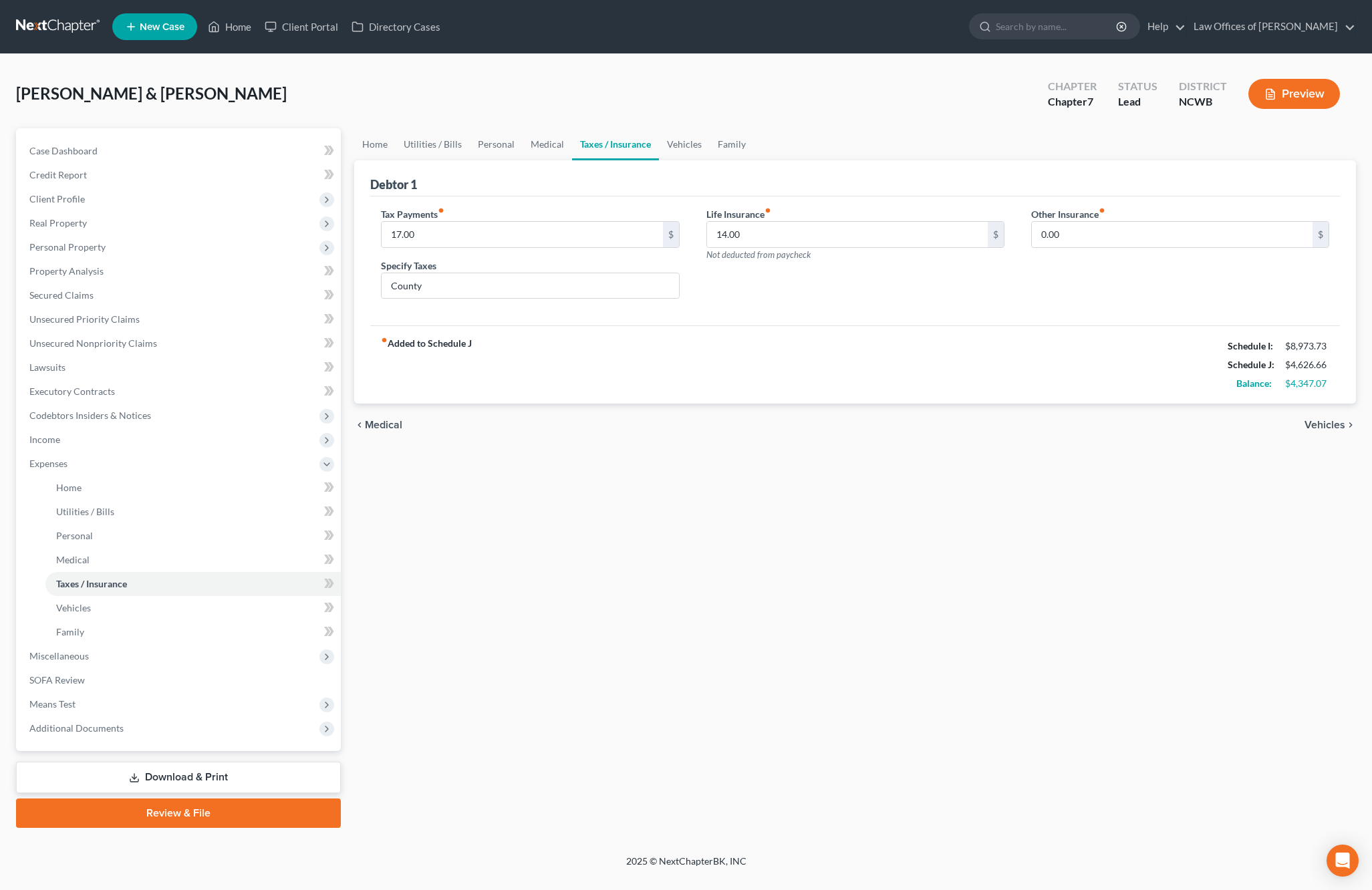
click at [1331, 423] on span "Vehicles" at bounding box center [1324, 425] width 41 height 11
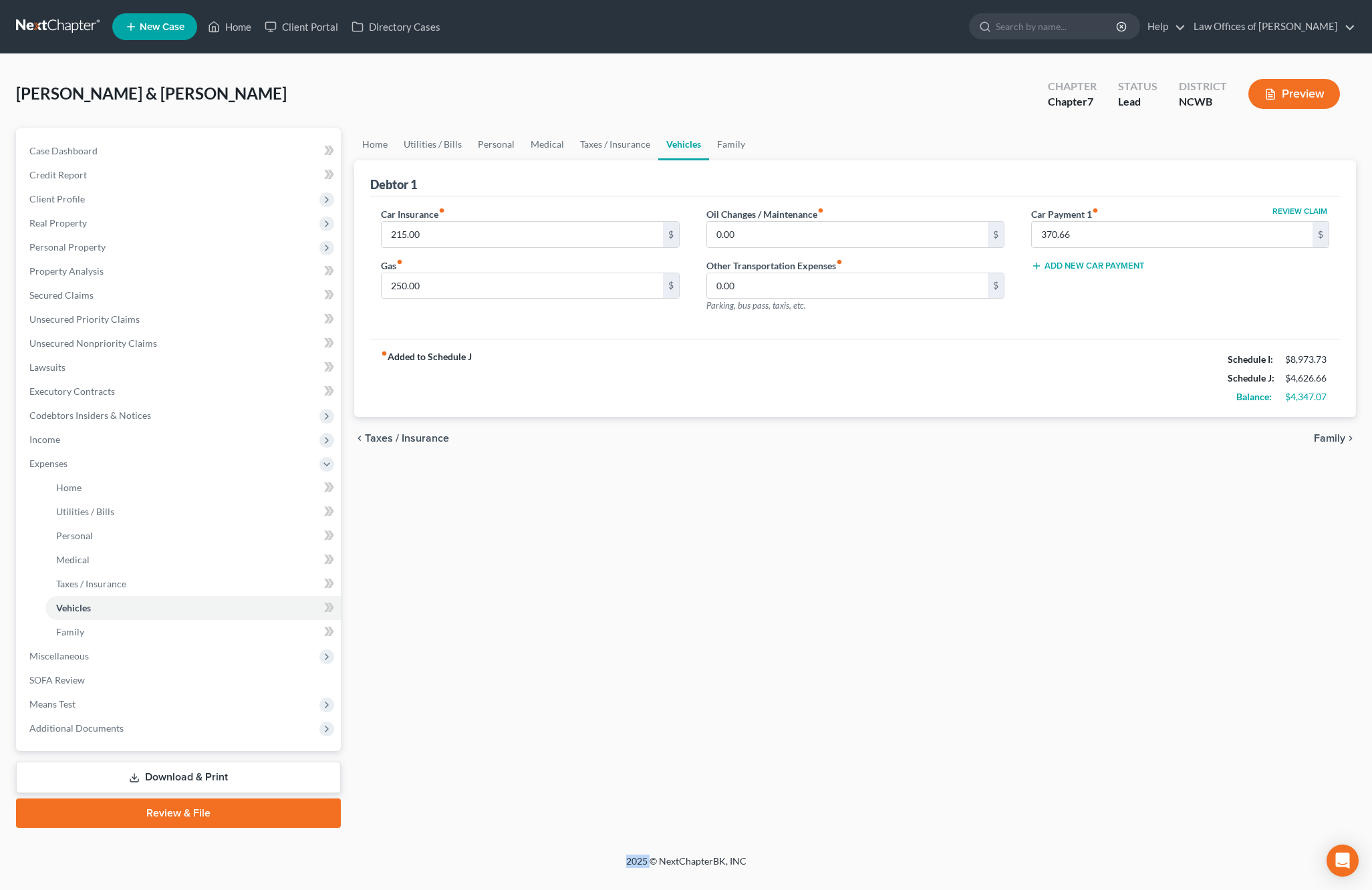
click at [1331, 423] on div "chevron_left Taxes / Insurance Family chevron_right" at bounding box center [855, 438] width 1002 height 43
click at [1332, 433] on span "Family" at bounding box center [1329, 438] width 31 height 11
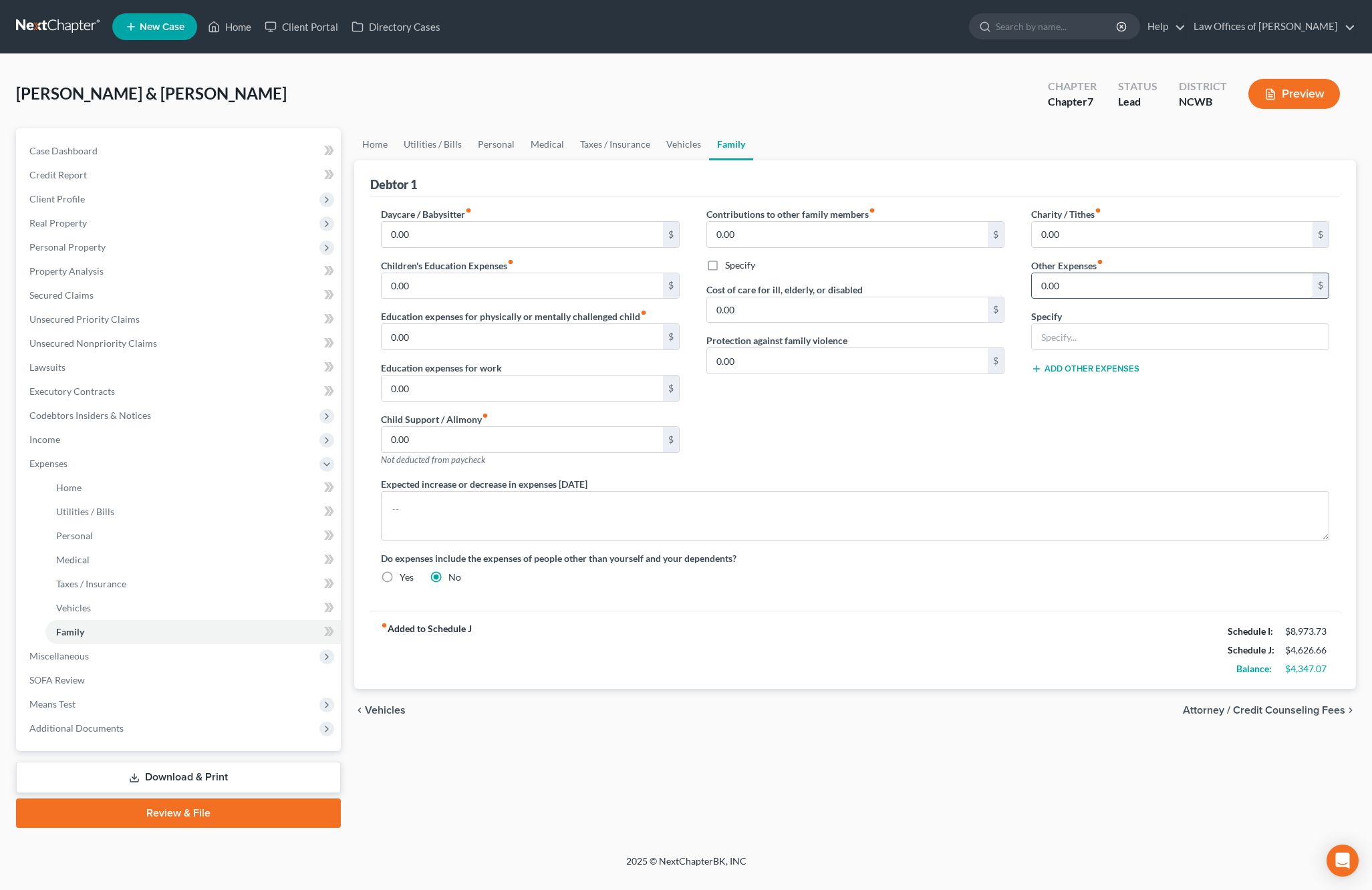
click at [1128, 281] on input "0.00" at bounding box center [1172, 285] width 281 height 25
type input "60"
click at [1090, 343] on input "text" at bounding box center [1180, 336] width 297 height 25
type input "Pet Medications"
click at [1085, 368] on button "Add Other Expenses" at bounding box center [1085, 368] width 108 height 11
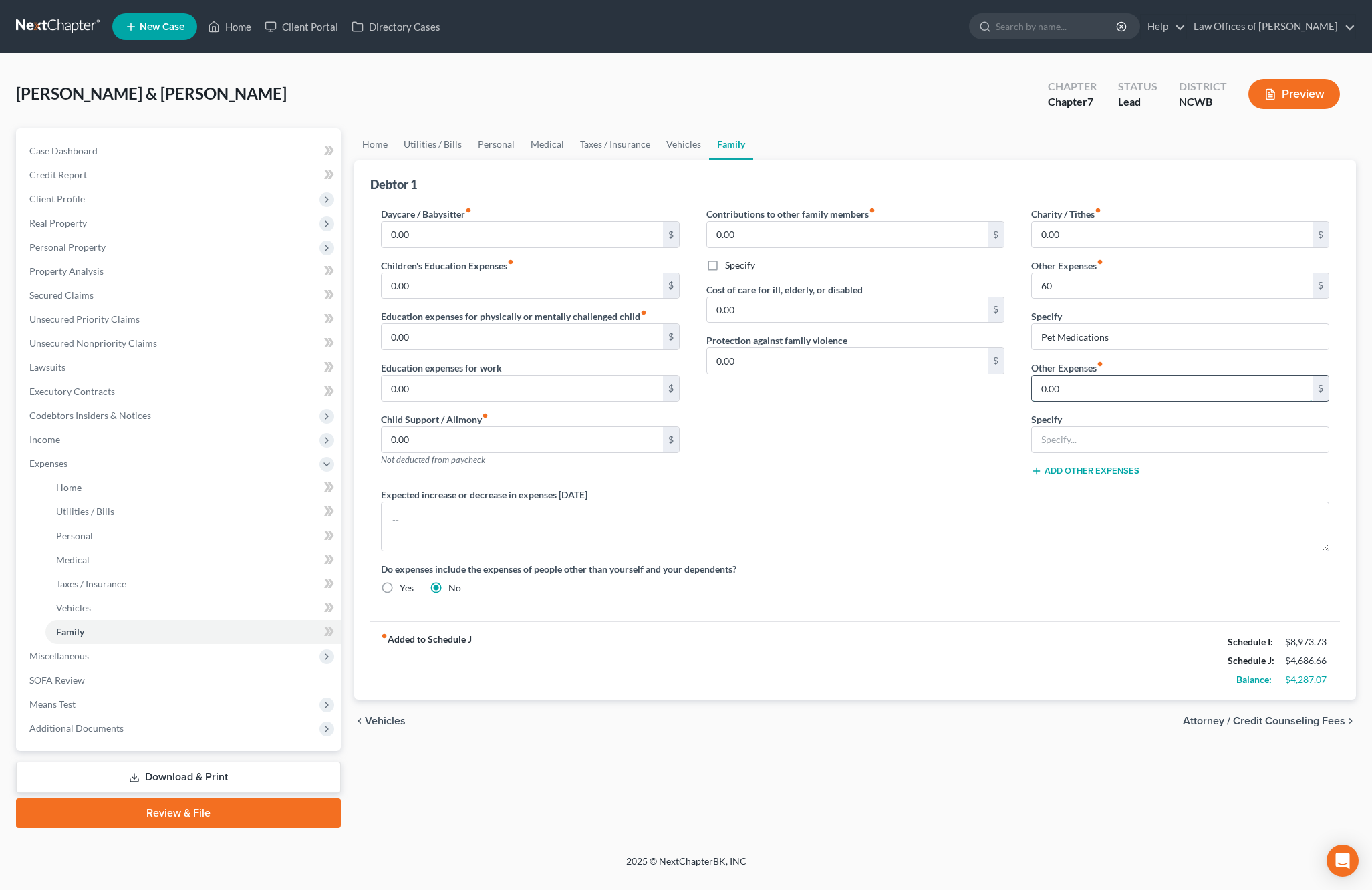
click at [1082, 394] on input "0.00" at bounding box center [1172, 388] width 281 height 25
type input "400"
click at [1076, 429] on input "text" at bounding box center [1180, 439] width 297 height 25
type input "Vet / checkups and [MEDICAL_DATA] treatments"
click at [1054, 470] on button "Add Other Expenses" at bounding box center [1085, 471] width 108 height 11
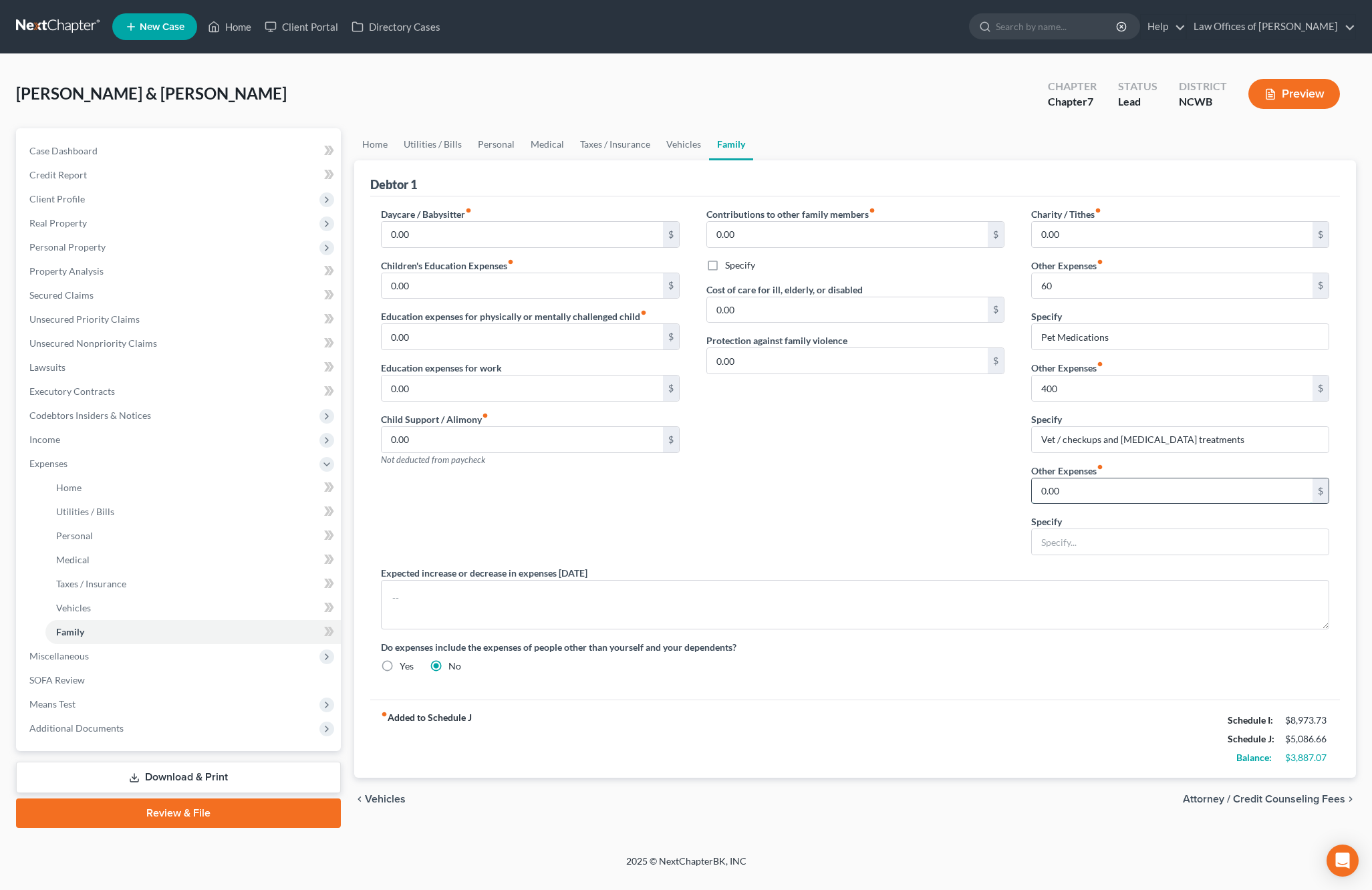
click at [1064, 500] on input "0.00" at bounding box center [1172, 490] width 281 height 25
type input "60"
click at [1080, 535] on input "text" at bounding box center [1180, 541] width 297 height 25
type input "cigarettes"
click at [419, 143] on link "Utilities / Bills" at bounding box center [433, 144] width 74 height 32
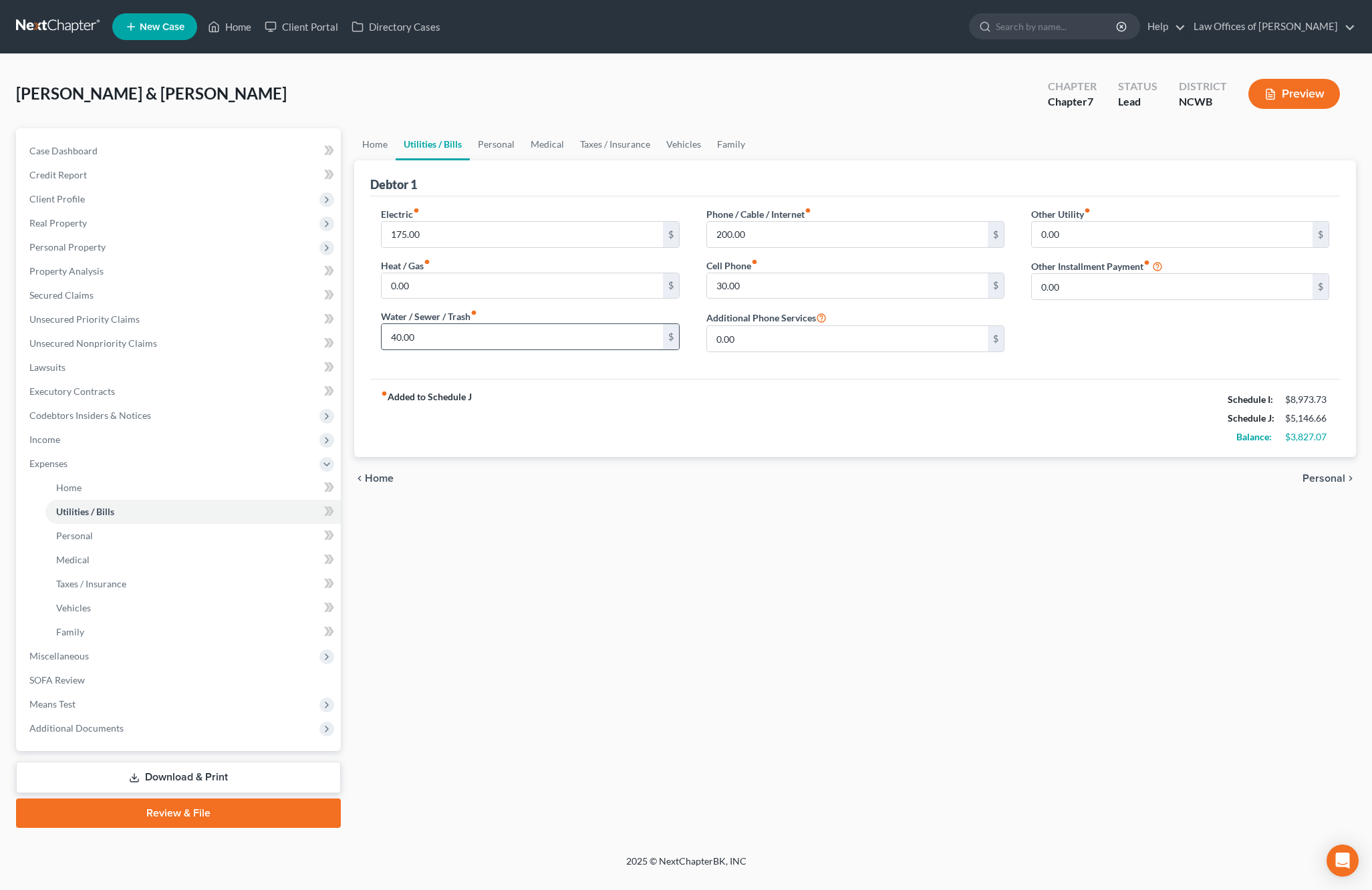
click at [509, 334] on input "40.00" at bounding box center [522, 336] width 281 height 25
type input "4"
type input "60"
click at [1328, 477] on span "Personal" at bounding box center [1323, 478] width 43 height 11
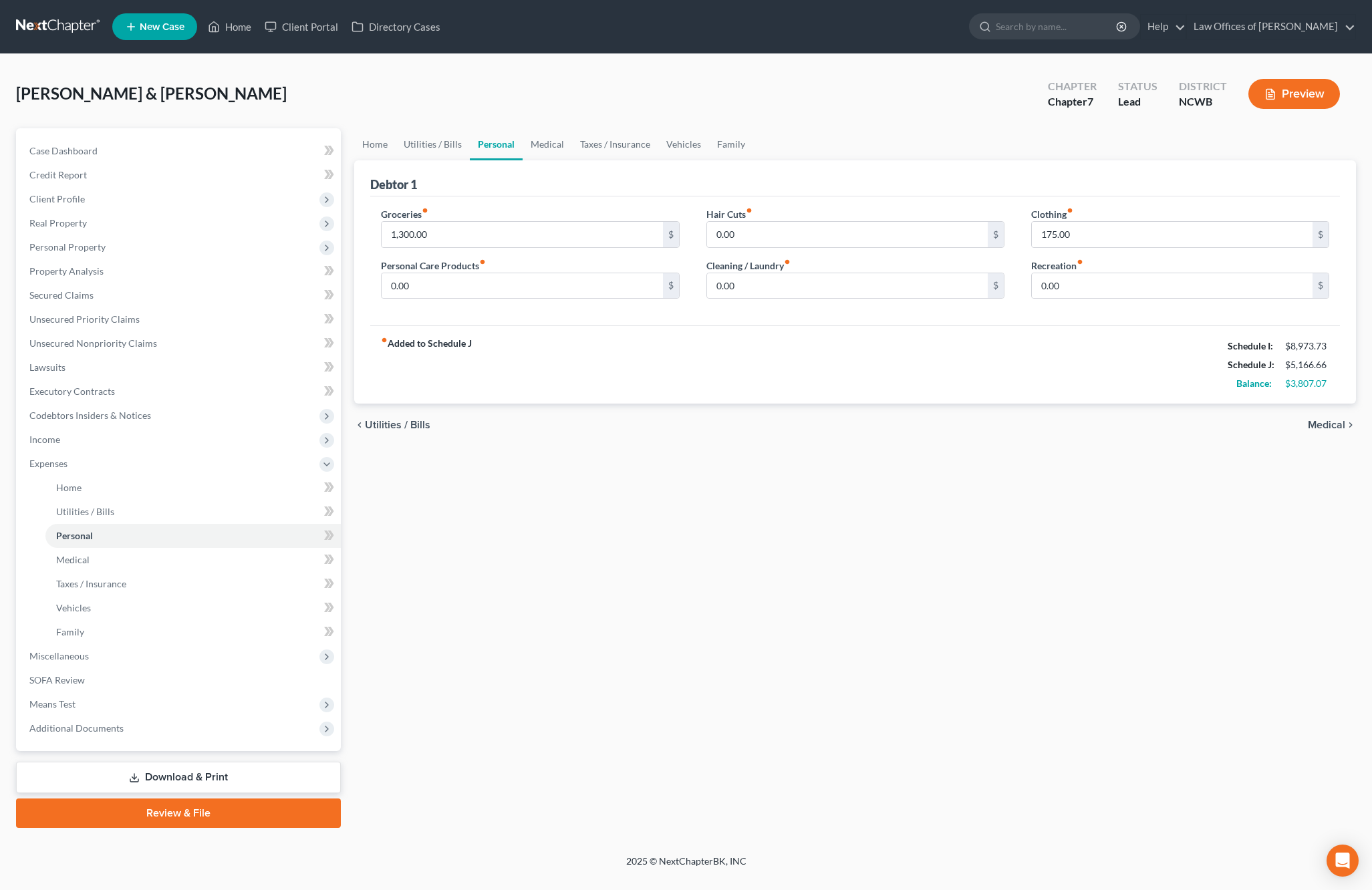
click at [1317, 427] on span "Medical" at bounding box center [1326, 425] width 37 height 11
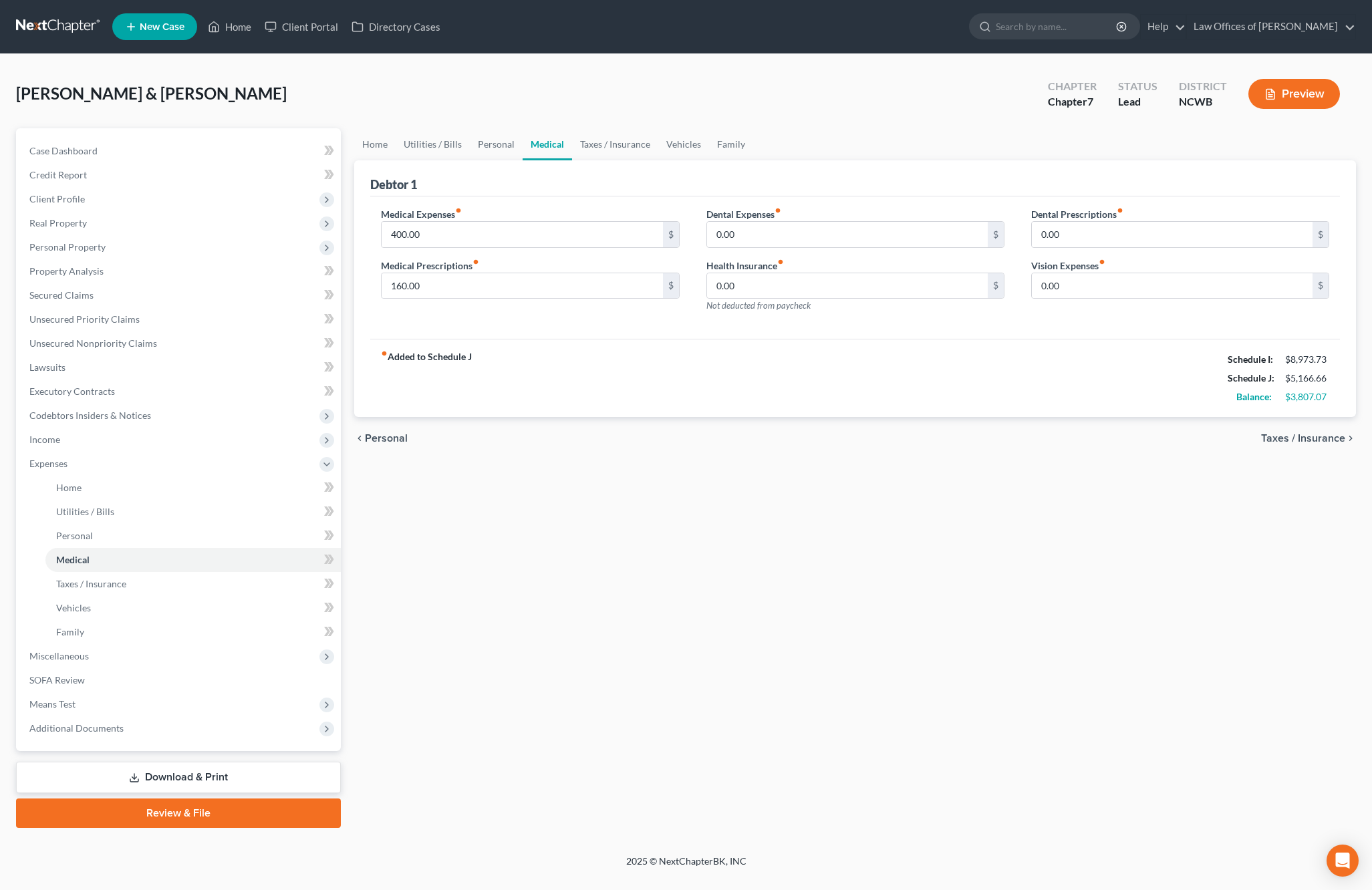
click at [1310, 444] on span "Taxes / Insurance" at bounding box center [1303, 438] width 84 height 11
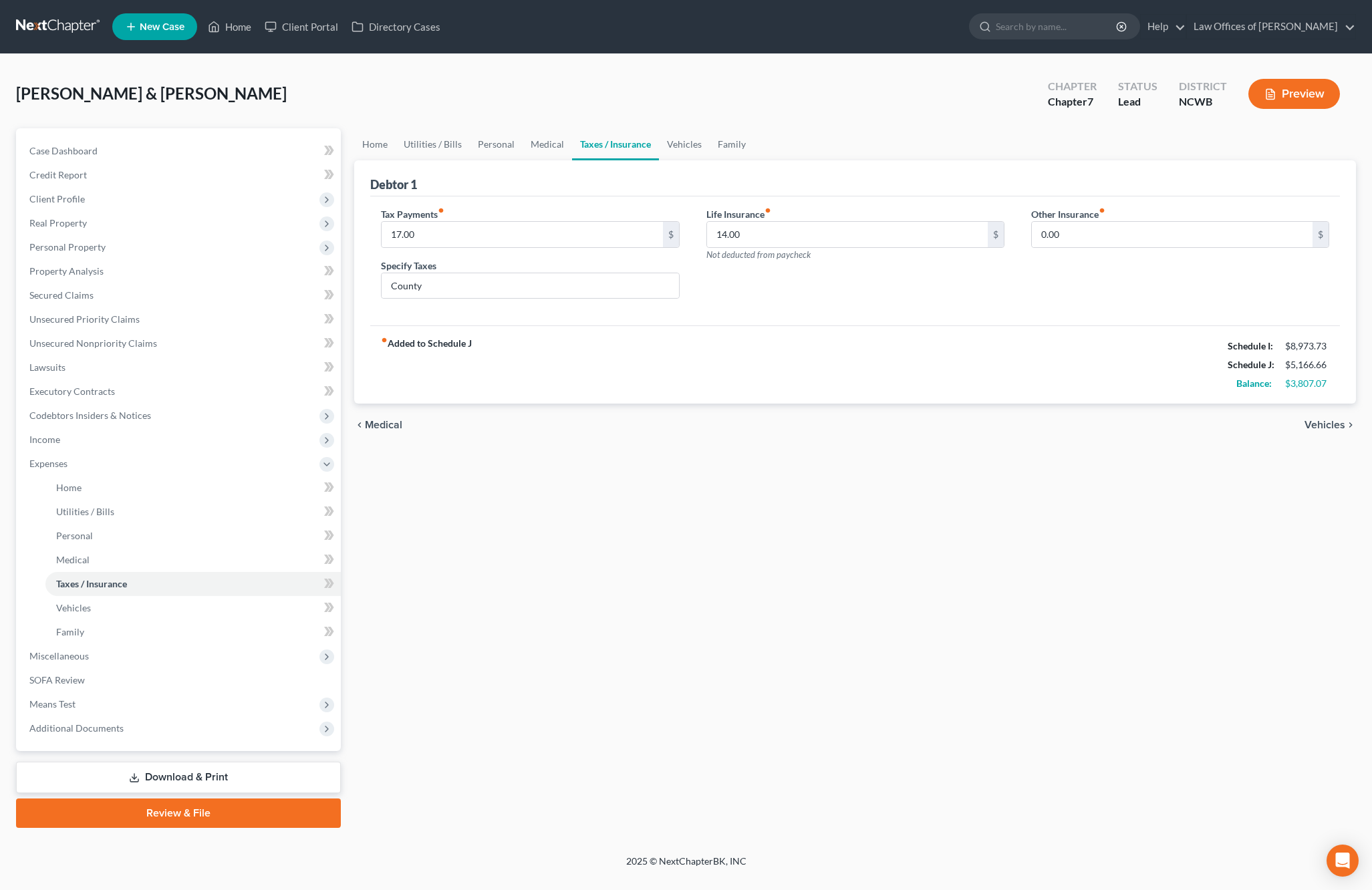
click at [1330, 427] on span "Vehicles" at bounding box center [1324, 425] width 41 height 11
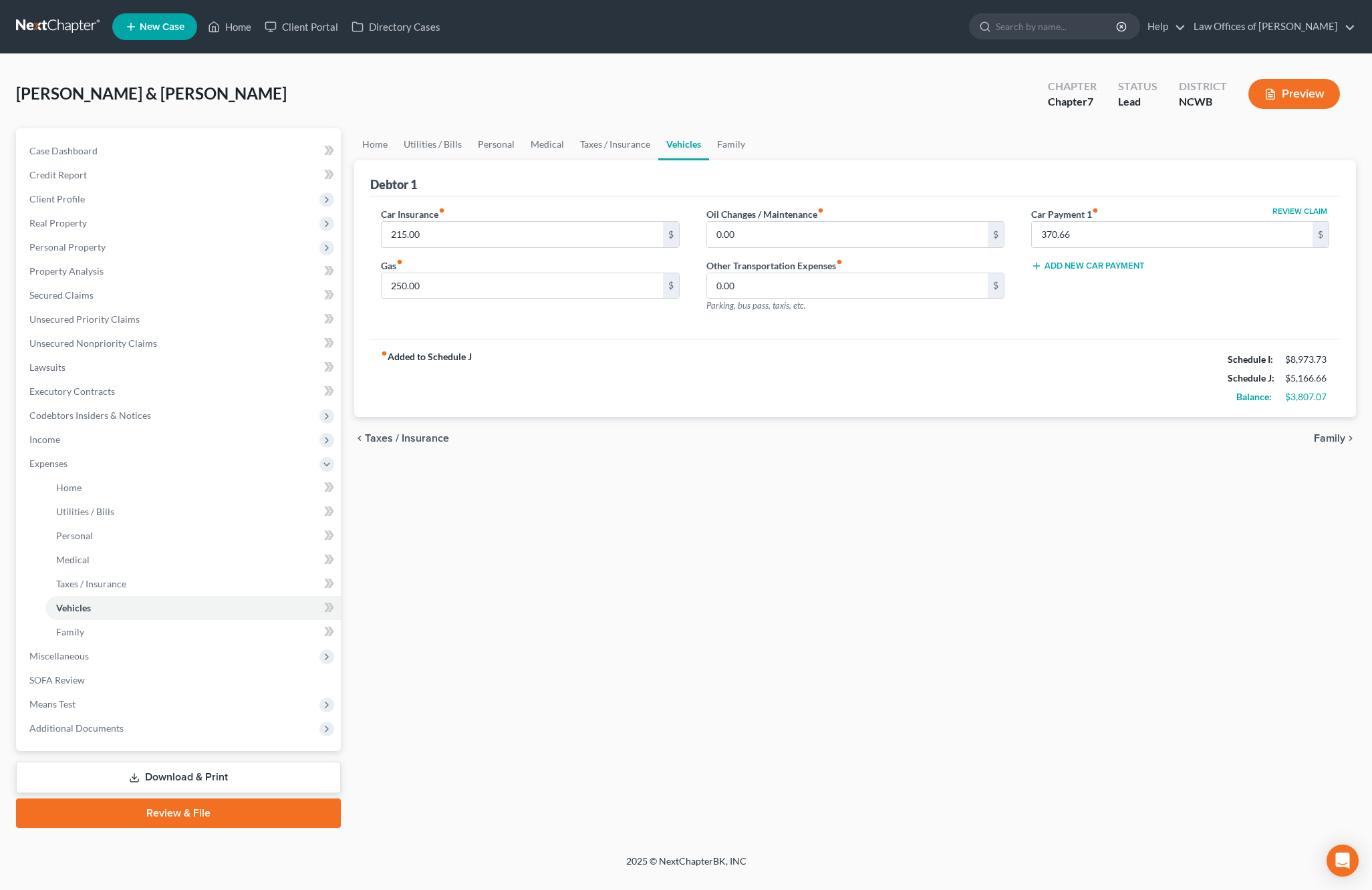
click at [1332, 440] on span "Family" at bounding box center [1329, 438] width 31 height 11
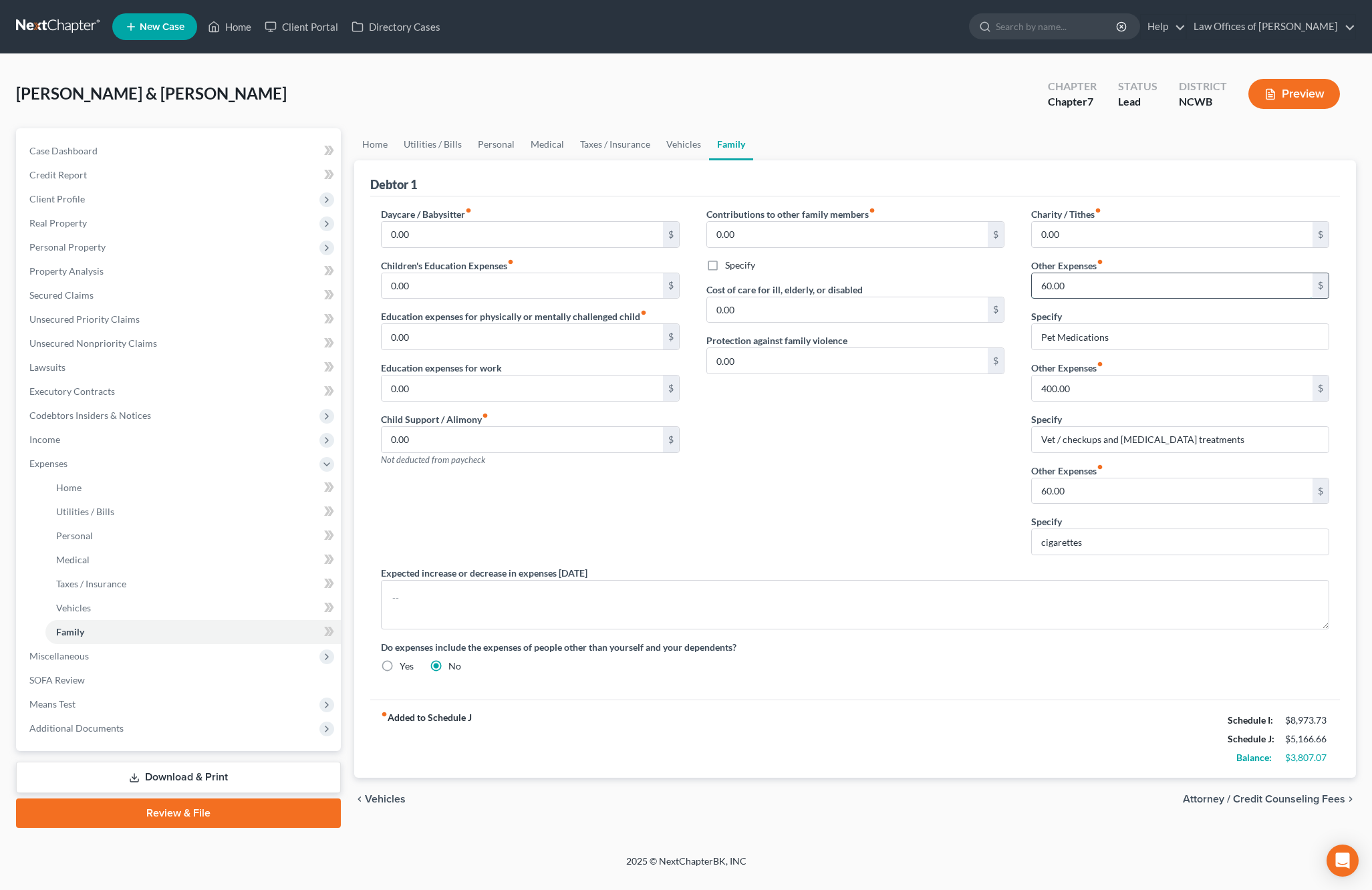
click at [1140, 289] on input "60.00" at bounding box center [1172, 285] width 281 height 25
click at [945, 535] on div "Contributions to other family members fiber_manual_record 0.00 $ Specify Cost o…" at bounding box center [855, 386] width 325 height 359
click at [374, 146] on link "Home" at bounding box center [374, 144] width 41 height 32
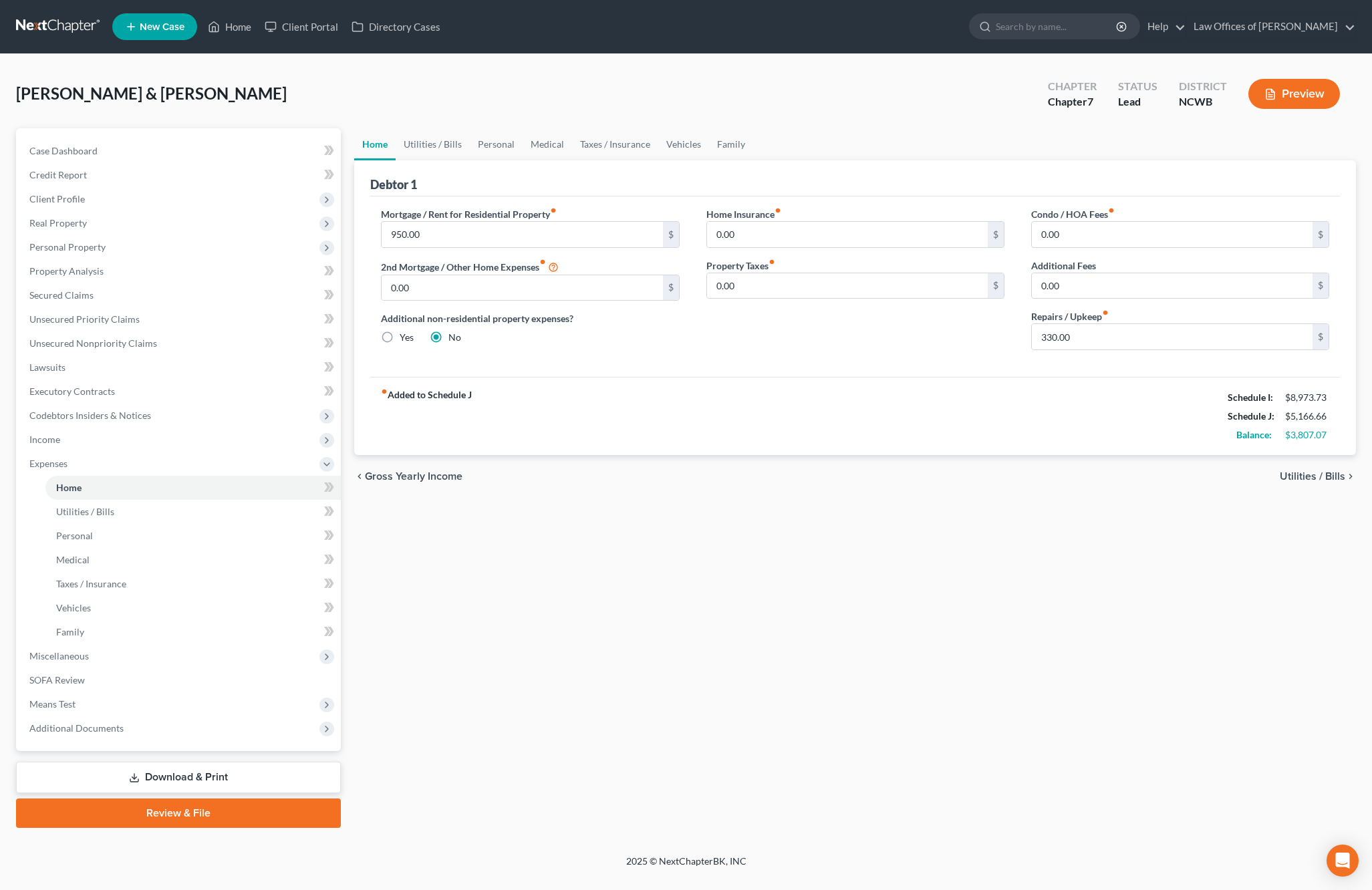
click at [1296, 480] on span "Utilities / Bills" at bounding box center [1312, 476] width 65 height 11
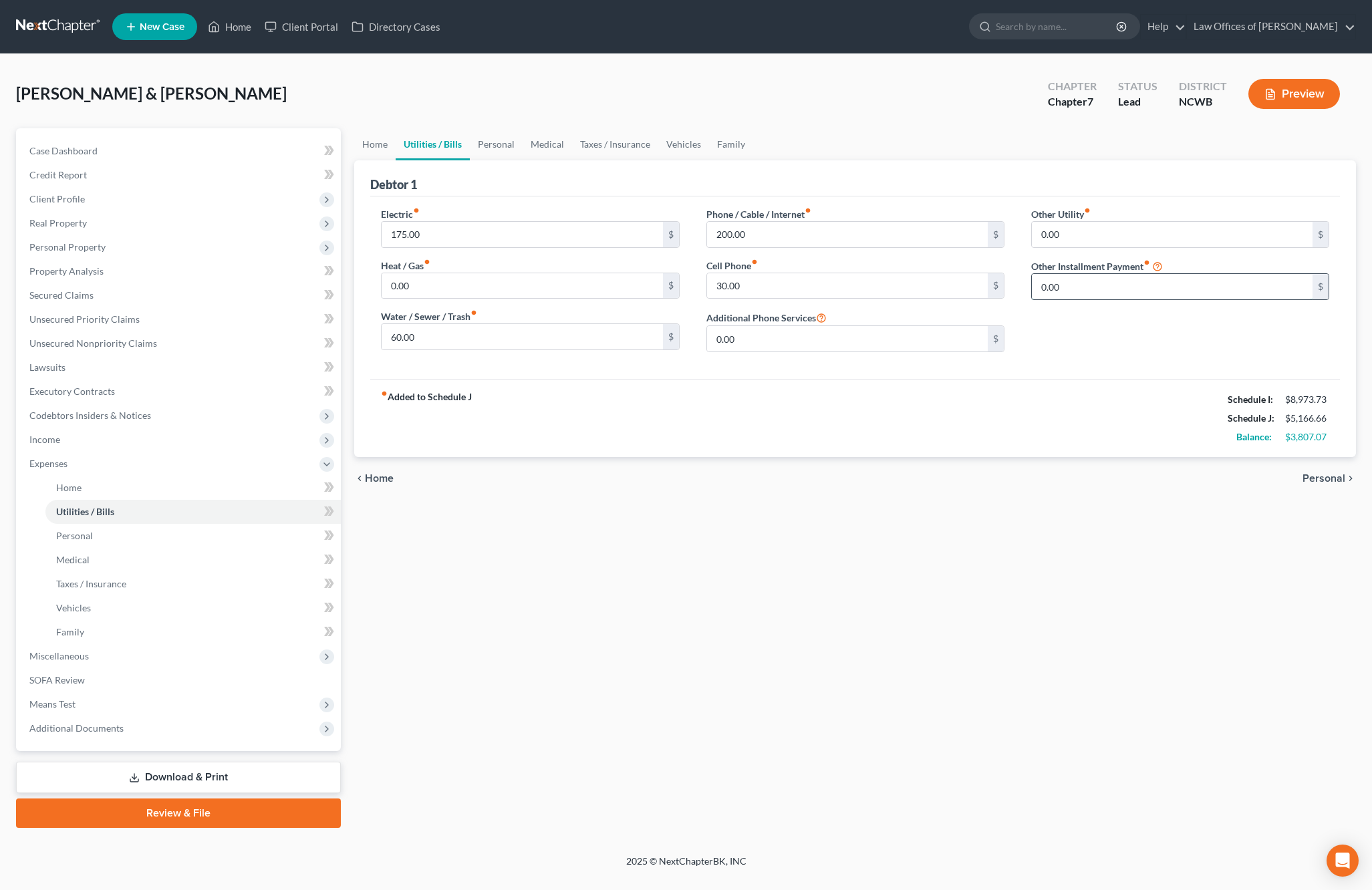
click at [1130, 283] on input "0.00" at bounding box center [1172, 286] width 281 height 25
type input "33"
click at [1051, 331] on input "Inernet for independent [DEMOGRAPHIC_DATA] work" at bounding box center [1180, 323] width 297 height 25
click at [1224, 325] on input "Internet for independent [DEMOGRAPHIC_DATA] work" at bounding box center [1180, 323] width 297 height 25
type input "Internet for independent [DEMOGRAPHIC_DATA] work"
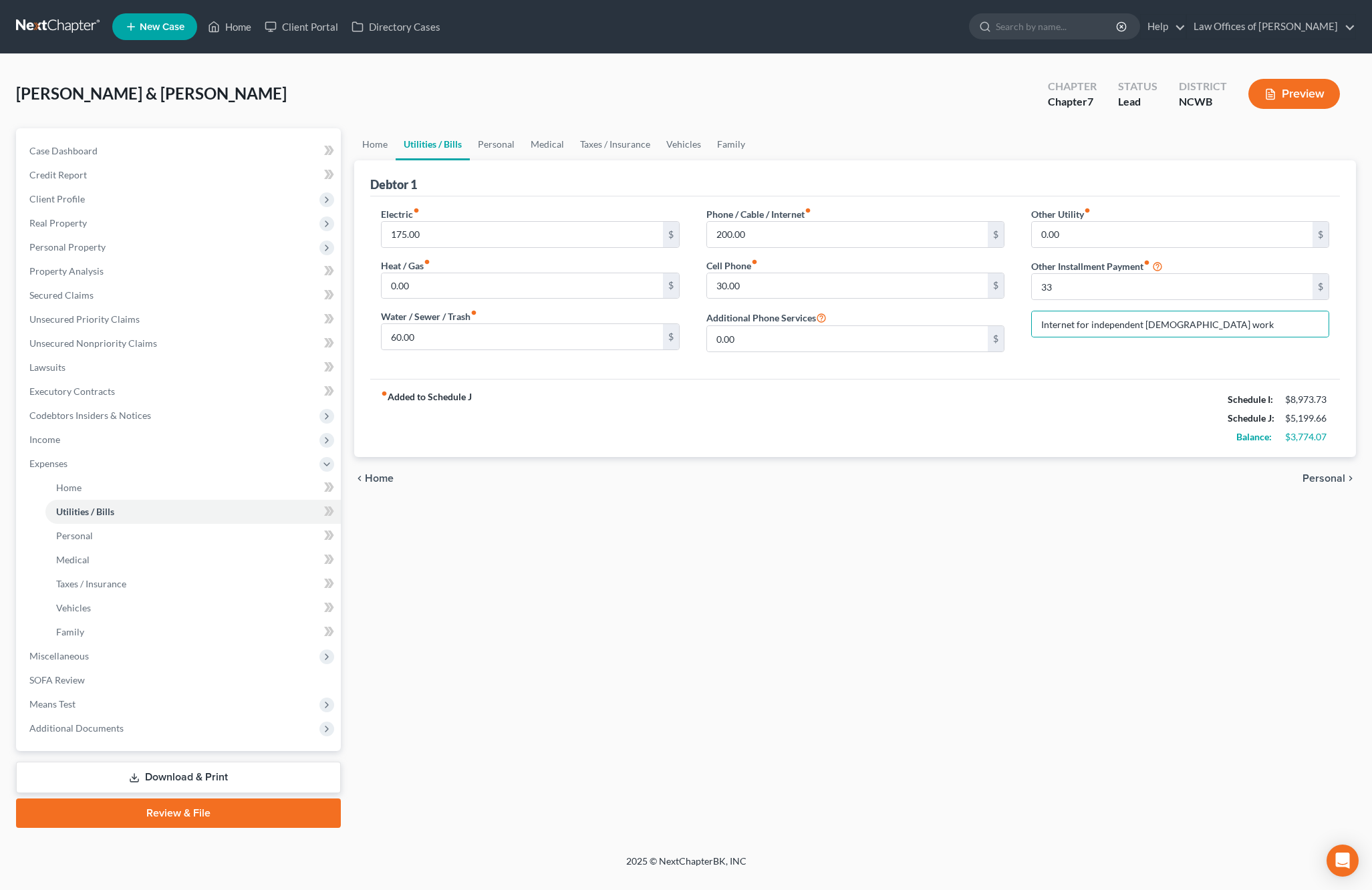
click at [1319, 481] on span "Personal" at bounding box center [1323, 478] width 43 height 11
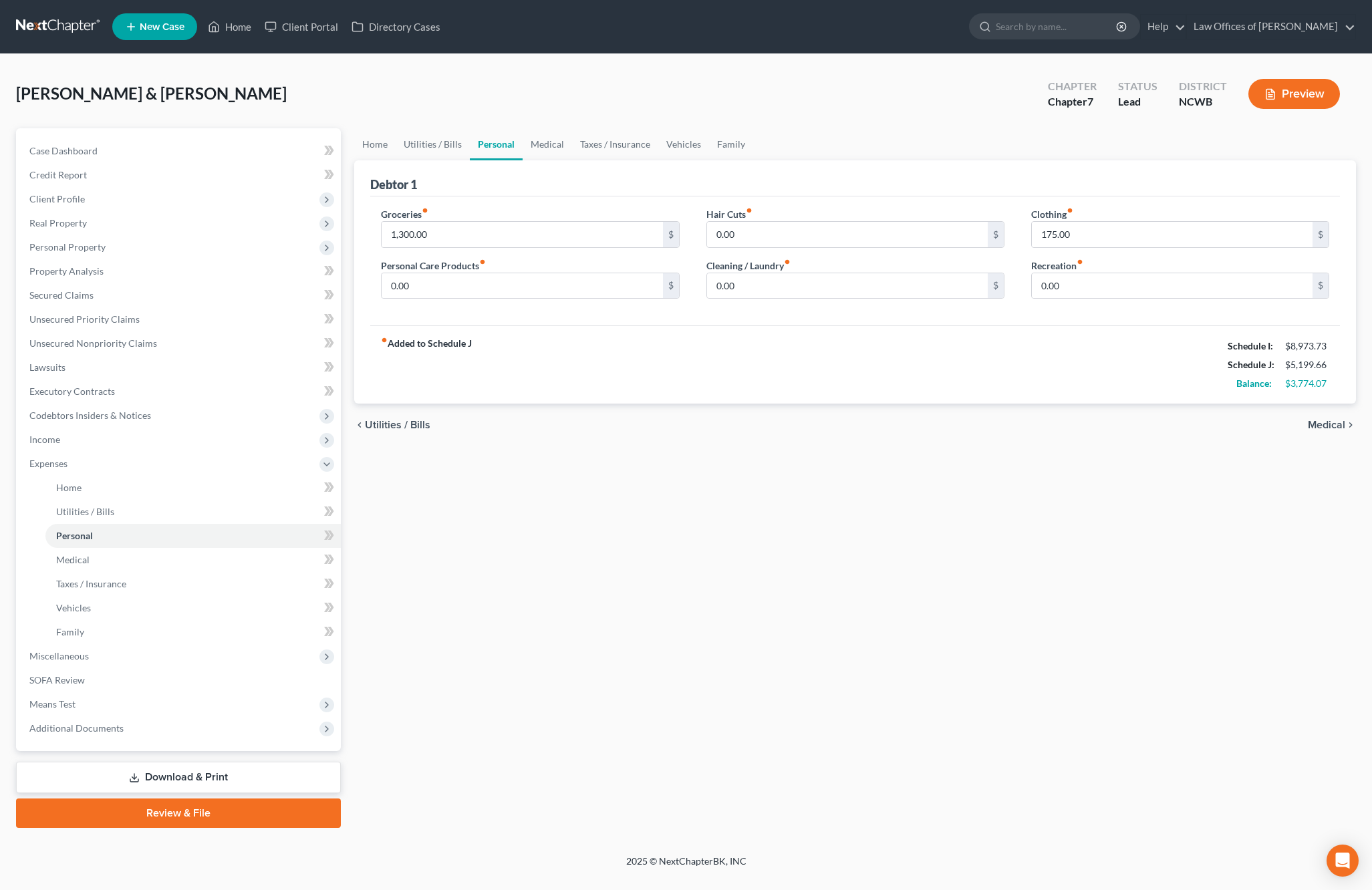
click at [1312, 423] on span "Medical" at bounding box center [1326, 425] width 37 height 11
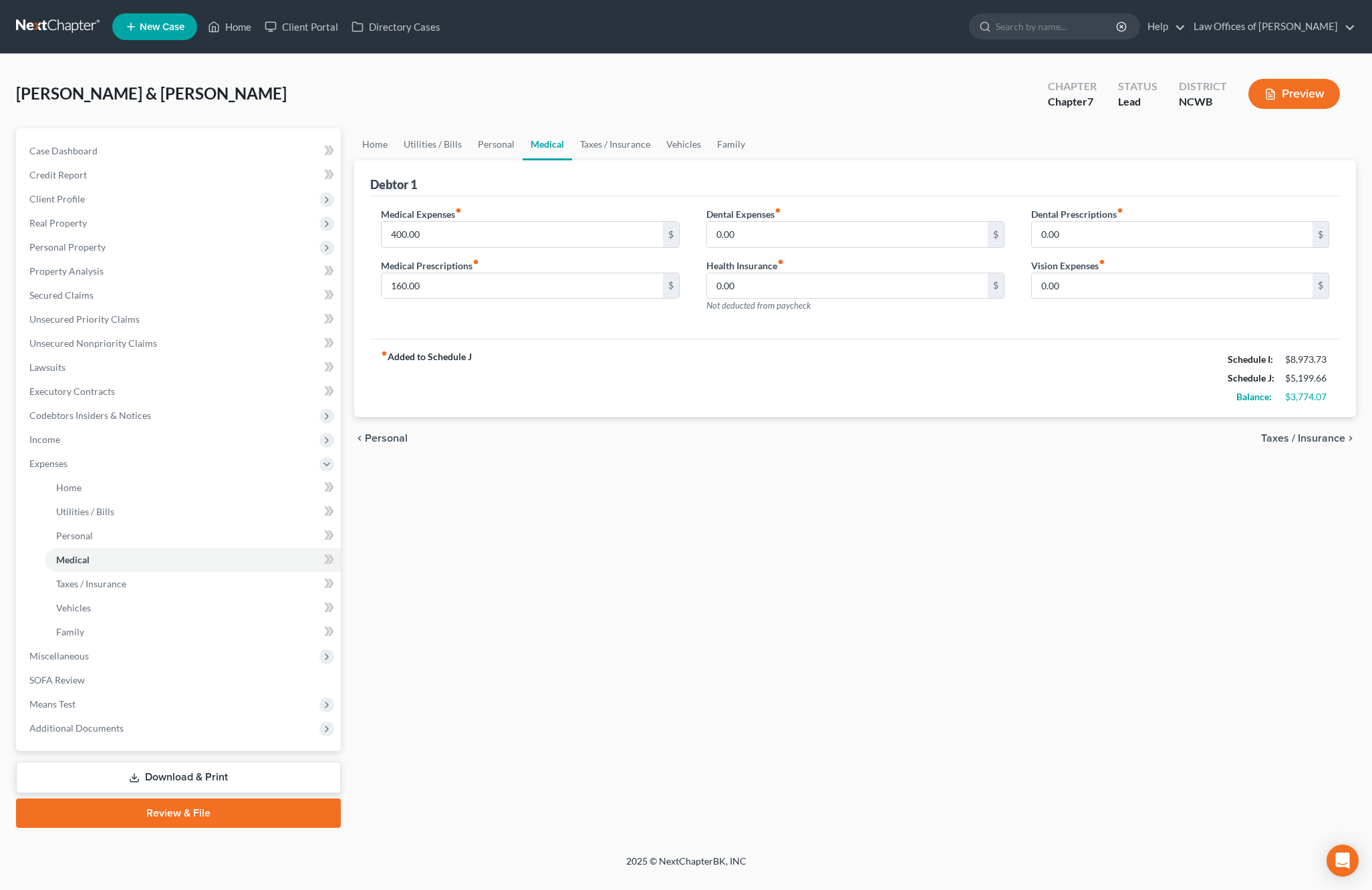
click at [1310, 435] on span "Taxes / Insurance" at bounding box center [1303, 438] width 84 height 11
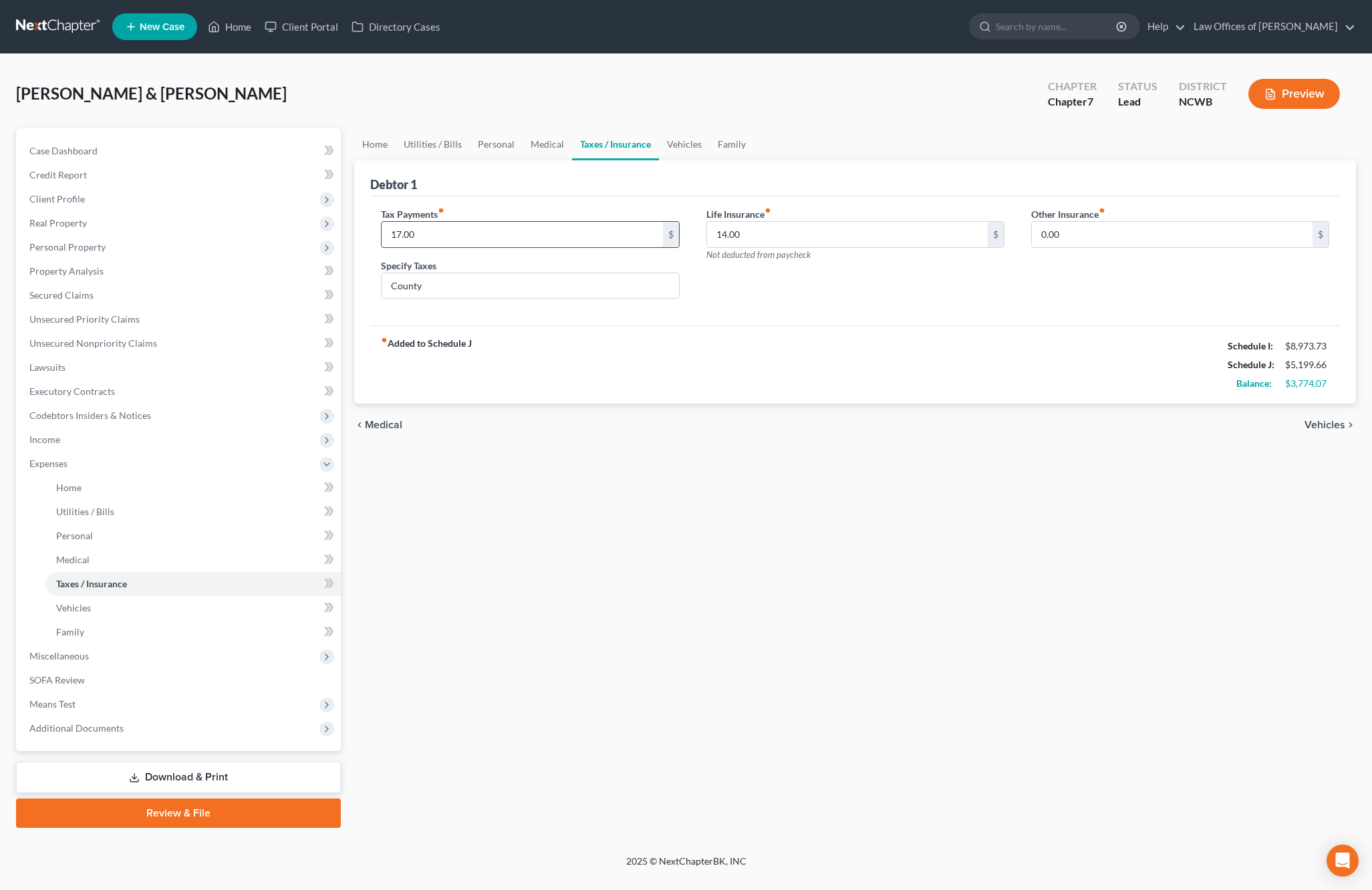
click at [572, 229] on input "17.00" at bounding box center [522, 234] width 281 height 25
click at [606, 286] on input "County" at bounding box center [530, 285] width 297 height 25
click at [1320, 422] on span "Vehicles" at bounding box center [1324, 425] width 41 height 11
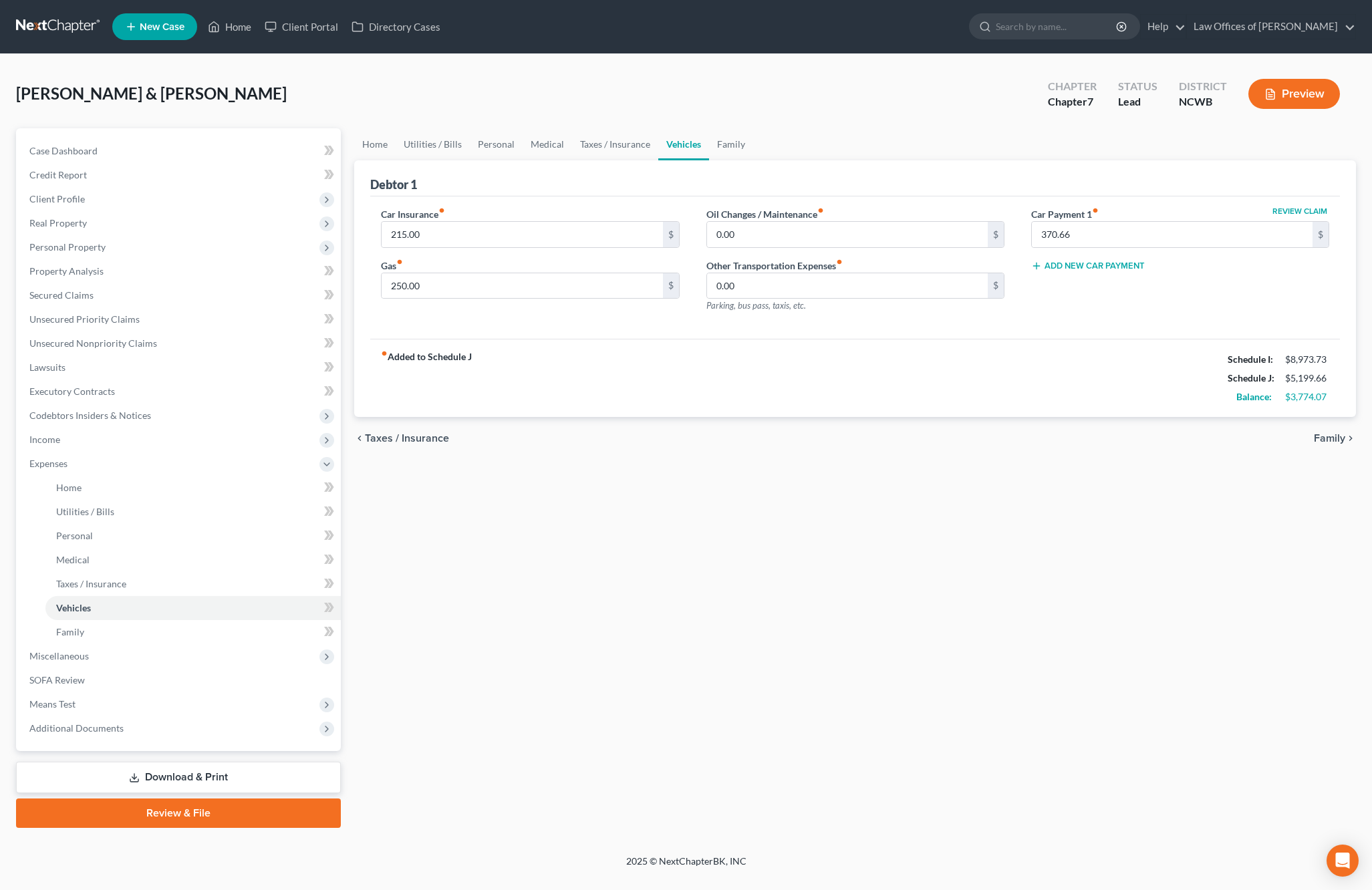
click at [1322, 433] on span "Family" at bounding box center [1329, 438] width 31 height 11
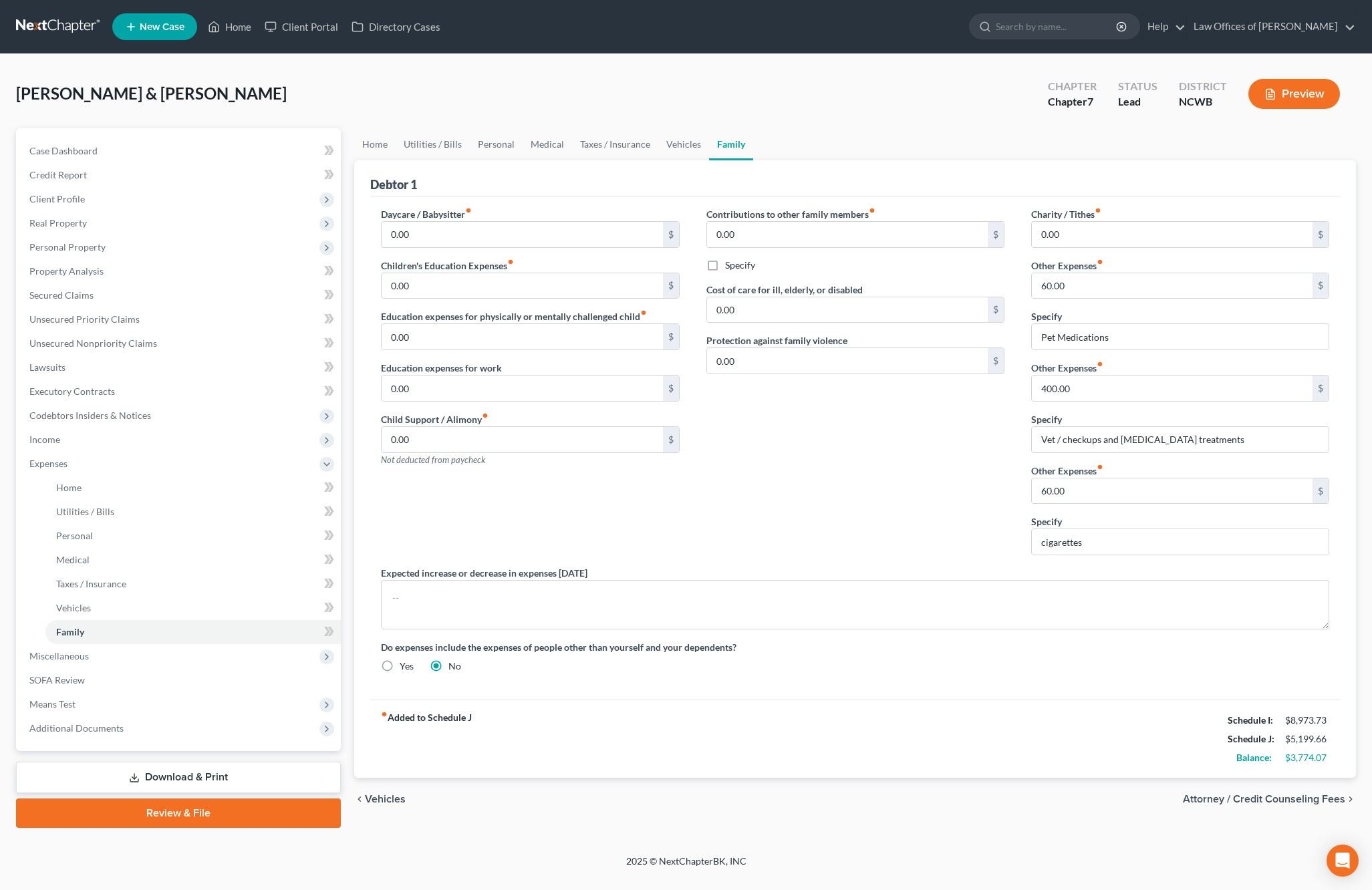
click at [1302, 794] on span "Attorney / Credit Counseling Fees" at bounding box center [1264, 799] width 162 height 11
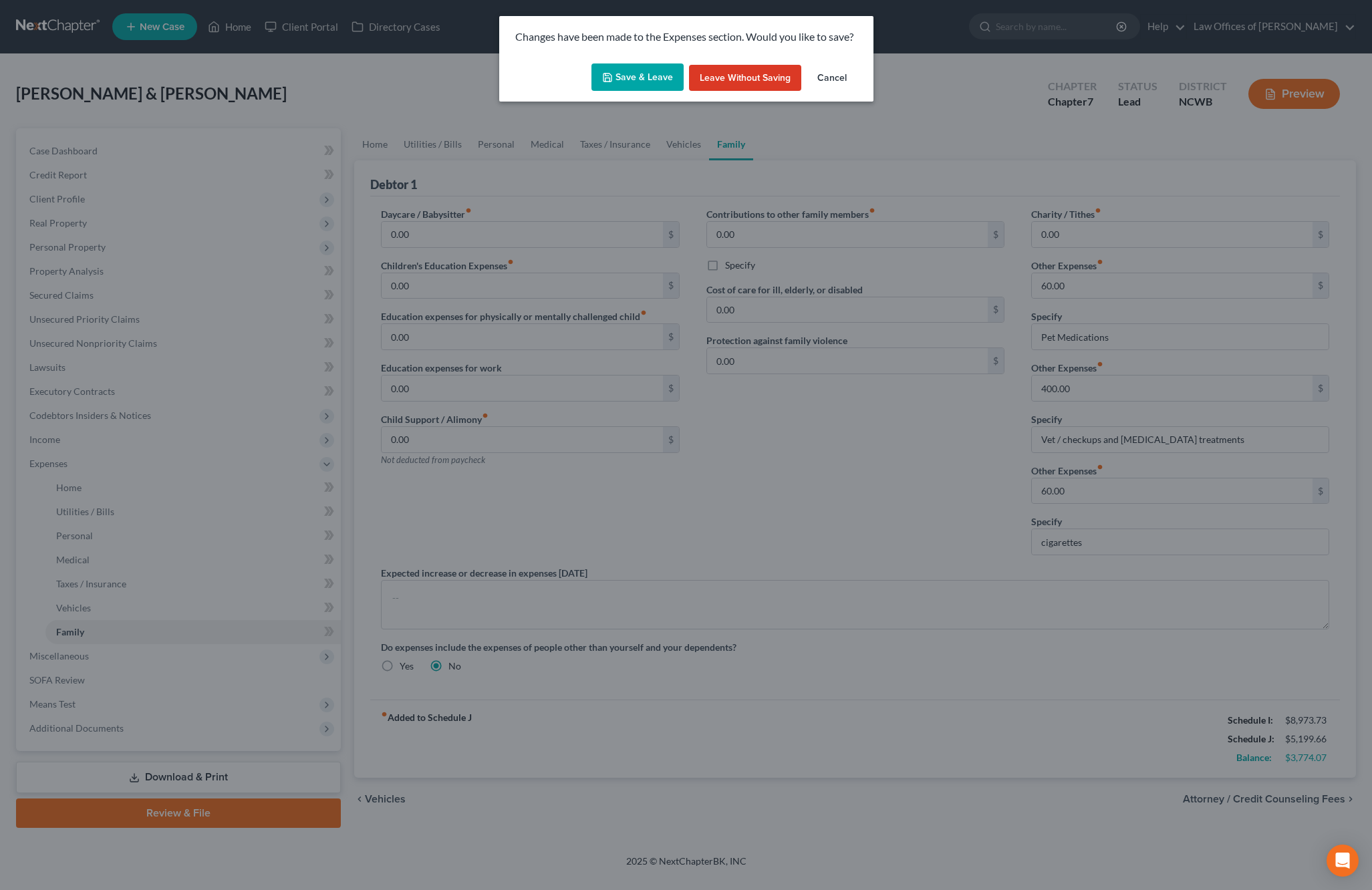
click at [647, 78] on button "Save & Leave" at bounding box center [637, 77] width 92 height 28
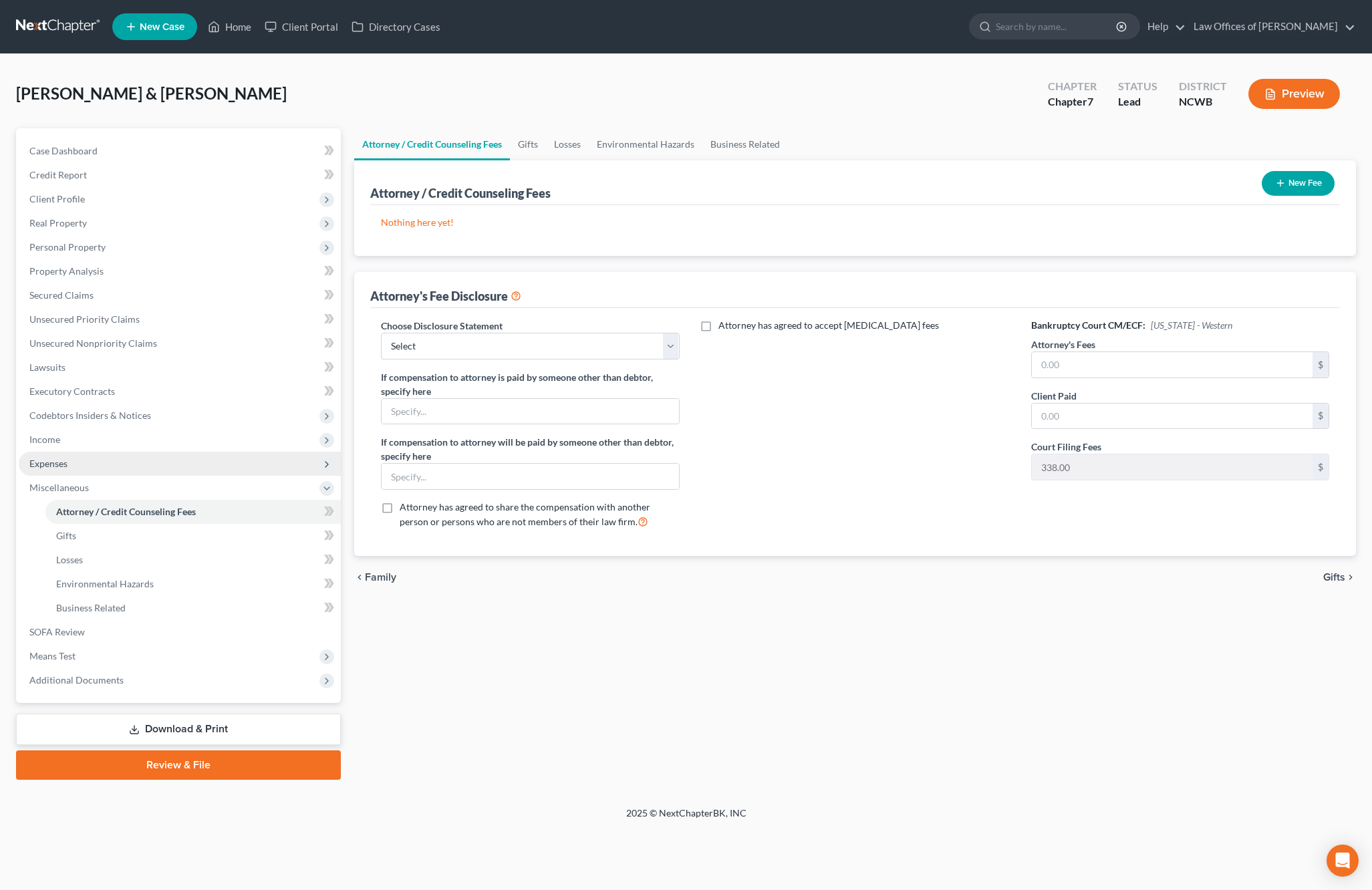
click at [49, 464] on span "Expenses" at bounding box center [48, 463] width 38 height 11
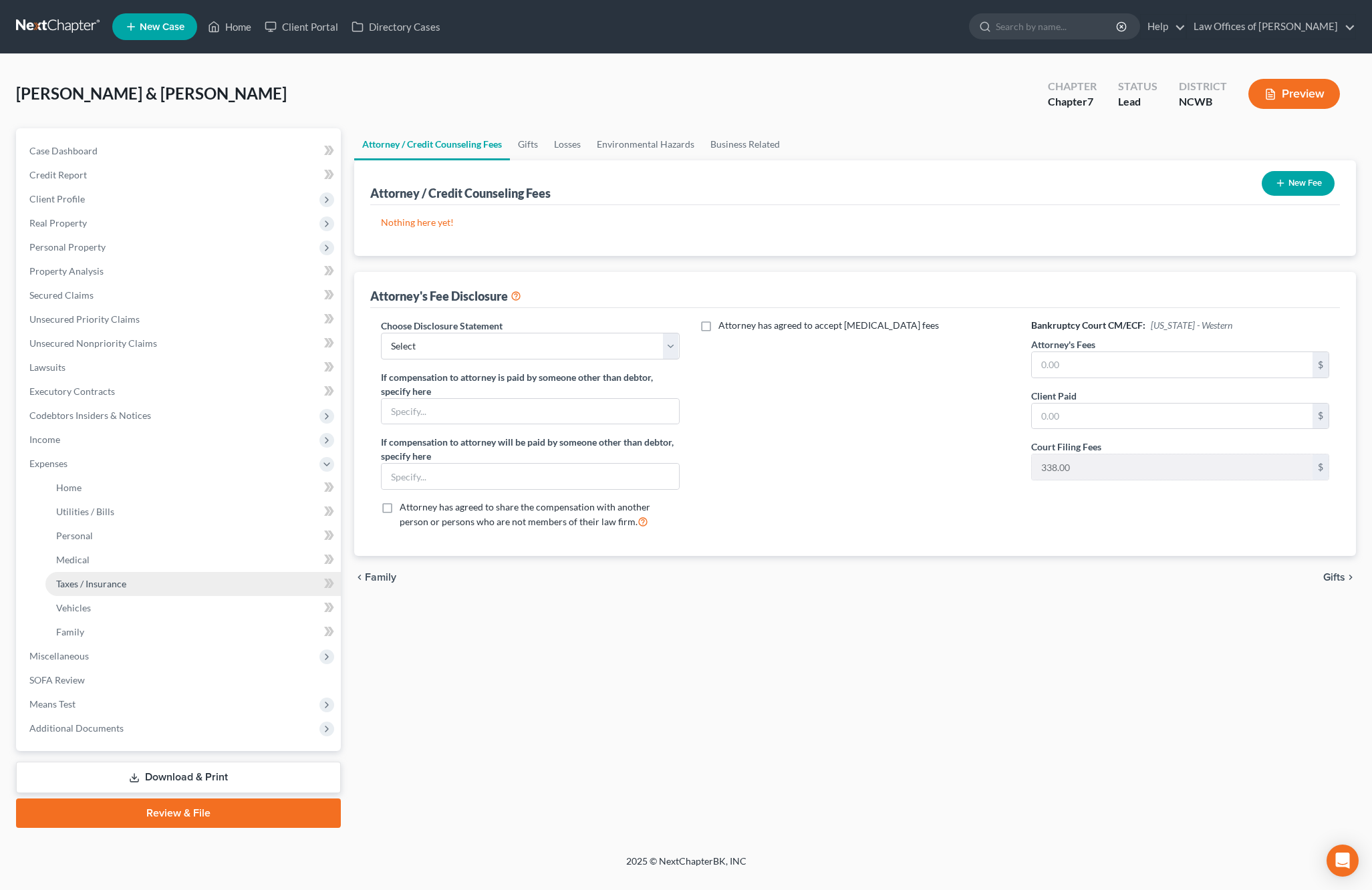
click at [93, 580] on span "Taxes / Insurance" at bounding box center [91, 583] width 70 height 11
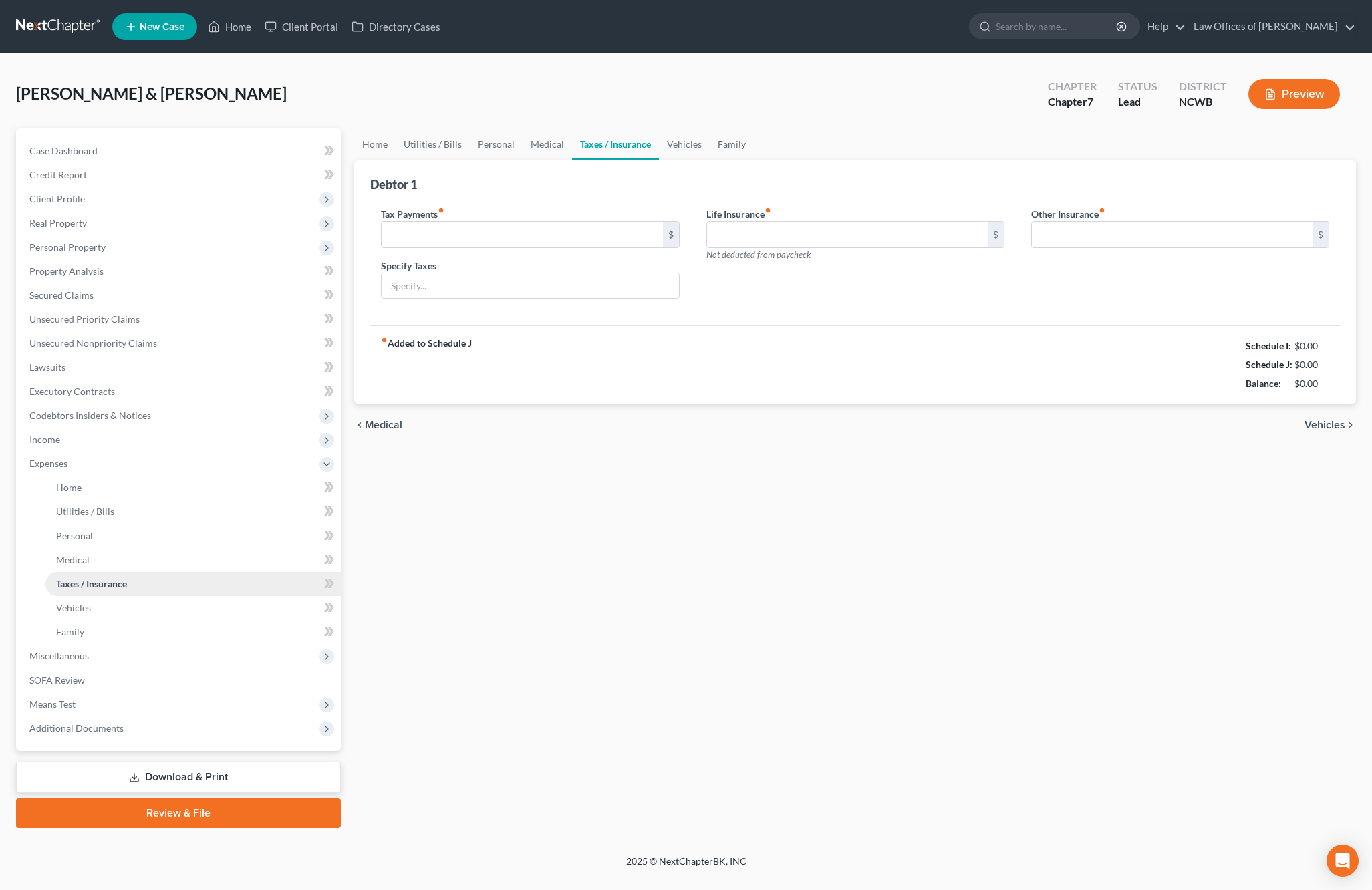
type input "17.00"
type input "County"
type input "14.00"
type input "0.00"
click at [577, 239] on input "17.00" at bounding box center [522, 234] width 281 height 25
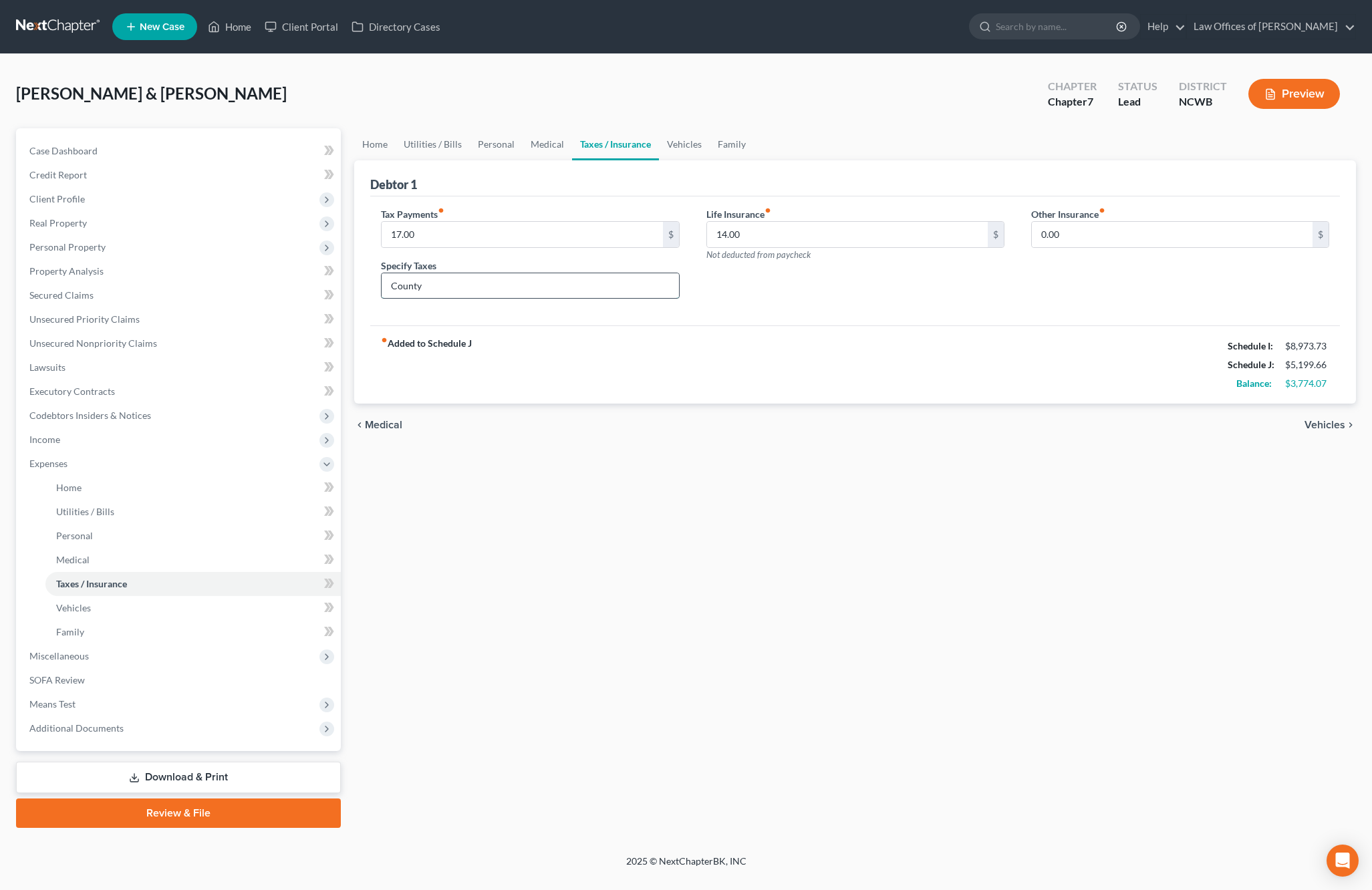
click at [586, 287] on input "County" at bounding box center [530, 285] width 297 height 25
click at [599, 235] on input "17.00" at bounding box center [522, 234] width 281 height 25
type input "1"
type input "467"
type input "County / Estimated tax on 1099 work"
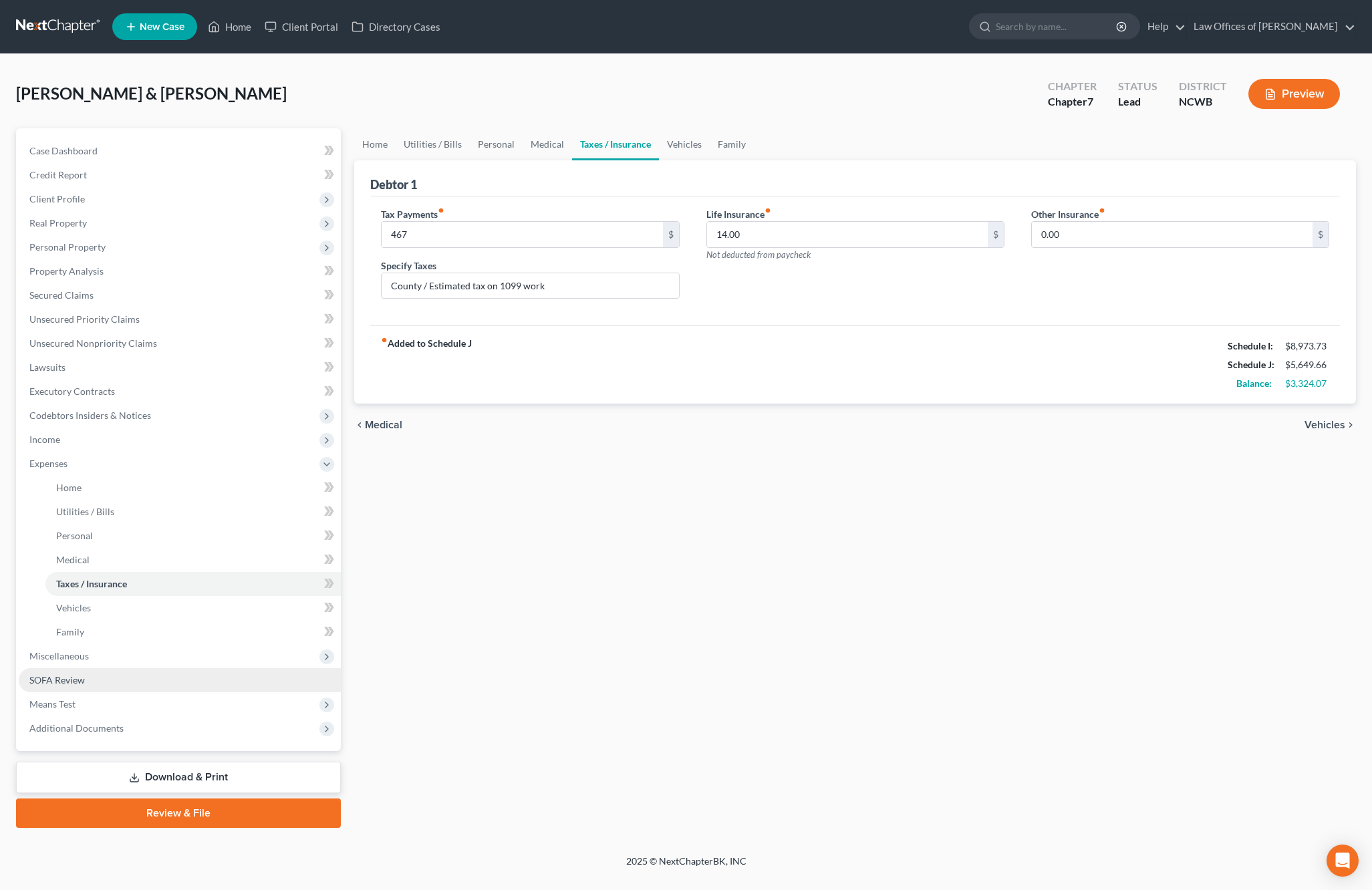
click at [77, 680] on span "SOFA Review" at bounding box center [56, 679] width 55 height 11
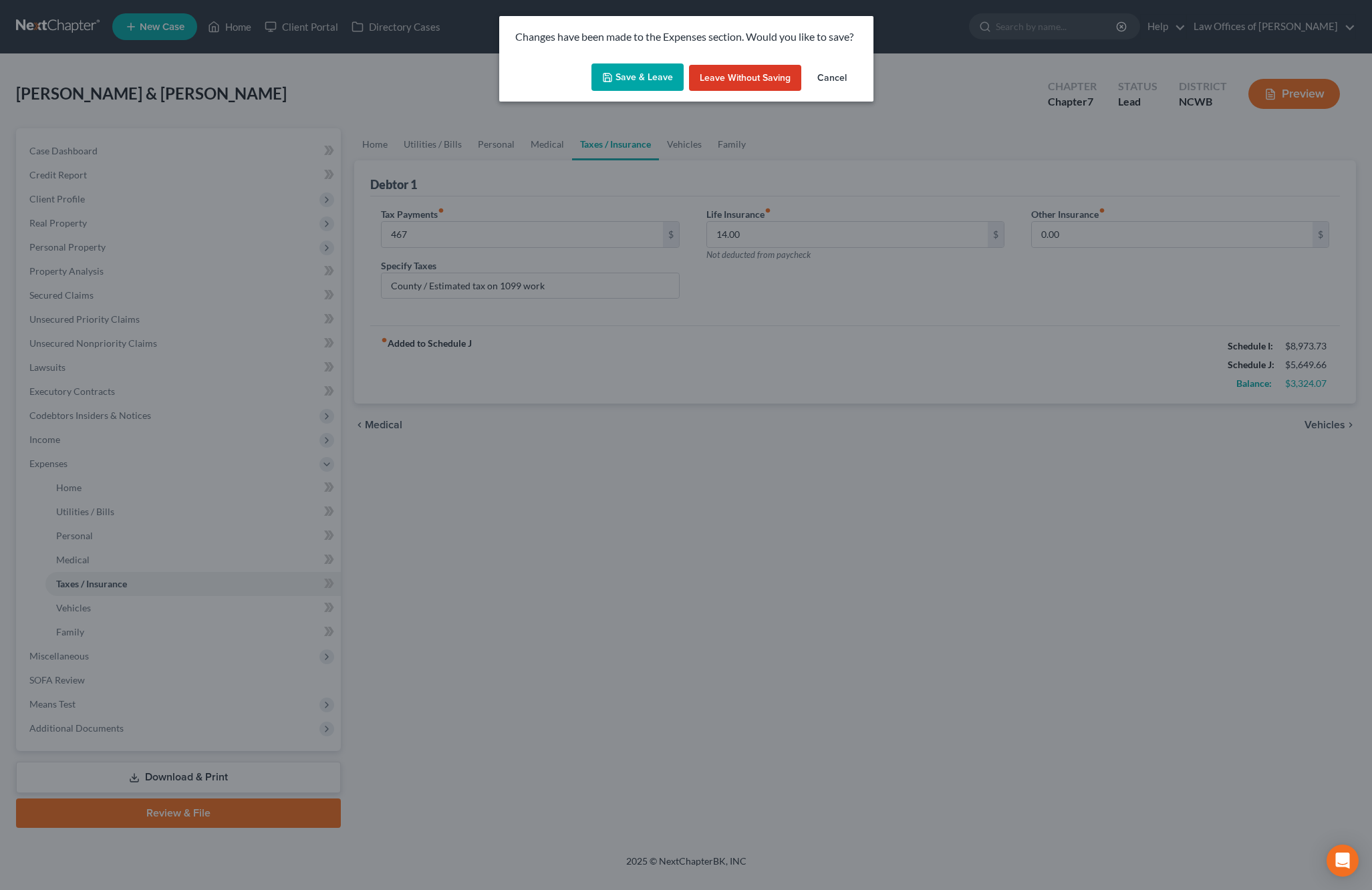
click at [677, 73] on button "Save & Leave" at bounding box center [637, 77] width 92 height 28
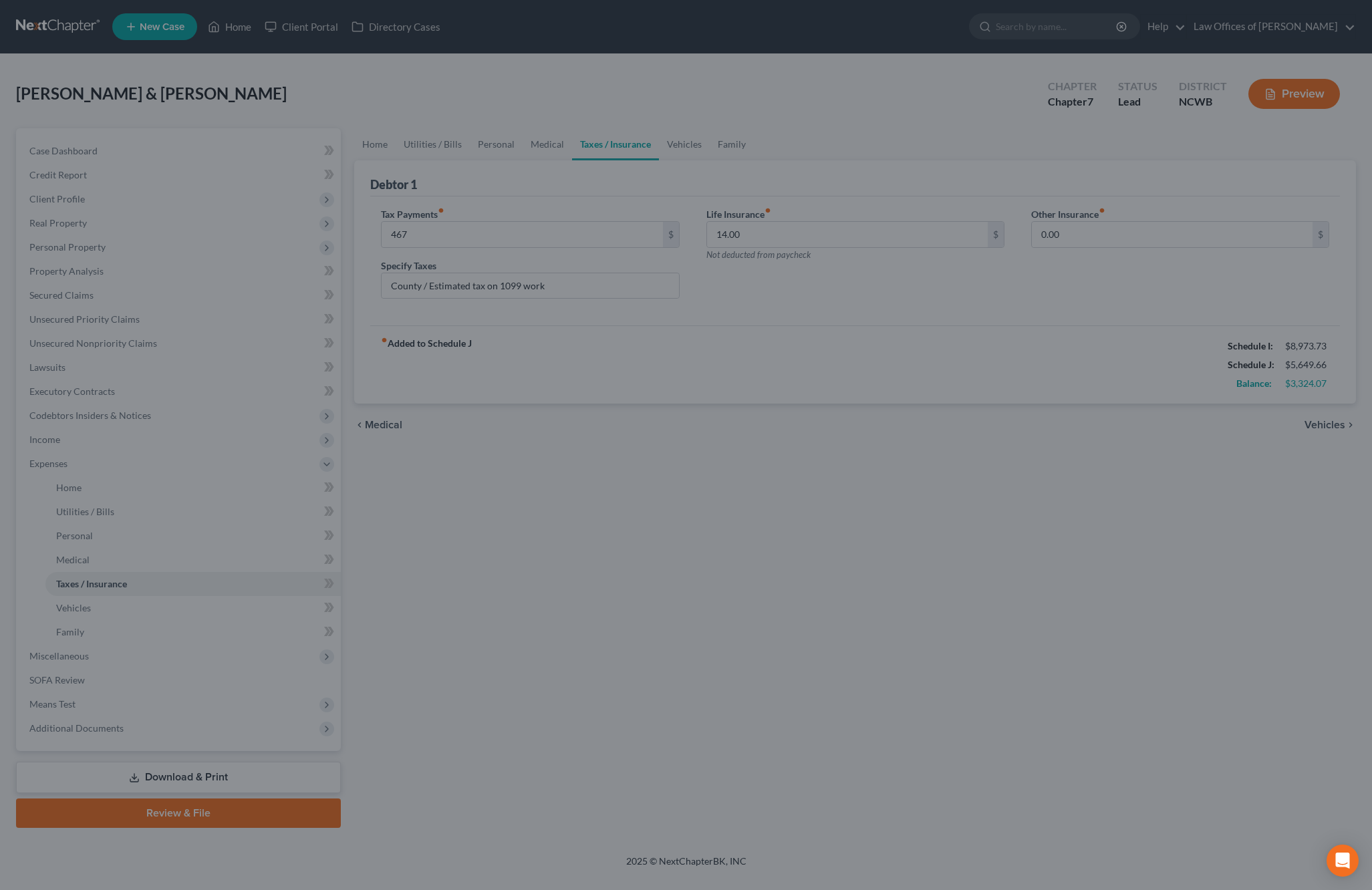
type input "467.00"
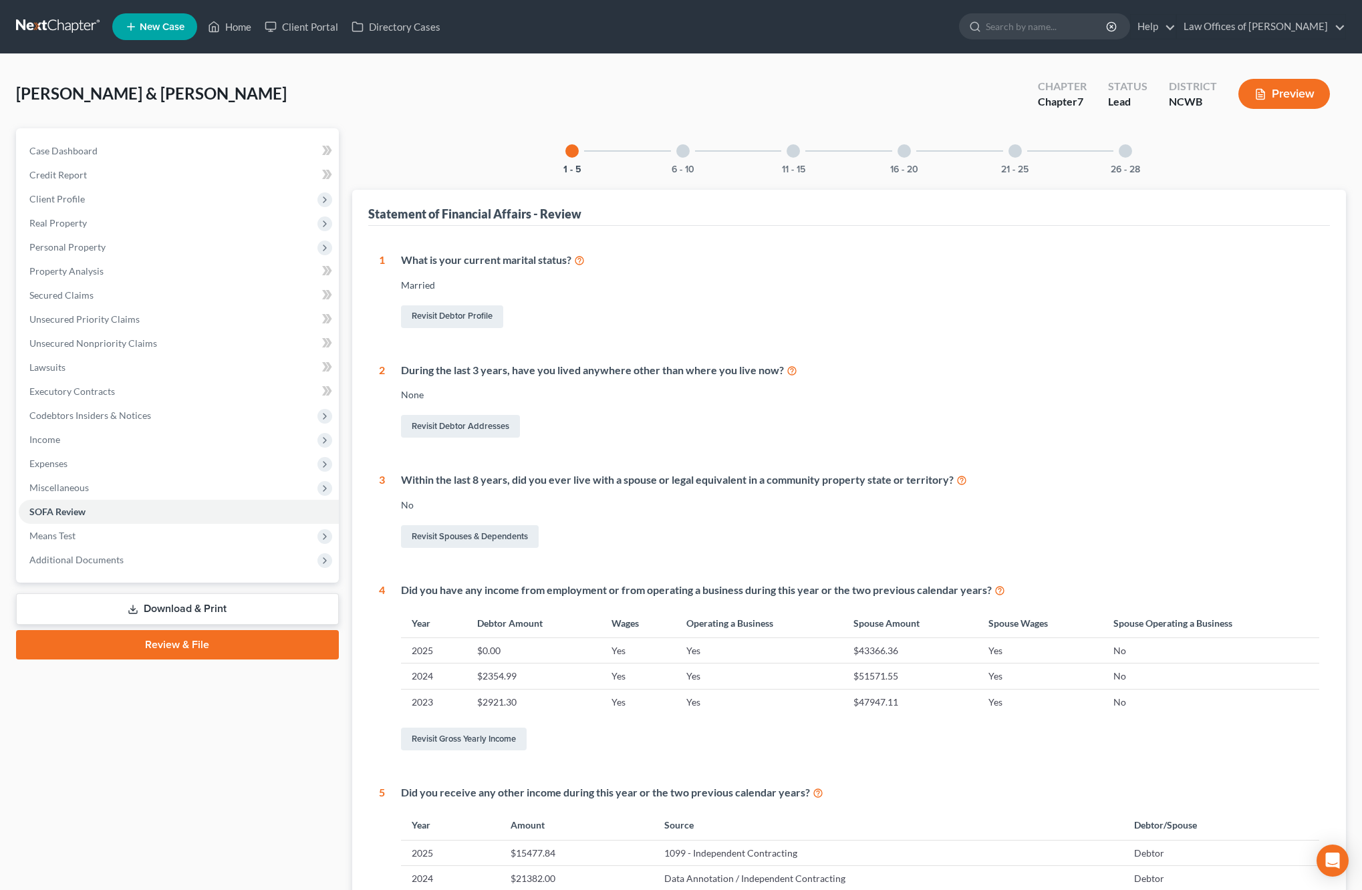
click at [685, 151] on div at bounding box center [682, 150] width 13 height 13
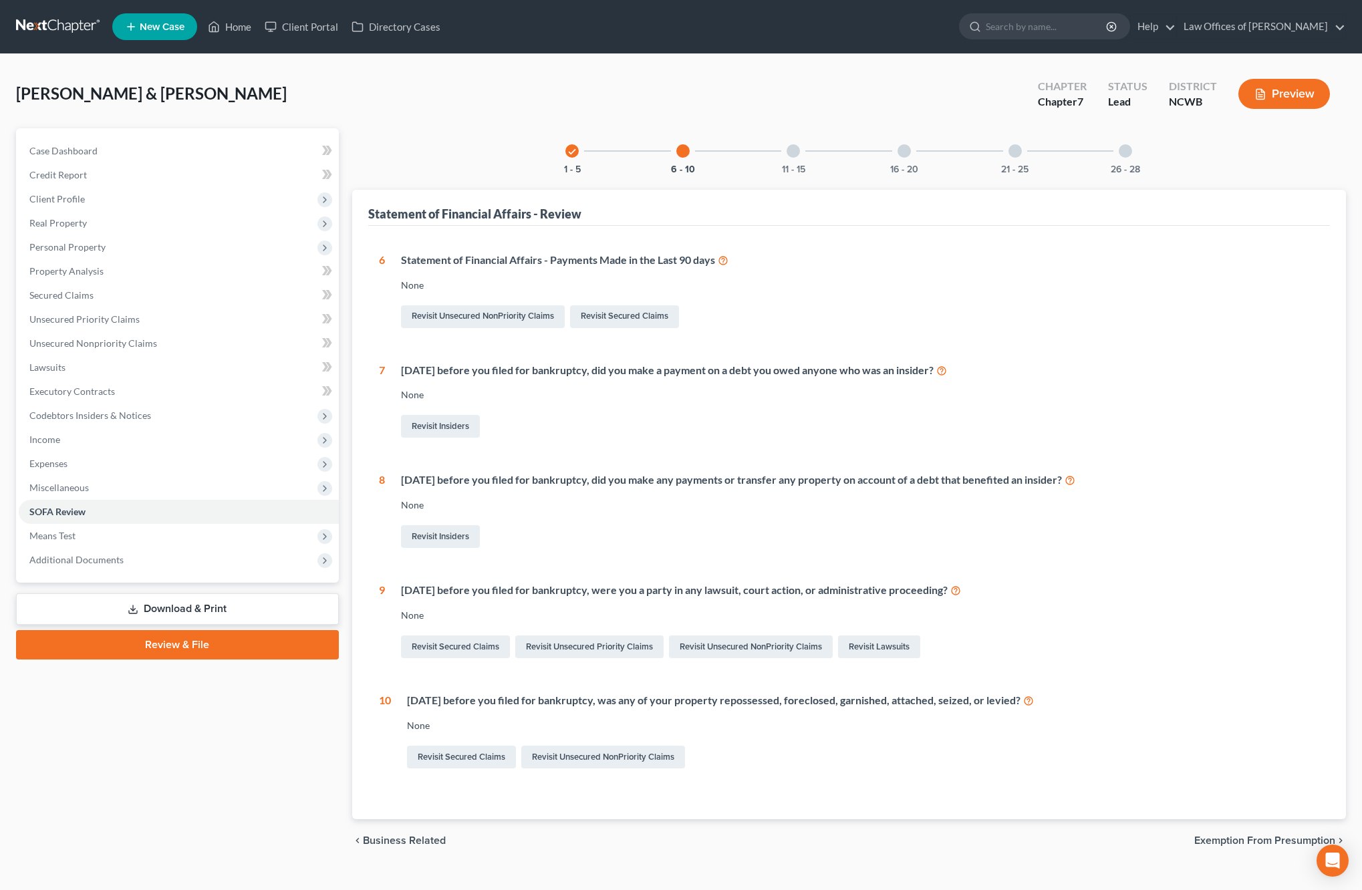
click at [792, 149] on div at bounding box center [792, 150] width 13 height 13
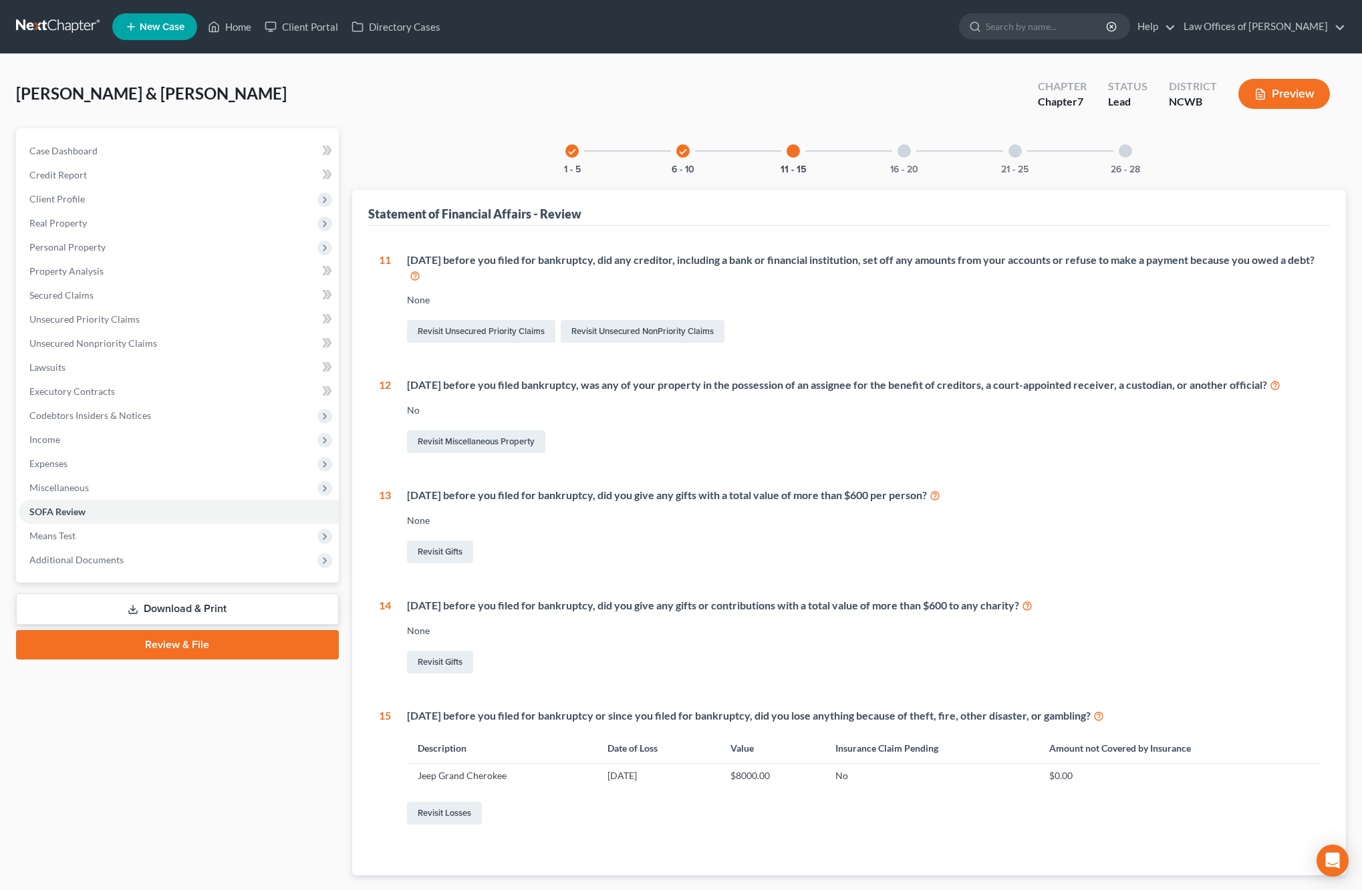
click at [903, 154] on div at bounding box center [903, 150] width 13 height 13
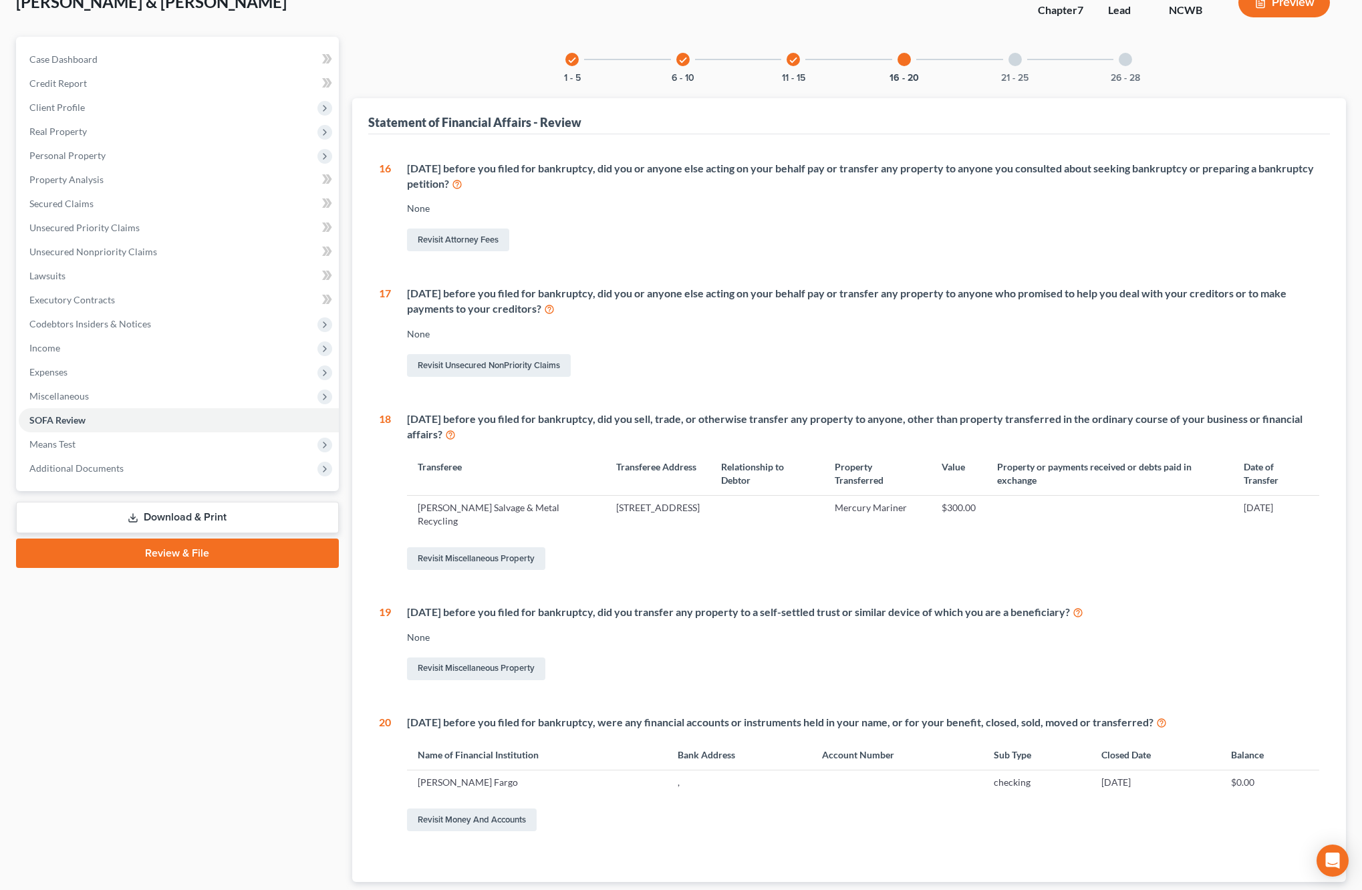
scroll to position [134, 0]
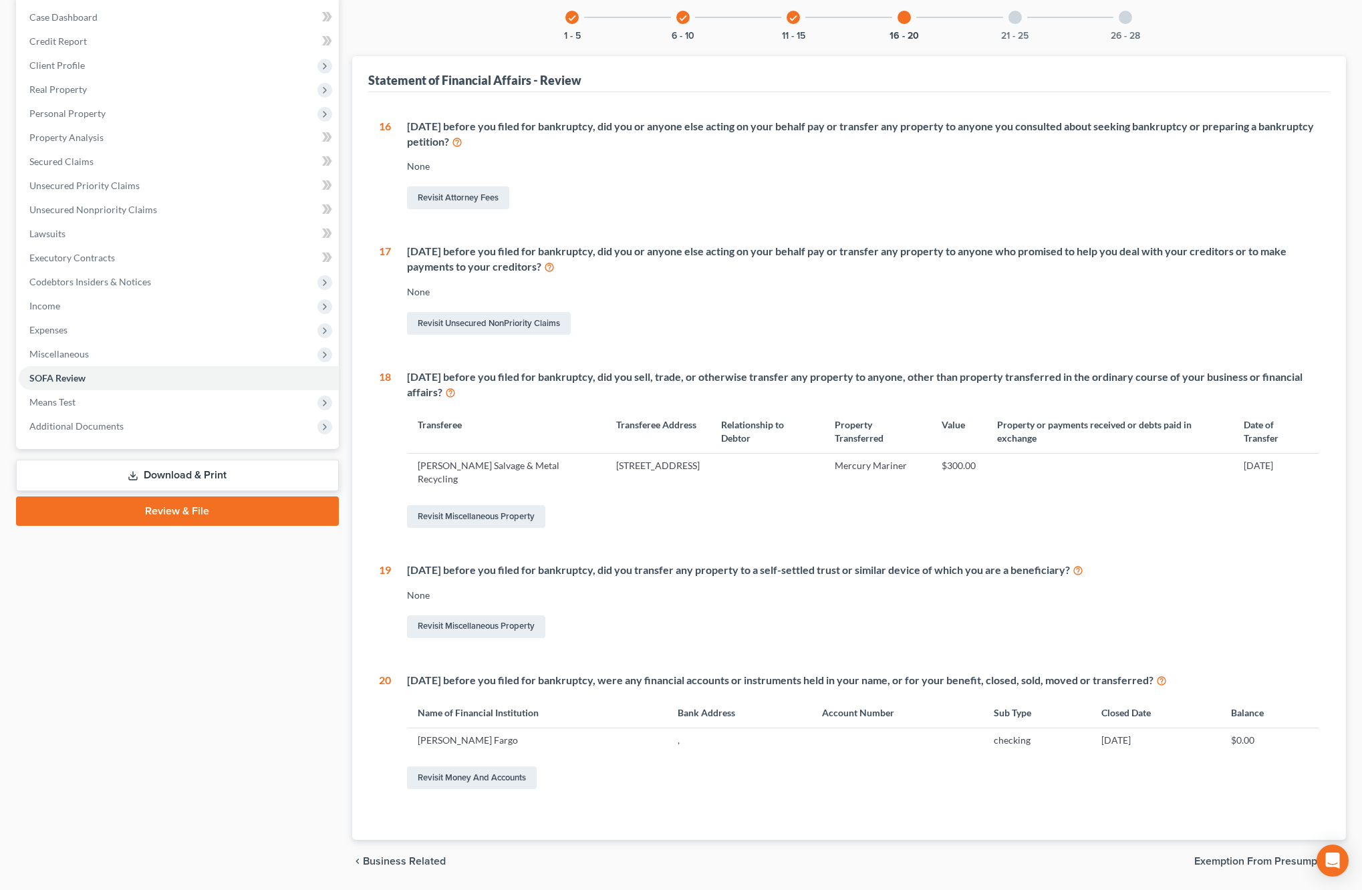
click at [1013, 25] on div "21 - 25" at bounding box center [1014, 17] width 45 height 45
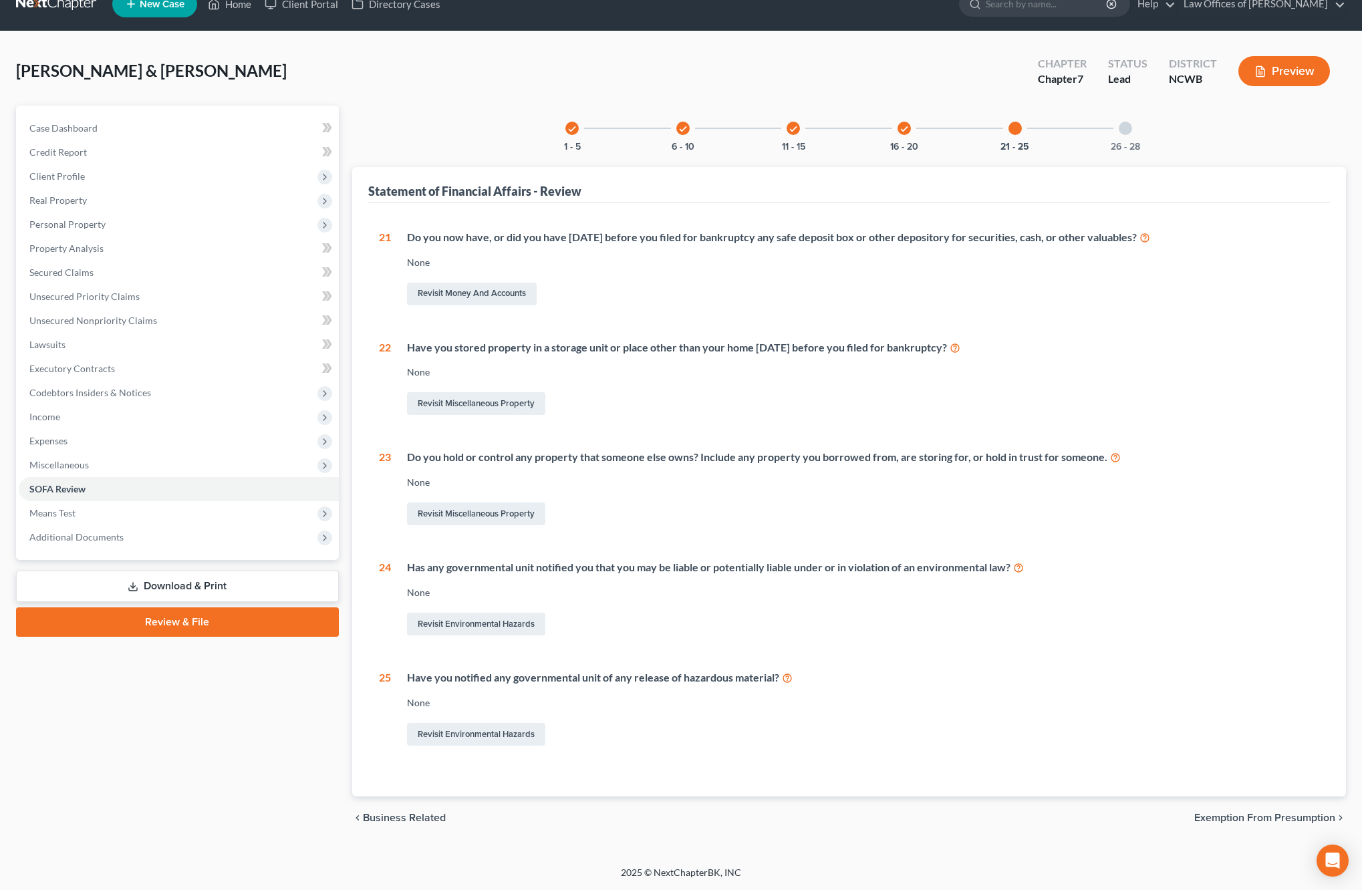
scroll to position [23, 0]
click at [901, 124] on icon "check" at bounding box center [903, 128] width 9 height 9
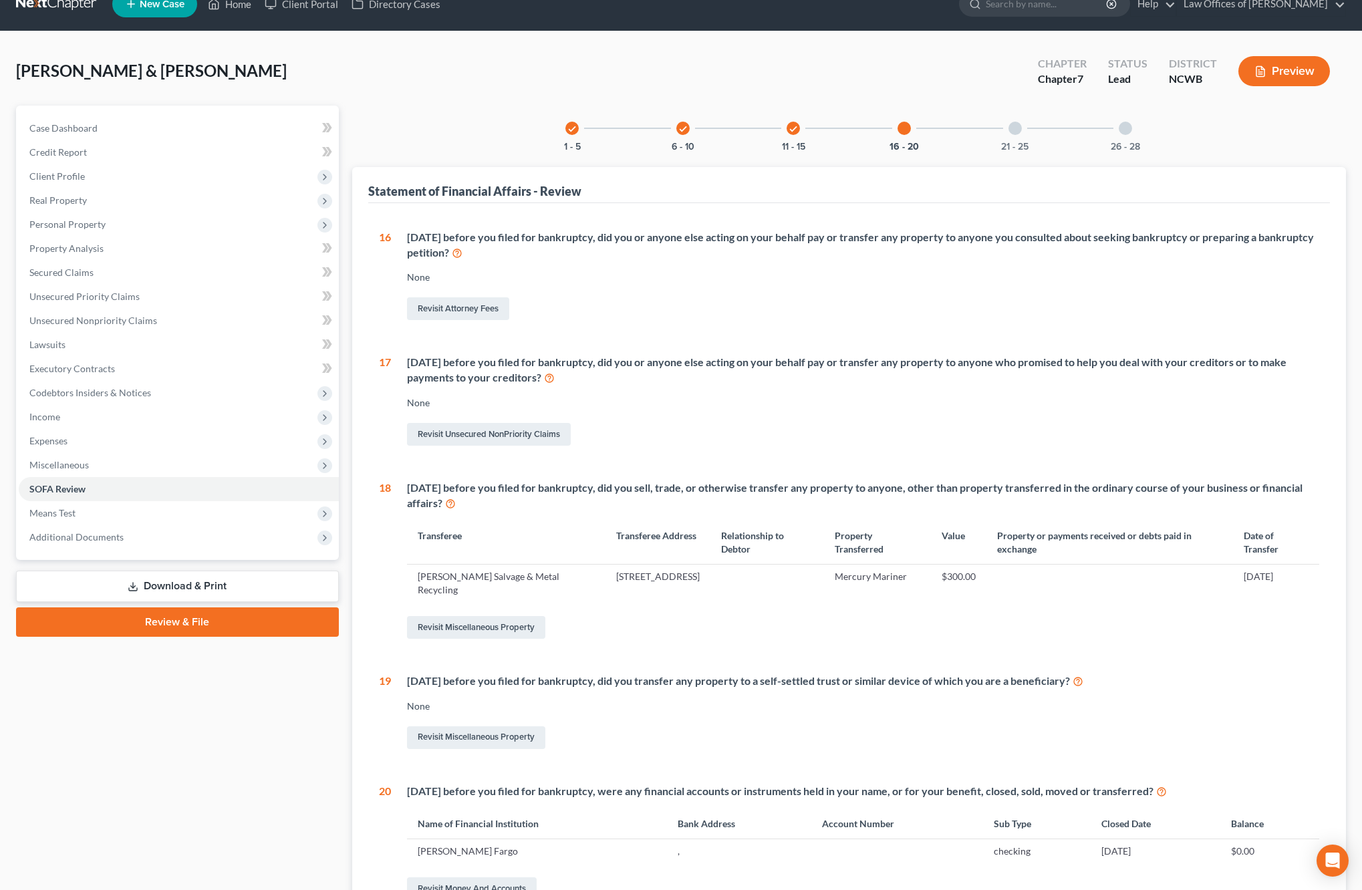
scroll to position [134, 0]
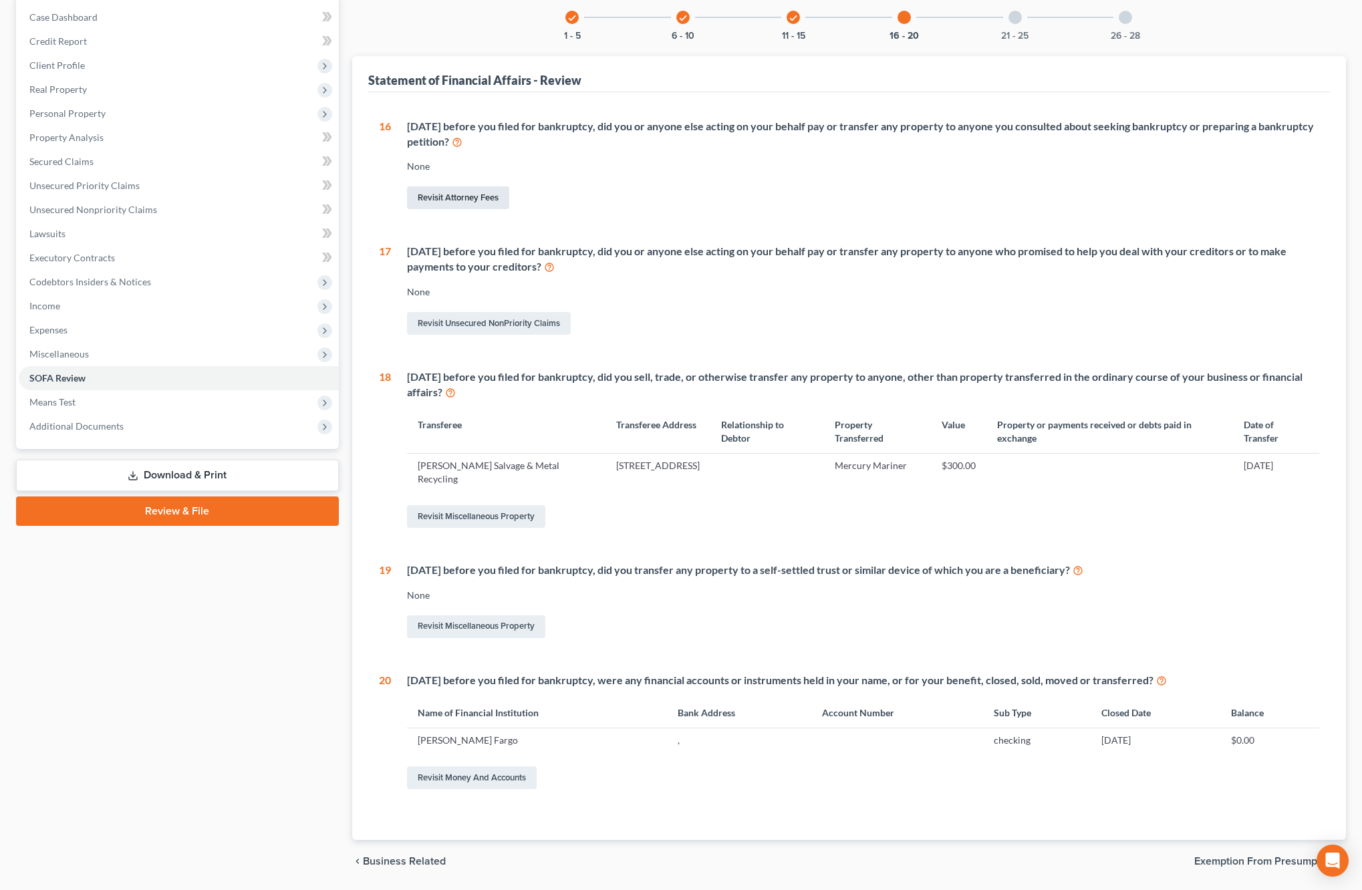
click at [466, 199] on link "Revisit Attorney Fees" at bounding box center [458, 197] width 102 height 23
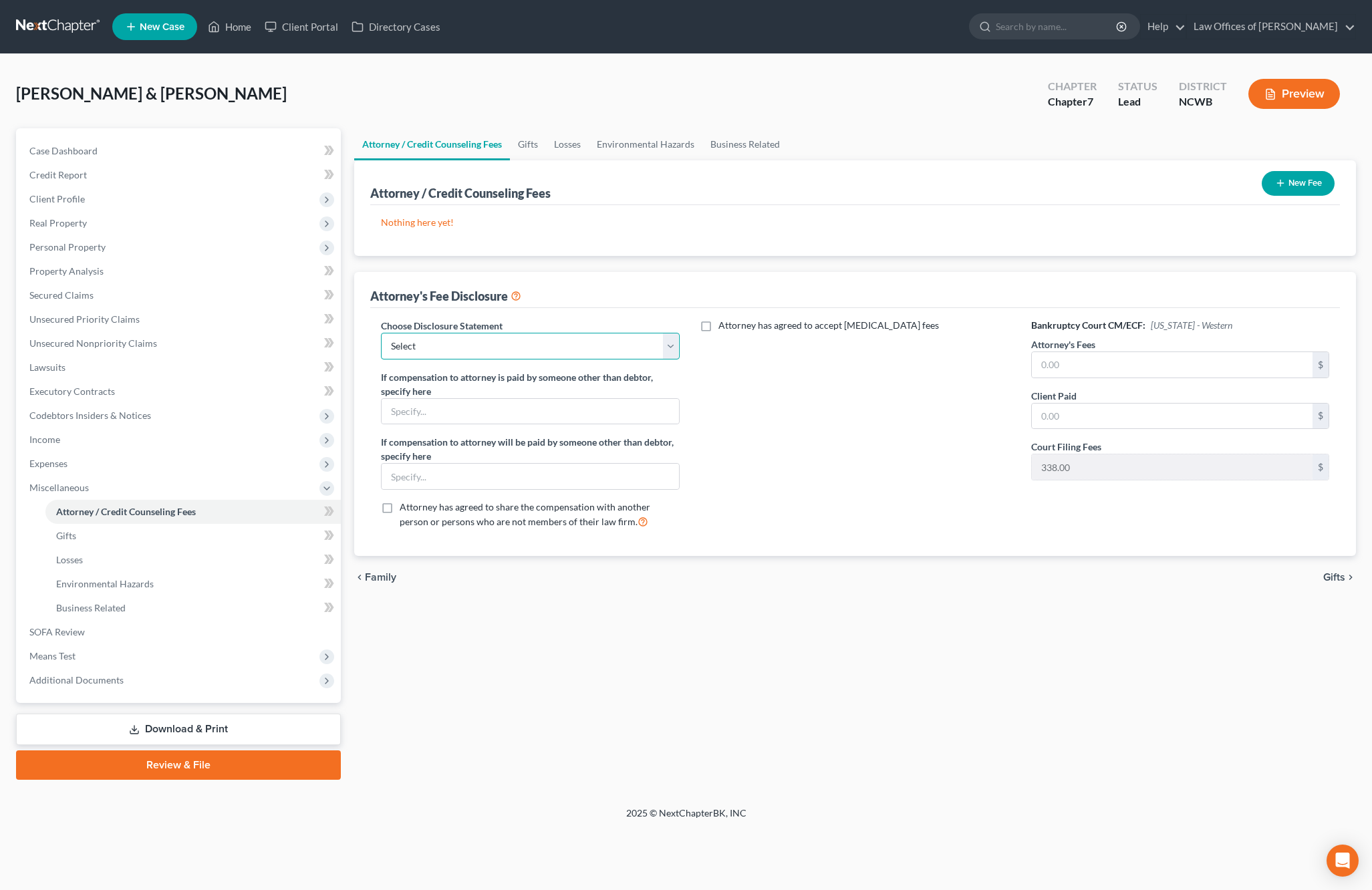
click at [537, 345] on select "Select Attorney Fee Discloure" at bounding box center [530, 346] width 298 height 27
select select "0"
click at [381, 333] on select "Select Attorney Fee Discloure" at bounding box center [530, 346] width 298 height 27
click at [1201, 411] on input "text" at bounding box center [1172, 416] width 281 height 25
click at [1098, 363] on input "text" at bounding box center [1172, 364] width 281 height 25
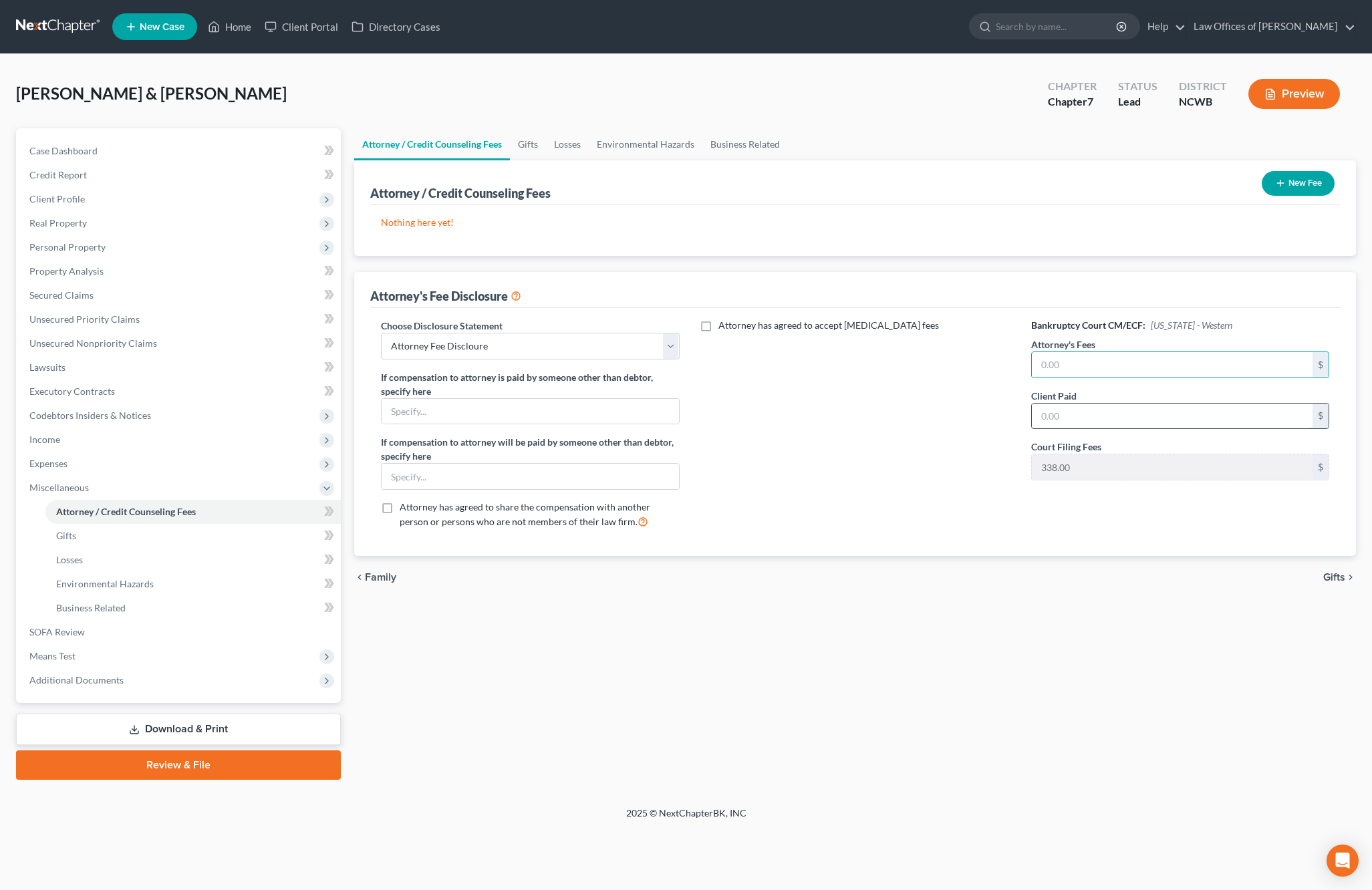
click at [1131, 411] on input "text" at bounding box center [1172, 416] width 281 height 25
type input "1,500"
click at [520, 146] on link "Gifts" at bounding box center [528, 144] width 36 height 32
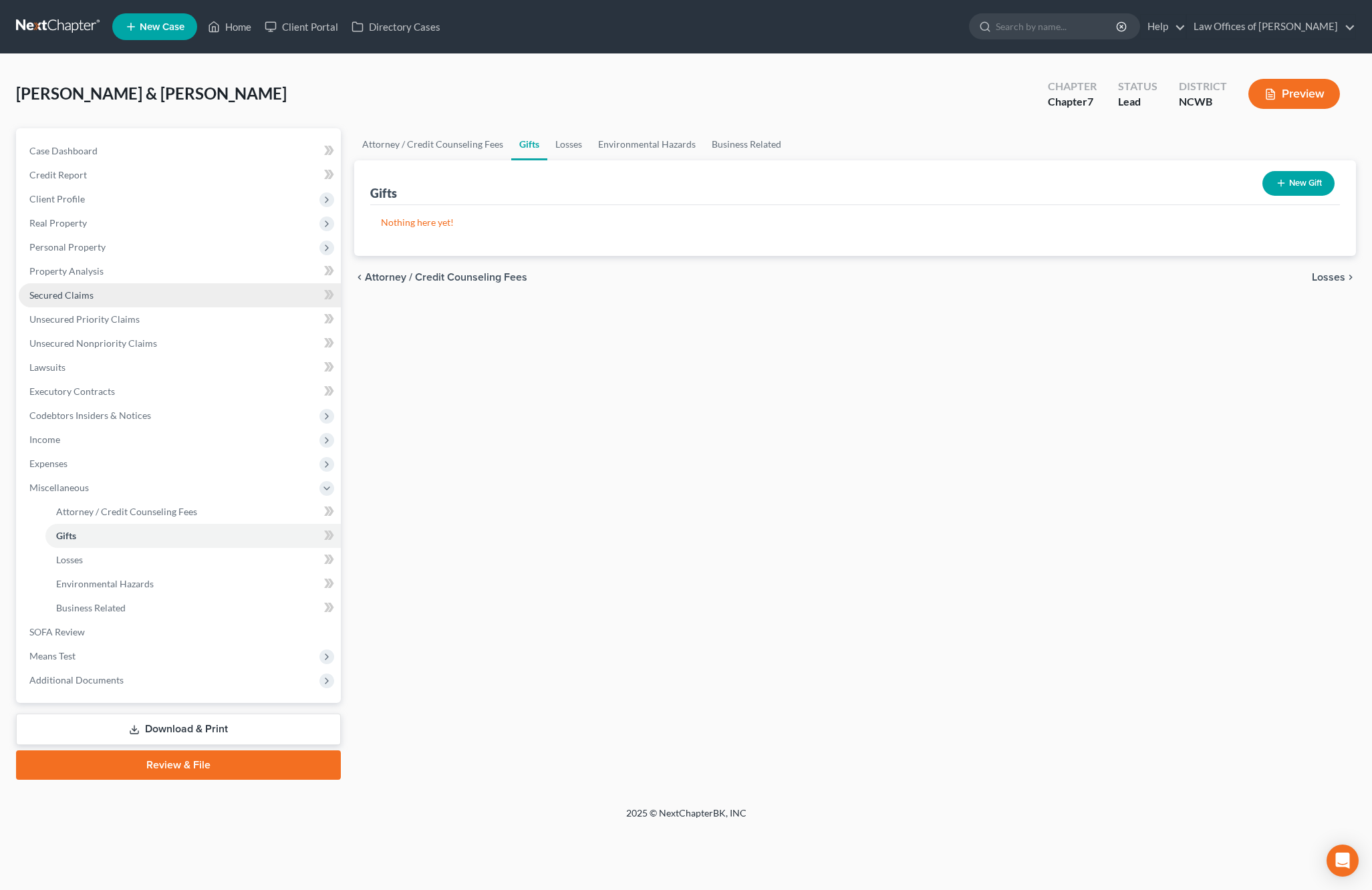
click at [61, 299] on span "Secured Claims" at bounding box center [61, 294] width 64 height 11
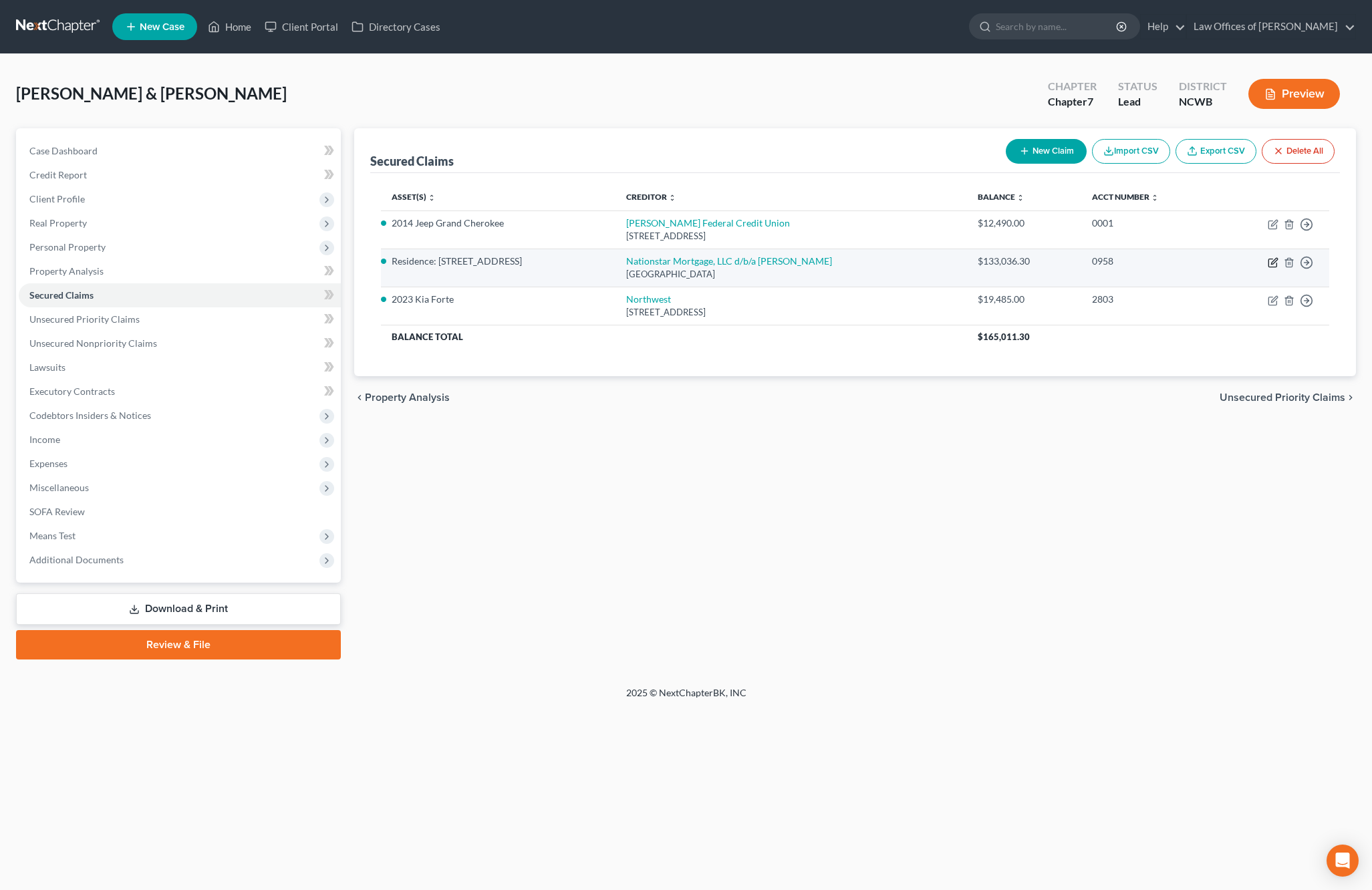
click at [1272, 262] on icon "button" at bounding box center [1274, 261] width 6 height 6
select select "45"
select select "1"
select select "0"
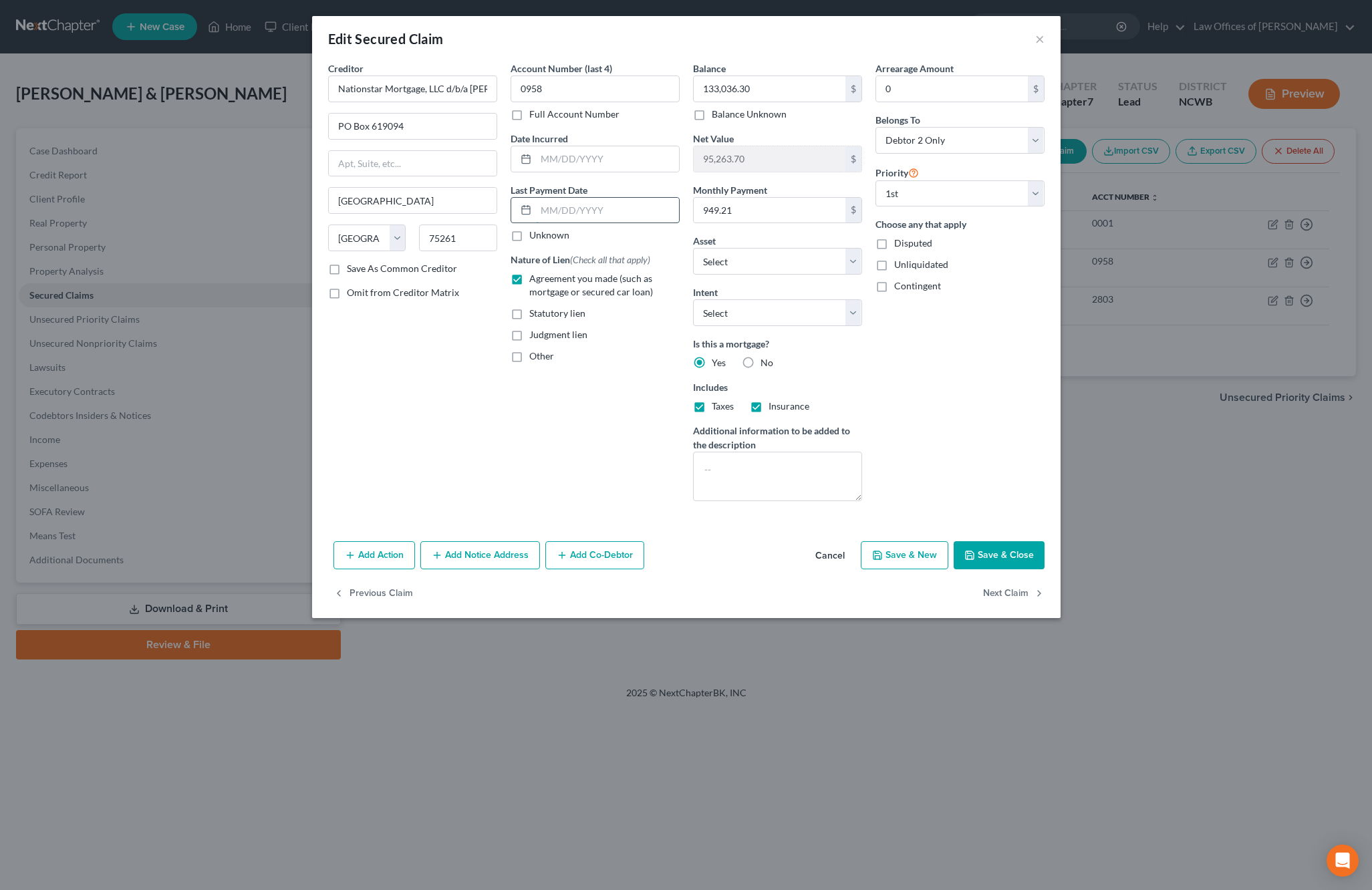
click at [573, 222] on input "text" at bounding box center [607, 210] width 143 height 25
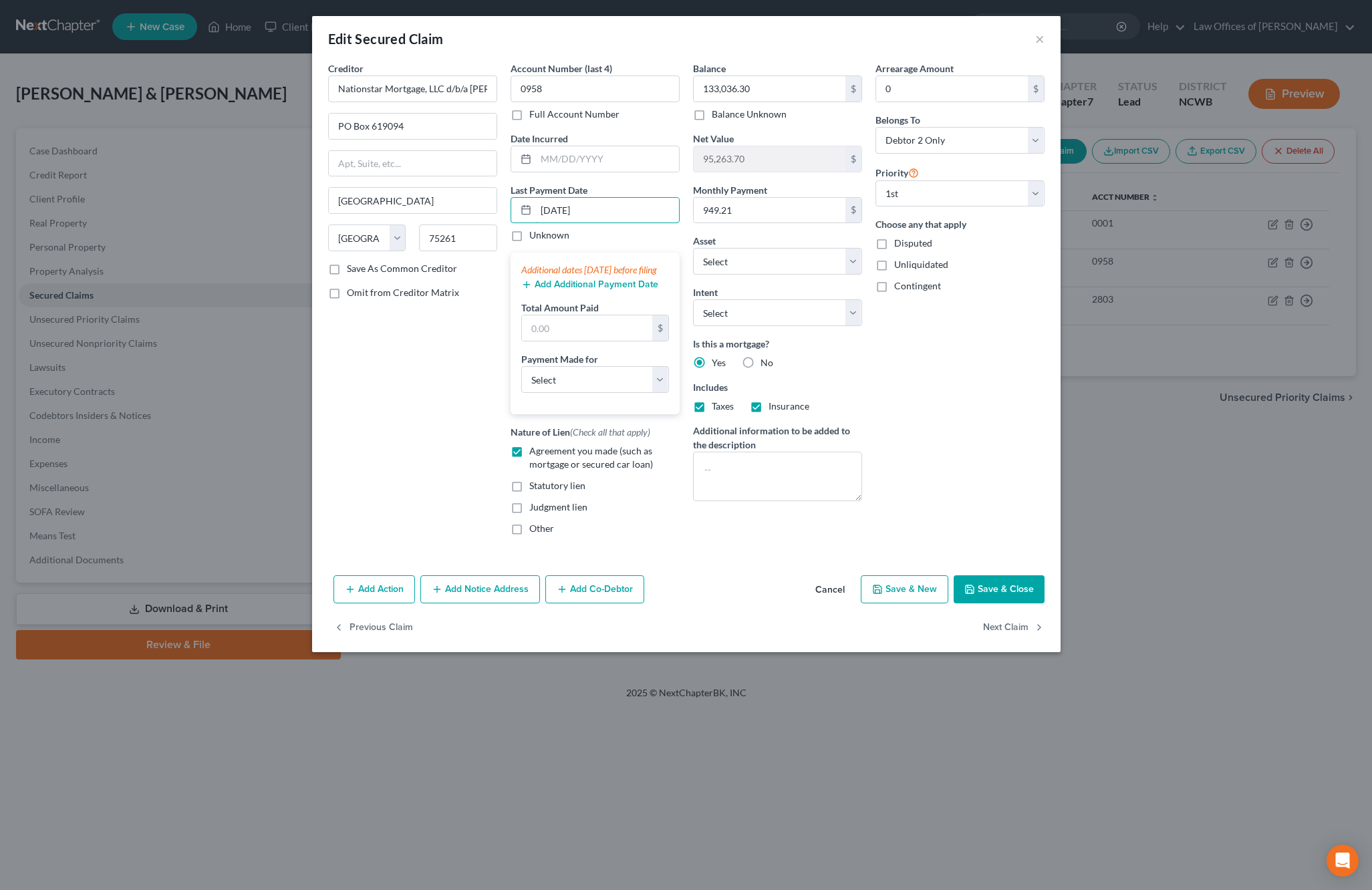
type input "[DATE]"
click at [553, 290] on button "Add Additional Payment Date" at bounding box center [589, 284] width 137 height 11
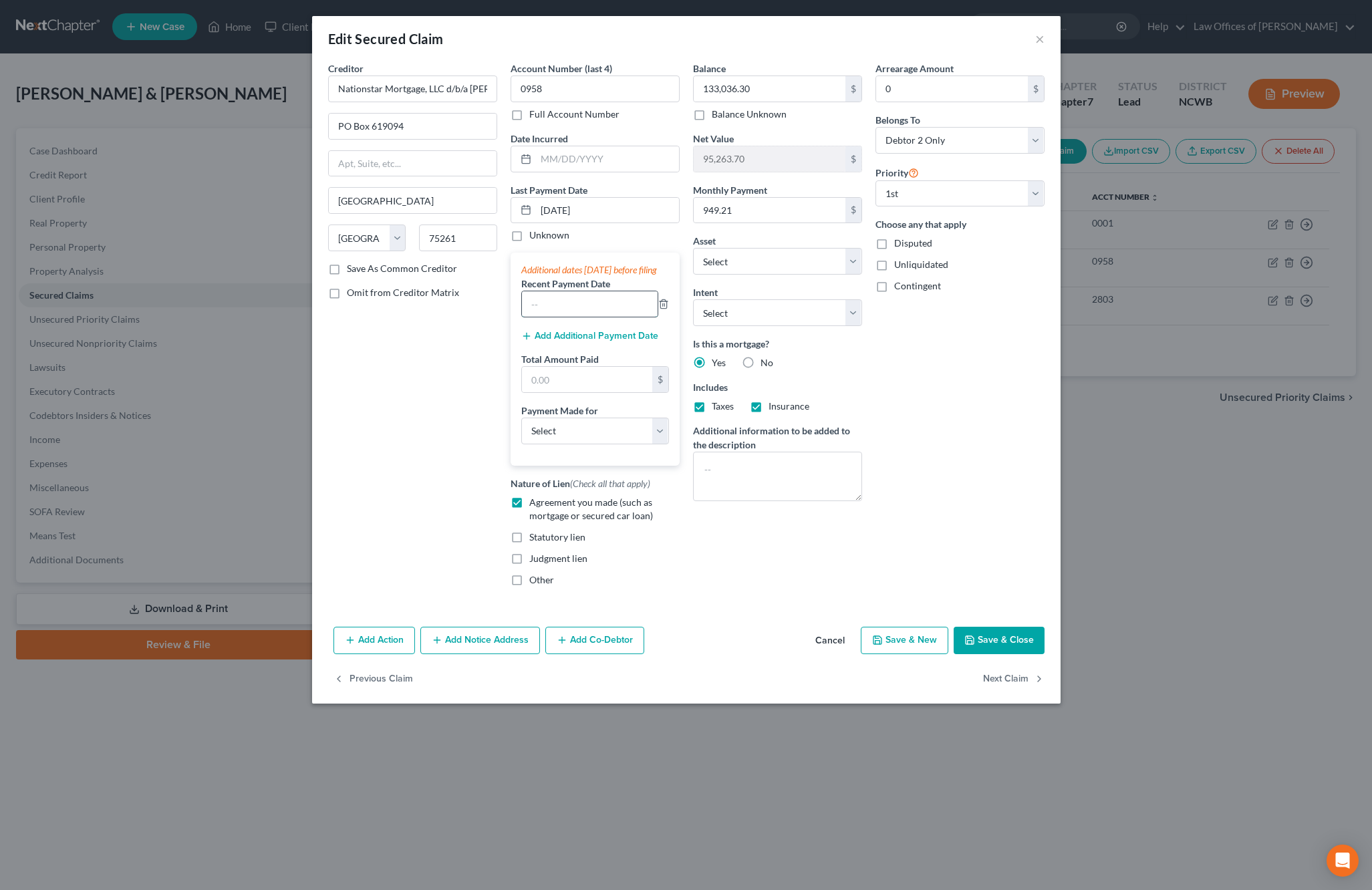
click at [553, 313] on input "text" at bounding box center [590, 303] width 136 height 25
type input "[DATE]"
click at [599, 341] on button "Add Additional Payment Date" at bounding box center [589, 336] width 137 height 11
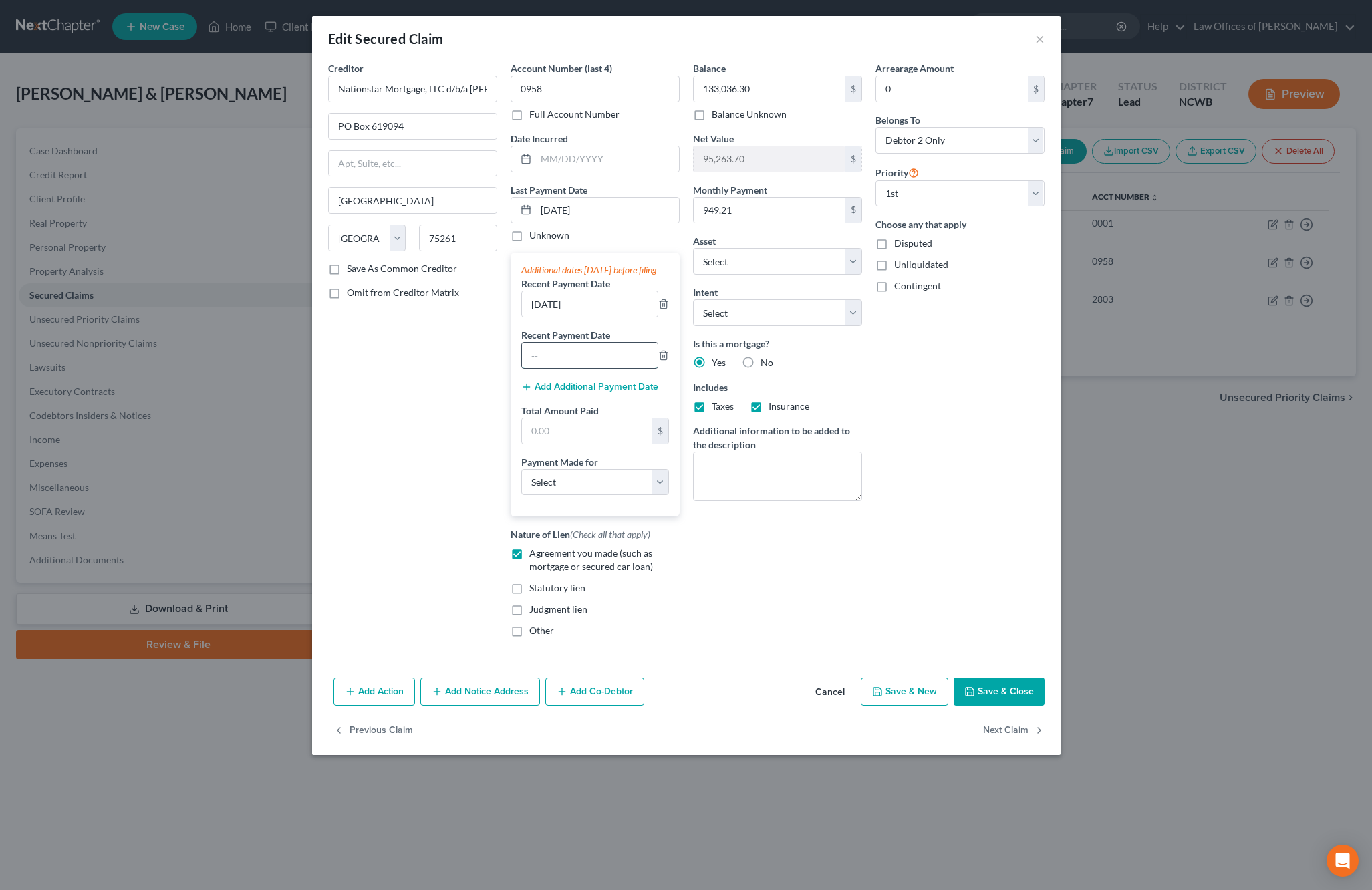
click at [595, 368] on input "text" at bounding box center [590, 355] width 136 height 25
type input "[DATE]"
click at [609, 442] on input "text" at bounding box center [587, 430] width 130 height 25
type input "2,847.63"
click at [601, 496] on select "Select Car Credit Card Loan Repayment Mortgage Other Suppliers Or Vendors" at bounding box center [595, 482] width 148 height 27
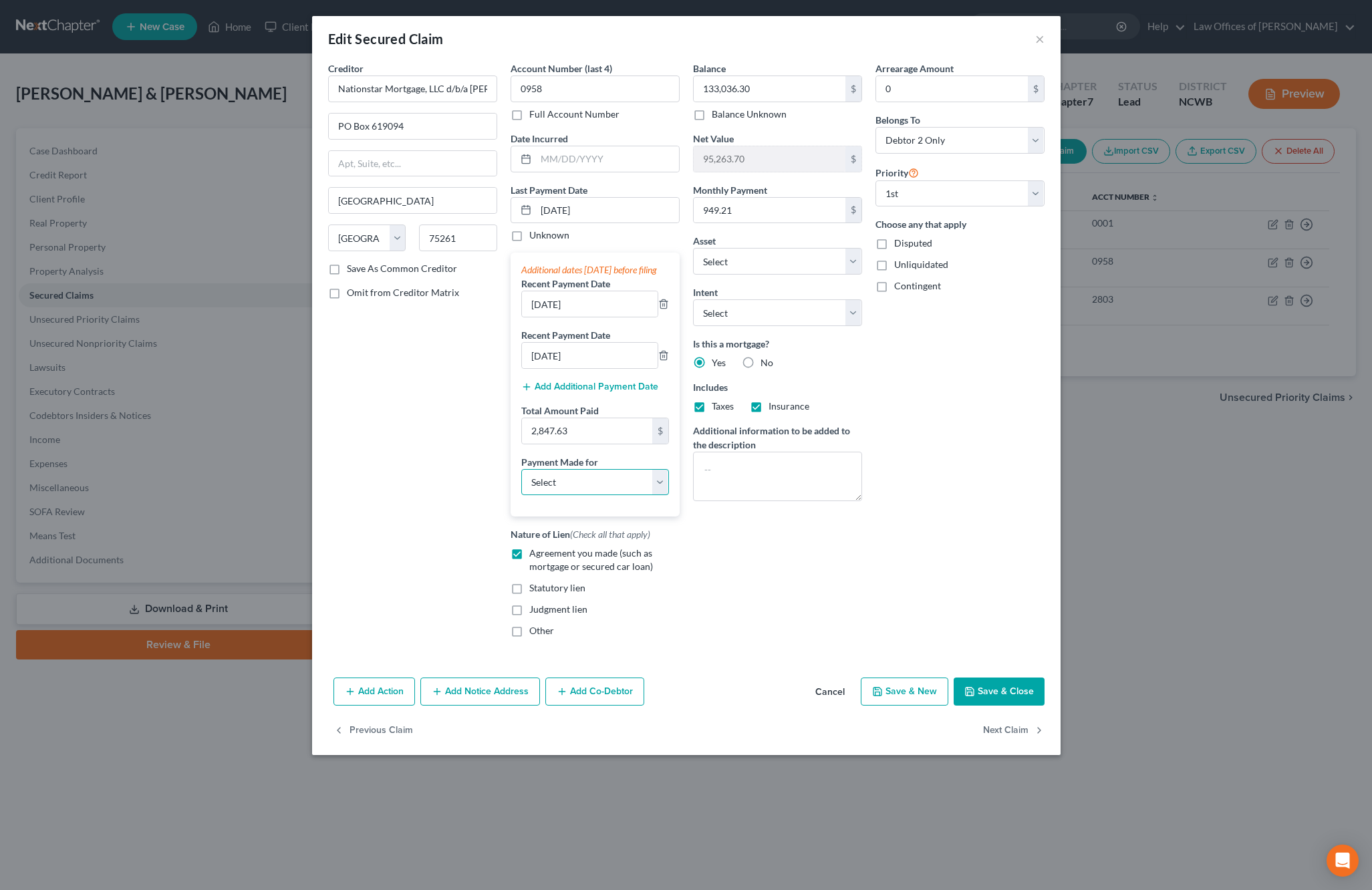
select select "3"
click at [521, 482] on select "Select Car Credit Card Loan Repayment Mortgage Other Suppliers Or Vendors" at bounding box center [595, 482] width 148 height 27
click at [1014, 704] on button "Save & Close" at bounding box center [998, 692] width 91 height 28
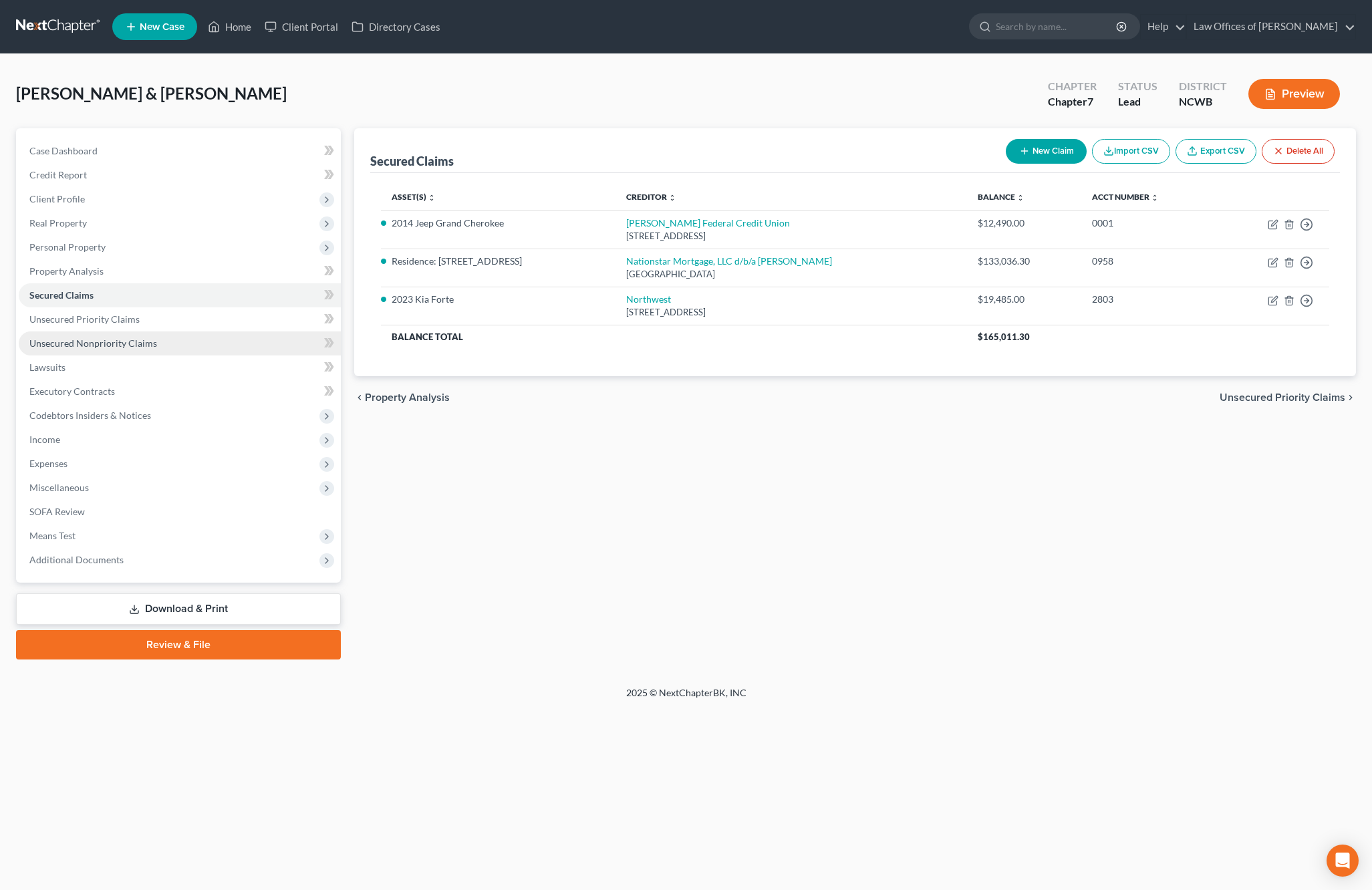
click at [69, 339] on span "Unsecured Nonpriority Claims" at bounding box center [93, 342] width 128 height 11
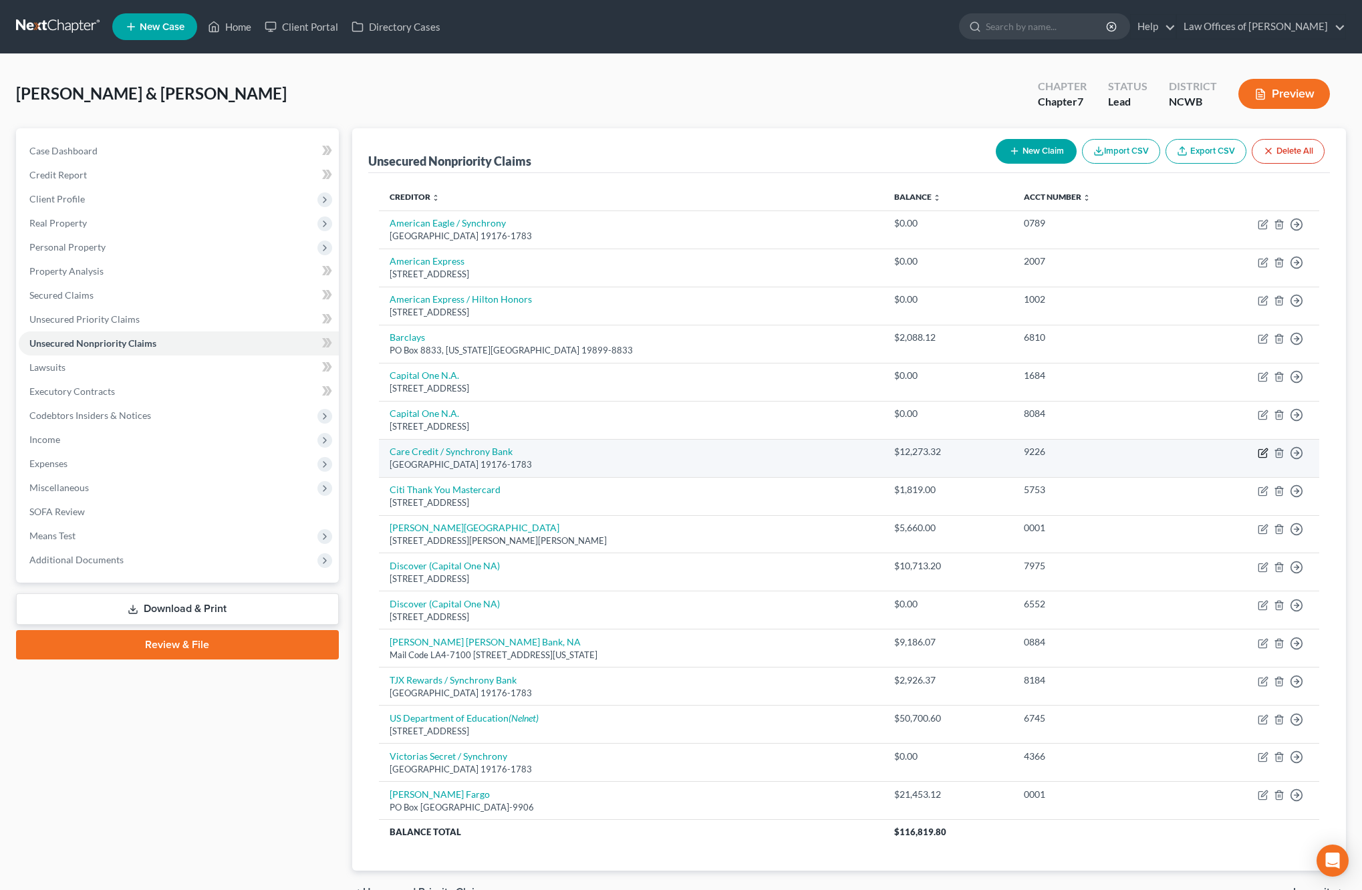
click at [1261, 452] on icon "button" at bounding box center [1262, 453] width 11 height 11
select select "39"
select select "2"
select select "0"
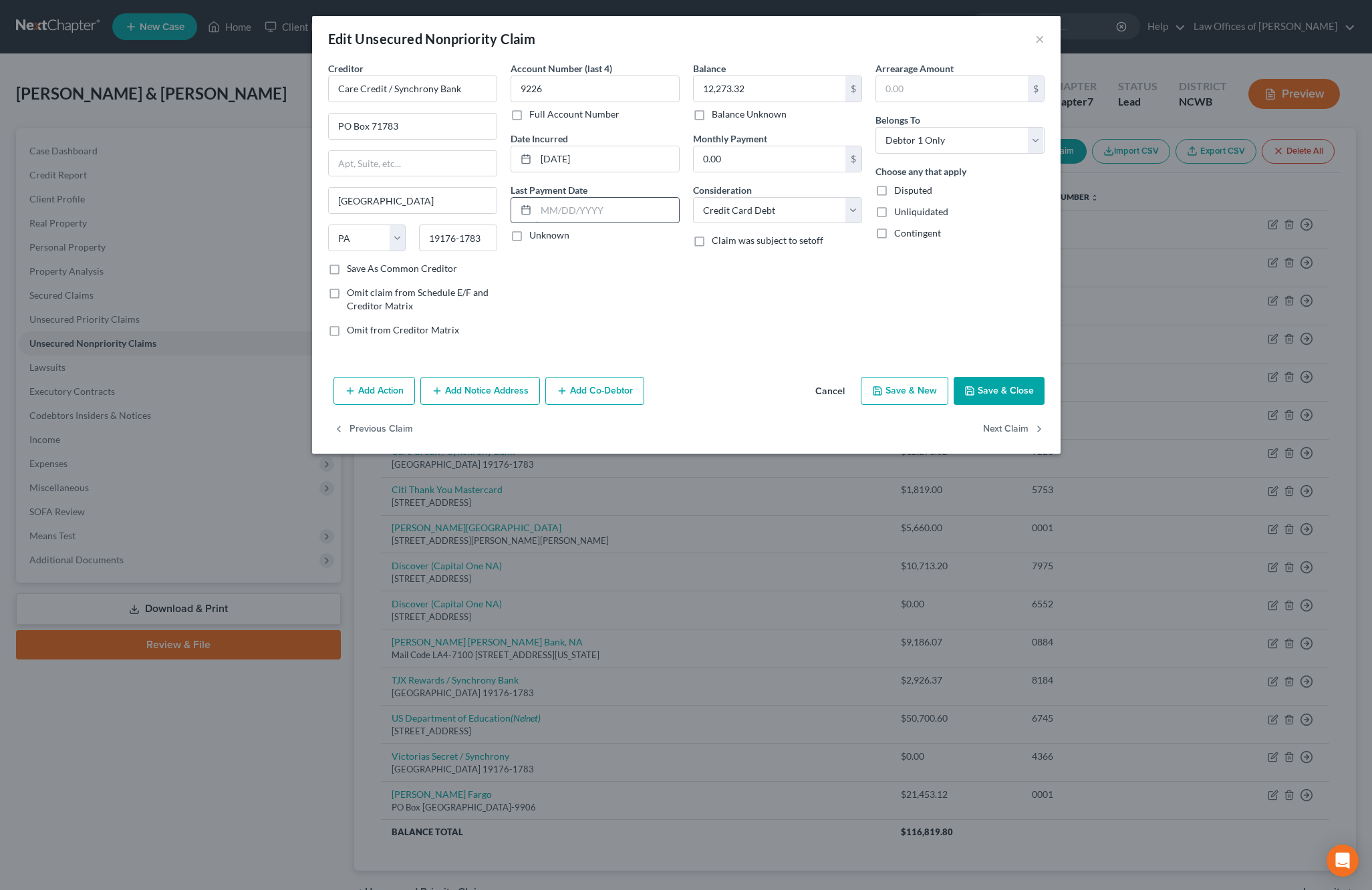
click at [551, 209] on input "text" at bounding box center [607, 210] width 143 height 25
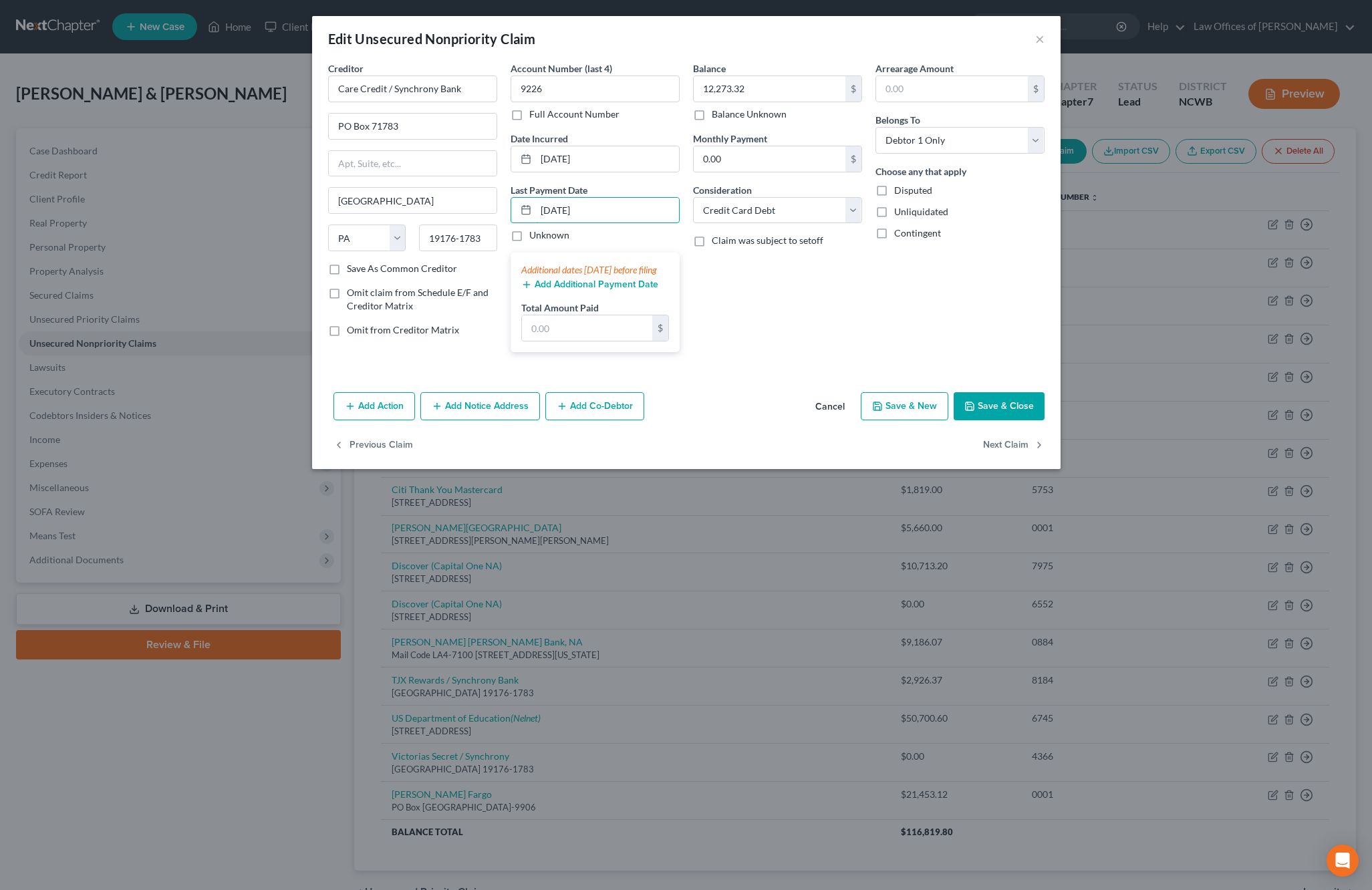
type input "[DATE]"
click at [572, 290] on button "Add Additional Payment Date" at bounding box center [589, 284] width 137 height 11
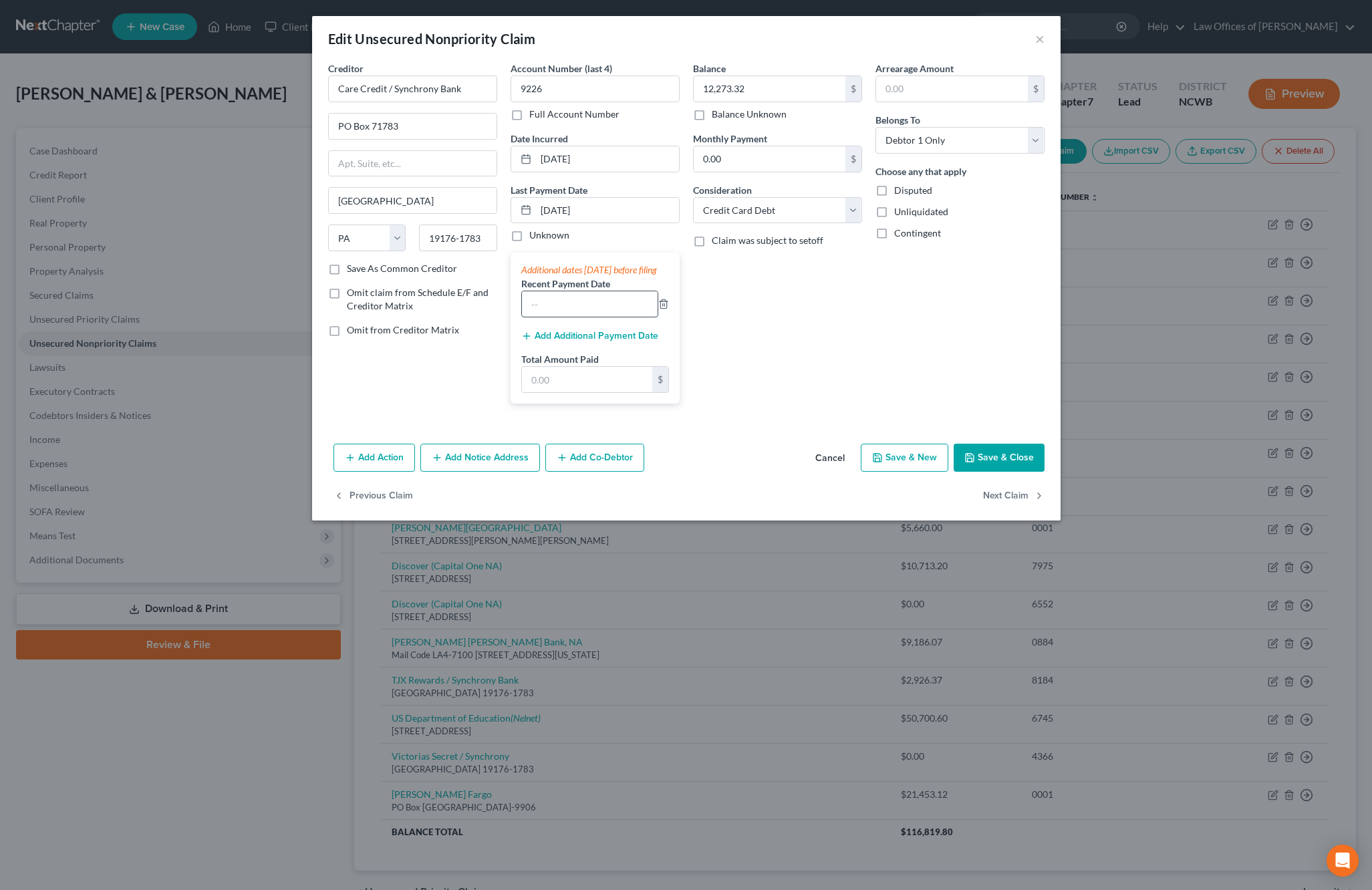
click at [573, 317] on input "text" at bounding box center [590, 303] width 136 height 25
type input "[DATE]"
click at [576, 390] on input "text" at bounding box center [587, 379] width 130 height 25
type input "1,000"
click at [994, 472] on button "Save & Close" at bounding box center [998, 458] width 91 height 28
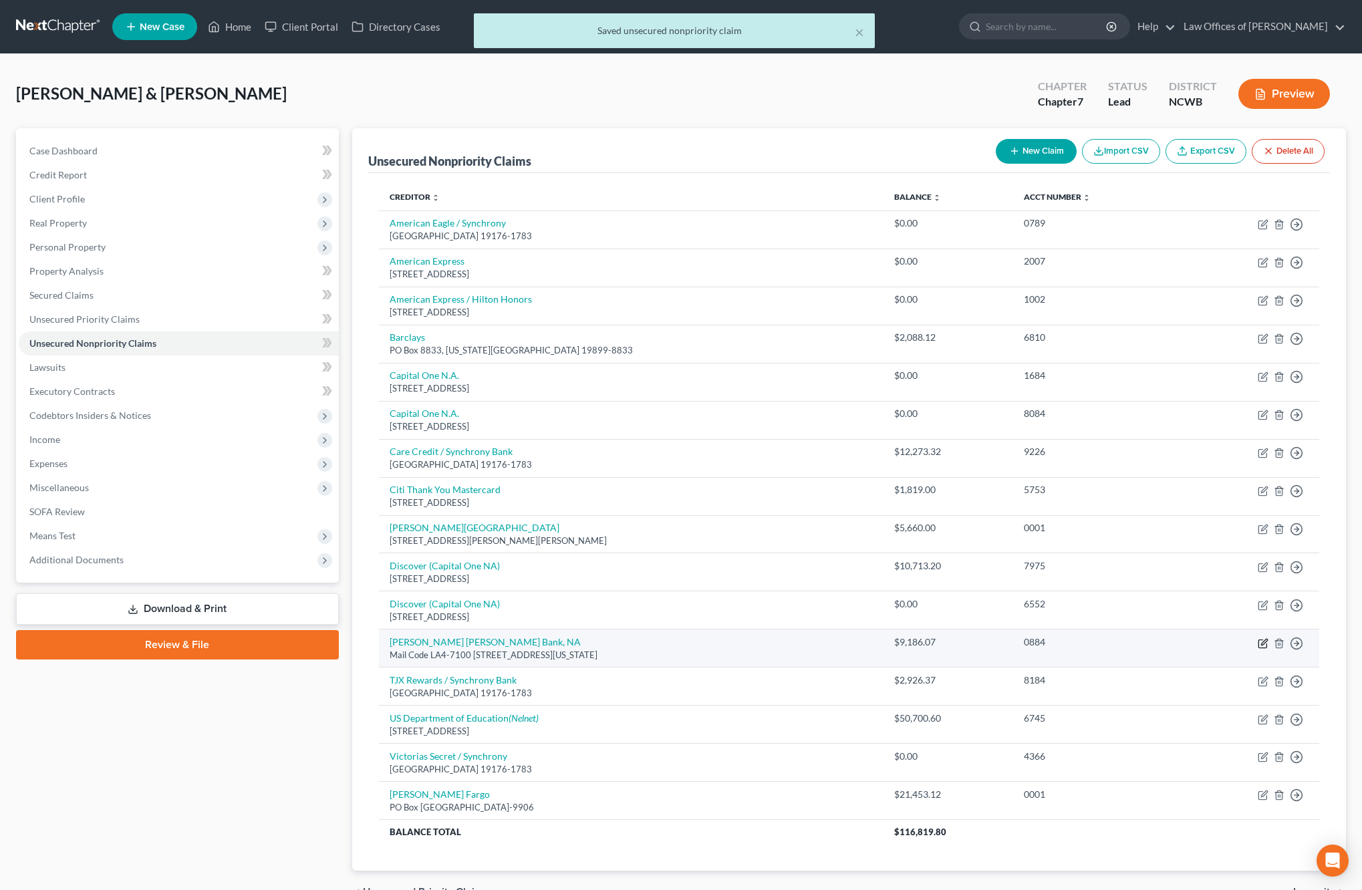
click at [1261, 645] on icon "button" at bounding box center [1262, 643] width 11 height 11
select select "19"
select select "2"
select select "1"
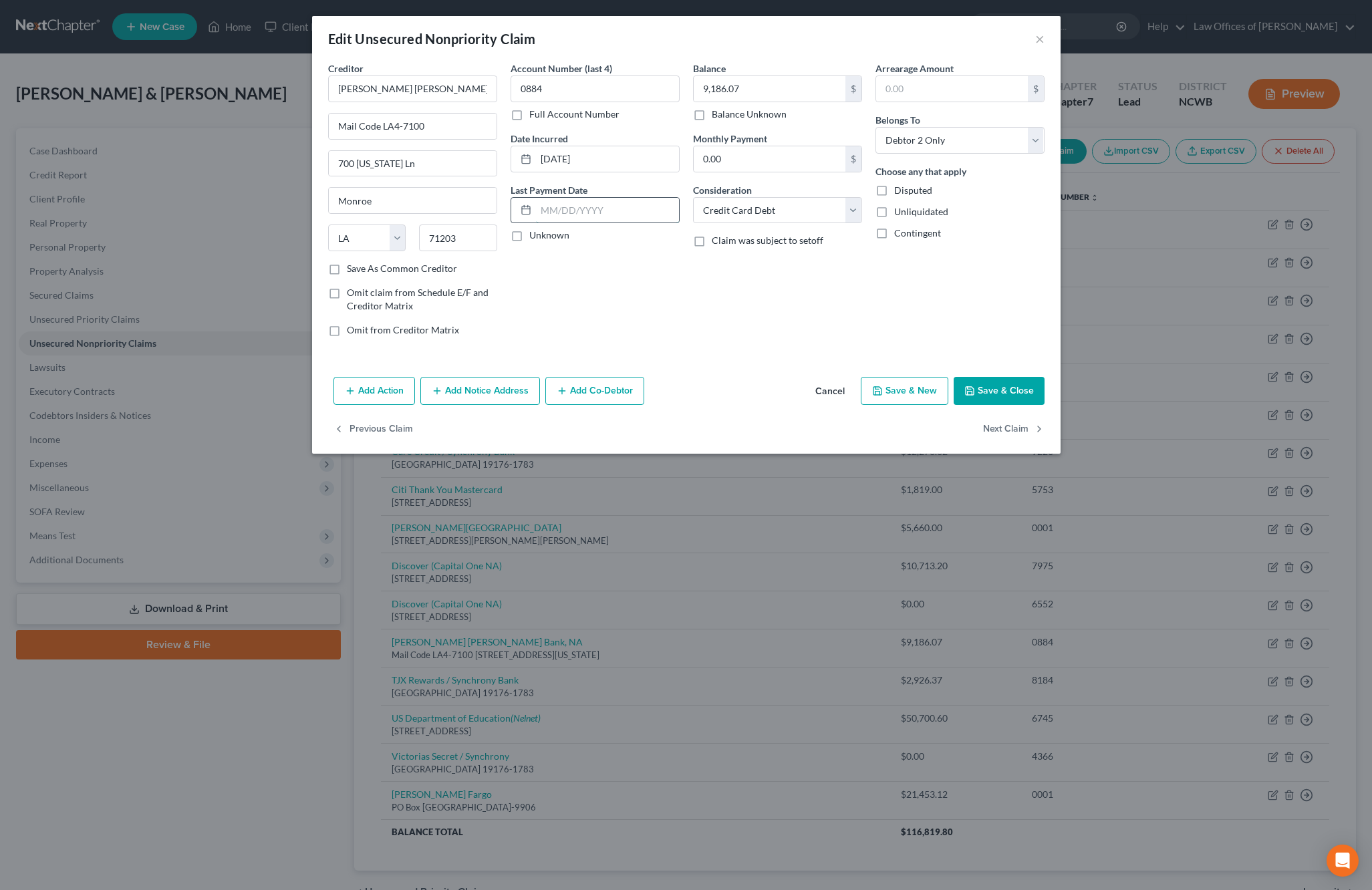
click at [589, 204] on input "text" at bounding box center [607, 210] width 143 height 25
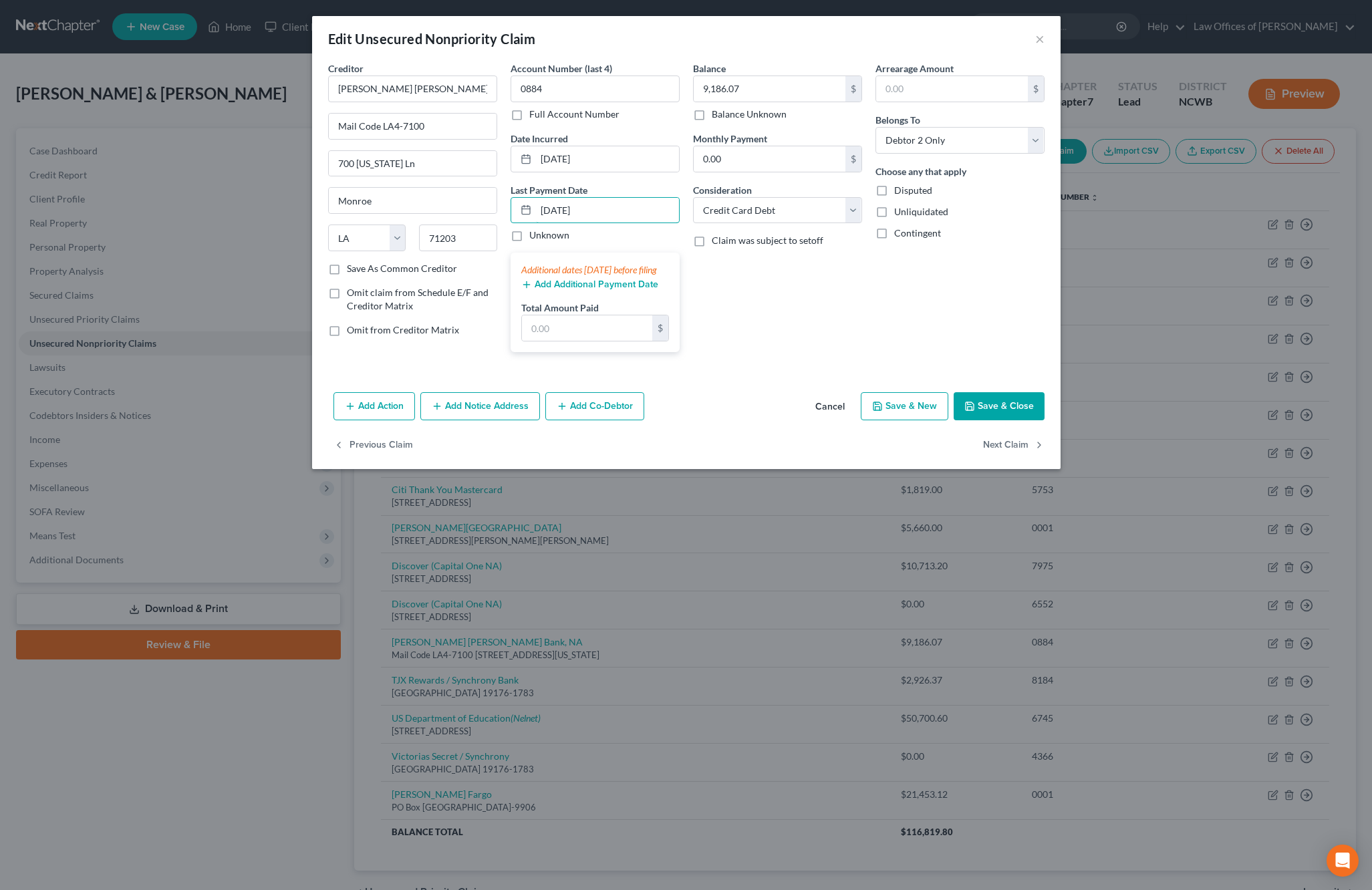
type input "[DATE]"
click at [554, 290] on button "Add Additional Payment Date" at bounding box center [589, 284] width 137 height 11
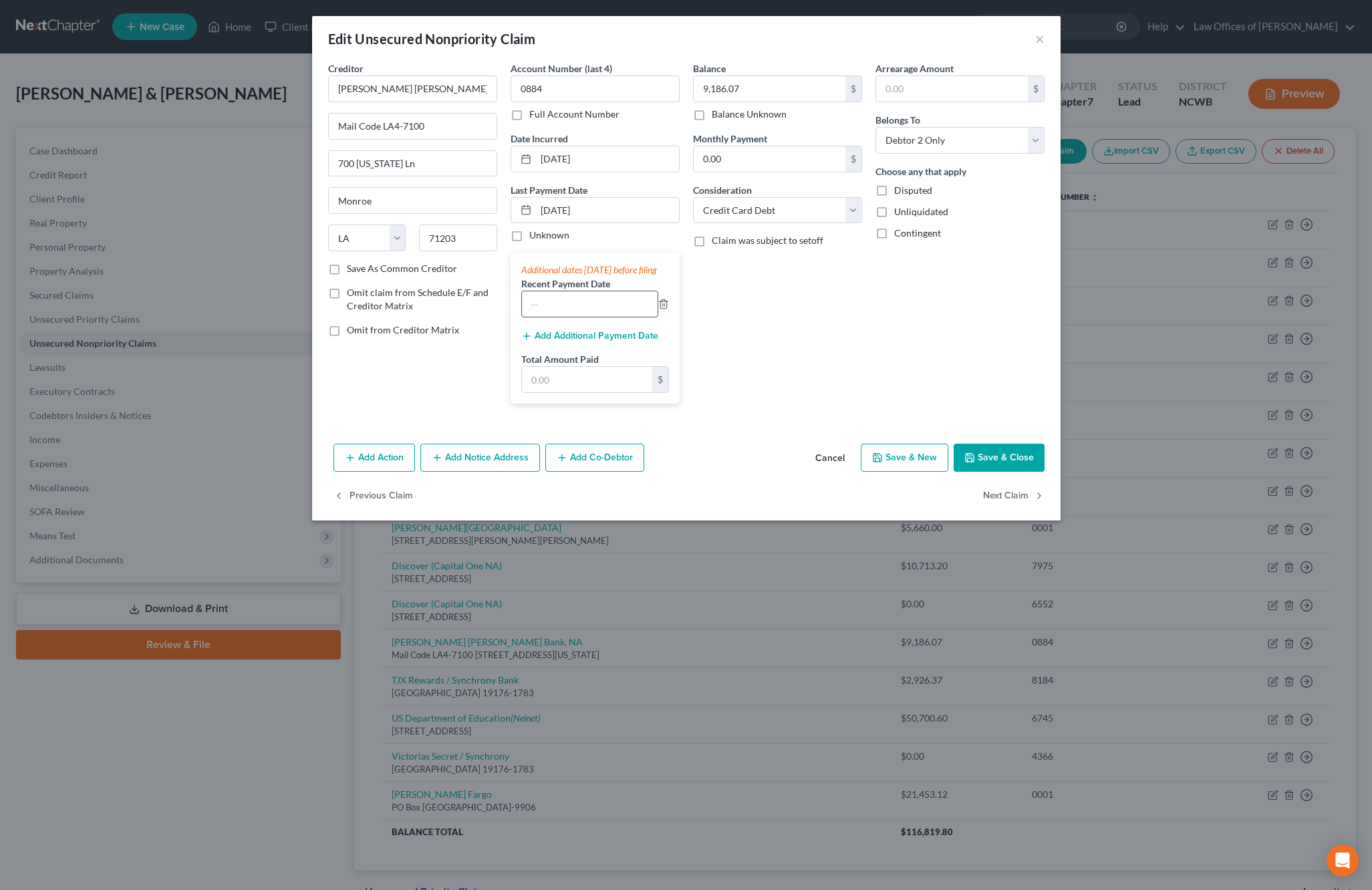
click at [554, 310] on input "text" at bounding box center [590, 303] width 136 height 25
type input "[DATE]"
click at [573, 341] on button "Add Additional Payment Date" at bounding box center [589, 336] width 137 height 11
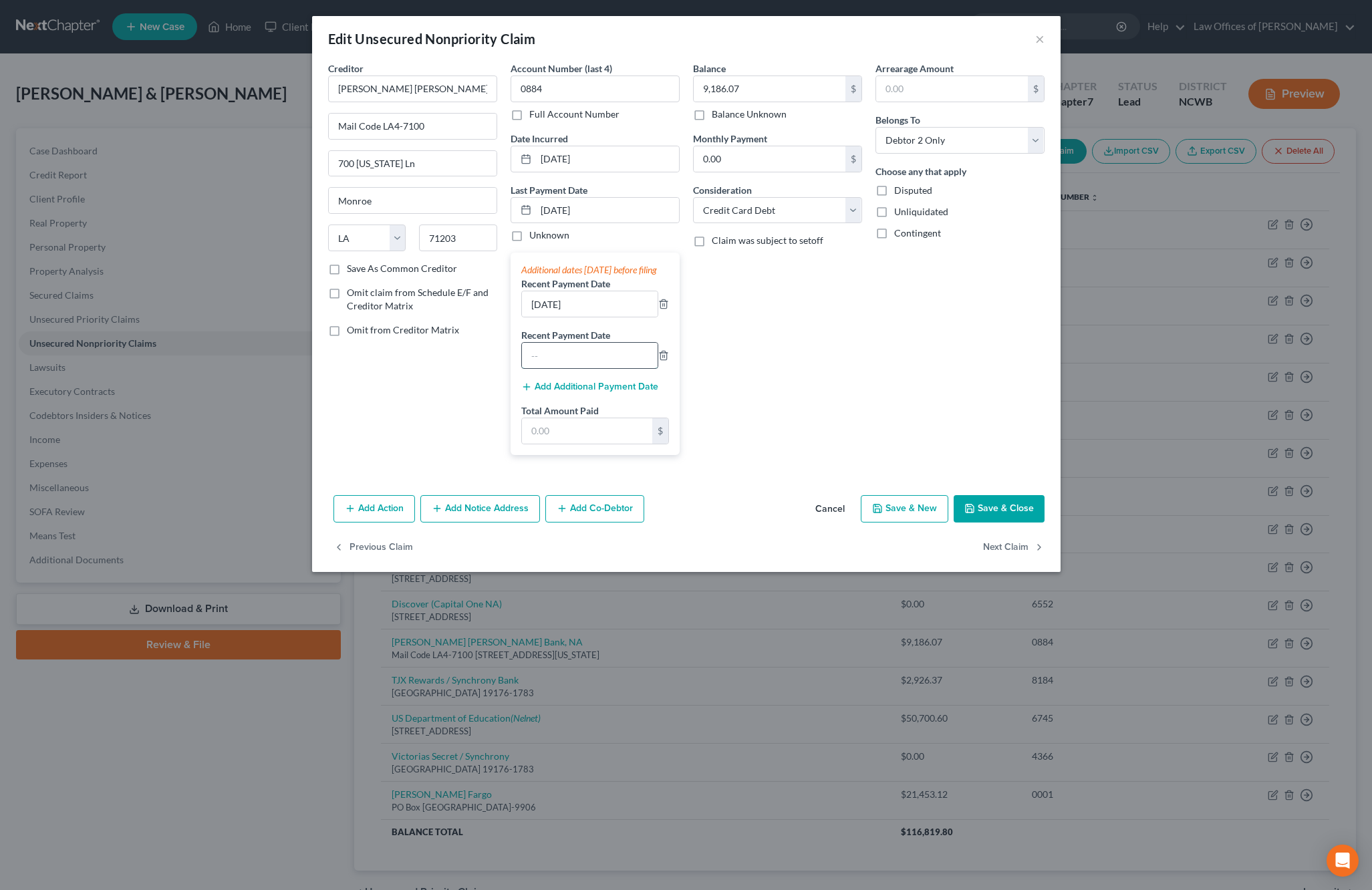
click at [561, 367] on input "text" at bounding box center [590, 355] width 136 height 25
type input "[DATE]"
click at [551, 444] on input "text" at bounding box center [587, 430] width 130 height 25
type input "1,030"
click at [984, 523] on button "Save & Close" at bounding box center [998, 509] width 91 height 28
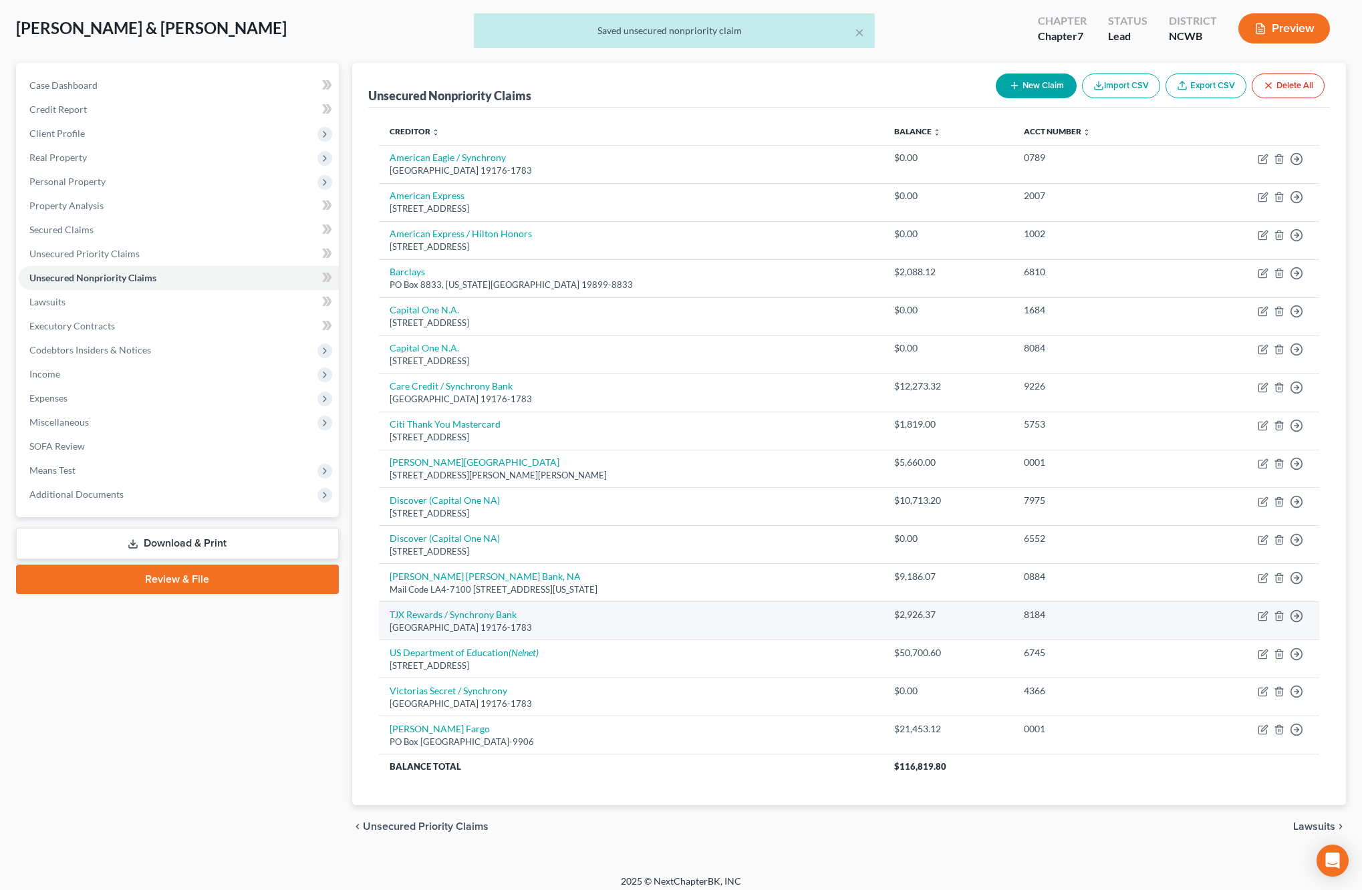
scroll to position [74, 0]
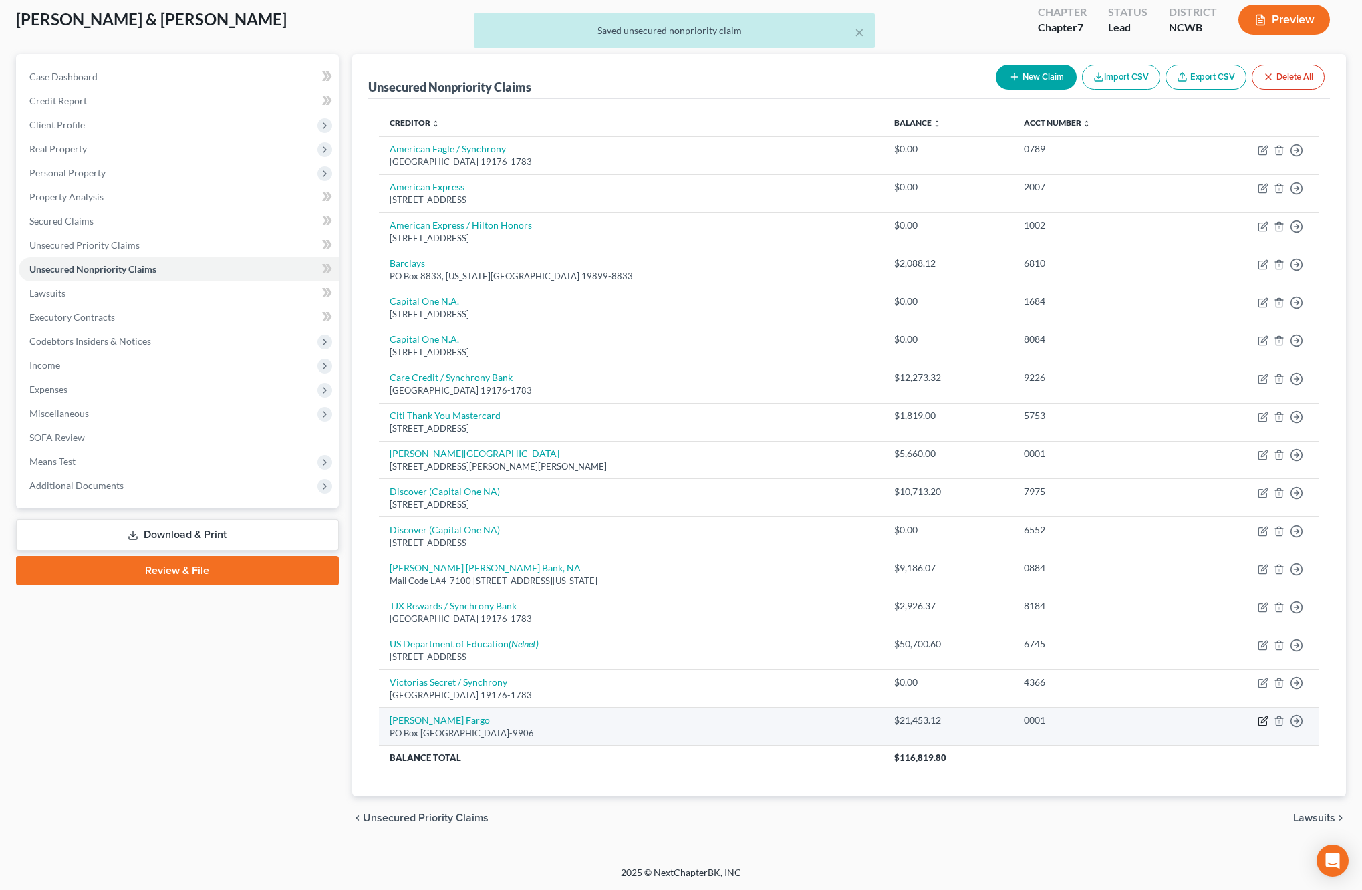
click at [1264, 717] on icon "button" at bounding box center [1262, 721] width 11 height 11
select select "28"
select select "2"
select select "0"
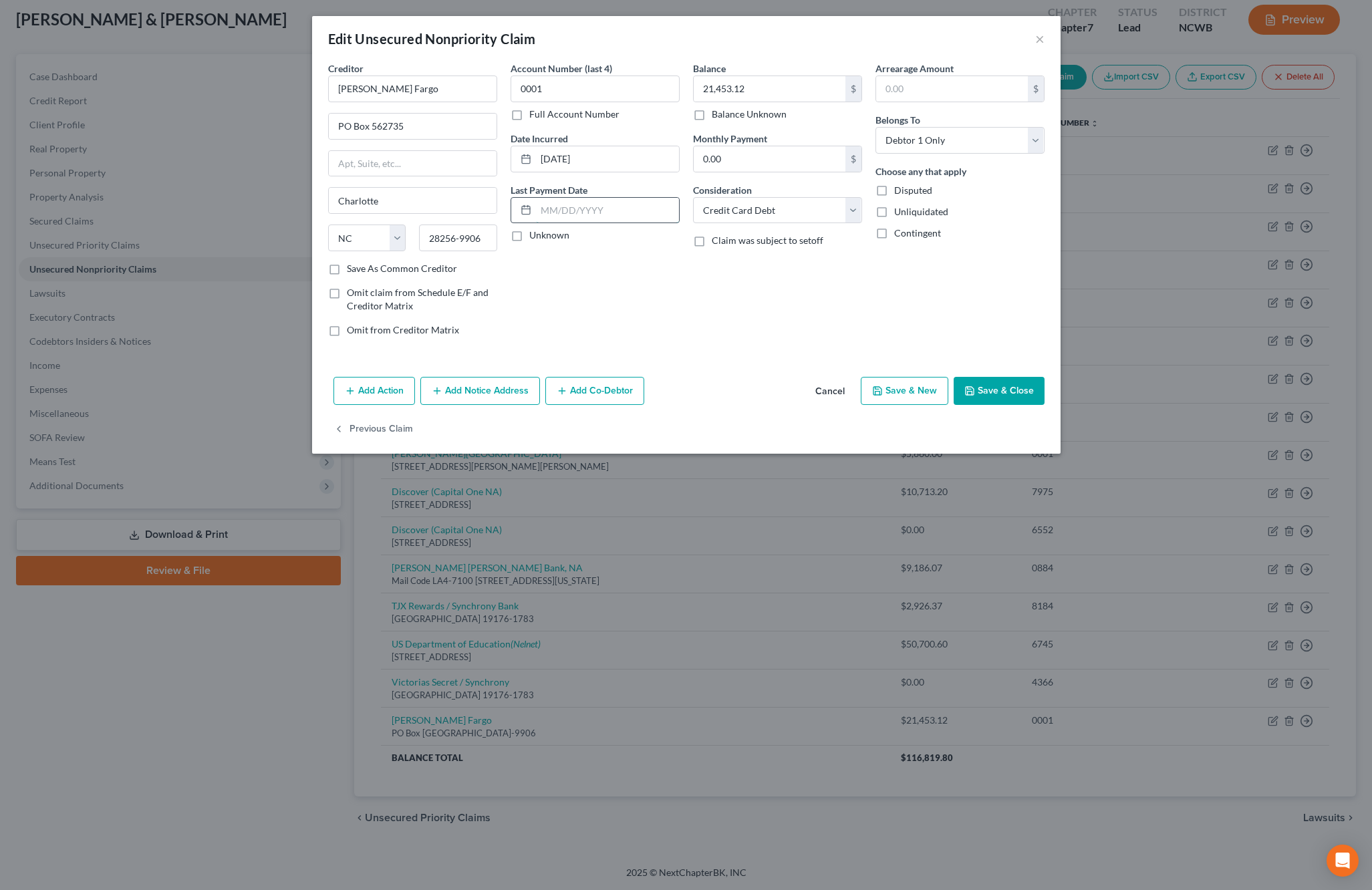
click at [589, 212] on input "text" at bounding box center [607, 210] width 143 height 25
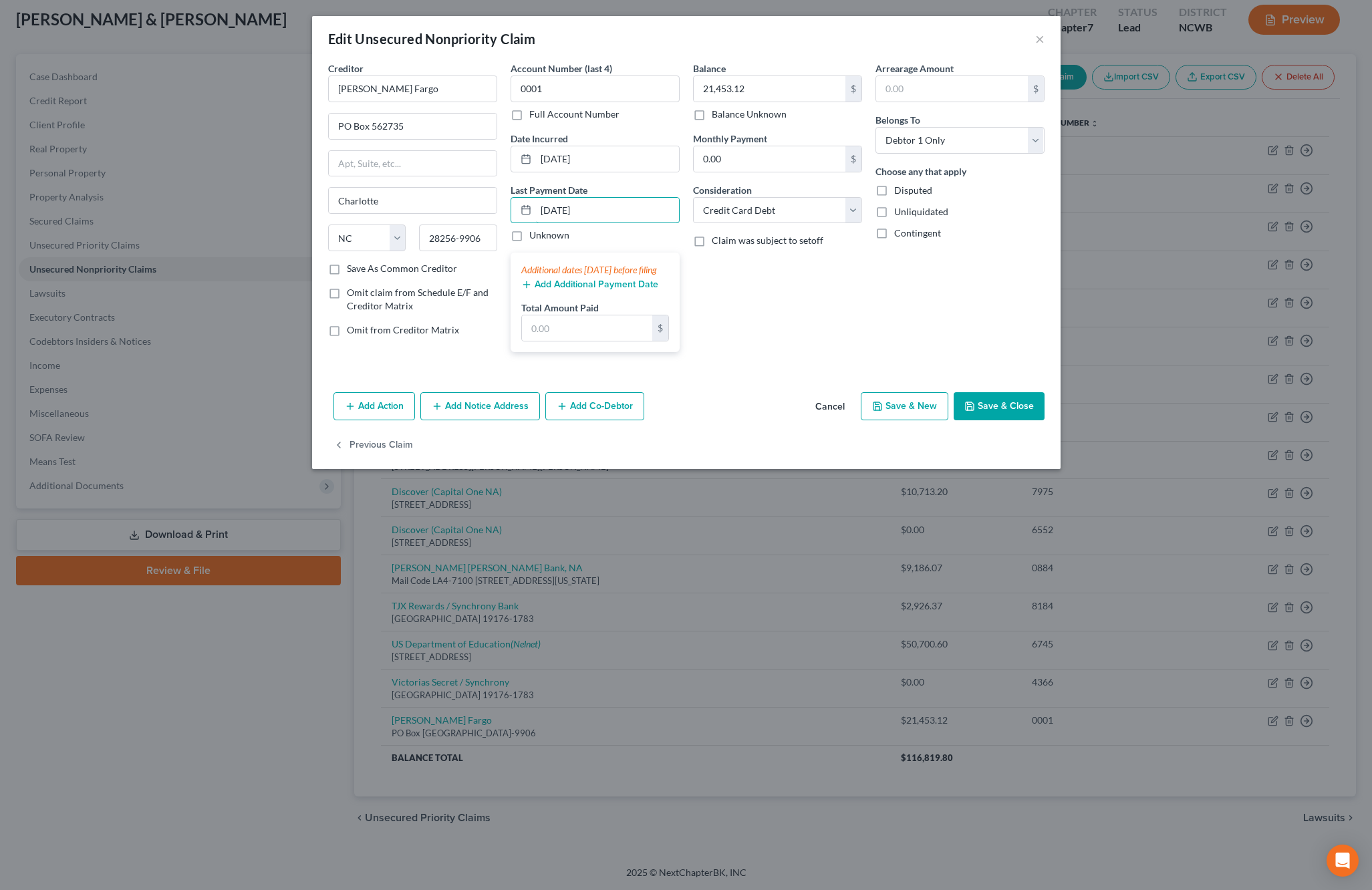
type input "[DATE]"
click at [561, 290] on button "Add Additional Payment Date" at bounding box center [589, 284] width 137 height 11
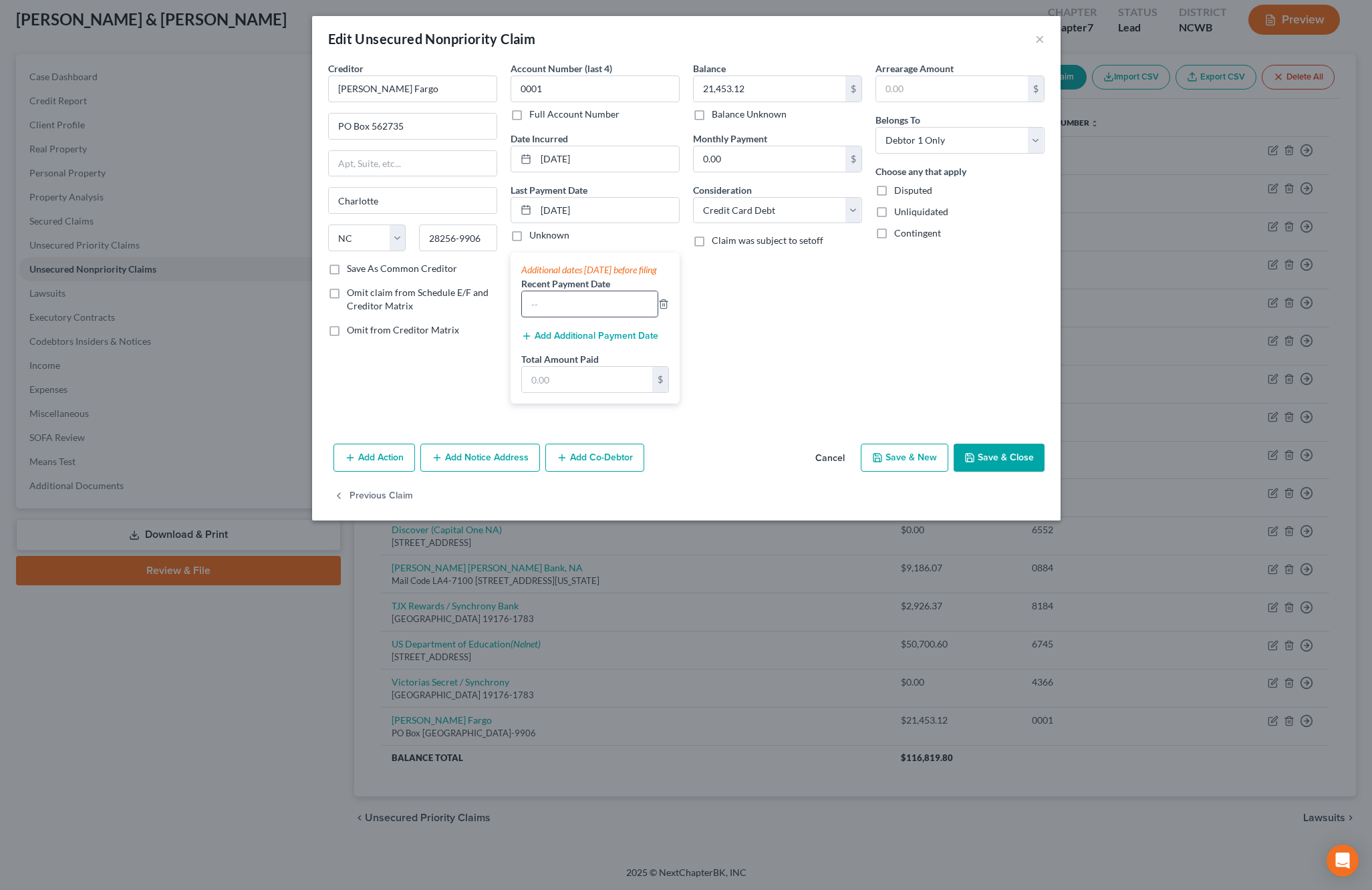
click at [558, 312] on input "text" at bounding box center [590, 303] width 136 height 25
type input "[DATE]"
click at [529, 392] on input "text" at bounding box center [587, 379] width 130 height 25
type input "1,081.76"
click at [980, 467] on button "Save & Close" at bounding box center [998, 458] width 91 height 28
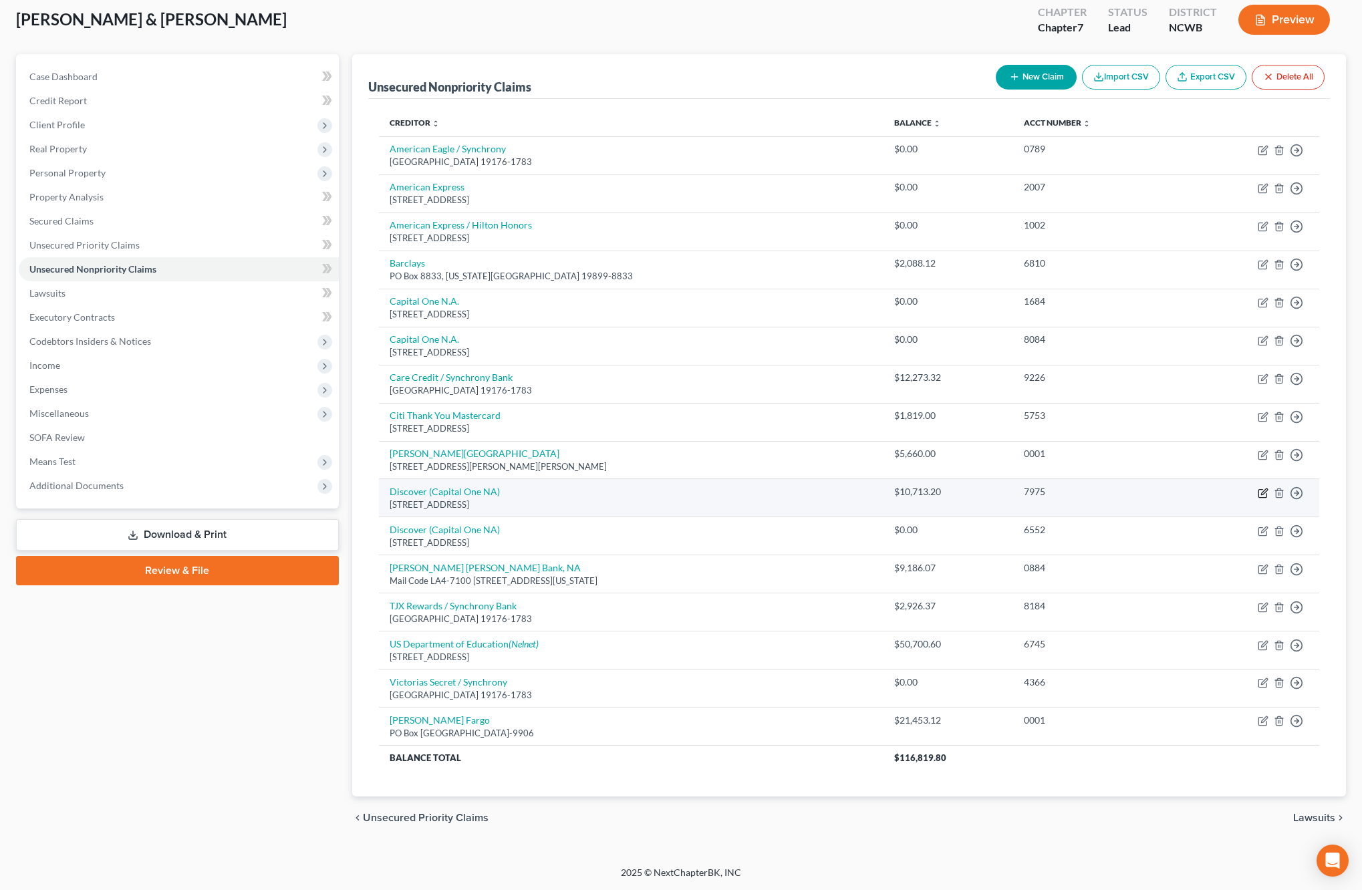
click at [1263, 493] on icon "button" at bounding box center [1264, 491] width 6 height 6
select select "46"
select select "2"
select select "0"
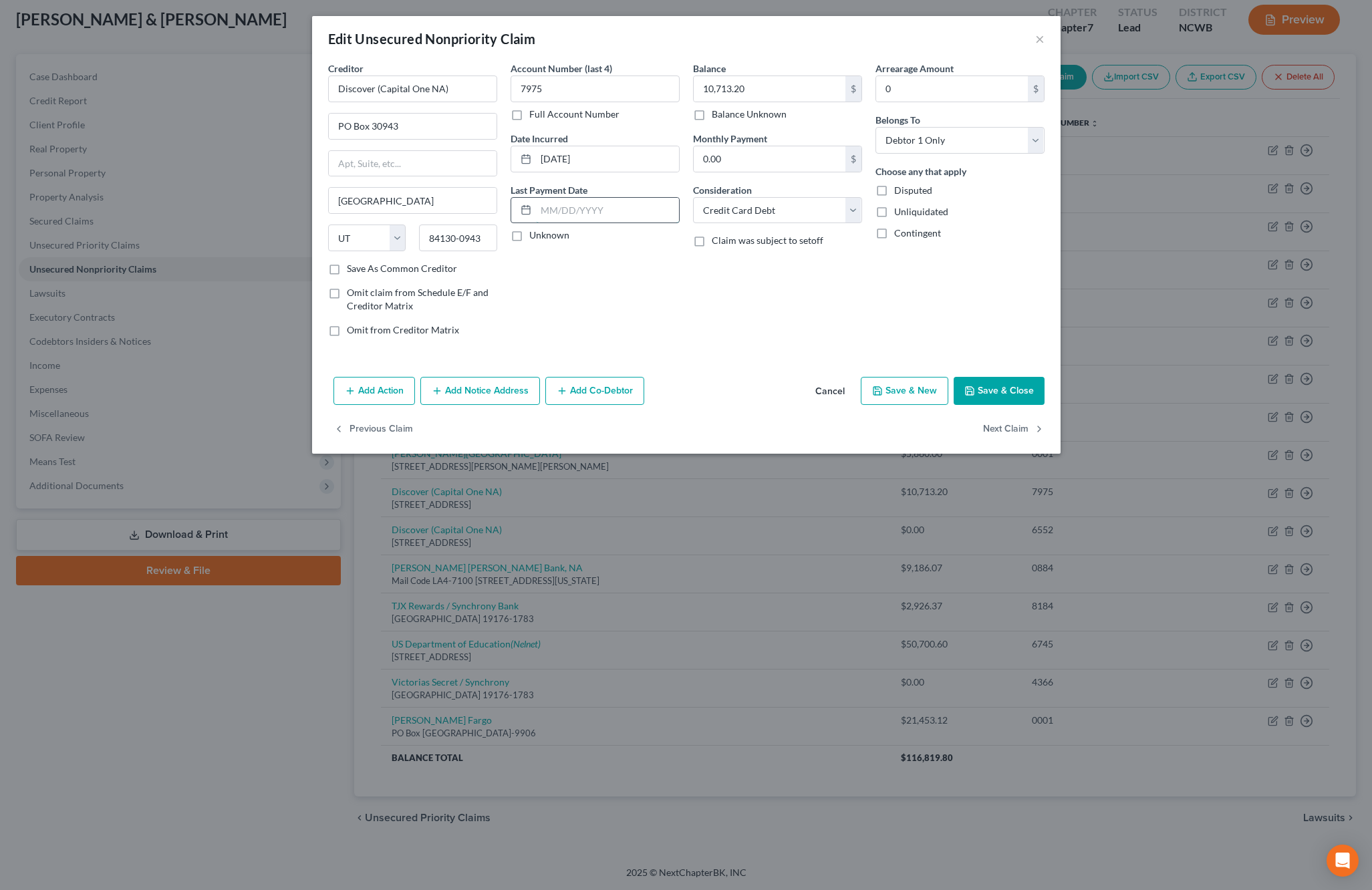
click at [566, 211] on input "text" at bounding box center [607, 210] width 143 height 25
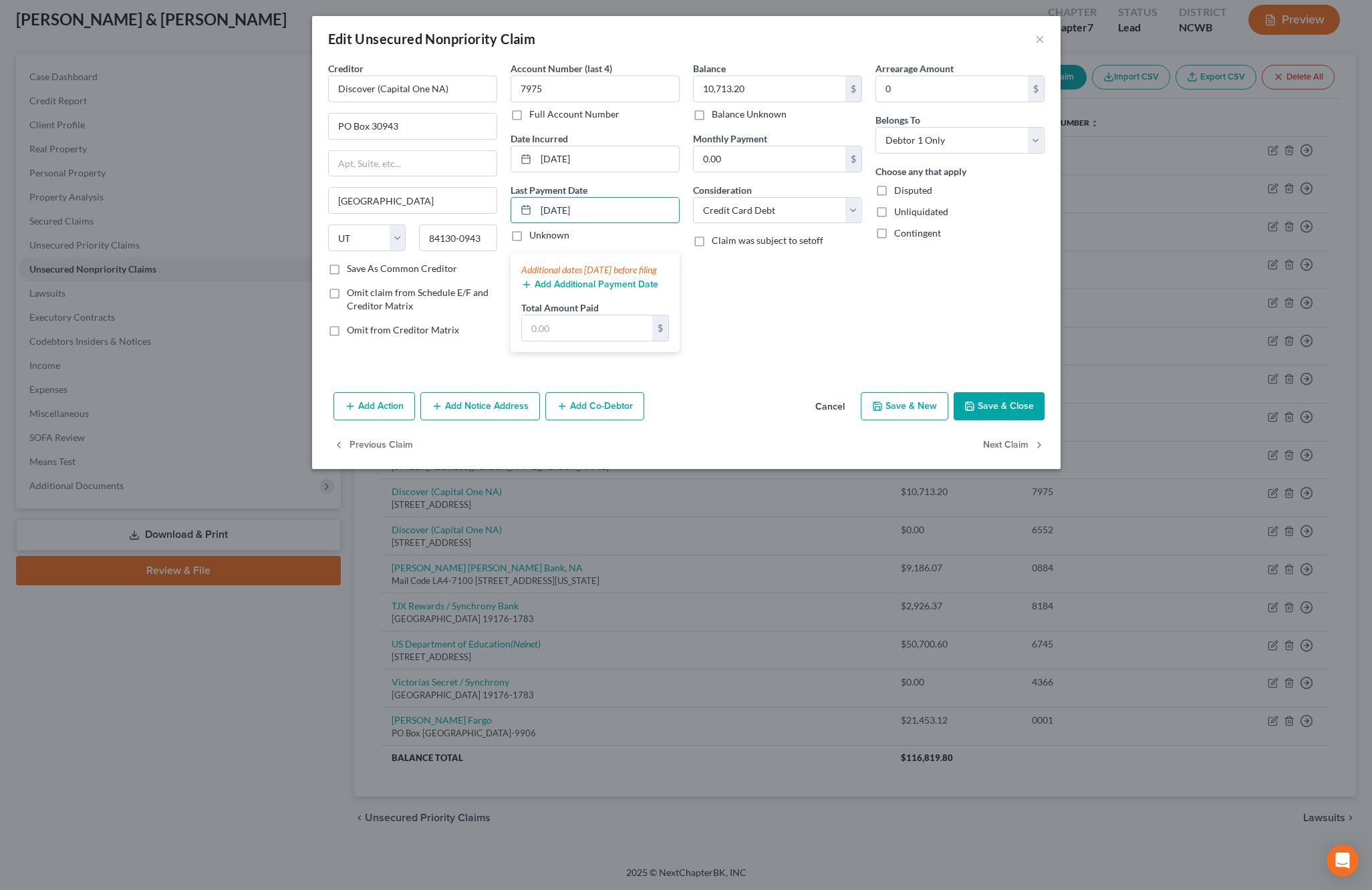
type input "[DATE]"
click at [557, 290] on button "Add Additional Payment Date" at bounding box center [589, 284] width 137 height 11
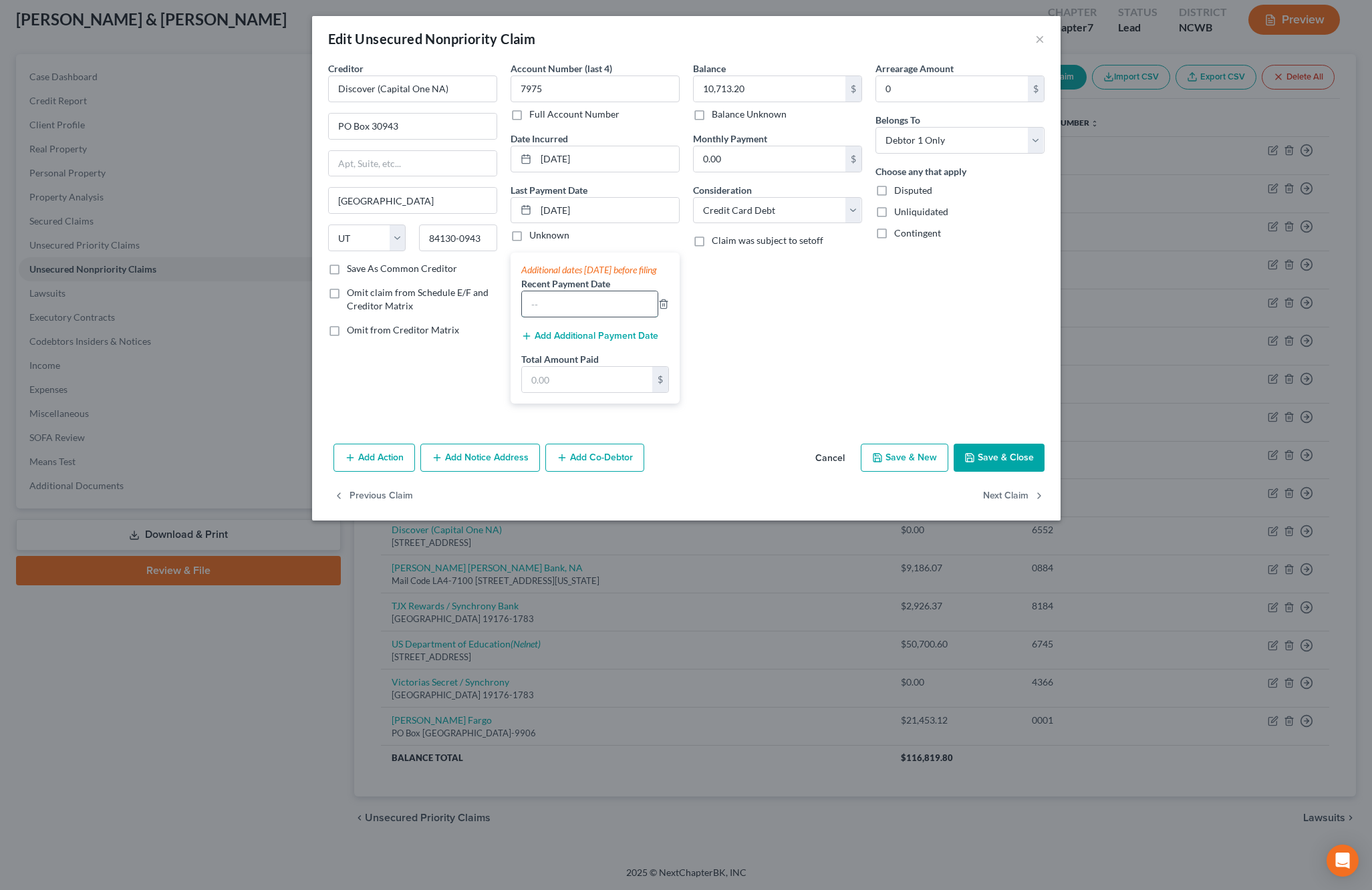
click at [563, 317] on input "text" at bounding box center [590, 303] width 136 height 25
type input "[DATE]"
click at [566, 392] on input "text" at bounding box center [587, 379] width 130 height 25
click at [996, 472] on button "Save & Close" at bounding box center [998, 458] width 91 height 28
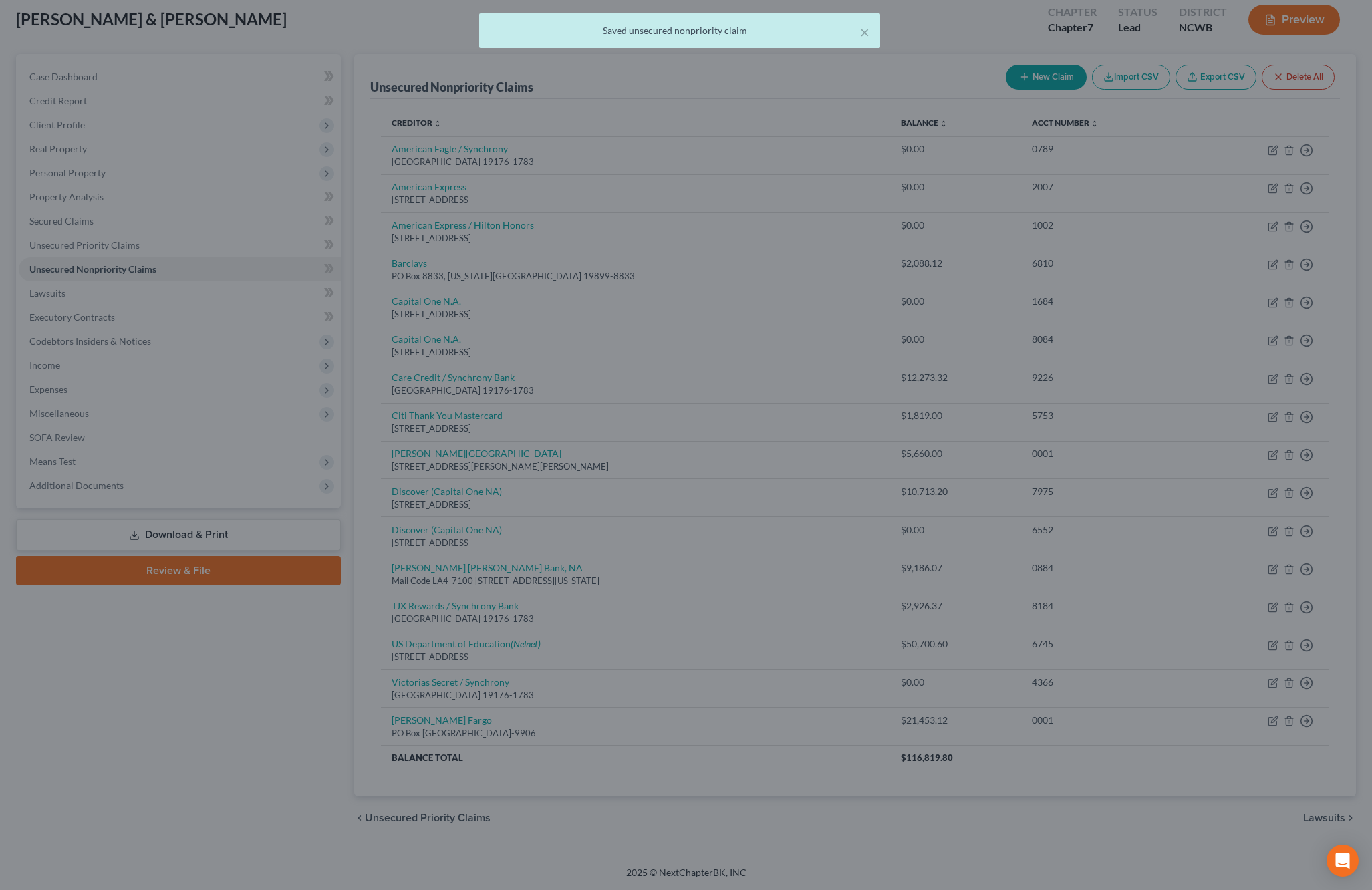
type input "500.00"
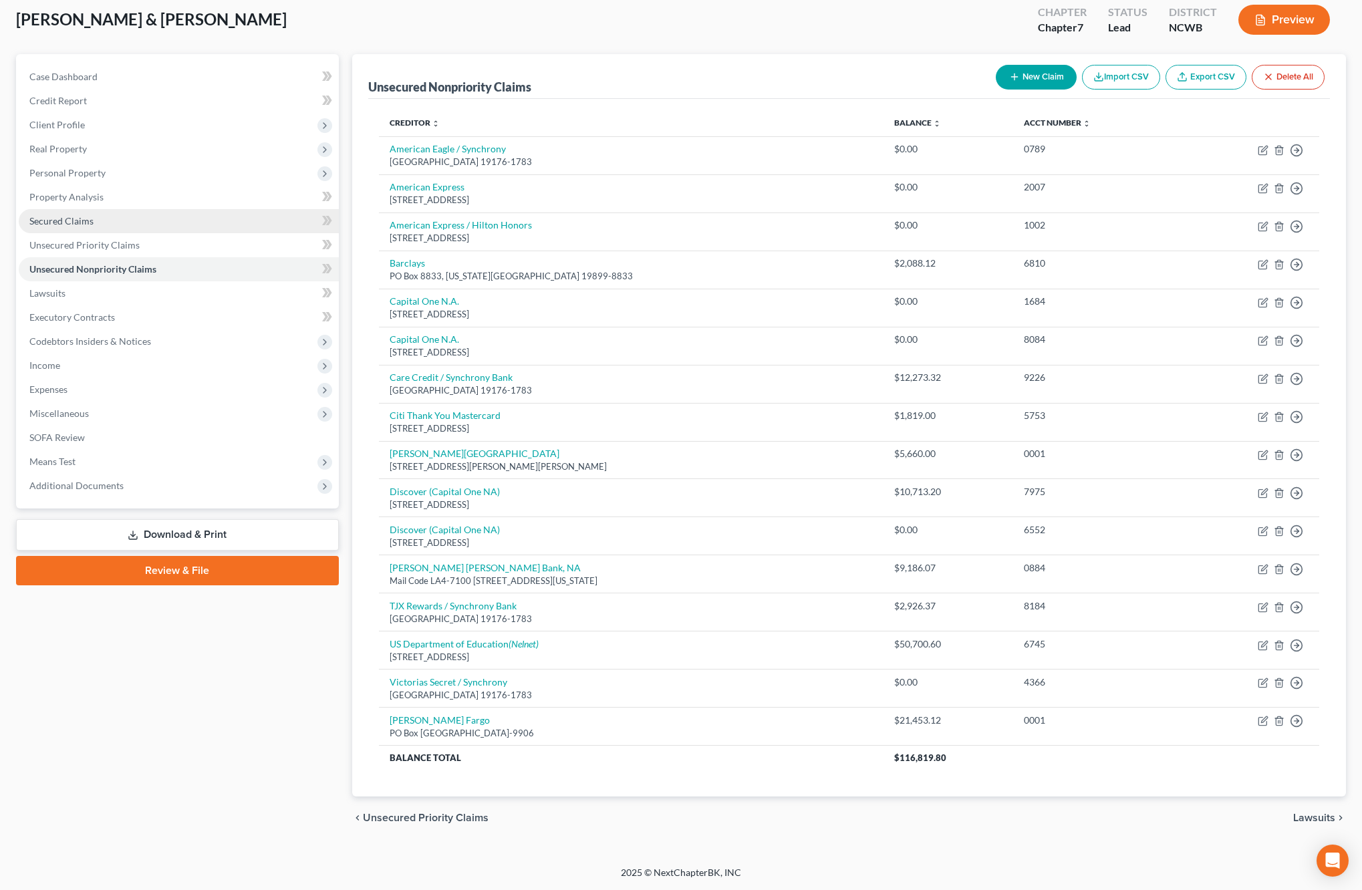
click at [63, 224] on span "Secured Claims" at bounding box center [61, 220] width 64 height 11
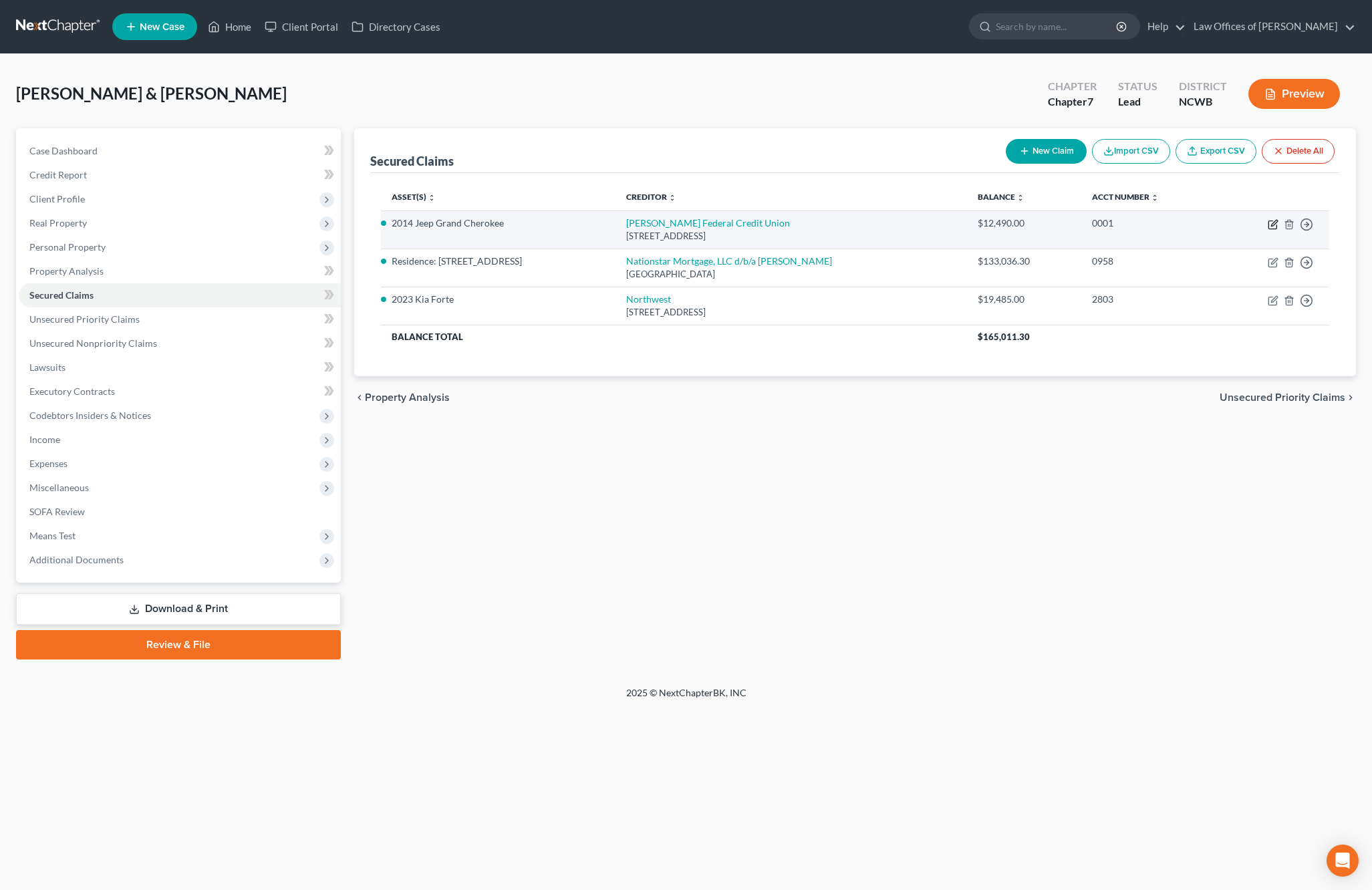
click at [1270, 222] on icon "button" at bounding box center [1273, 224] width 11 height 11
select select "28"
select select "0"
select select "2"
select select "0"
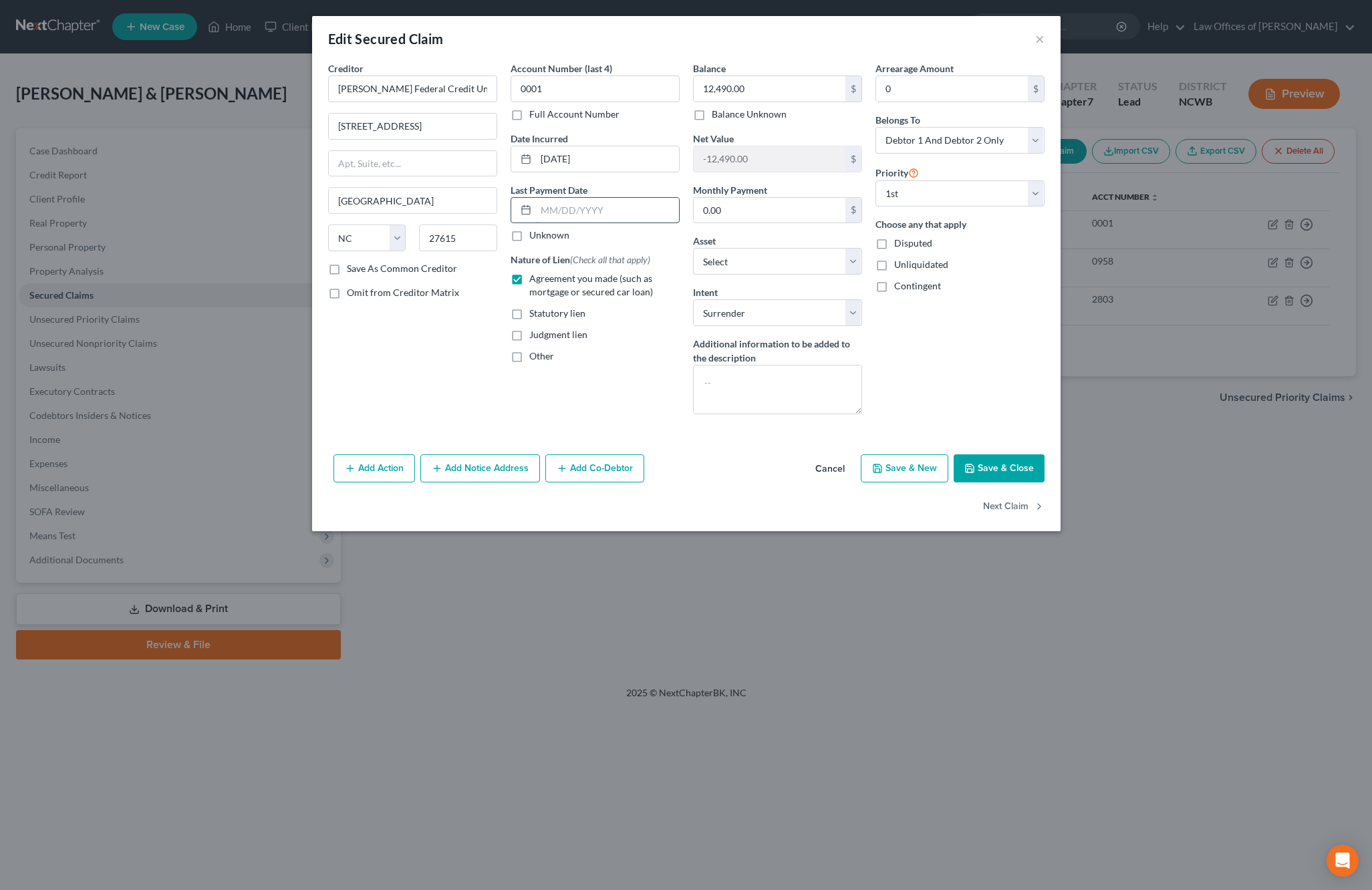
click at [573, 210] on input "text" at bounding box center [607, 210] width 143 height 25
type input "9"
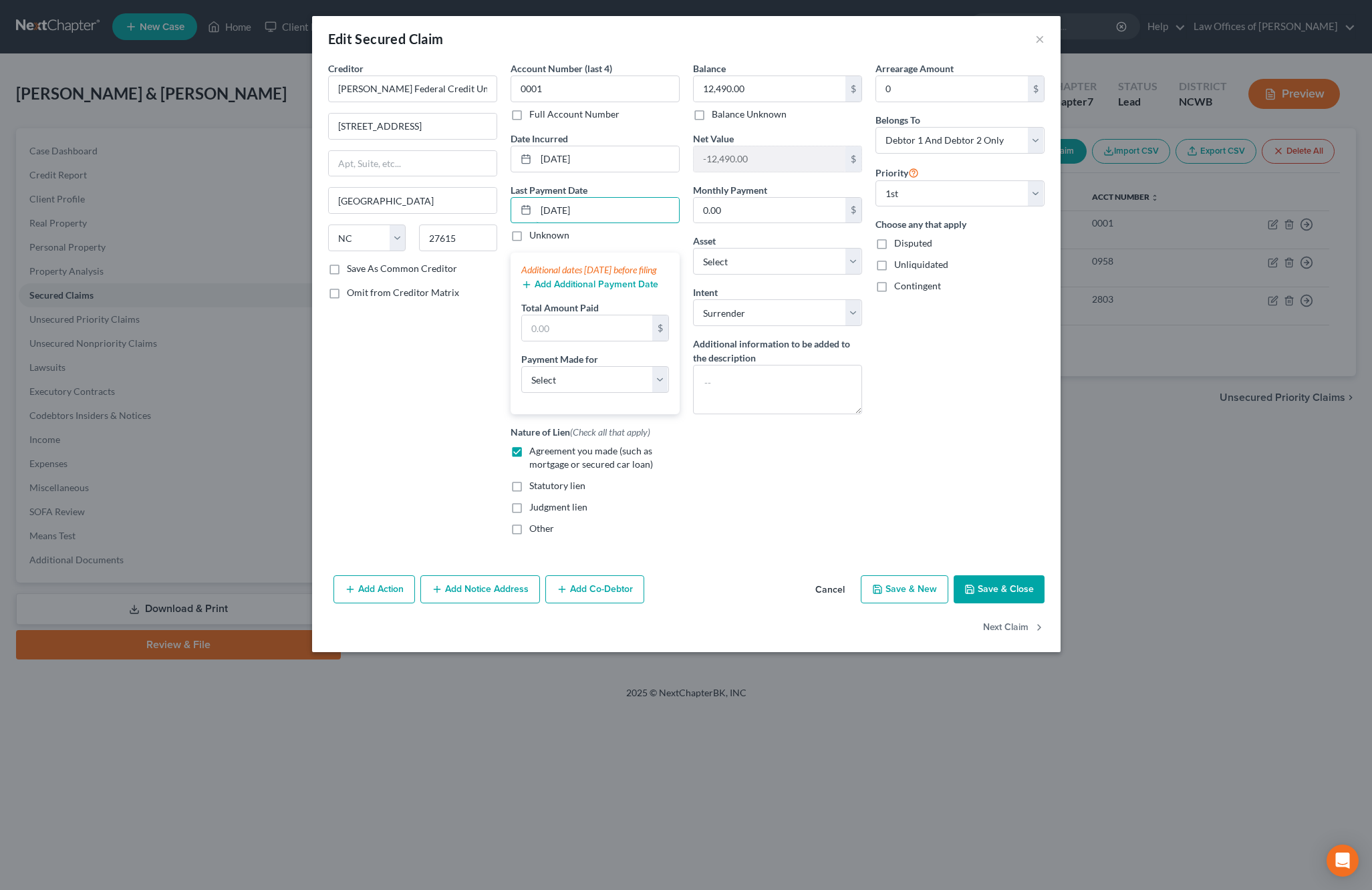
type input "[DATE]"
click at [557, 290] on button "Add Additional Payment Date" at bounding box center [589, 284] width 137 height 11
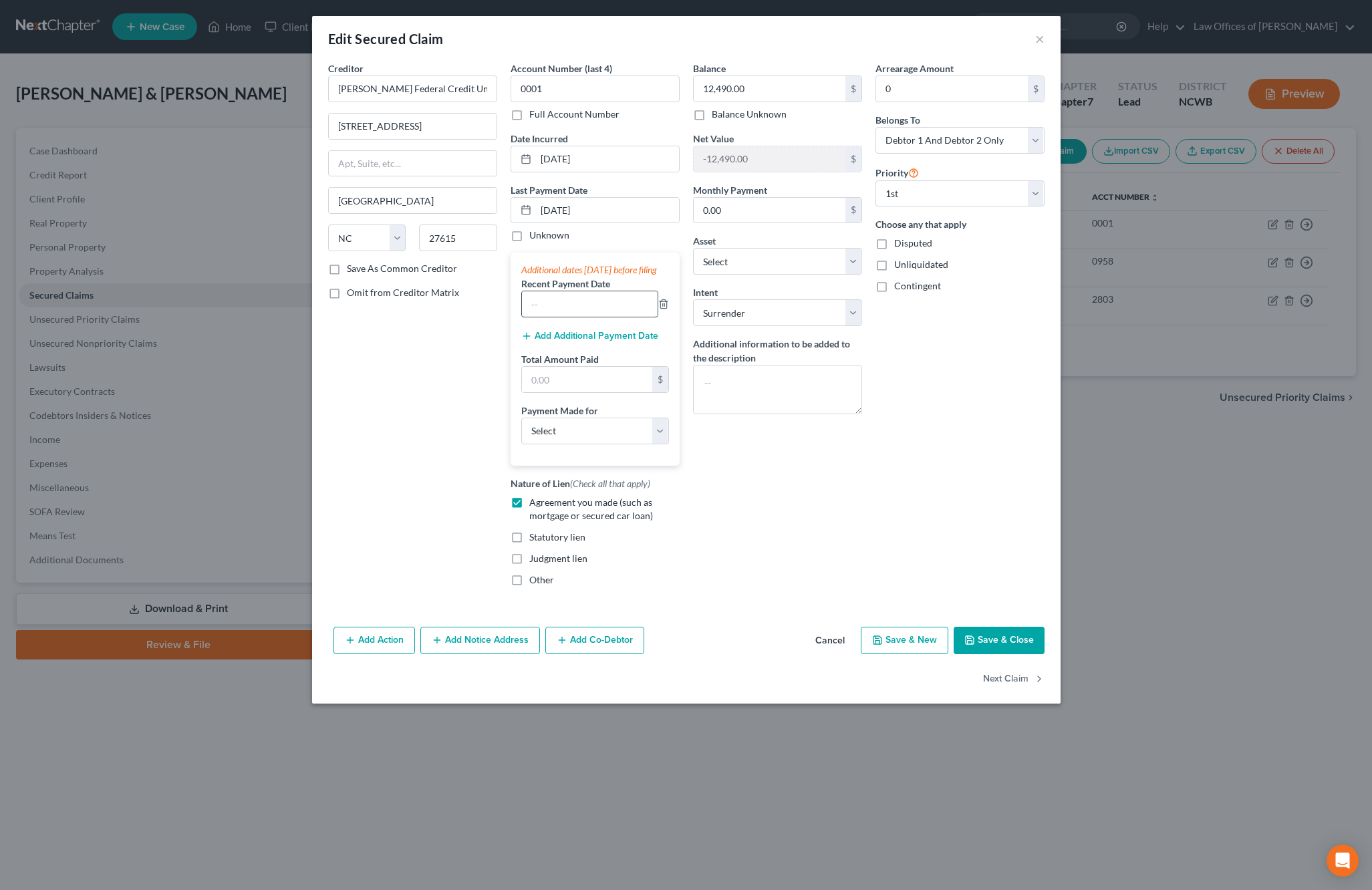
click at [583, 317] on input "text" at bounding box center [590, 303] width 136 height 25
type input "[DATE]"
click at [574, 390] on input "text" at bounding box center [587, 379] width 130 height 25
click at [577, 341] on button "Add Additional Payment Date" at bounding box center [589, 336] width 137 height 11
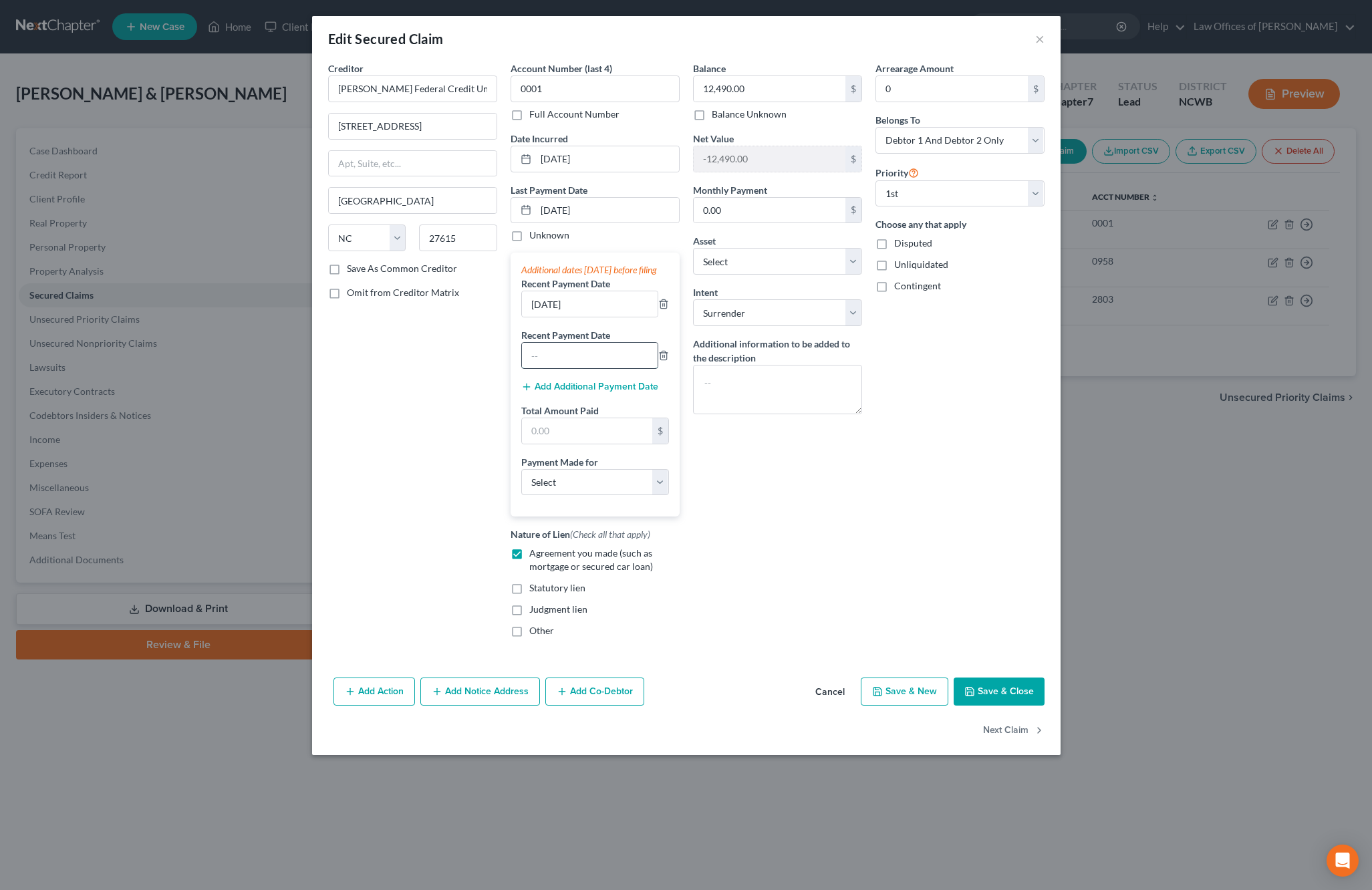
click at [572, 368] on input "text" at bounding box center [590, 355] width 136 height 25
type input "[DATE]"
click at [579, 444] on input "text" at bounding box center [587, 430] width 130 height 25
type input "829.80"
click at [599, 496] on select "Select Car Credit Card Loan Repayment Mortgage Other Suppliers Or Vendors" at bounding box center [595, 482] width 148 height 27
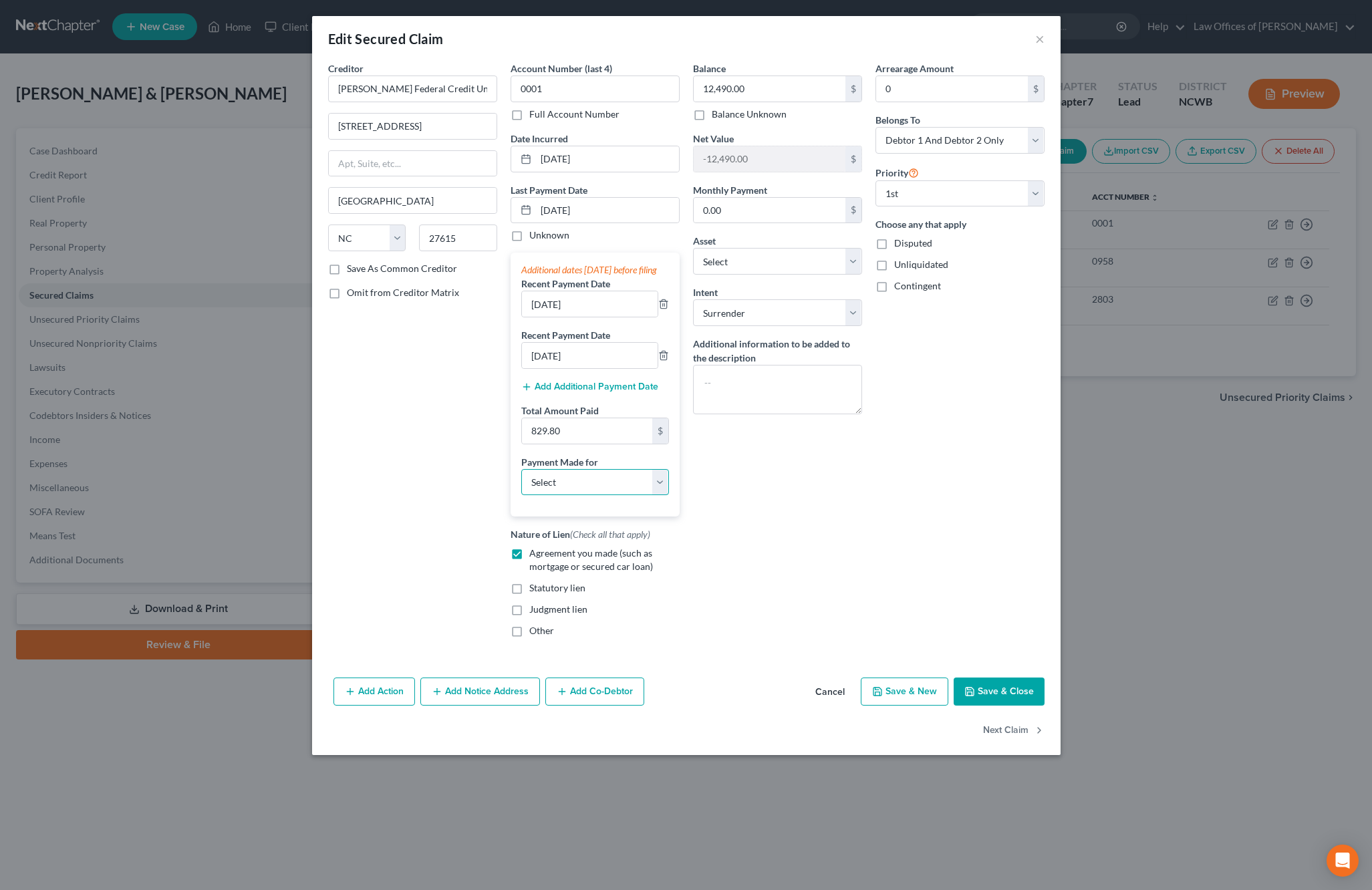
select select "0"
click at [521, 482] on select "Select Car Credit Card Loan Repayment Mortgage Other Suppliers Or Vendors" at bounding box center [595, 482] width 148 height 27
click at [990, 702] on button "Save & Close" at bounding box center [998, 692] width 91 height 28
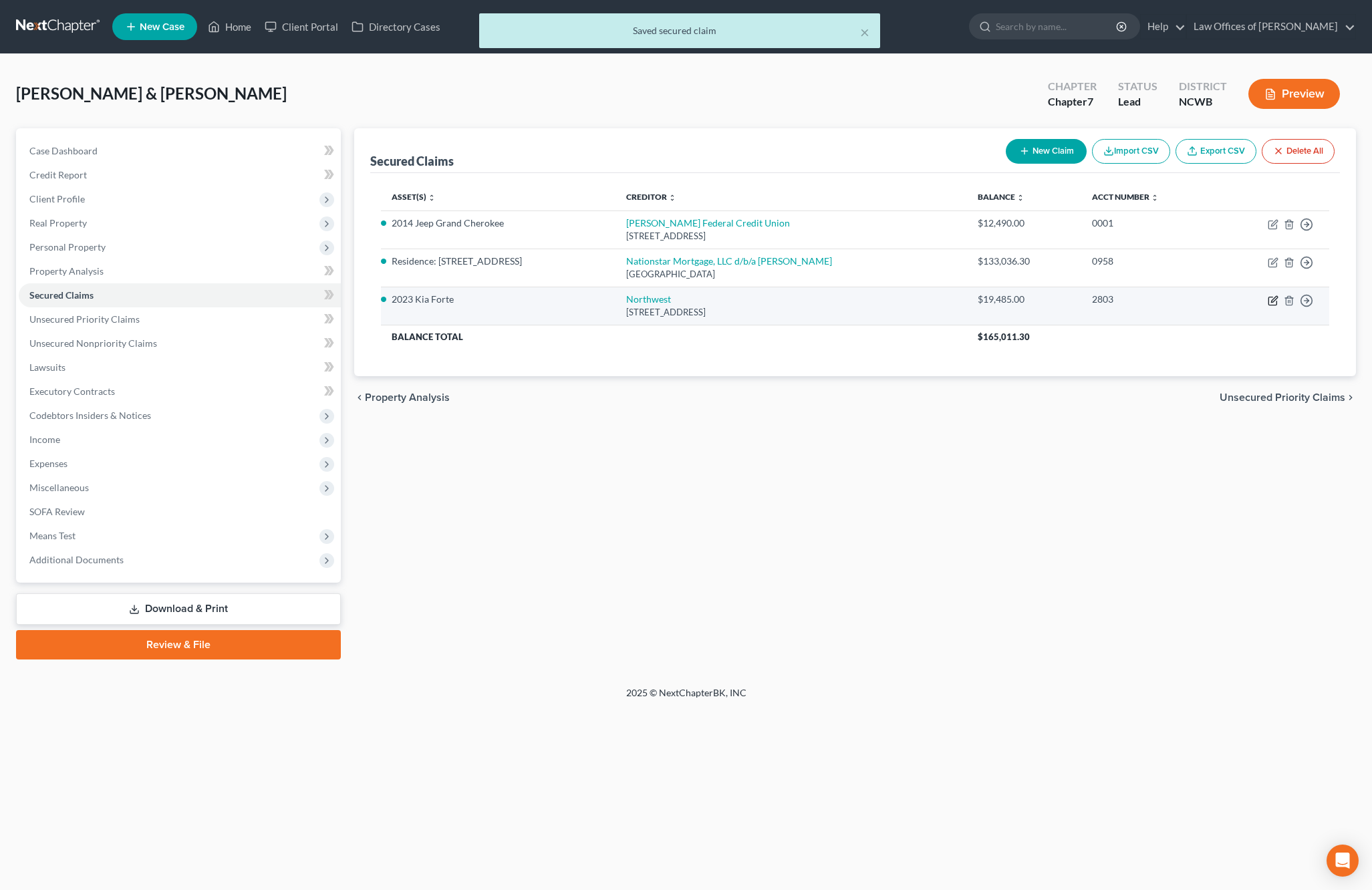
click at [1272, 300] on icon "button" at bounding box center [1274, 299] width 6 height 6
select select "39"
select select "3"
select select "1"
select select "0"
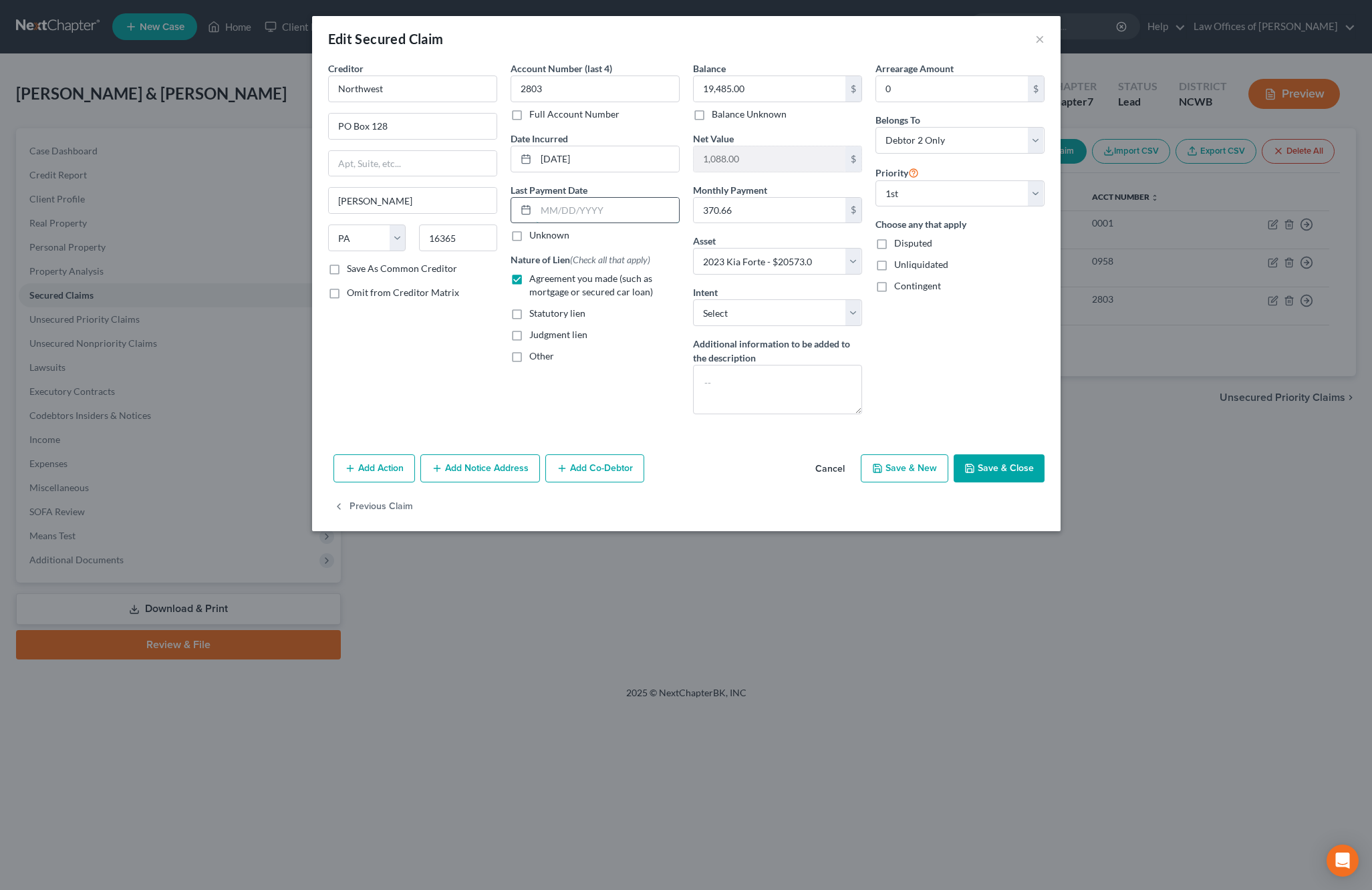
click at [575, 207] on input "text" at bounding box center [607, 210] width 143 height 25
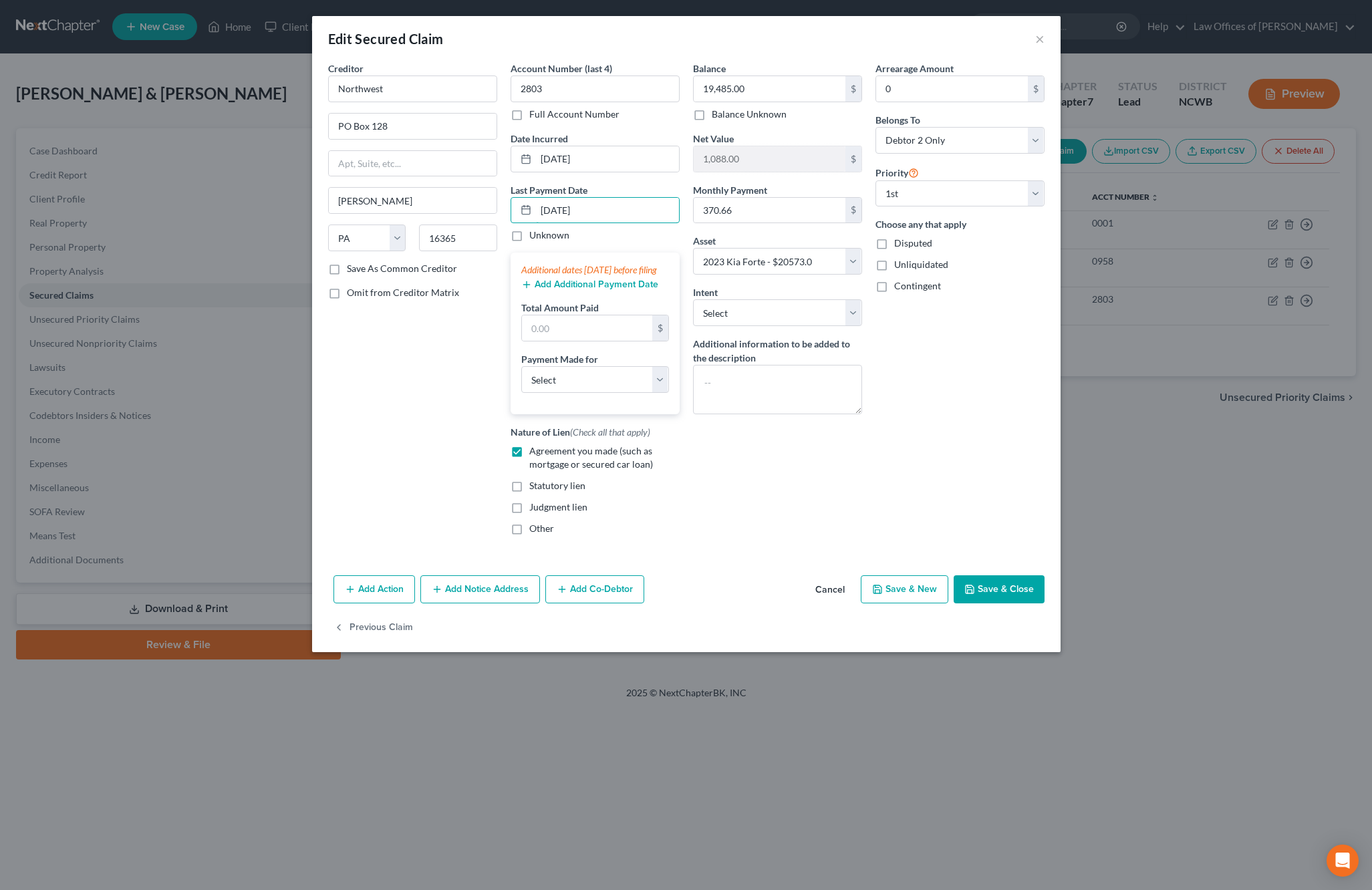
type input "[DATE]"
click at [611, 290] on button "Add Additional Payment Date" at bounding box center [589, 284] width 137 height 11
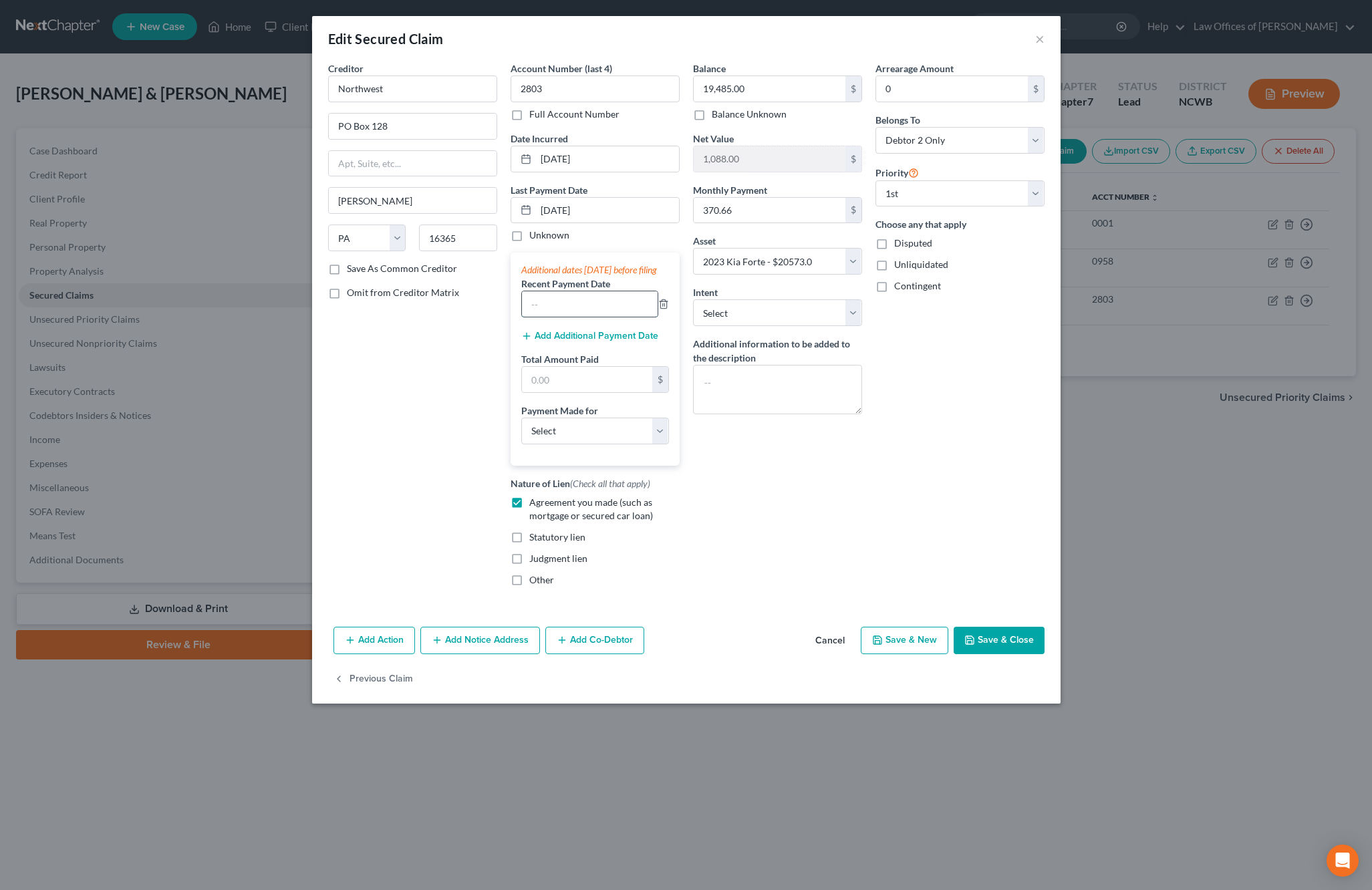
click at [601, 317] on input "text" at bounding box center [590, 303] width 136 height 25
type input "[DATE]"
click at [609, 341] on button "Add Additional Payment Date" at bounding box center [589, 336] width 137 height 11
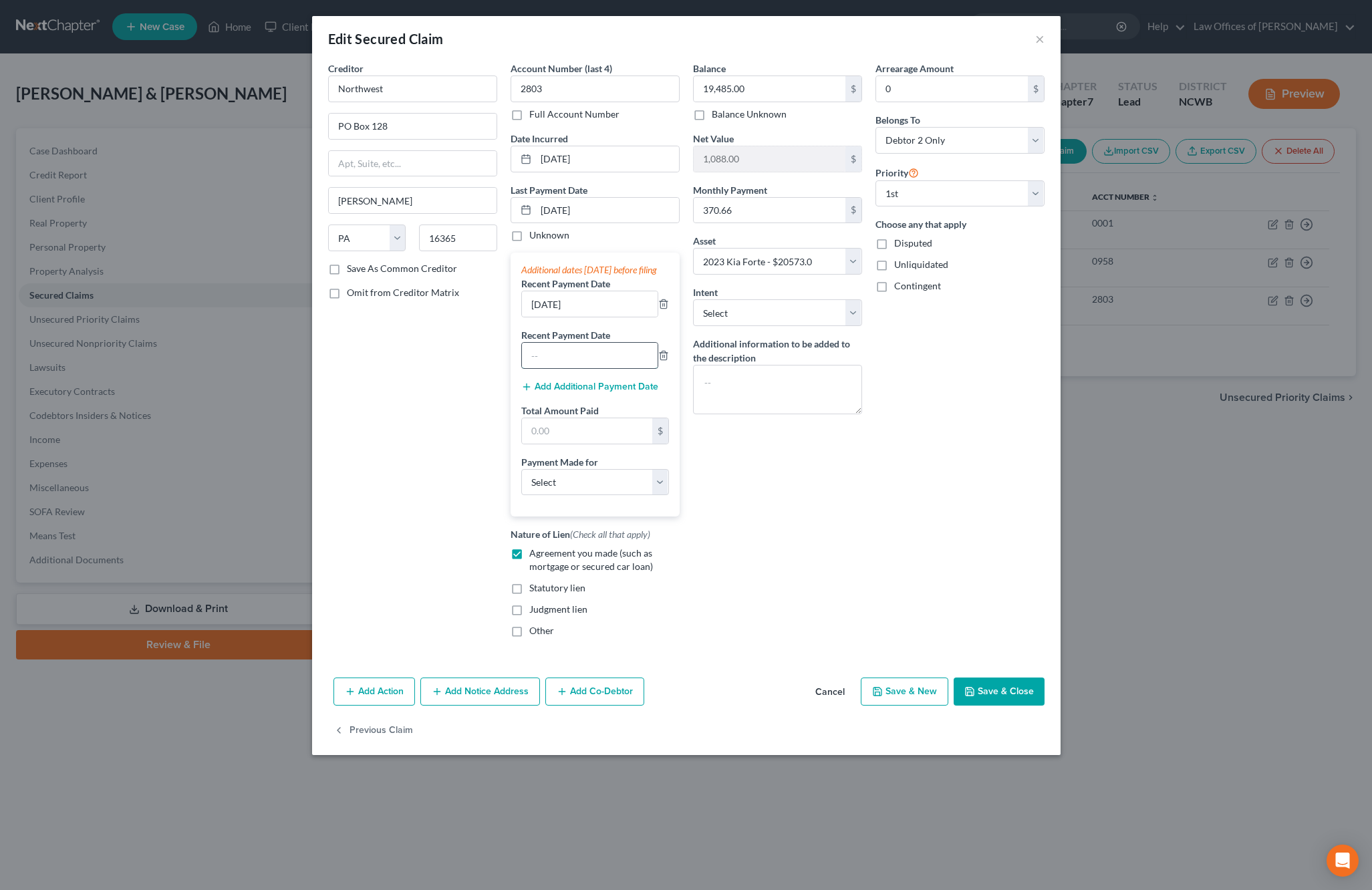
click at [601, 367] on input "text" at bounding box center [590, 355] width 136 height 25
type input "[DATE]"
click at [594, 444] on input "text" at bounding box center [587, 430] width 130 height 25
click at [613, 444] on input "text" at bounding box center [587, 430] width 130 height 25
click at [613, 444] on input "1,111.98" at bounding box center [587, 430] width 130 height 25
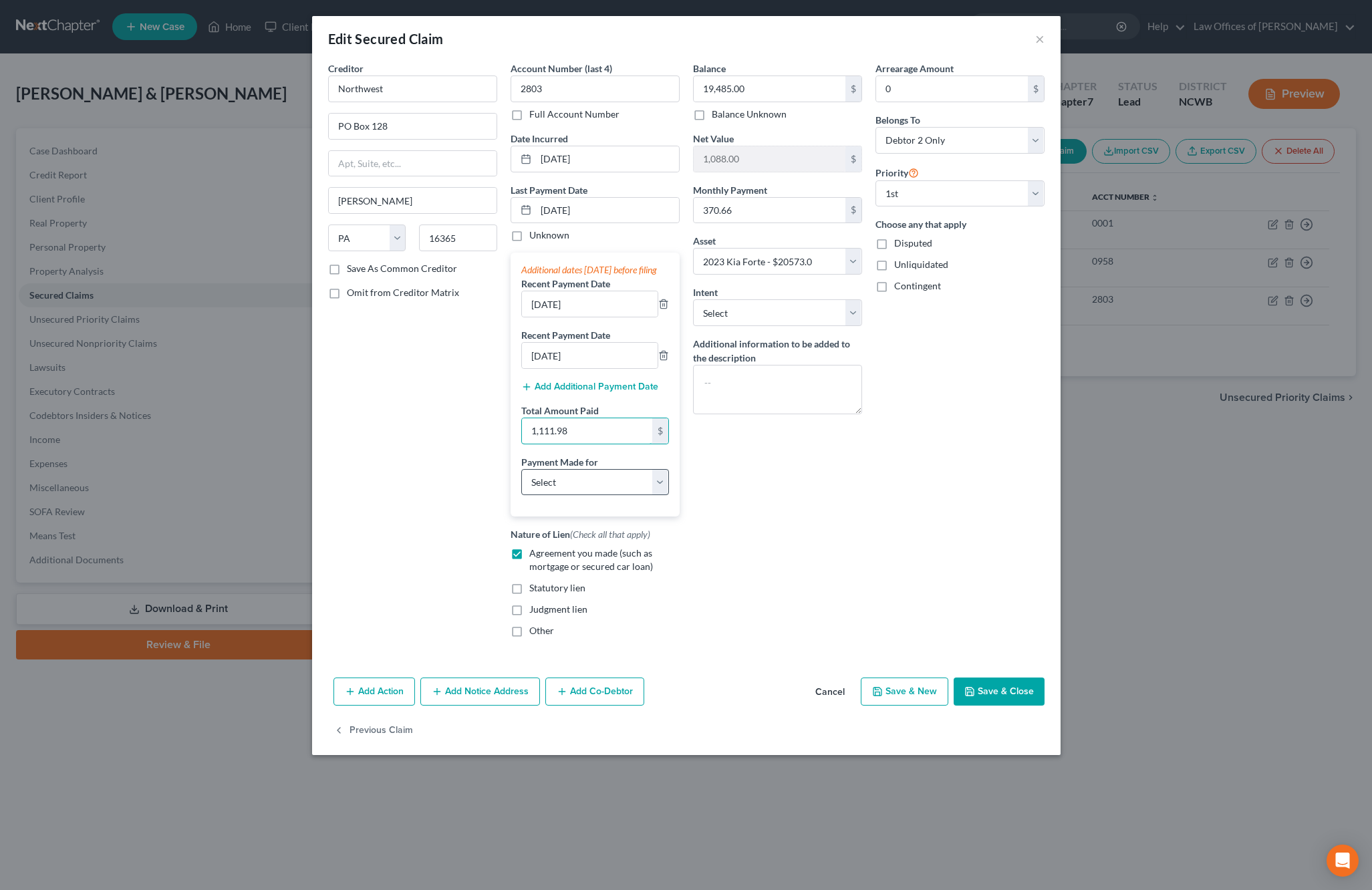
type input "1,111.98"
click at [607, 496] on select "Select Car Credit Card Loan Repayment Mortgage Other Suppliers Or Vendors" at bounding box center [595, 482] width 148 height 27
select select "0"
click at [521, 482] on select "Select Car Credit Card Loan Repayment Mortgage Other Suppliers Or Vendors" at bounding box center [595, 482] width 148 height 27
click at [984, 700] on button "Save & Close" at bounding box center [998, 692] width 91 height 28
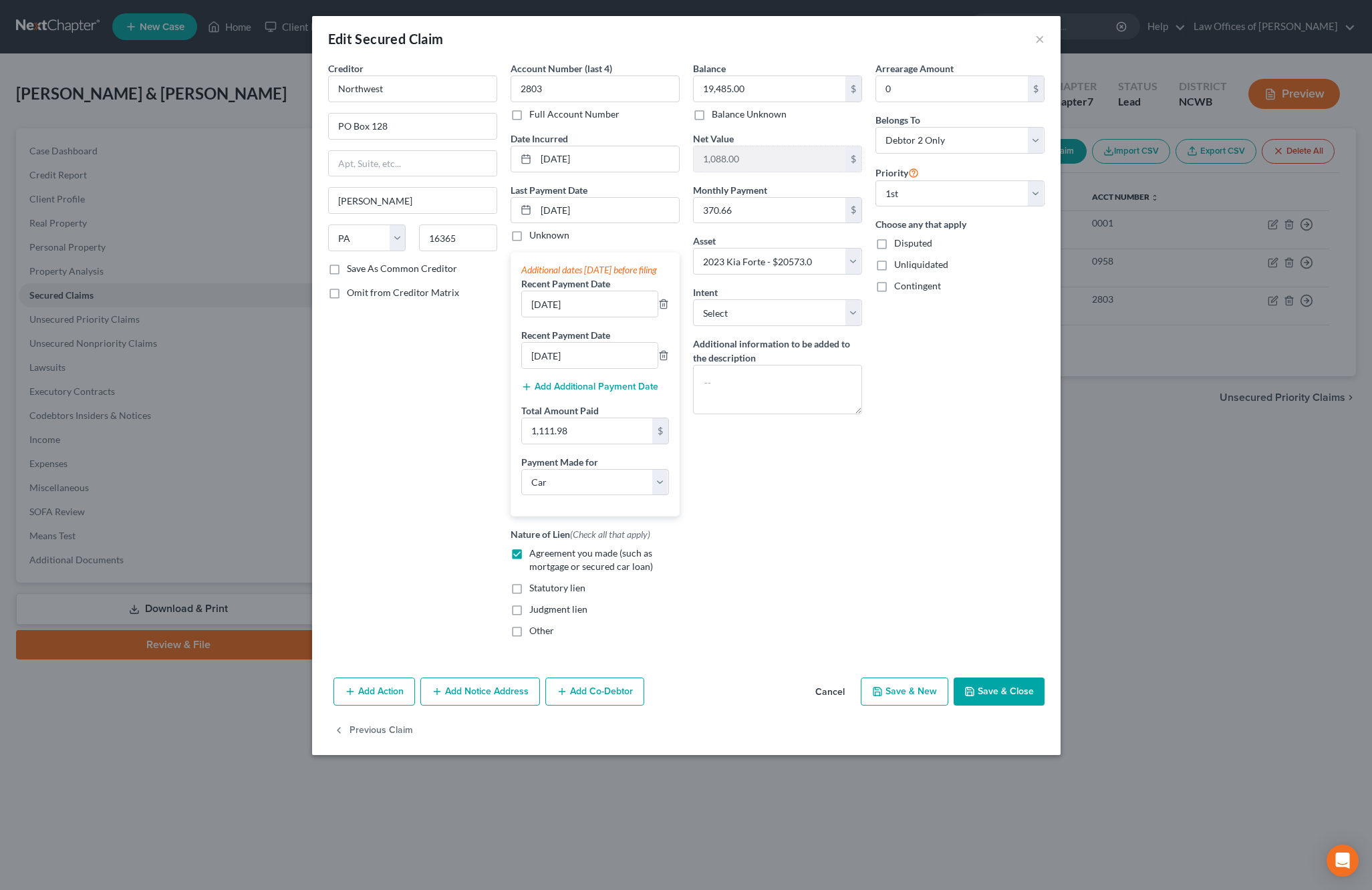
select select
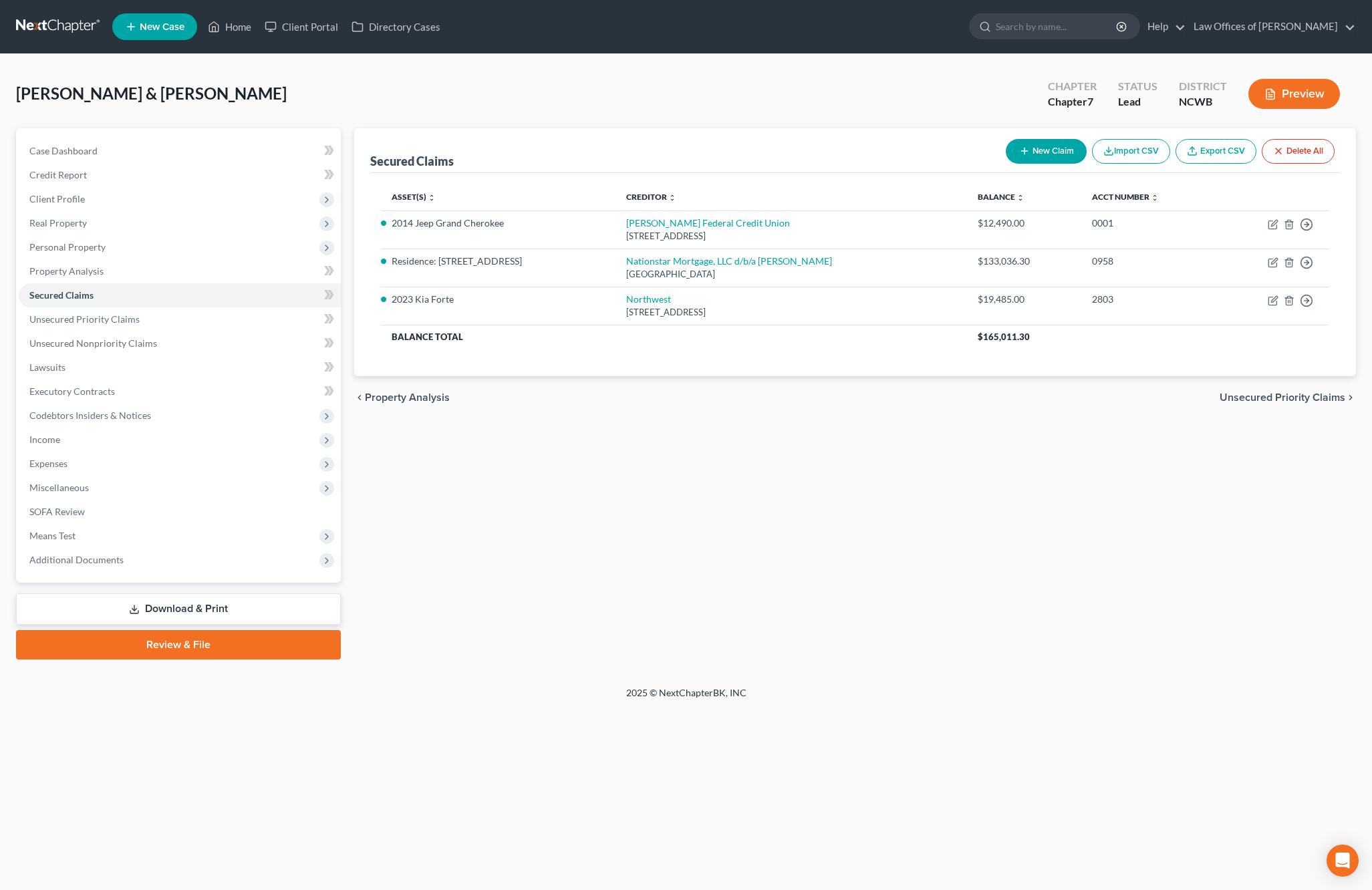
click at [1290, 106] on button "Preview" at bounding box center [1294, 94] width 92 height 30
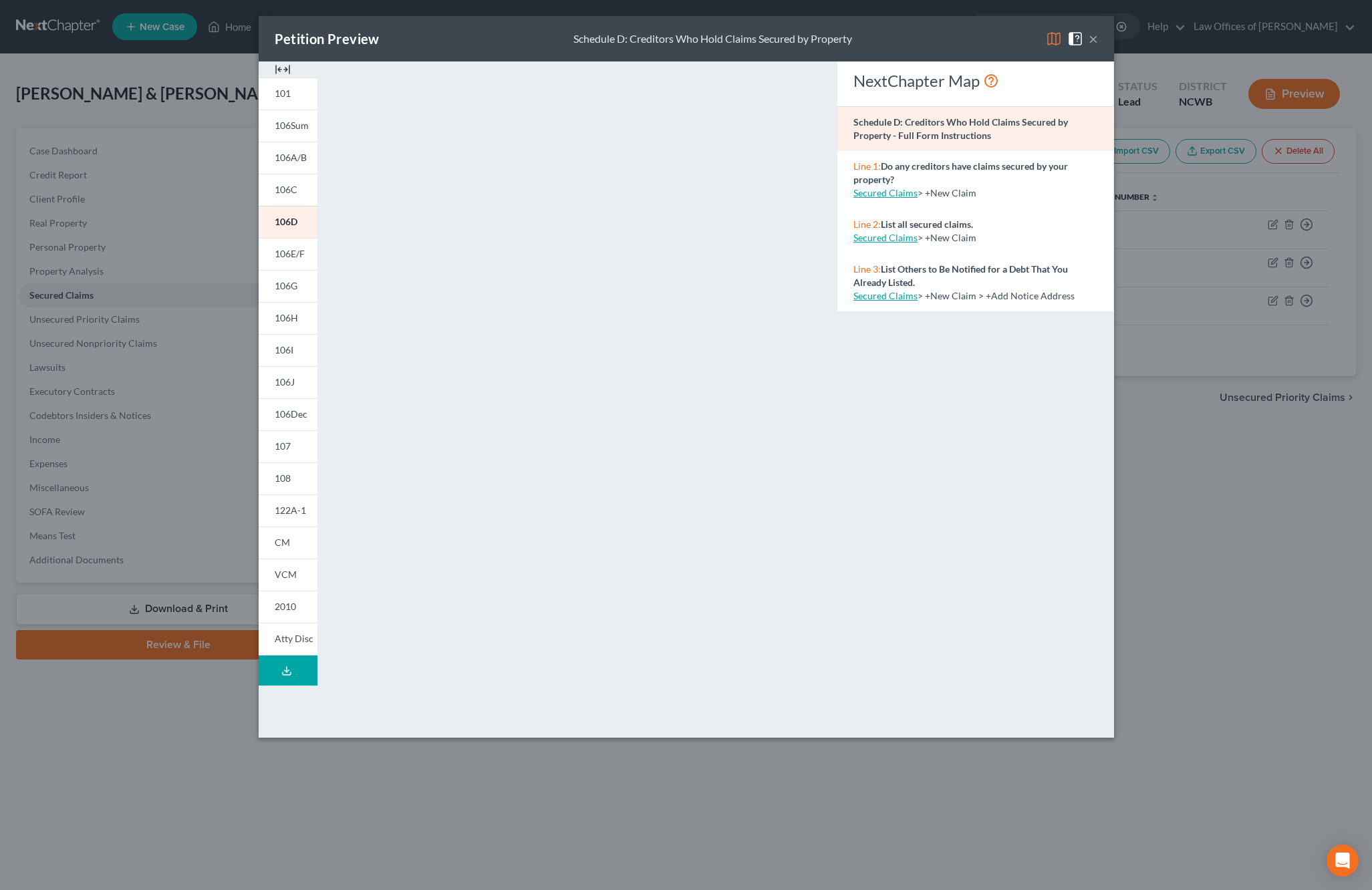
click at [1094, 41] on button "×" at bounding box center [1092, 39] width 9 height 16
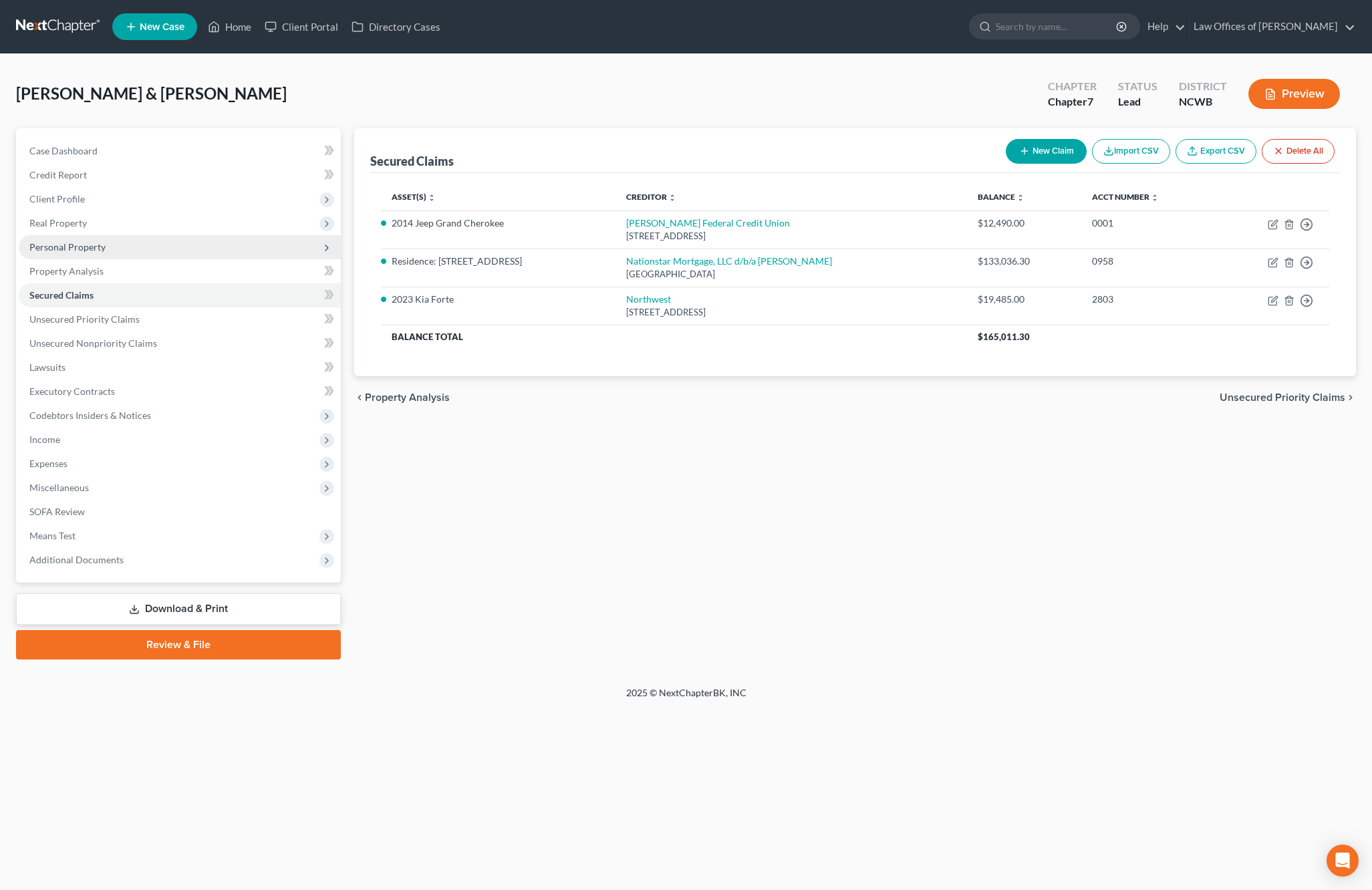
click at [52, 247] on span "Personal Property" at bounding box center [67, 246] width 76 height 11
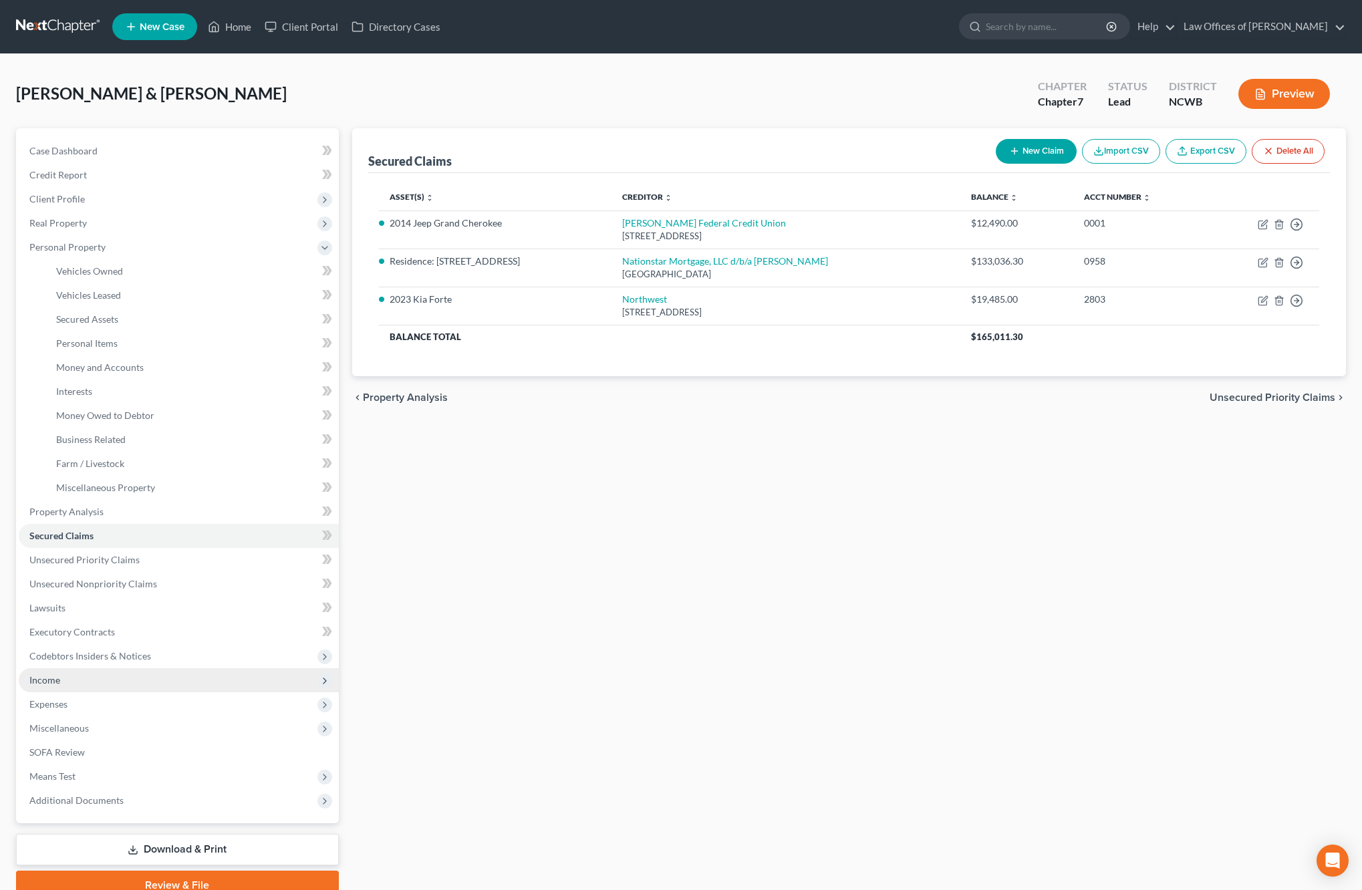
click at [48, 683] on span "Income" at bounding box center [44, 679] width 31 height 11
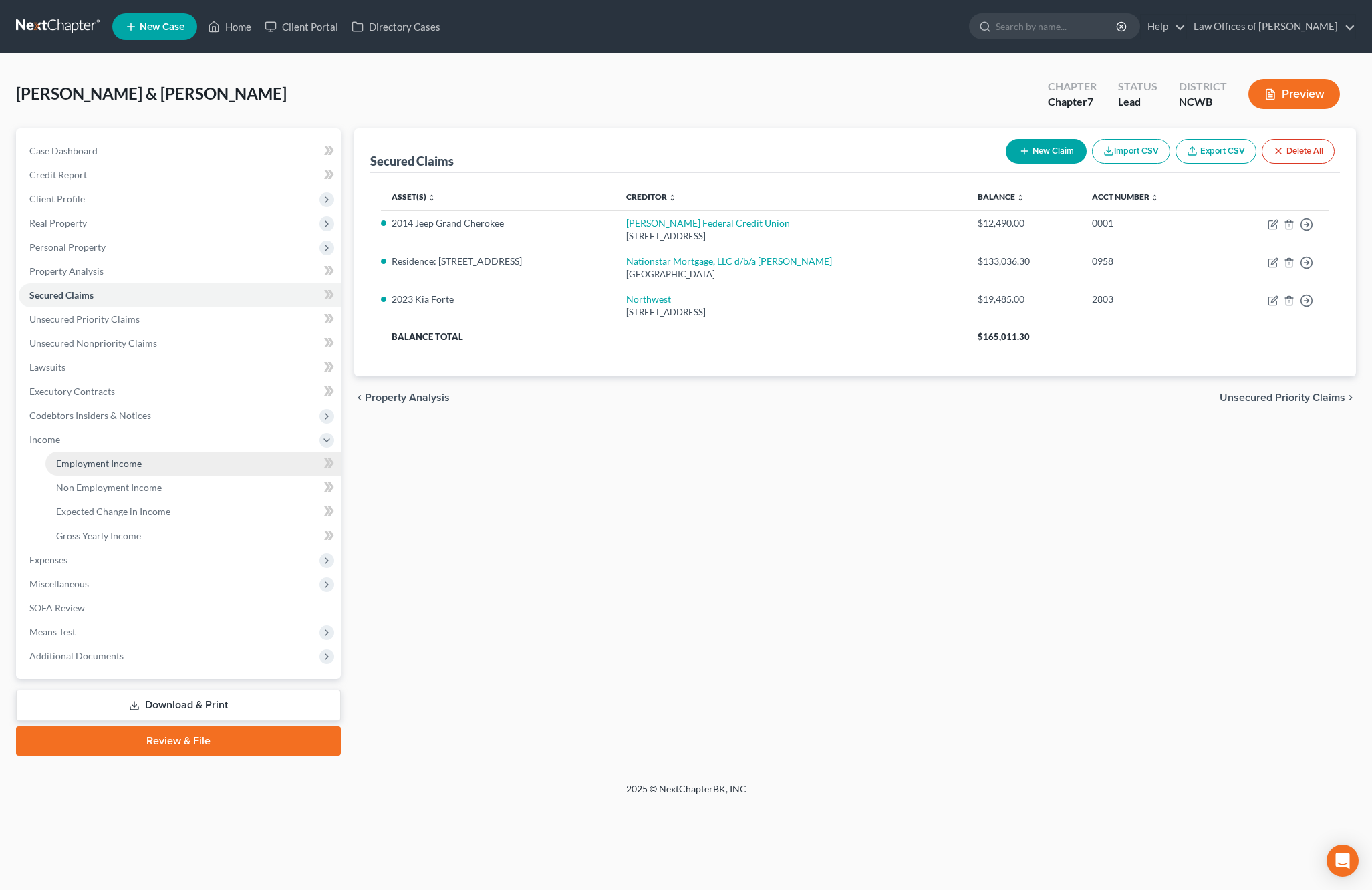
click at [85, 462] on span "Employment Income" at bounding box center [99, 463] width 86 height 11
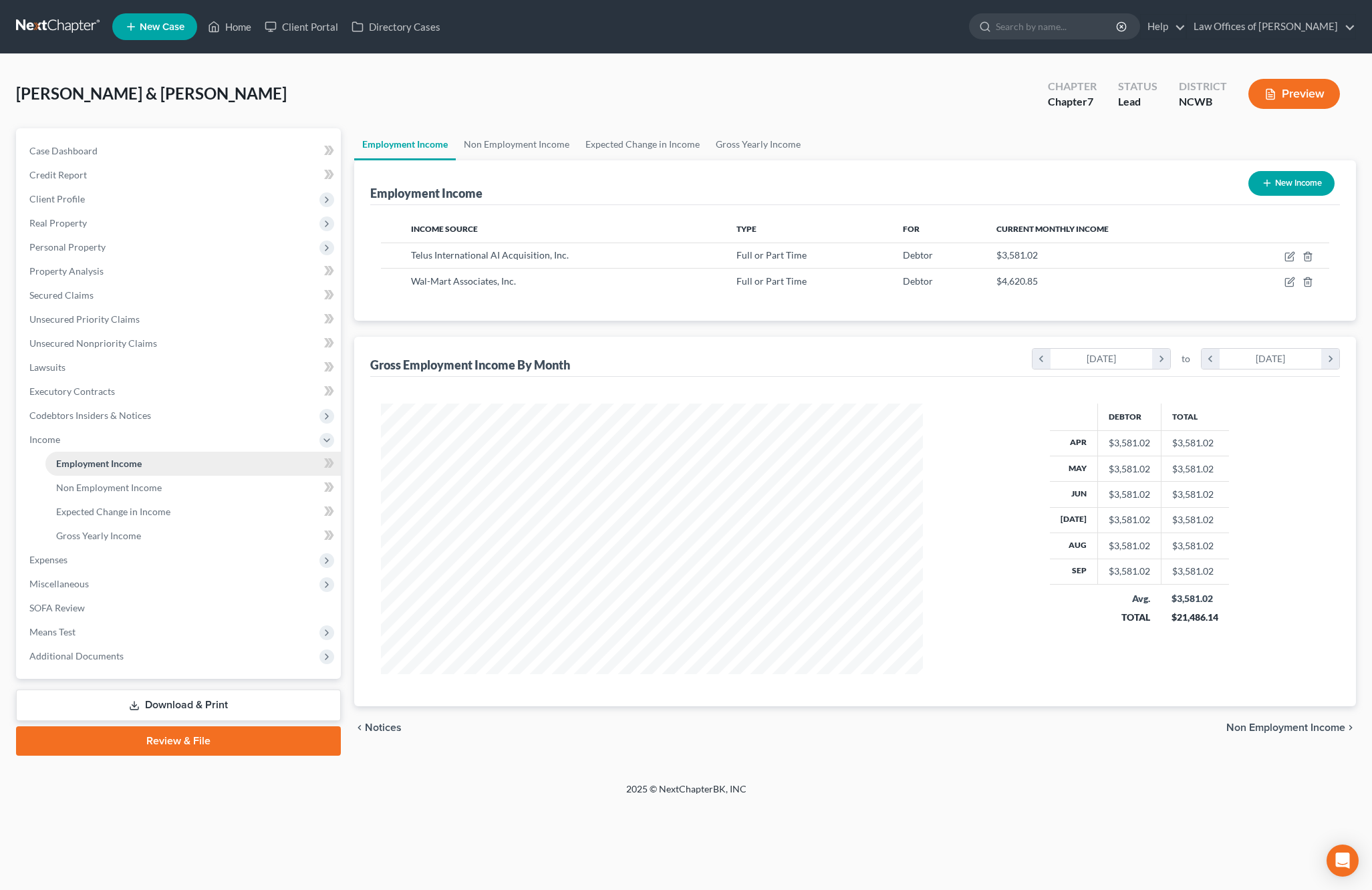
scroll to position [271, 569]
click at [1288, 261] on icon "button" at bounding box center [1289, 257] width 8 height 8
select select "0"
select select "31"
select select "2"
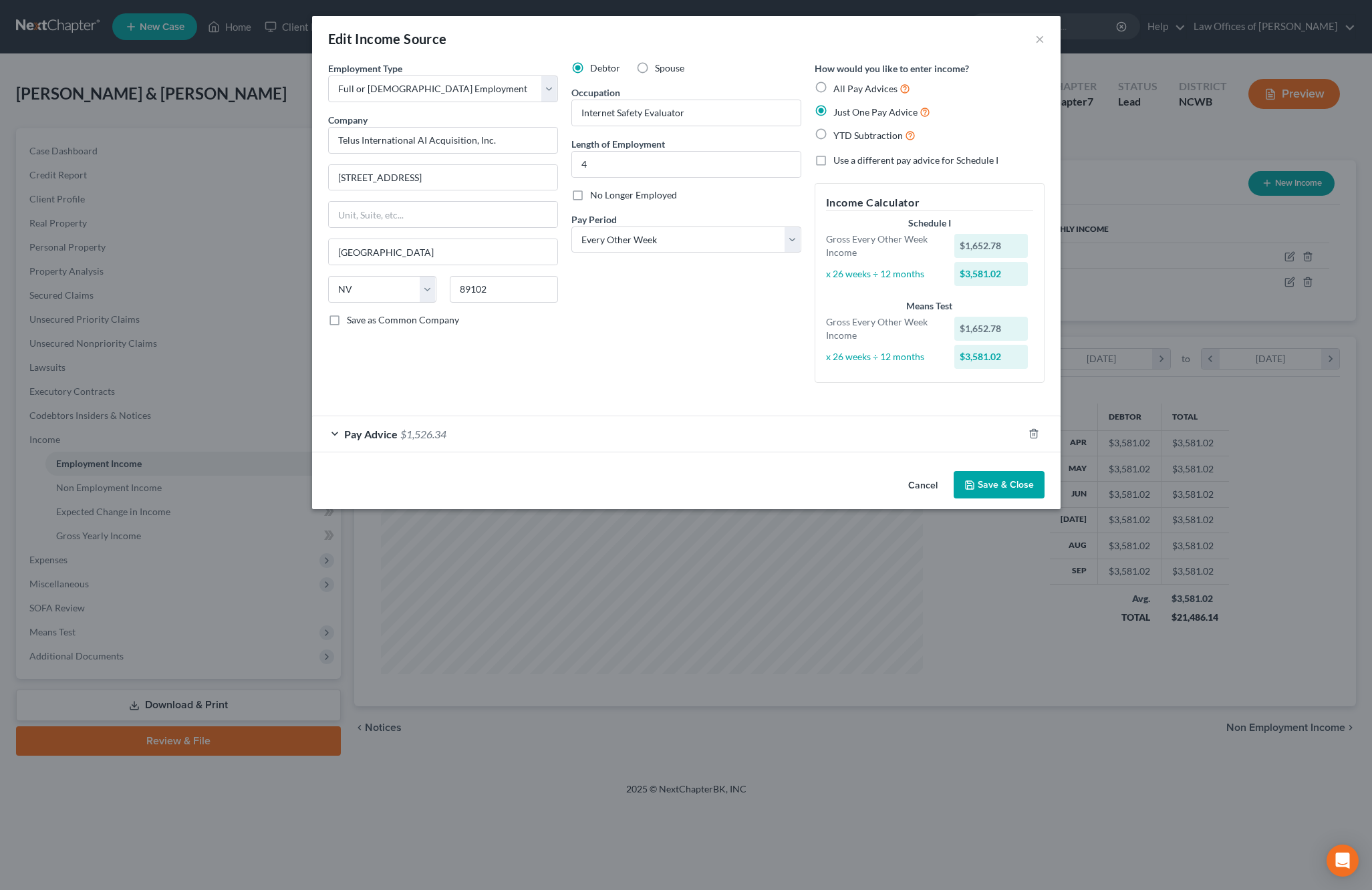
click at [833, 87] on label "All Pay Advices" at bounding box center [871, 88] width 77 height 15
click at [839, 87] on input "All Pay Advices" at bounding box center [843, 85] width 9 height 9
radio input "true"
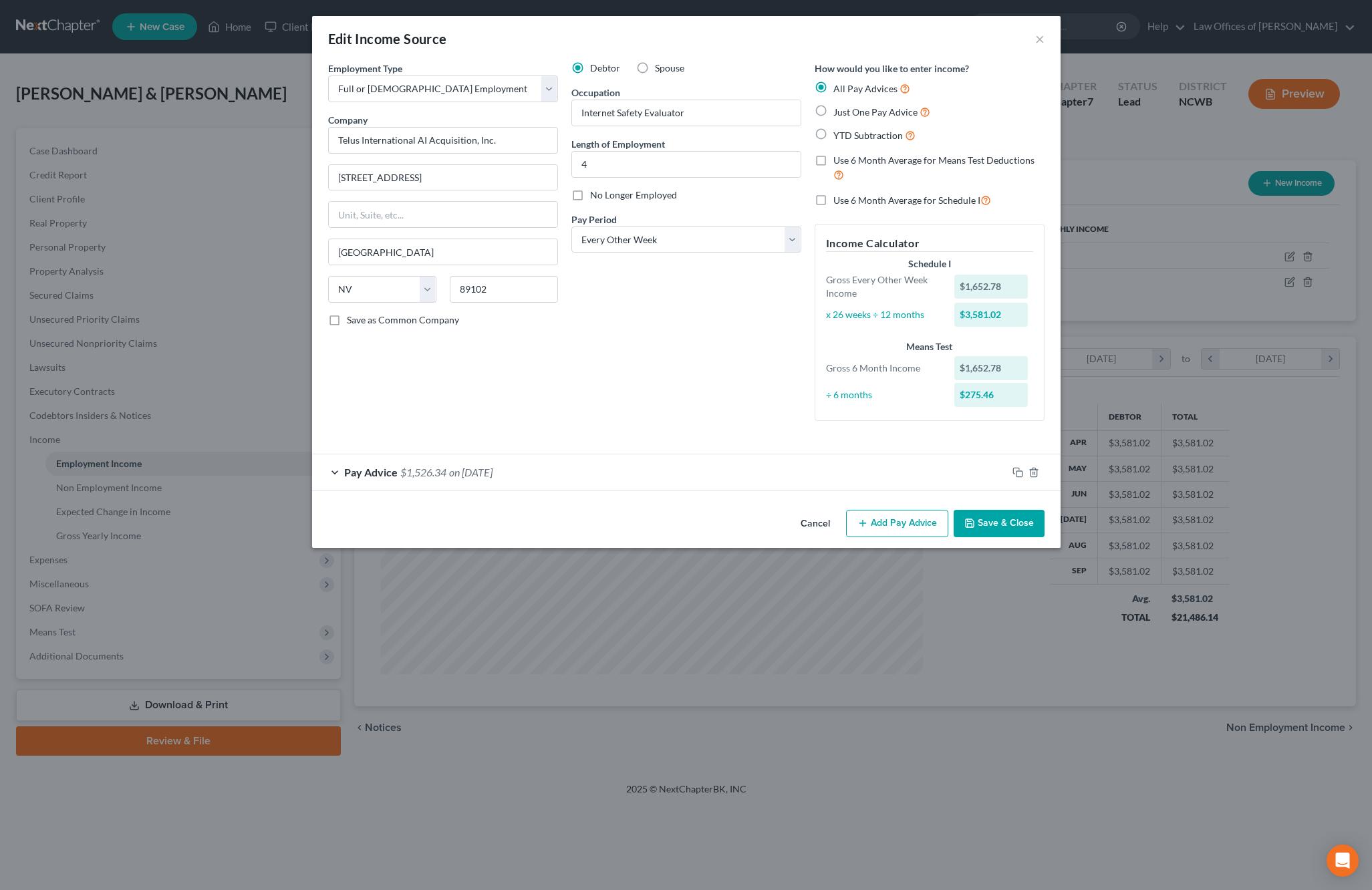
click at [833, 205] on label "Use 6 Month Average for Schedule I" at bounding box center [912, 199] width 158 height 15
click at [839, 201] on input "Use 6 Month Average for Schedule I" at bounding box center [843, 196] width 9 height 9
checkbox input "true"
click at [833, 116] on label "Just One Pay Advice" at bounding box center [881, 111] width 97 height 15
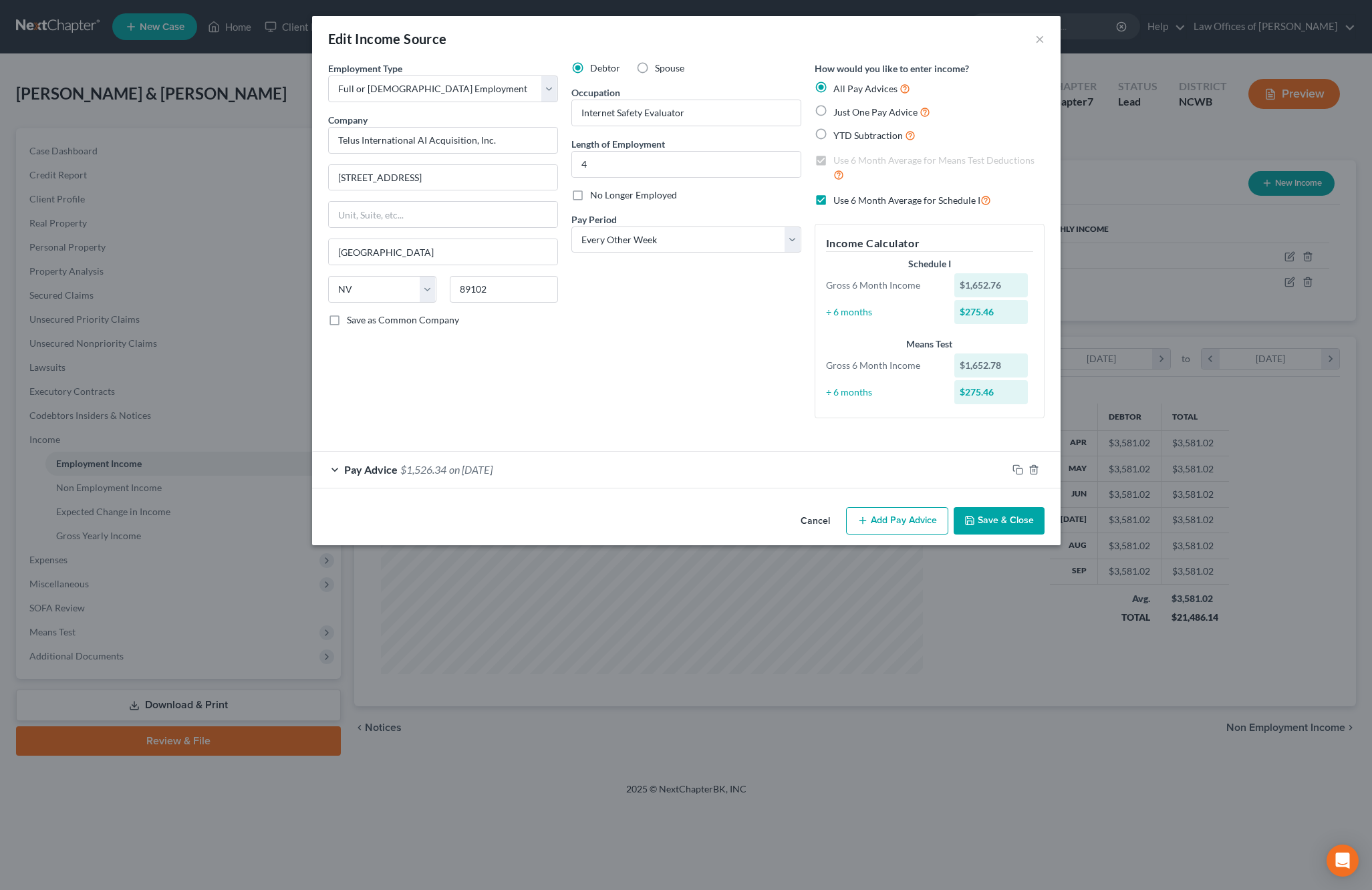
click at [839, 113] on input "Just One Pay Advice" at bounding box center [843, 108] width 9 height 9
radio input "true"
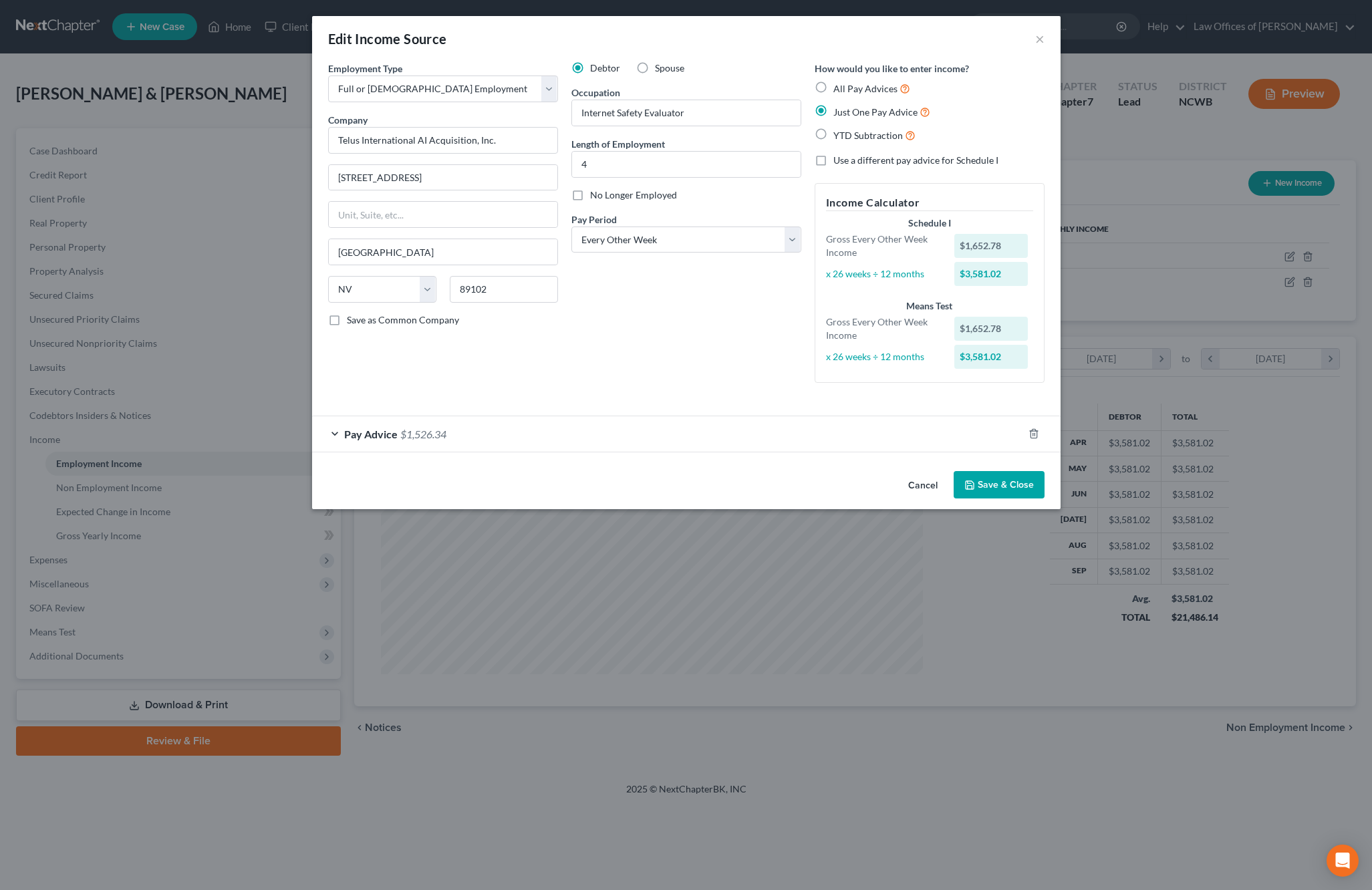
click at [833, 85] on label "All Pay Advices" at bounding box center [871, 88] width 77 height 15
click at [839, 85] on input "All Pay Advices" at bounding box center [843, 85] width 9 height 9
radio input "true"
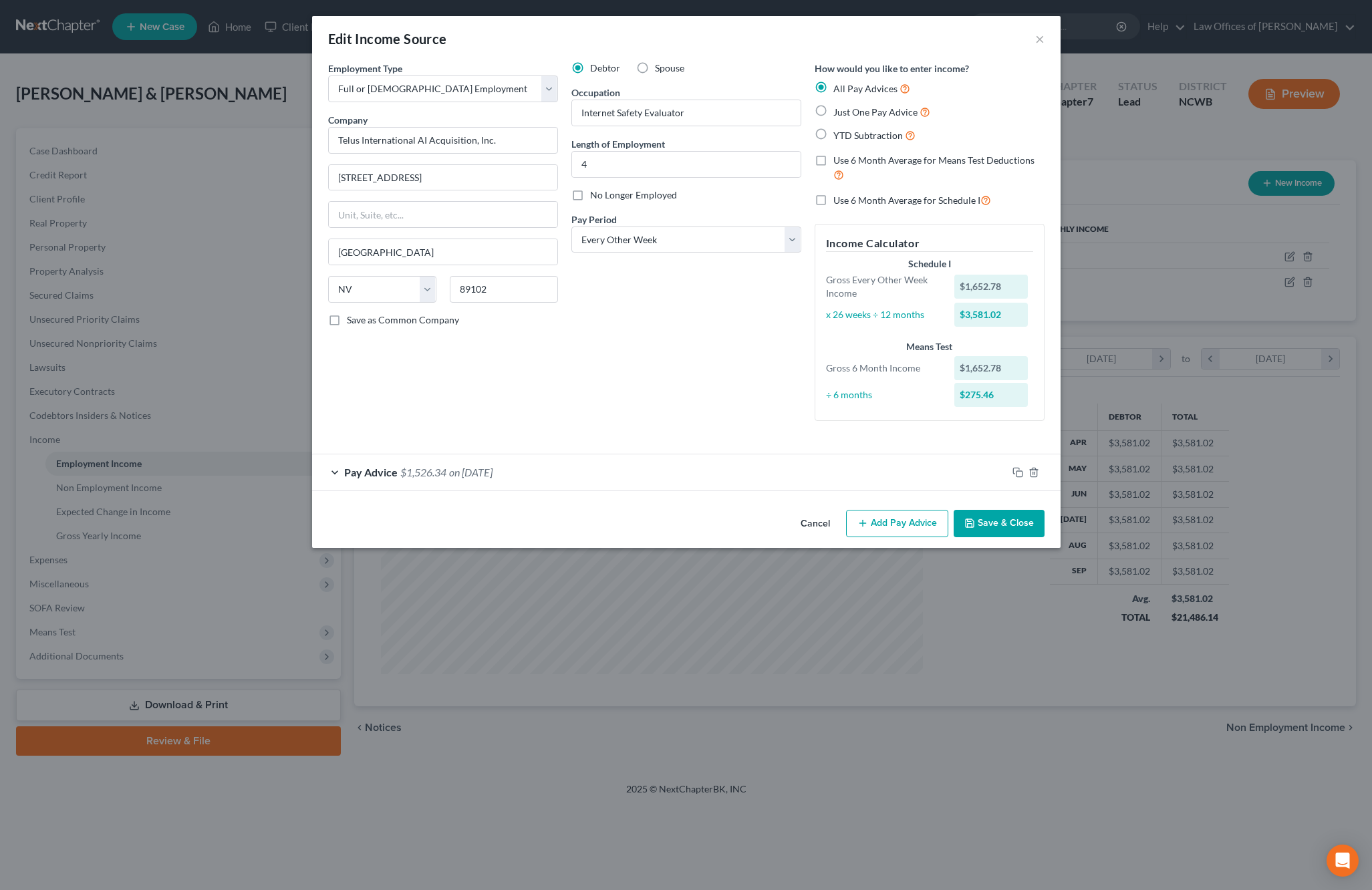
click at [833, 202] on label "Use 6 Month Average for Schedule I" at bounding box center [912, 199] width 158 height 15
click at [839, 201] on input "Use 6 Month Average for Schedule I" at bounding box center [843, 196] width 9 height 9
checkbox input "true"
click at [1018, 516] on button "Save & Close" at bounding box center [998, 524] width 91 height 28
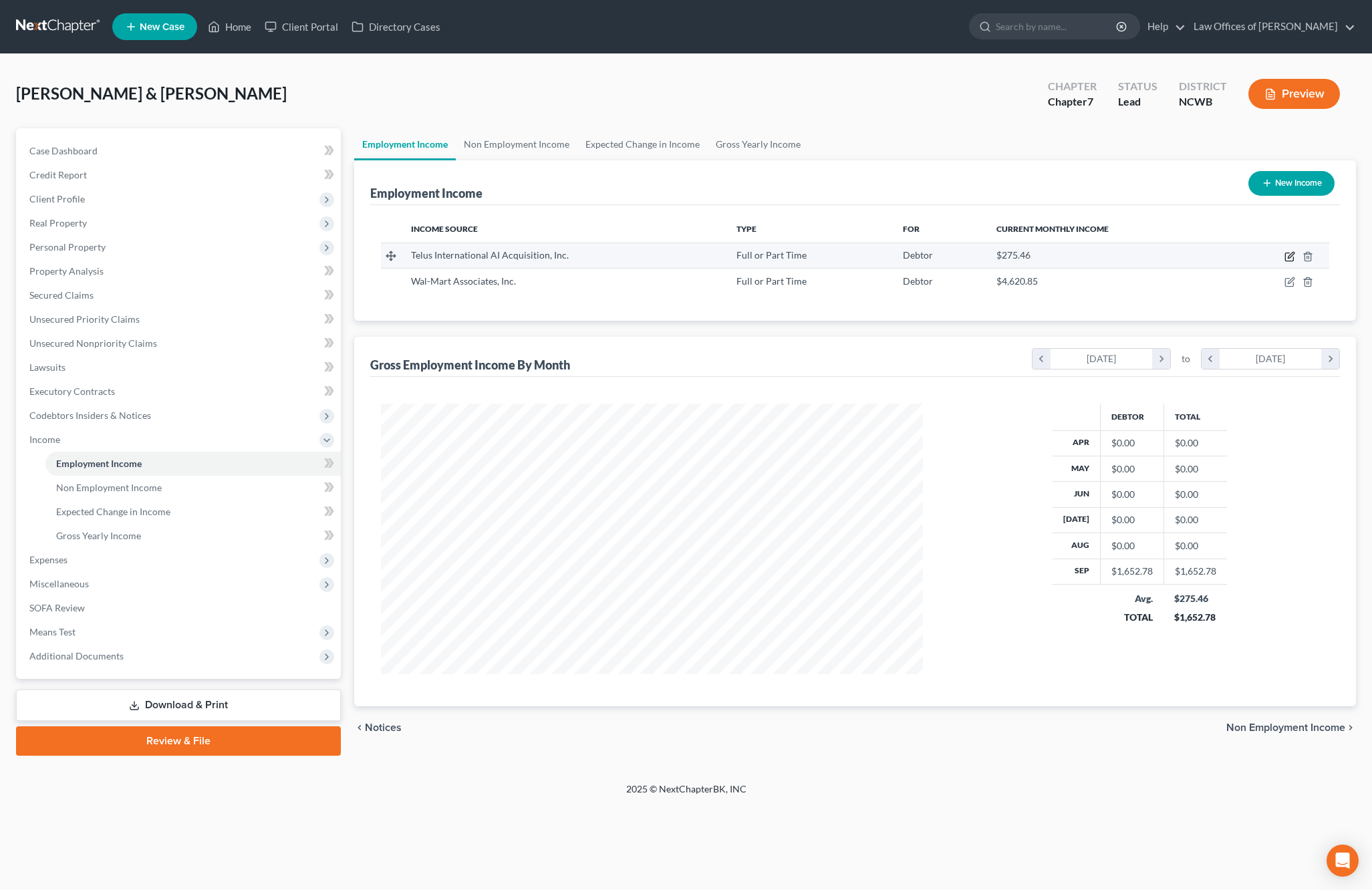
click at [1286, 255] on icon "button" at bounding box center [1289, 257] width 8 height 8
select select "0"
select select "31"
select select "2"
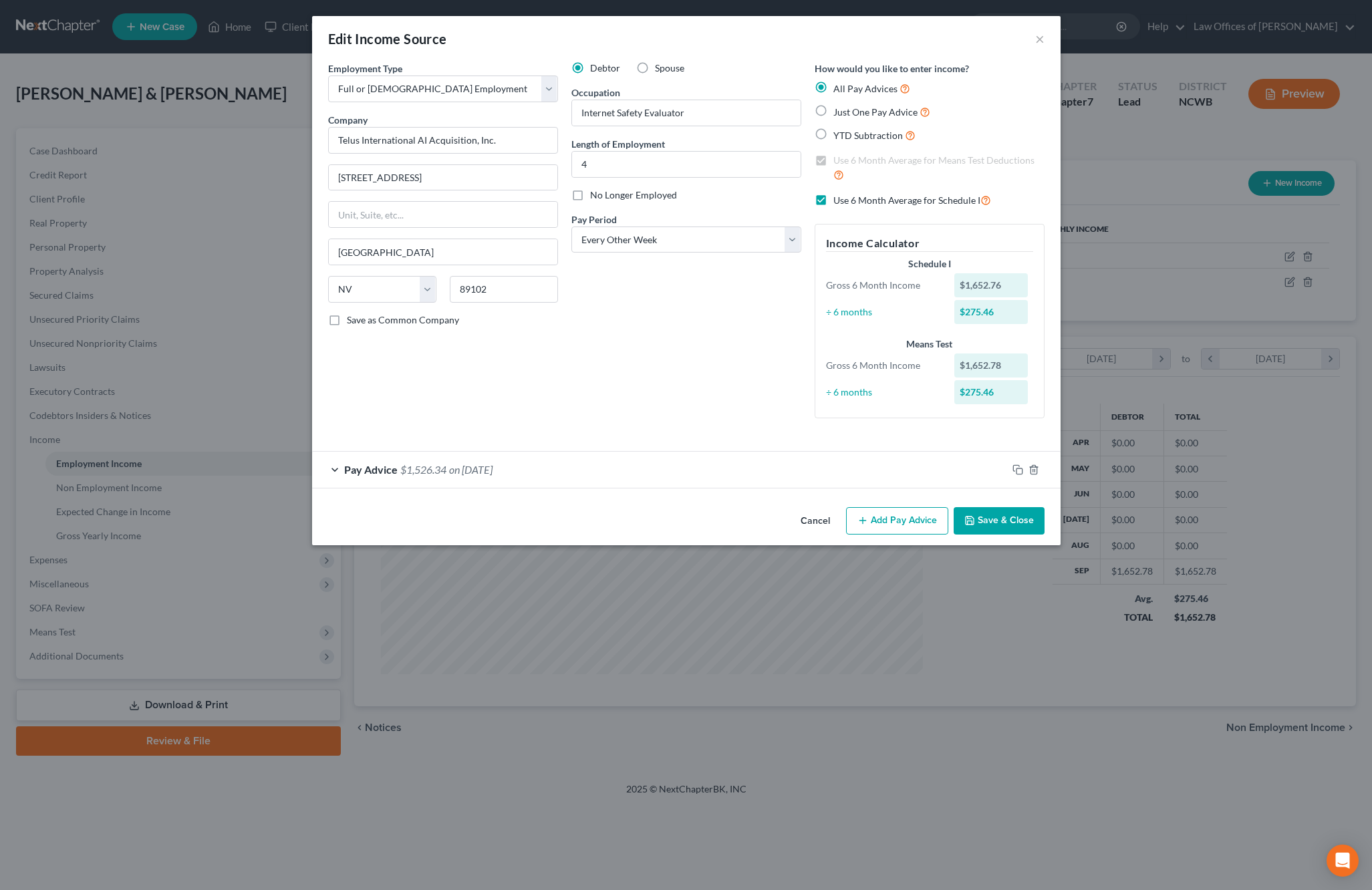
click at [833, 110] on label "Just One Pay Advice" at bounding box center [881, 111] width 97 height 15
click at [839, 110] on input "Just One Pay Advice" at bounding box center [843, 108] width 9 height 9
radio input "true"
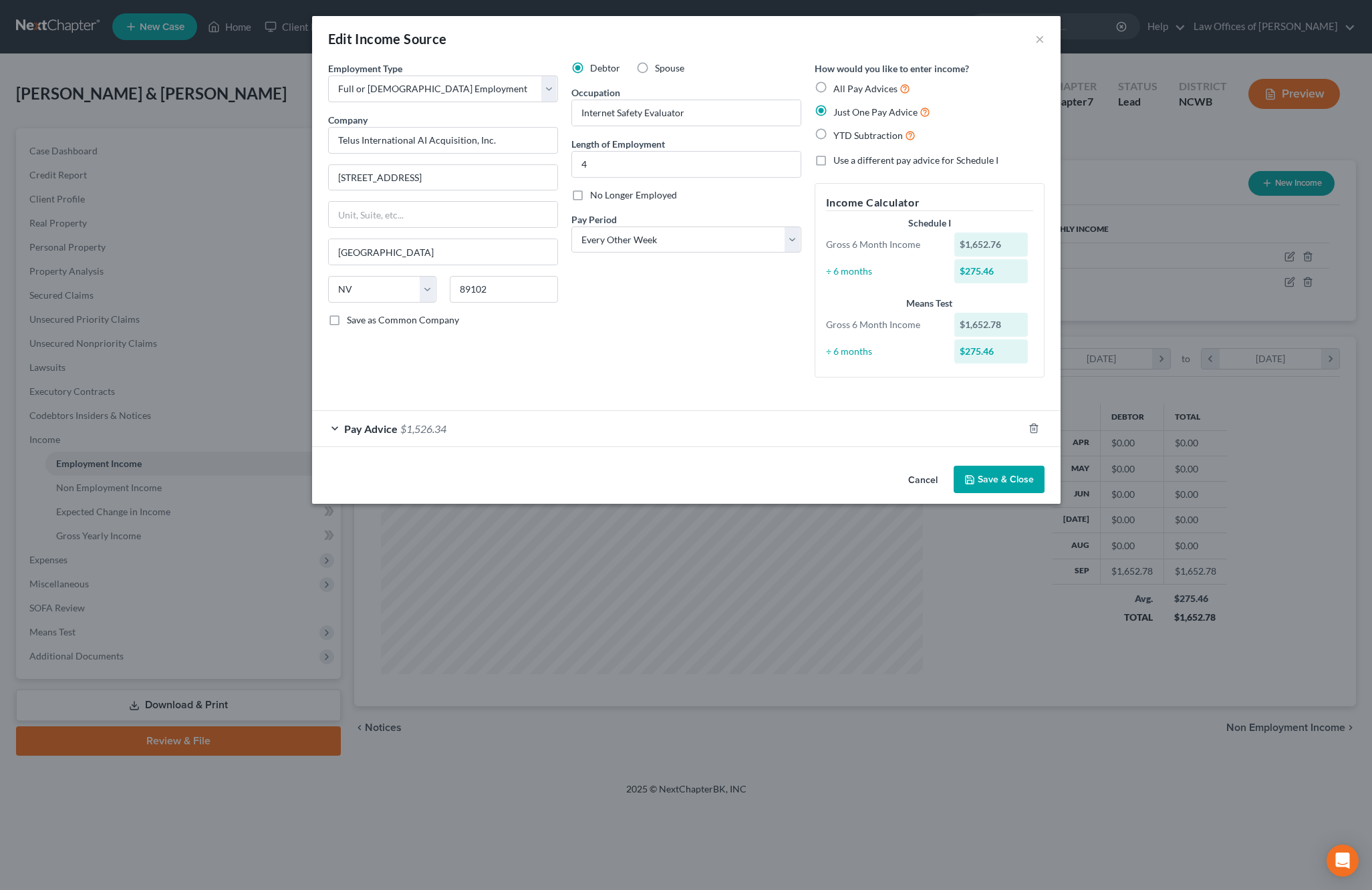
click at [998, 474] on button "Save & Close" at bounding box center [998, 480] width 91 height 28
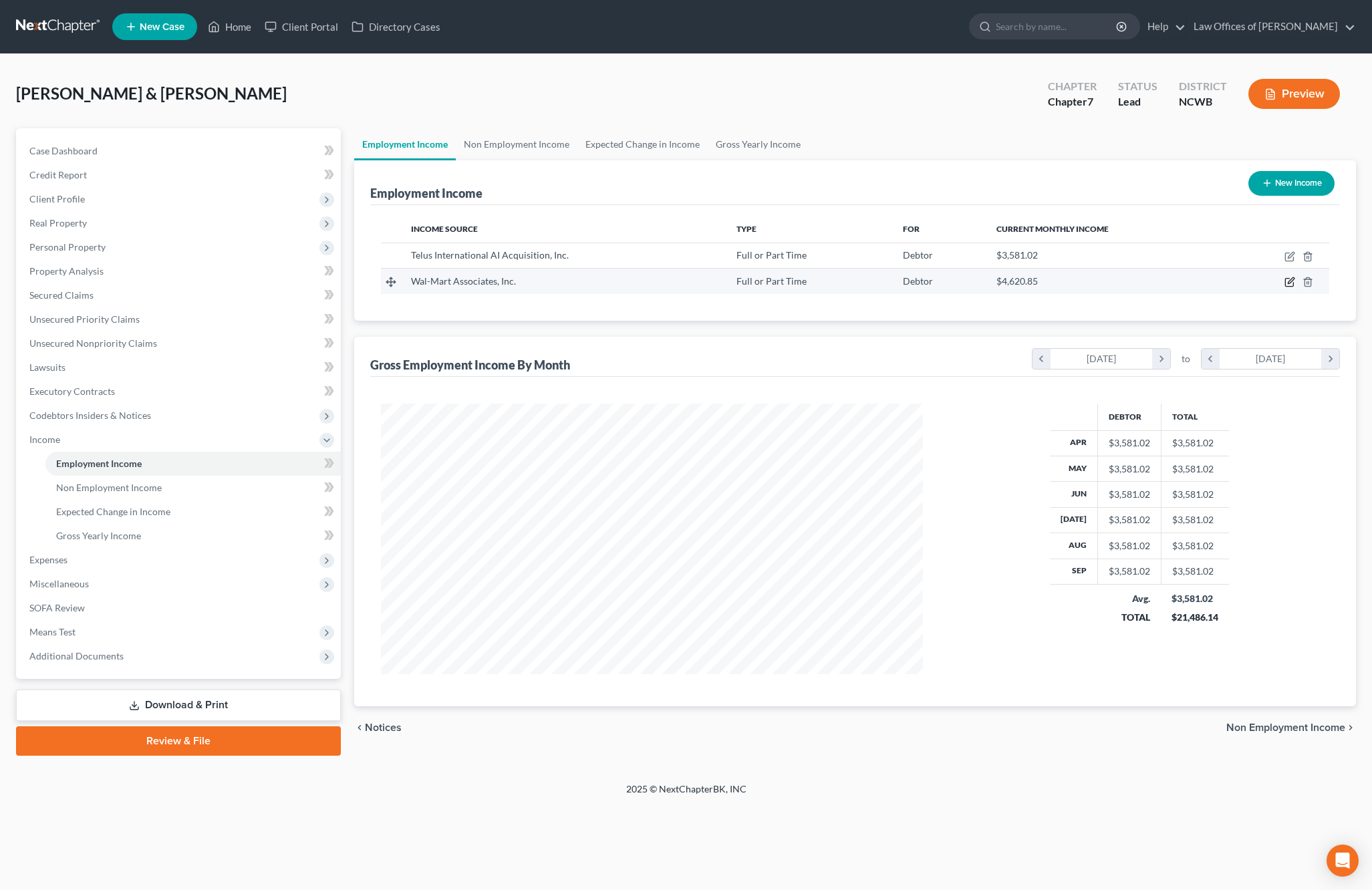
click at [1286, 283] on icon "button" at bounding box center [1289, 282] width 11 height 11
select select "0"
select select "2"
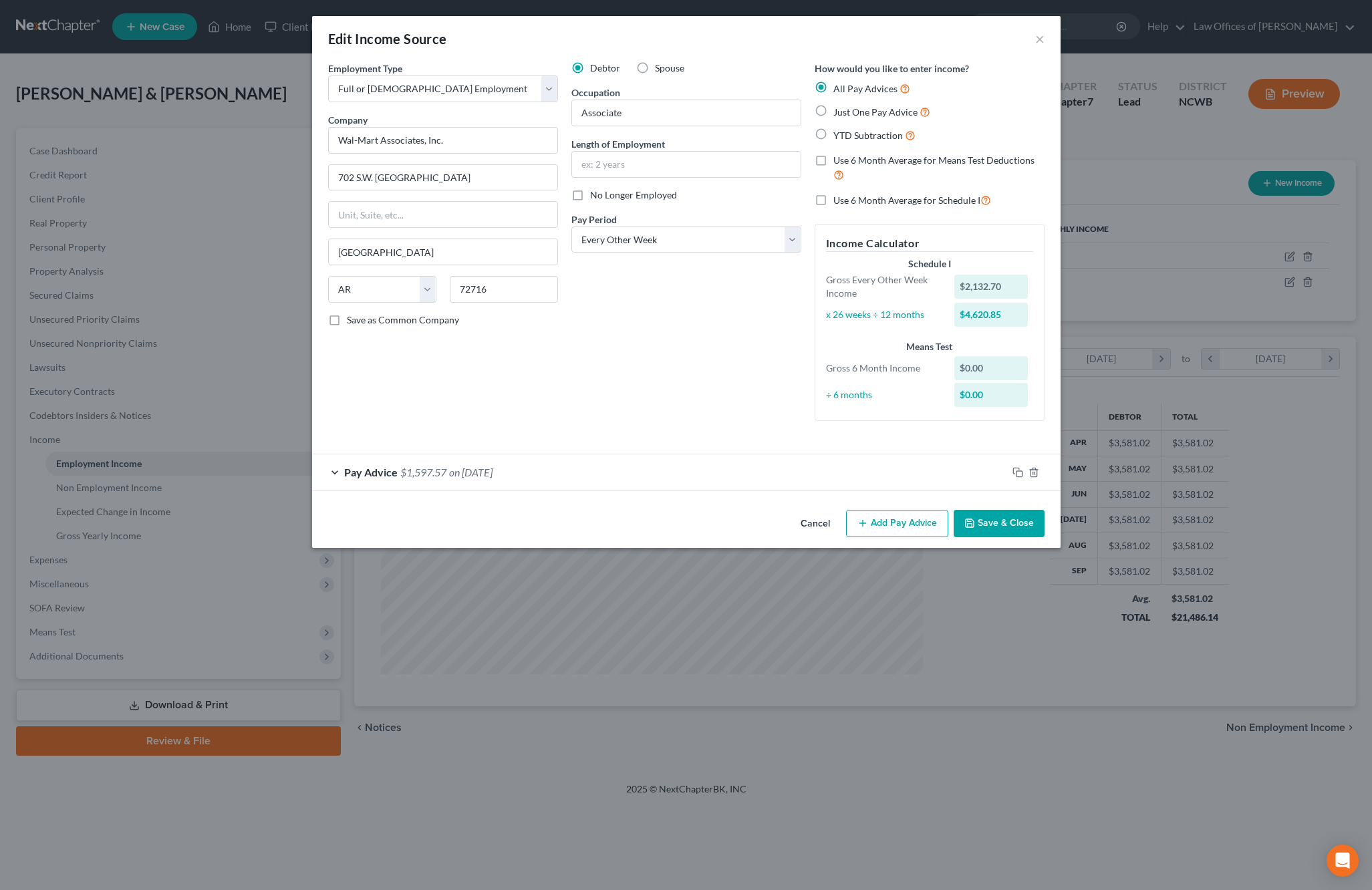
click at [833, 198] on label "Use 6 Month Average for Schedule I" at bounding box center [912, 199] width 158 height 15
click at [839, 198] on input "Use 6 Month Average for Schedule I" at bounding box center [843, 196] width 9 height 9
checkbox input "true"
click at [961, 519] on button "Save & Close" at bounding box center [998, 524] width 91 height 28
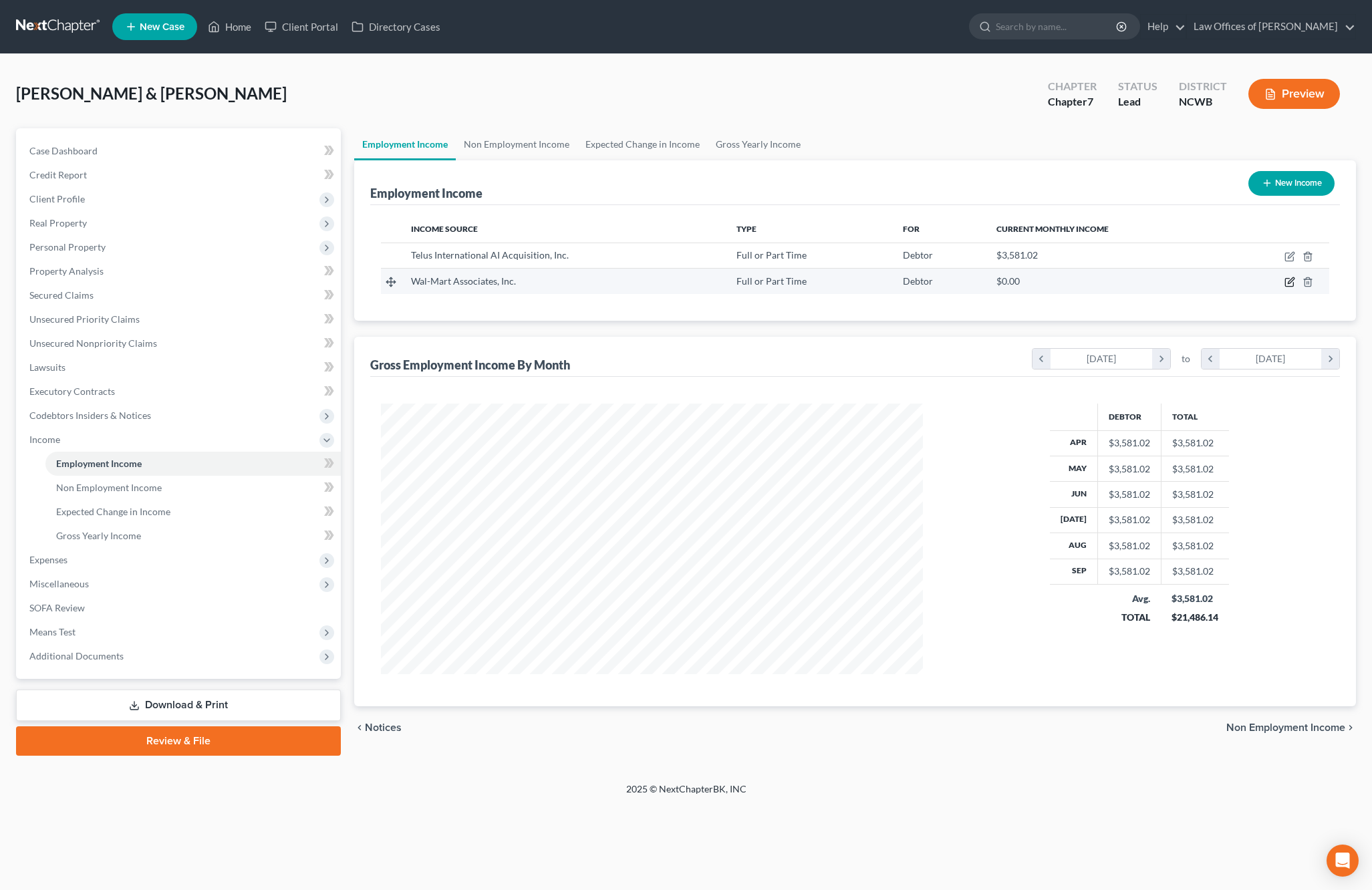
click at [1288, 282] on icon "button" at bounding box center [1289, 282] width 11 height 11
select select "0"
select select "2"
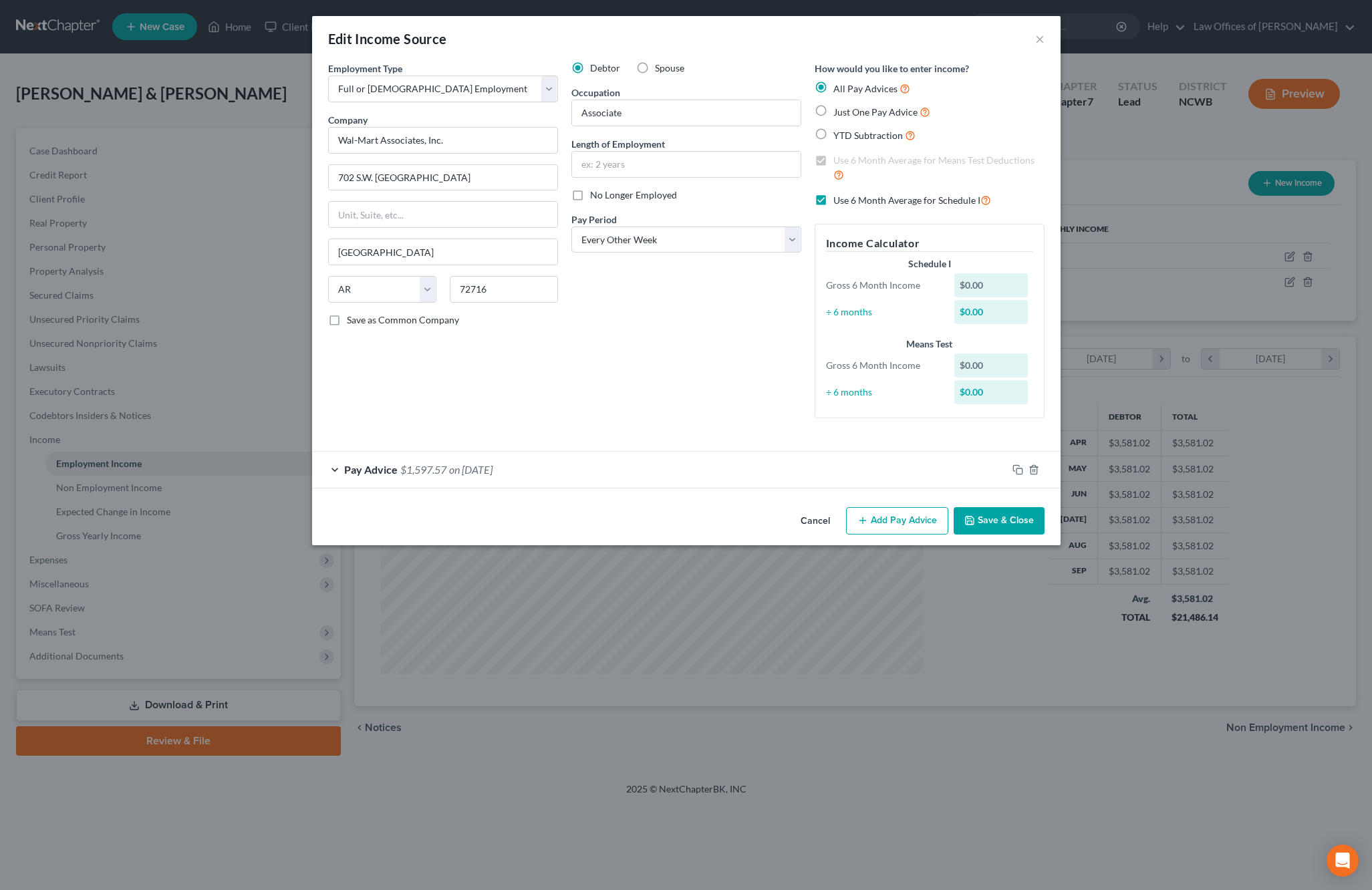
click at [833, 107] on label "Just One Pay Advice" at bounding box center [881, 111] width 97 height 15
click at [839, 107] on input "Just One Pay Advice" at bounding box center [843, 108] width 9 height 9
radio input "true"
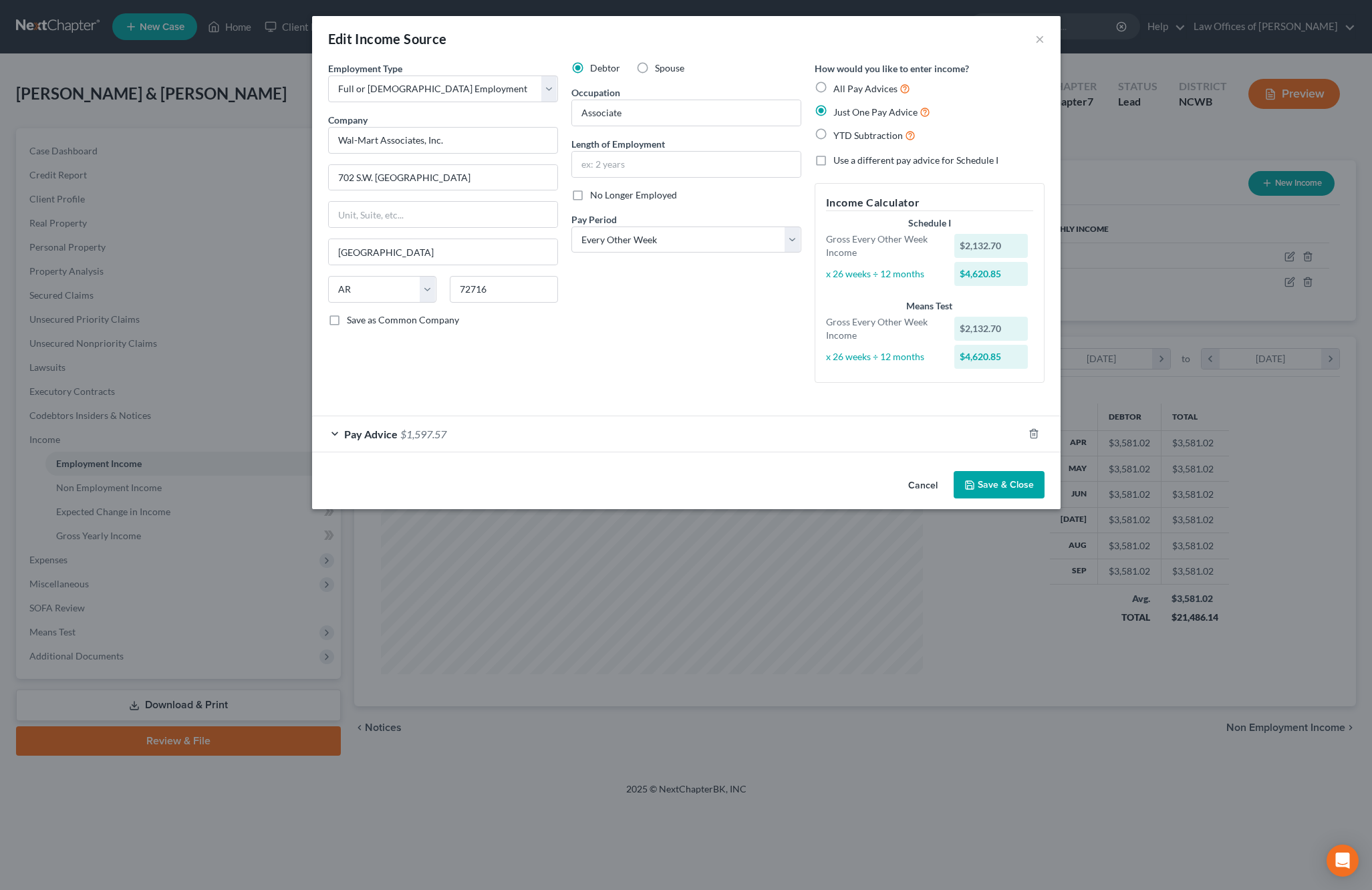
click at [917, 483] on button "Cancel" at bounding box center [922, 485] width 51 height 27
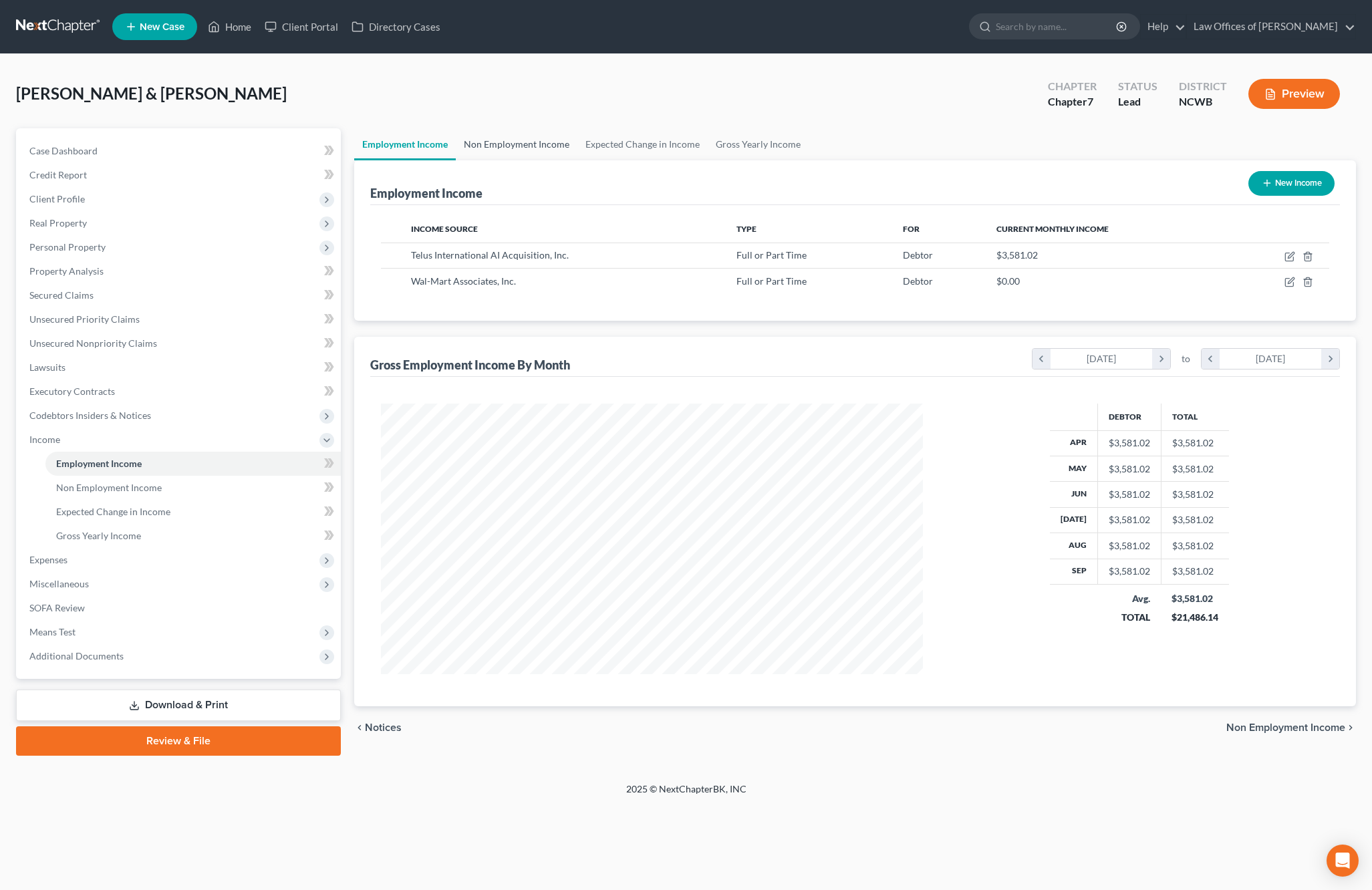
click at [548, 144] on link "Non Employment Income" at bounding box center [517, 144] width 122 height 32
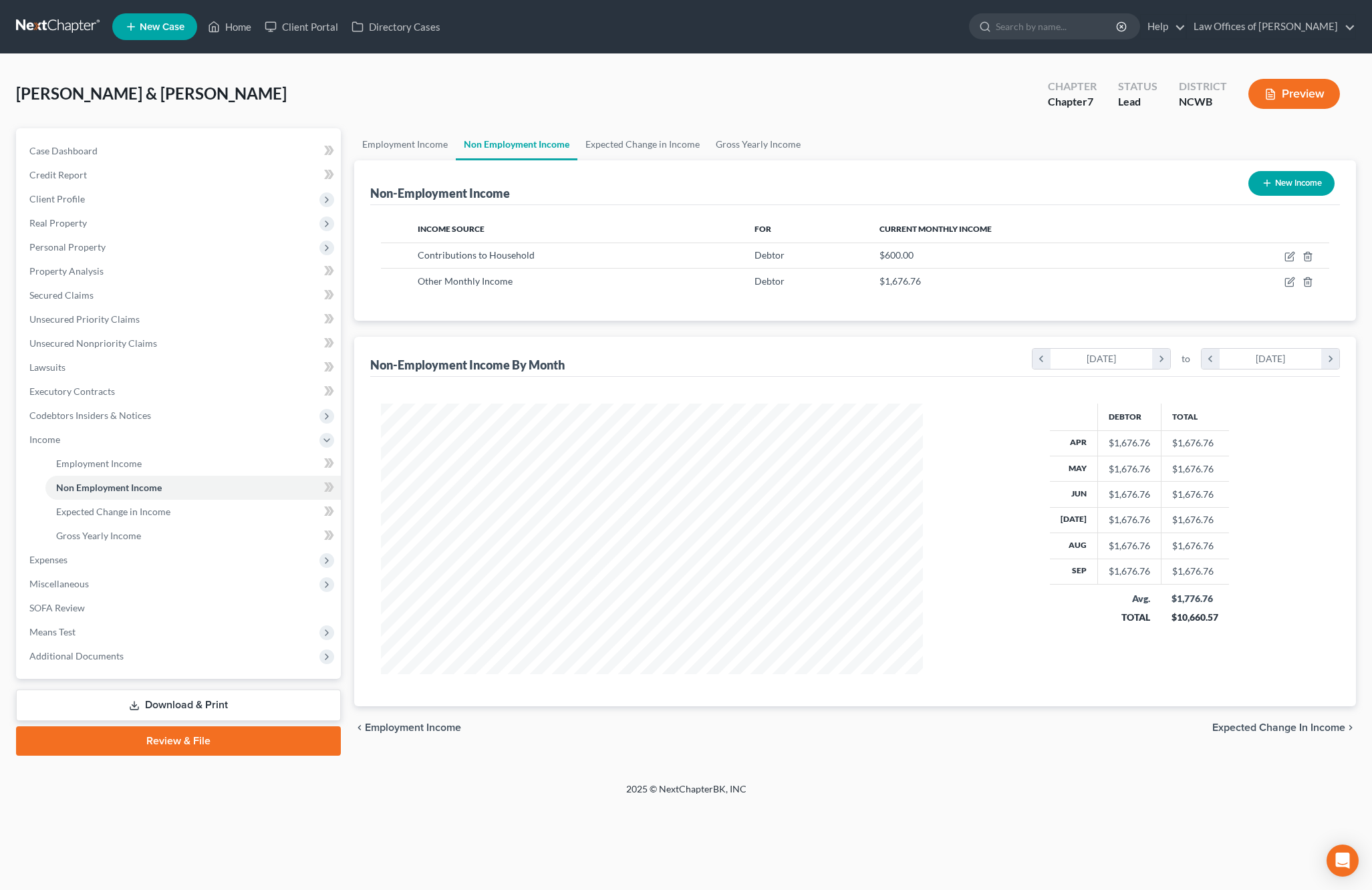
scroll to position [271, 569]
click at [1291, 257] on icon "button" at bounding box center [1291, 255] width 6 height 6
select select "8"
select select "0"
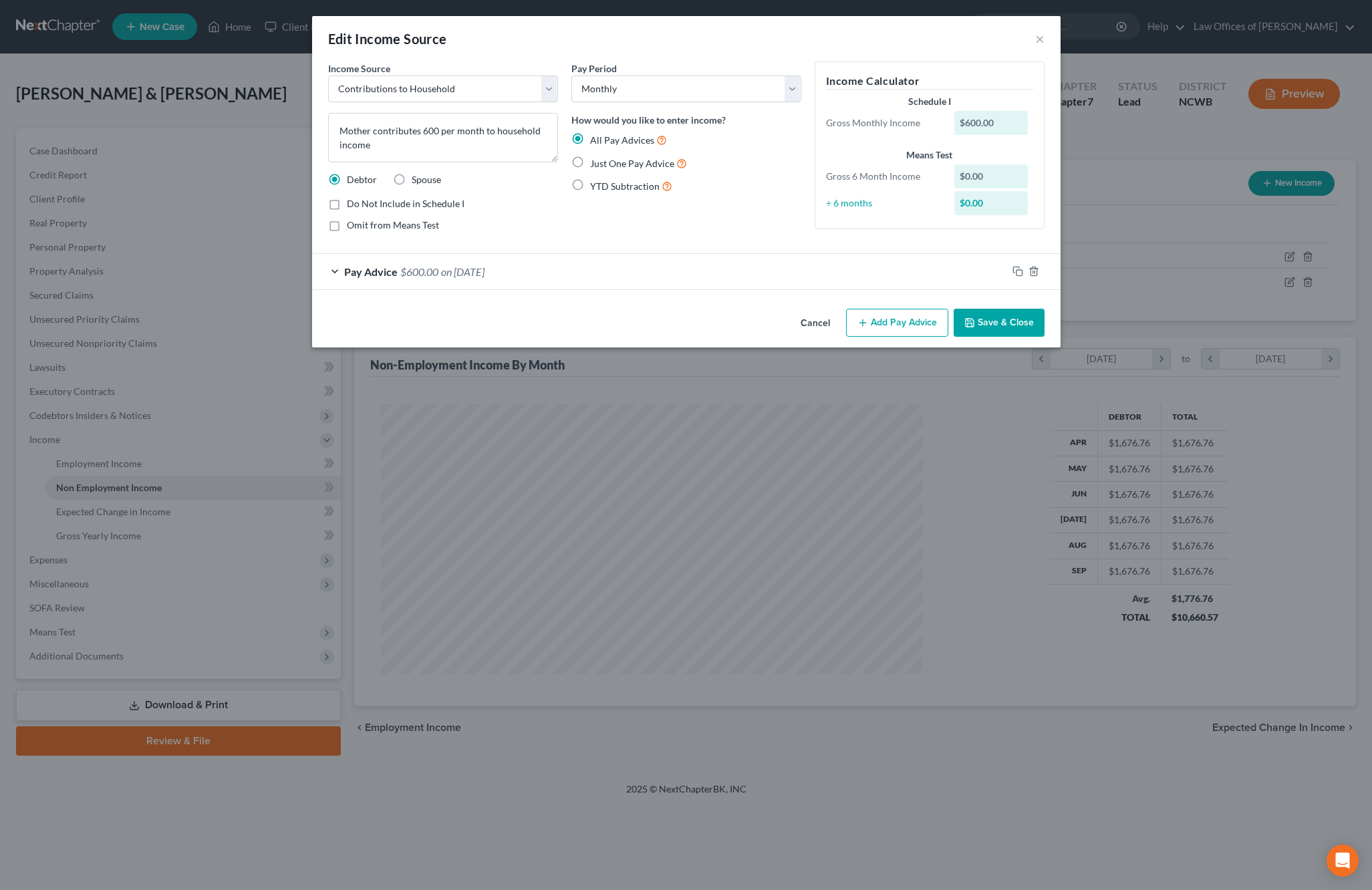
click at [986, 322] on button "Save & Close" at bounding box center [998, 323] width 91 height 28
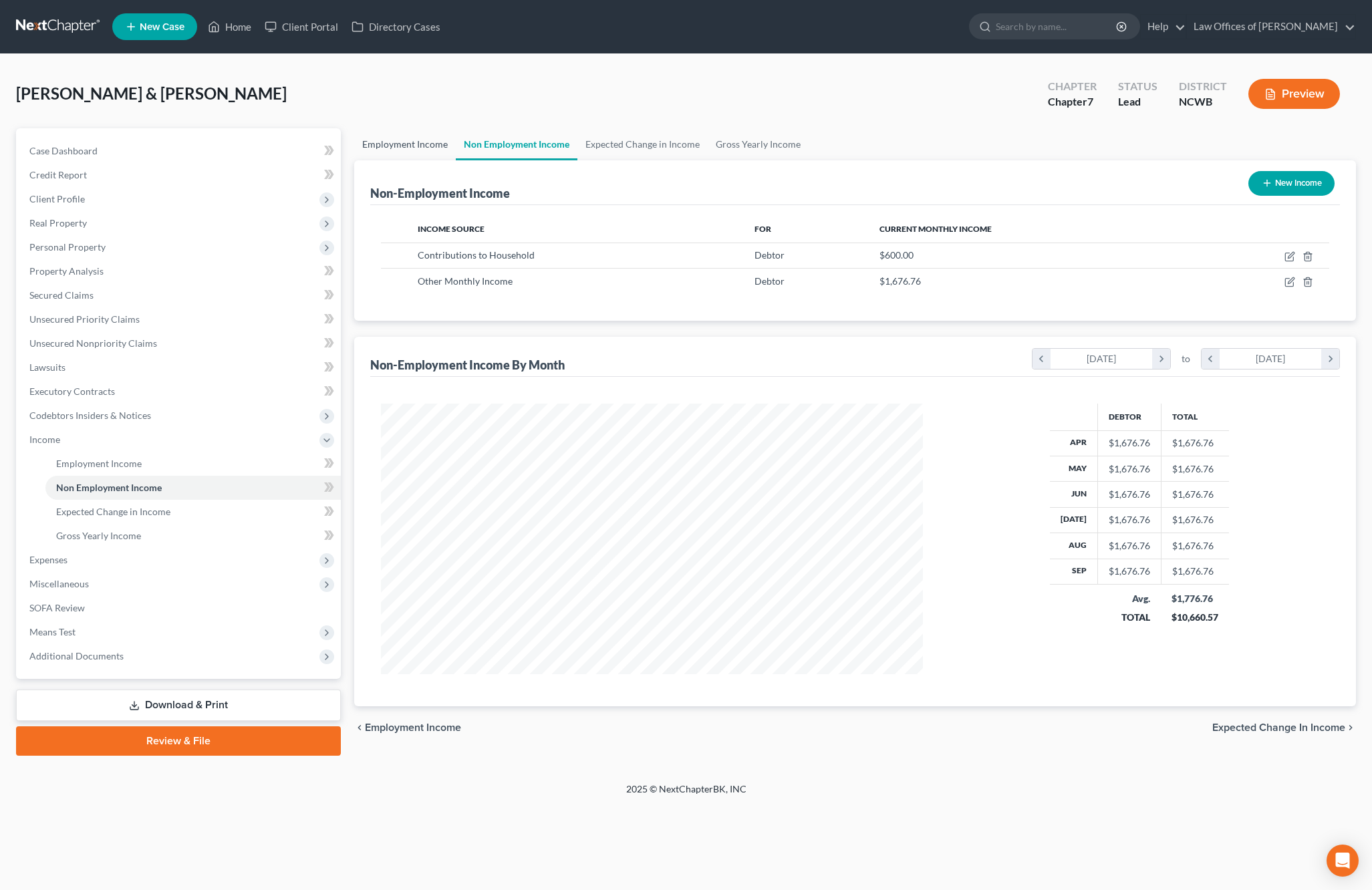
click at [428, 143] on link "Employment Income" at bounding box center [405, 144] width 102 height 32
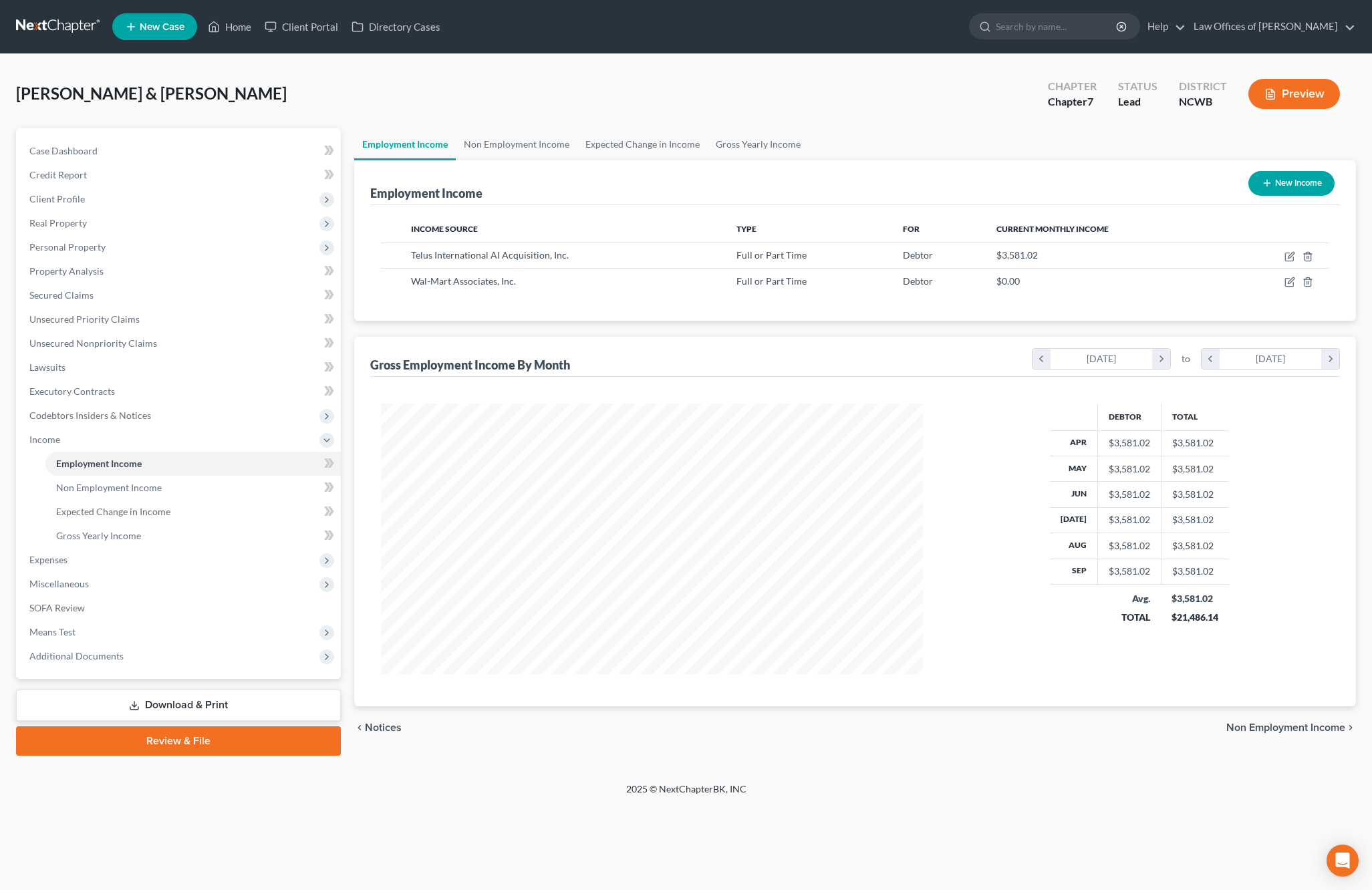
scroll to position [271, 569]
click at [1292, 284] on icon "button" at bounding box center [1289, 282] width 11 height 11
select select "0"
select select "2"
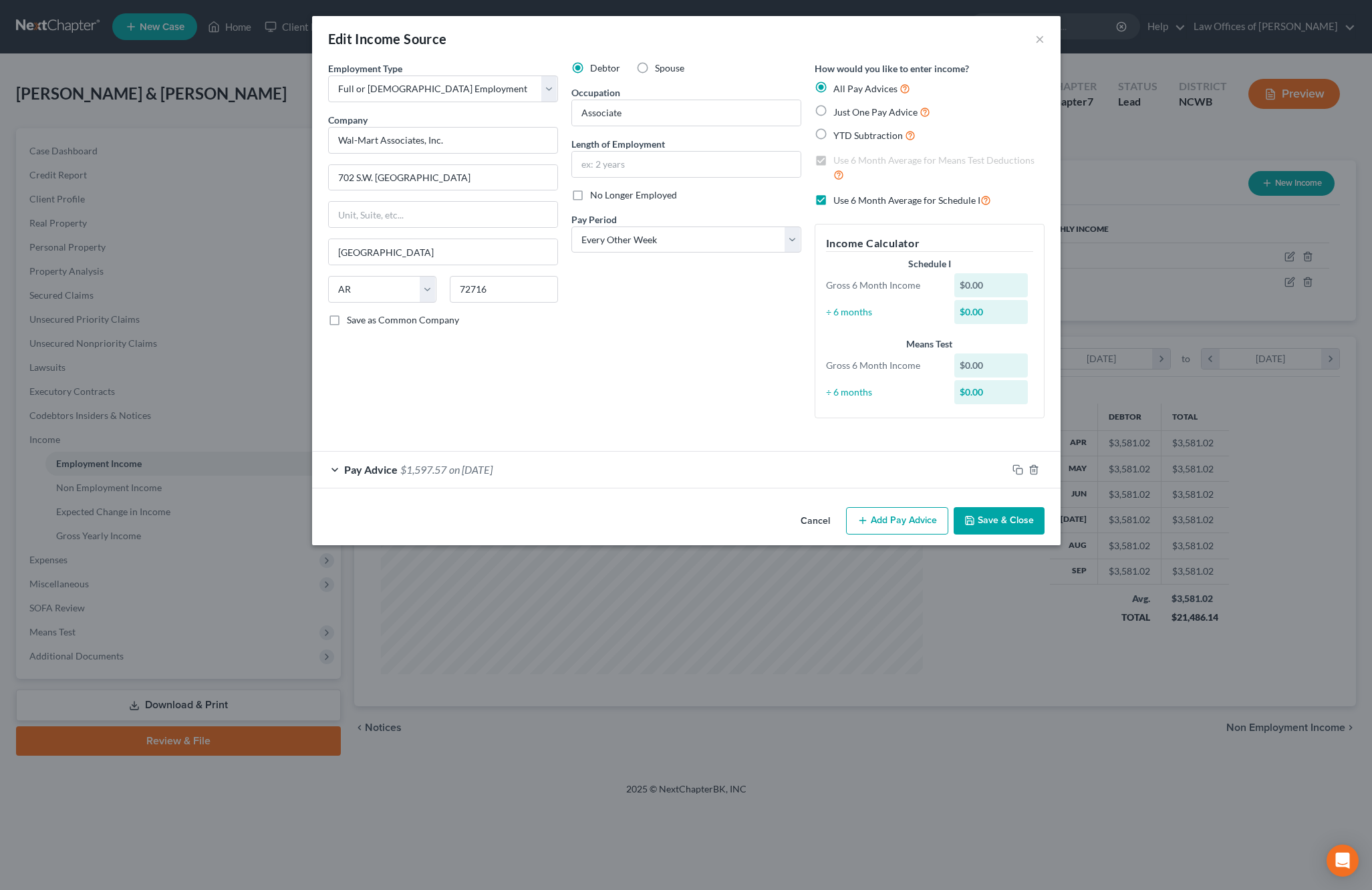
click at [833, 114] on label "Just One Pay Advice" at bounding box center [881, 111] width 97 height 15
click at [839, 113] on input "Just One Pay Advice" at bounding box center [843, 108] width 9 height 9
radio input "true"
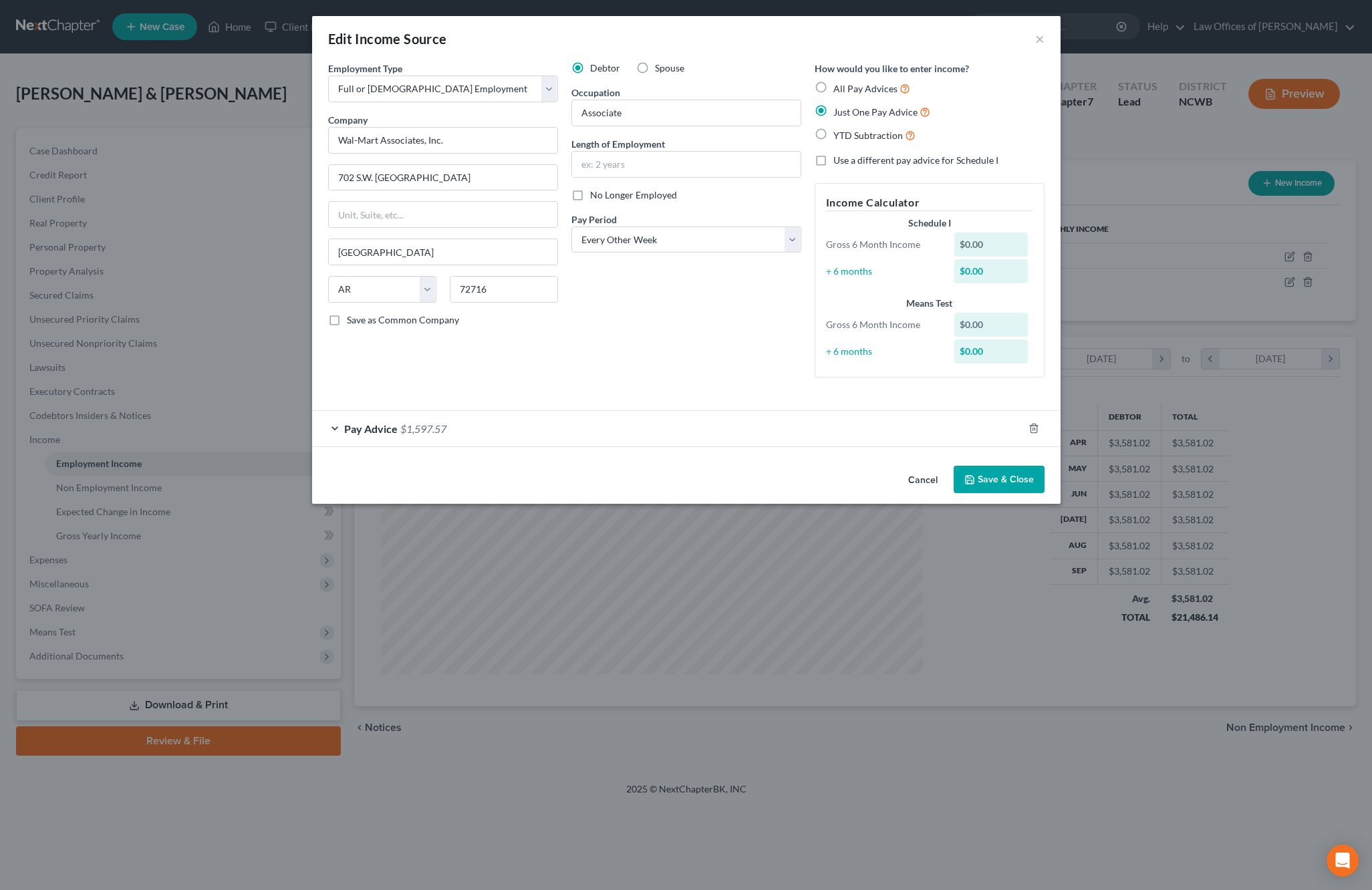
click at [985, 481] on button "Save & Close" at bounding box center [998, 480] width 91 height 28
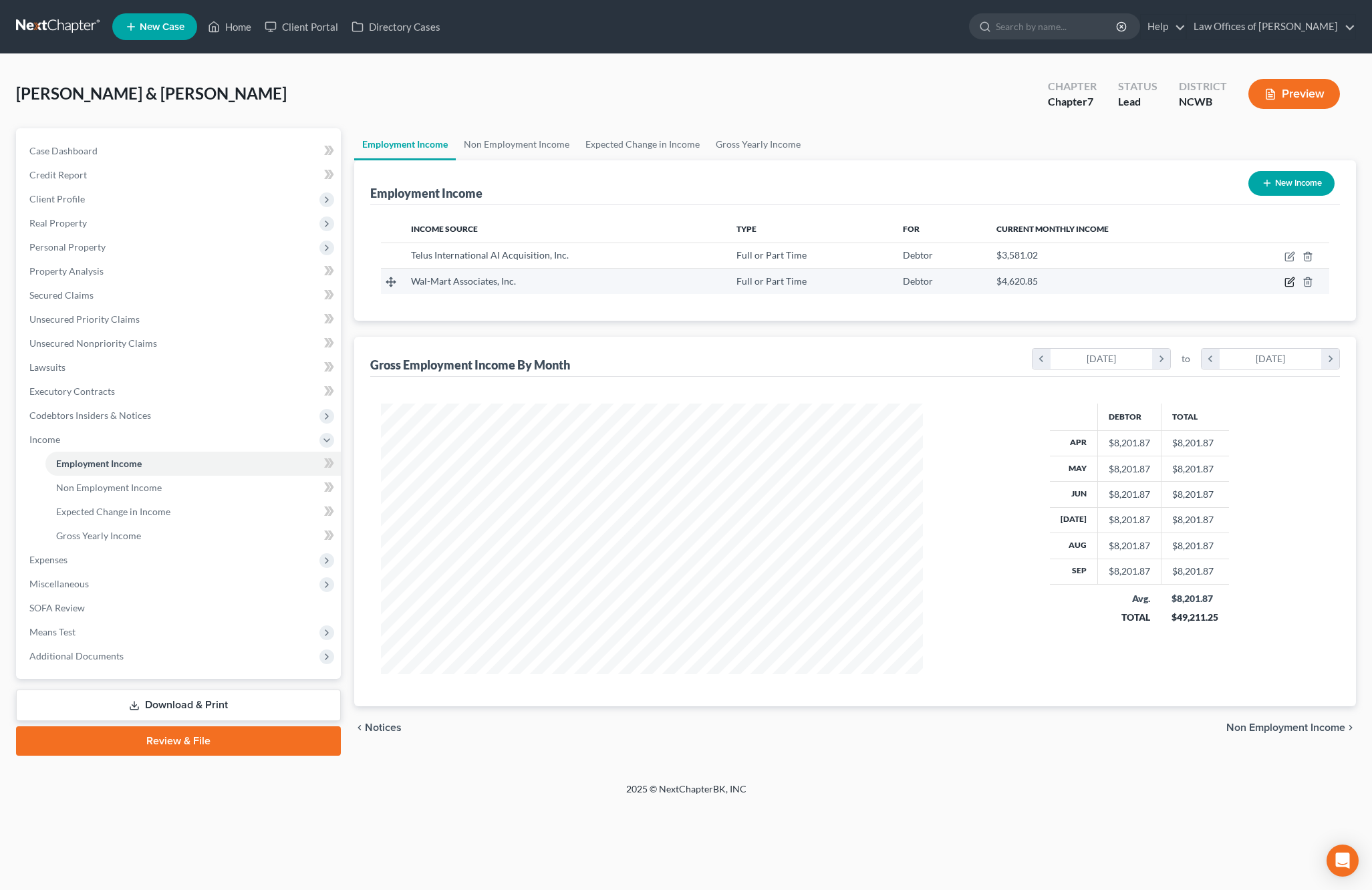
click at [1289, 284] on icon "button" at bounding box center [1291, 281] width 6 height 6
select select "0"
select select "2"
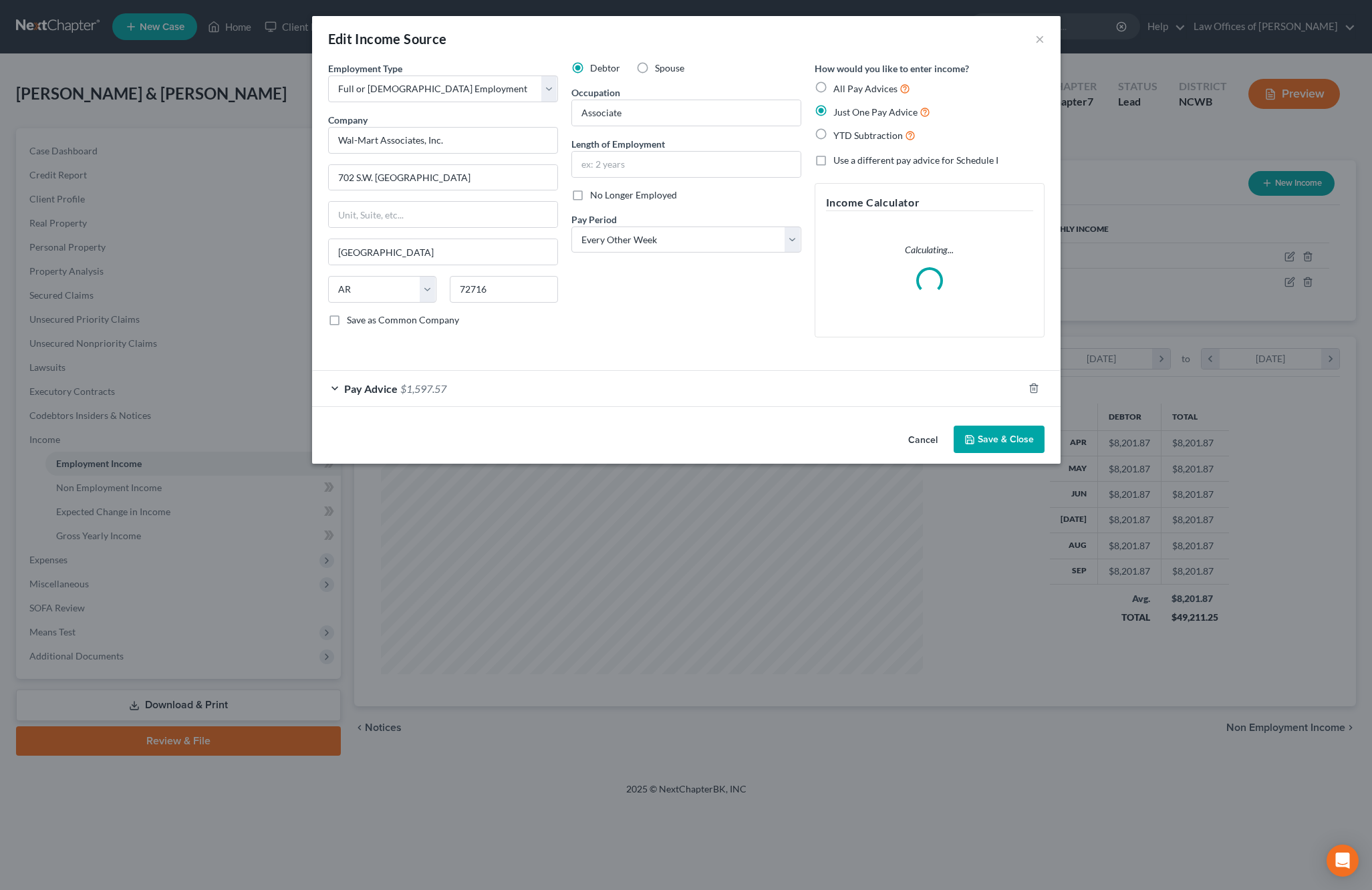
click at [655, 71] on label "Spouse" at bounding box center [669, 67] width 29 height 13
click at [660, 70] on input "Spouse" at bounding box center [664, 65] width 9 height 9
radio input "true"
drag, startPoint x: 961, startPoint y: 438, endPoint x: 897, endPoint y: 352, distance: 107.8
click at [963, 438] on button "Save & Close" at bounding box center [998, 440] width 91 height 28
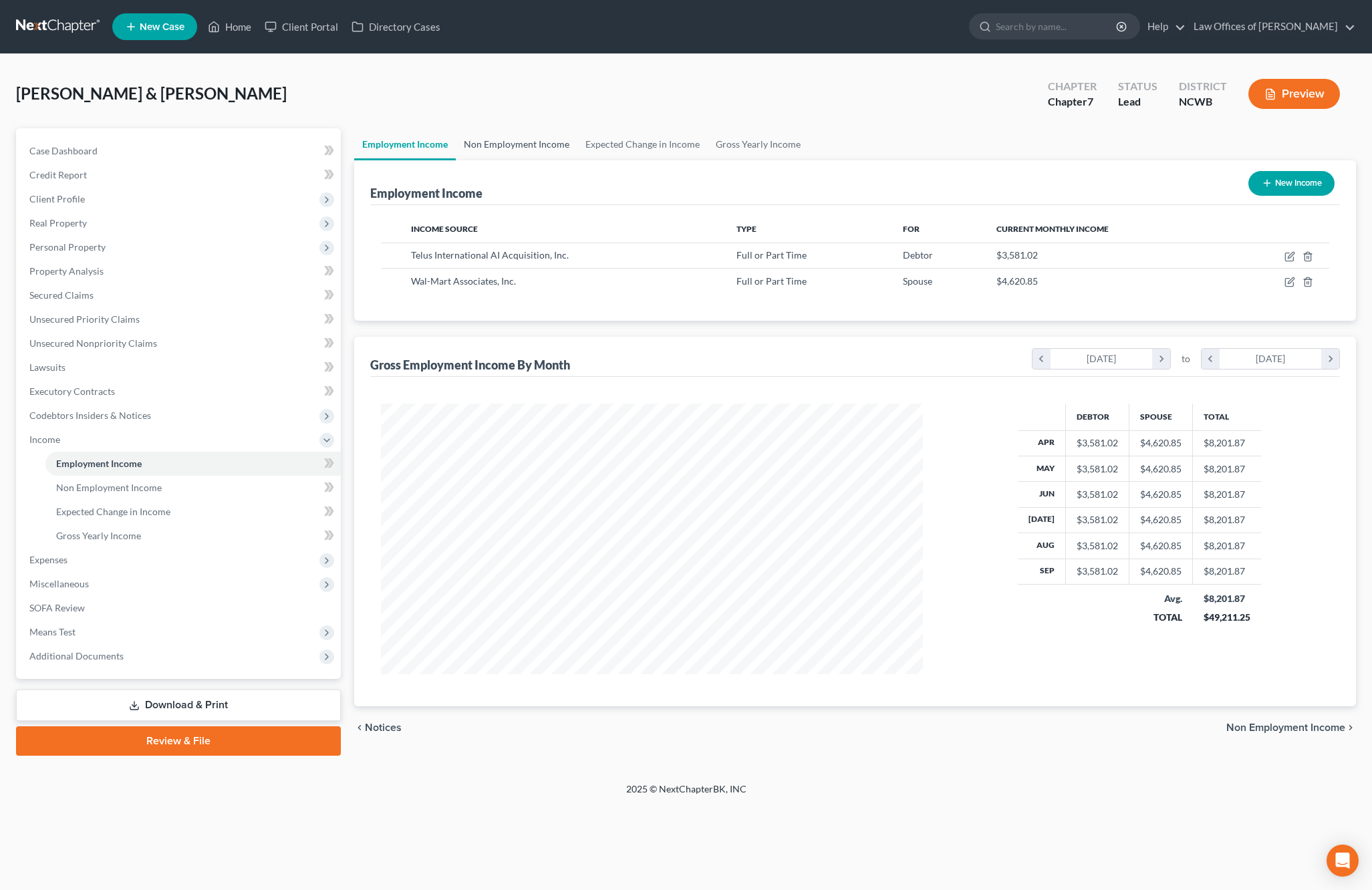
click at [500, 142] on link "Non Employment Income" at bounding box center [517, 144] width 122 height 32
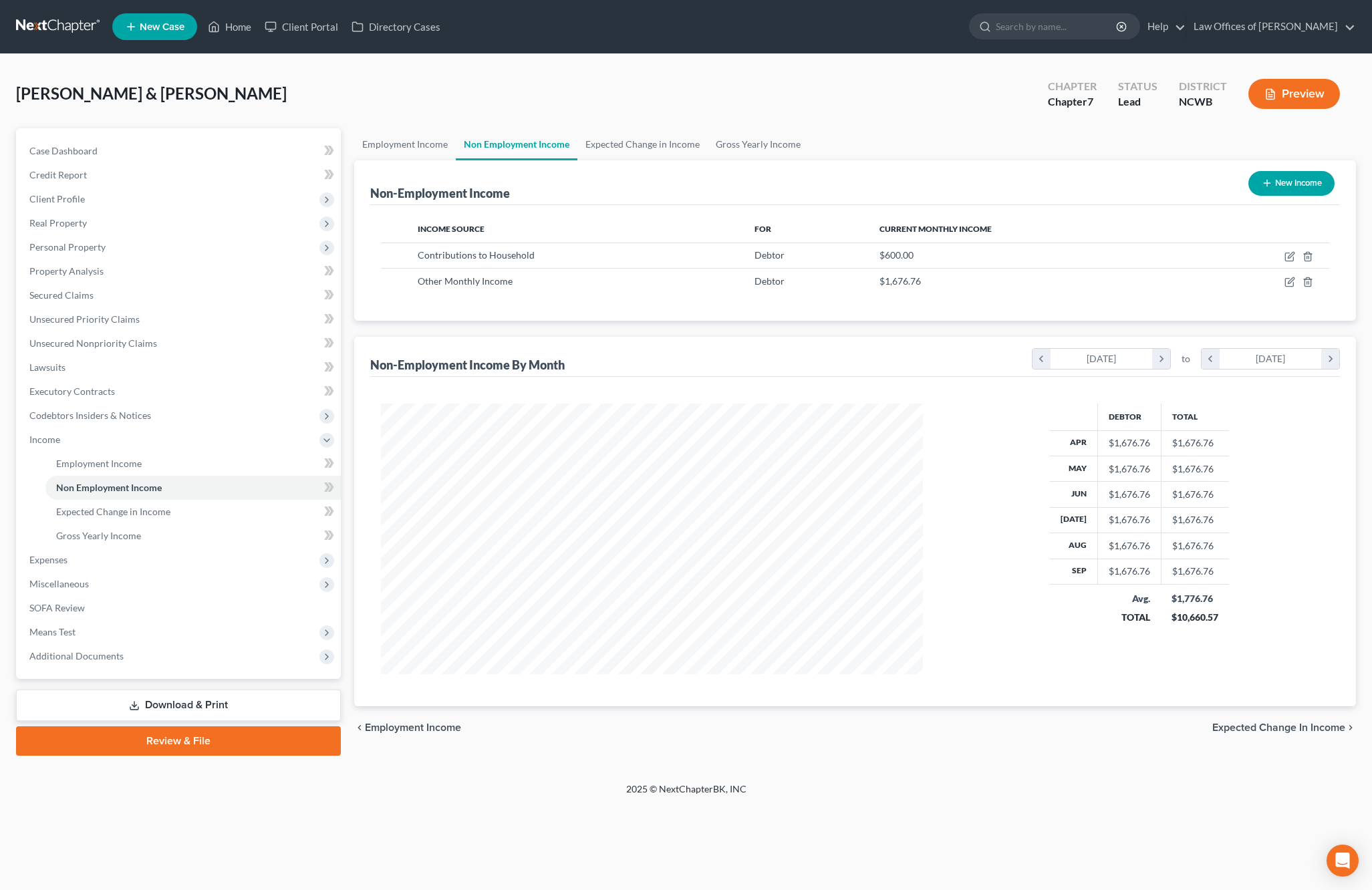
scroll to position [271, 569]
click at [1288, 258] on icon "button" at bounding box center [1291, 255] width 6 height 6
select select "8"
select select "0"
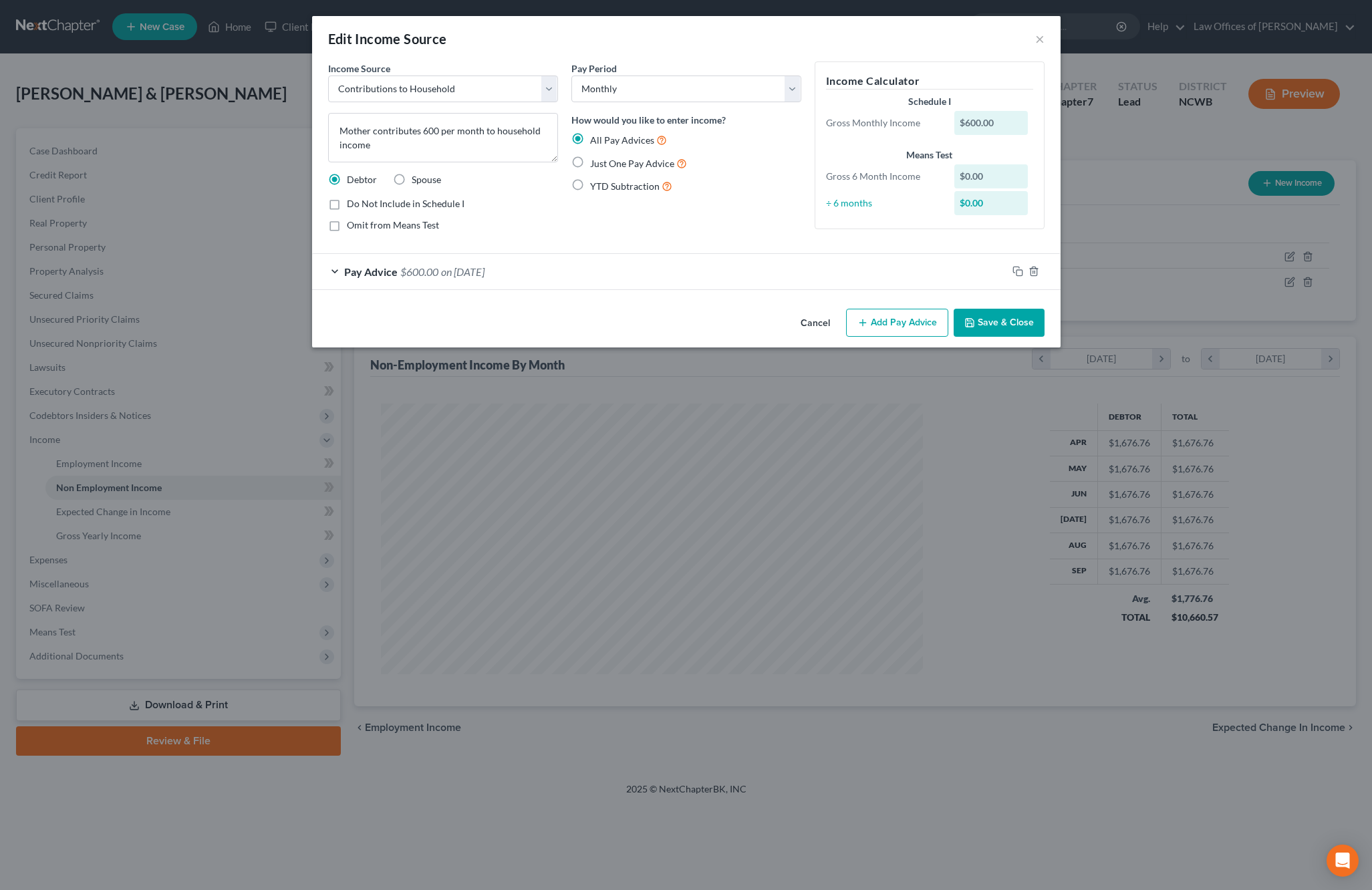
click at [590, 163] on label "Just One Pay Advice" at bounding box center [638, 163] width 97 height 15
click at [595, 163] on input "Just One Pay Advice" at bounding box center [599, 160] width 9 height 9
radio input "true"
click at [991, 315] on button "Save & Close" at bounding box center [998, 323] width 91 height 28
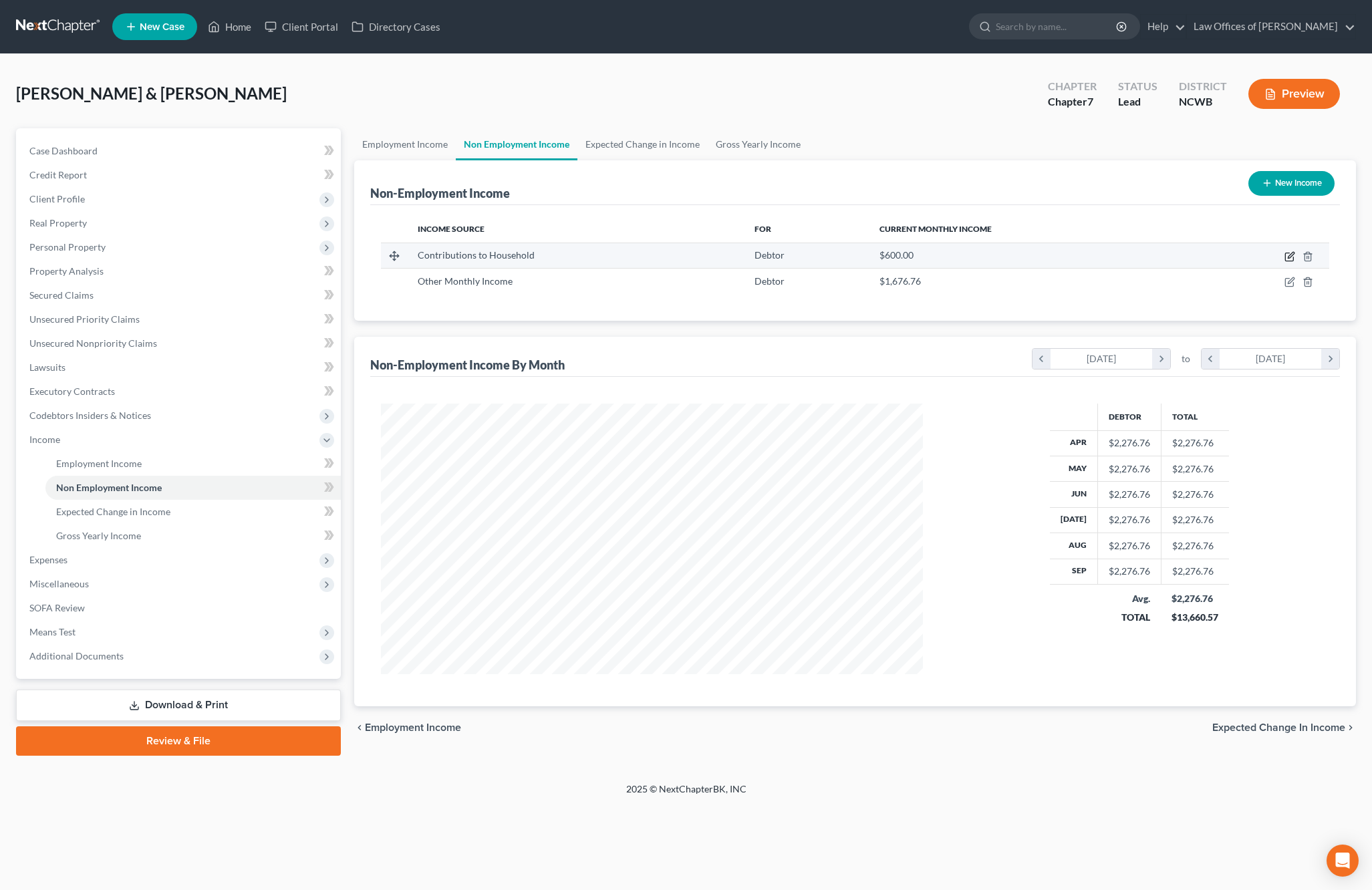
click at [1291, 255] on icon "button" at bounding box center [1291, 255] width 6 height 6
select select "8"
select select "0"
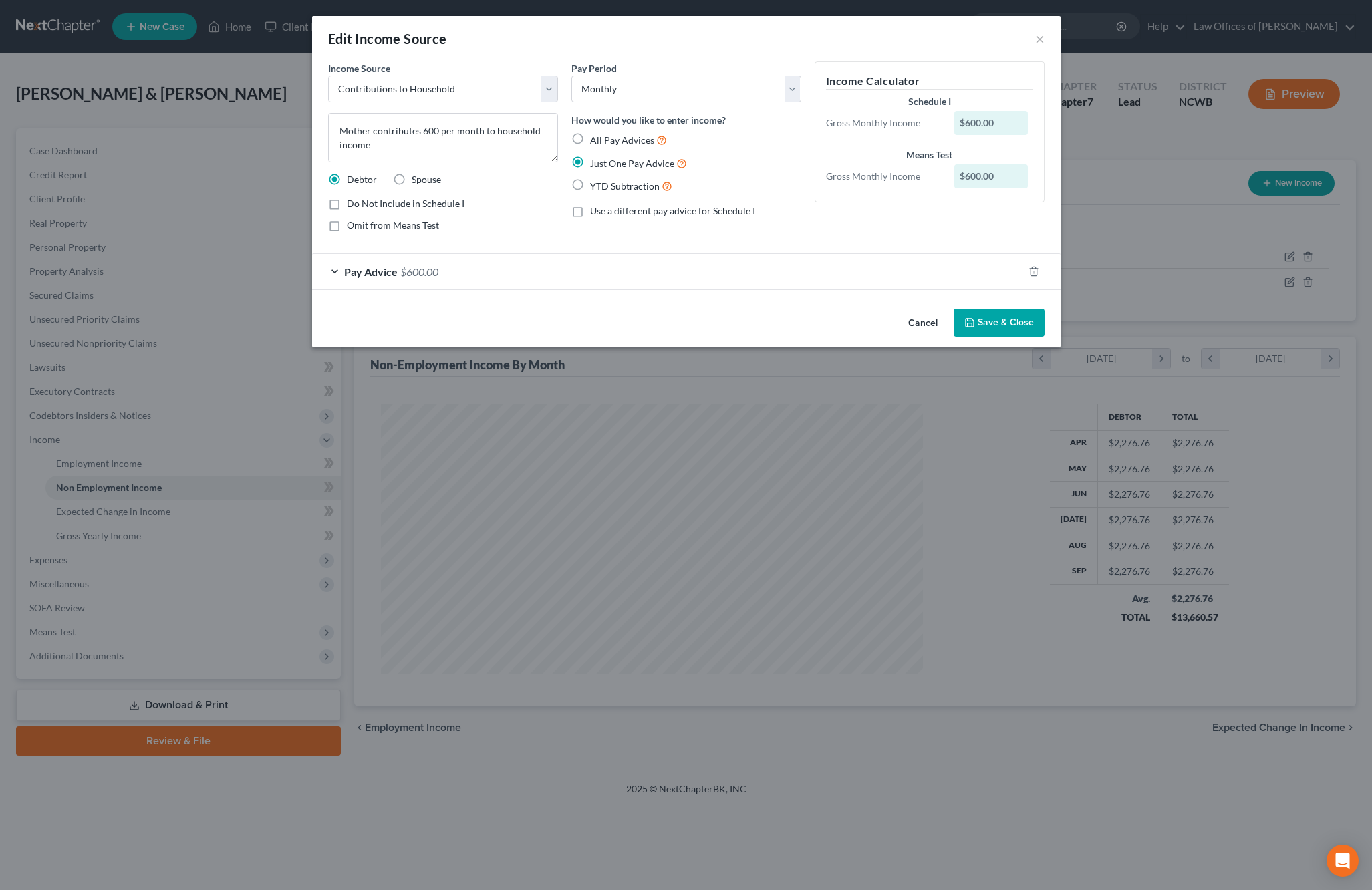
click at [982, 325] on button "Save & Close" at bounding box center [998, 323] width 91 height 28
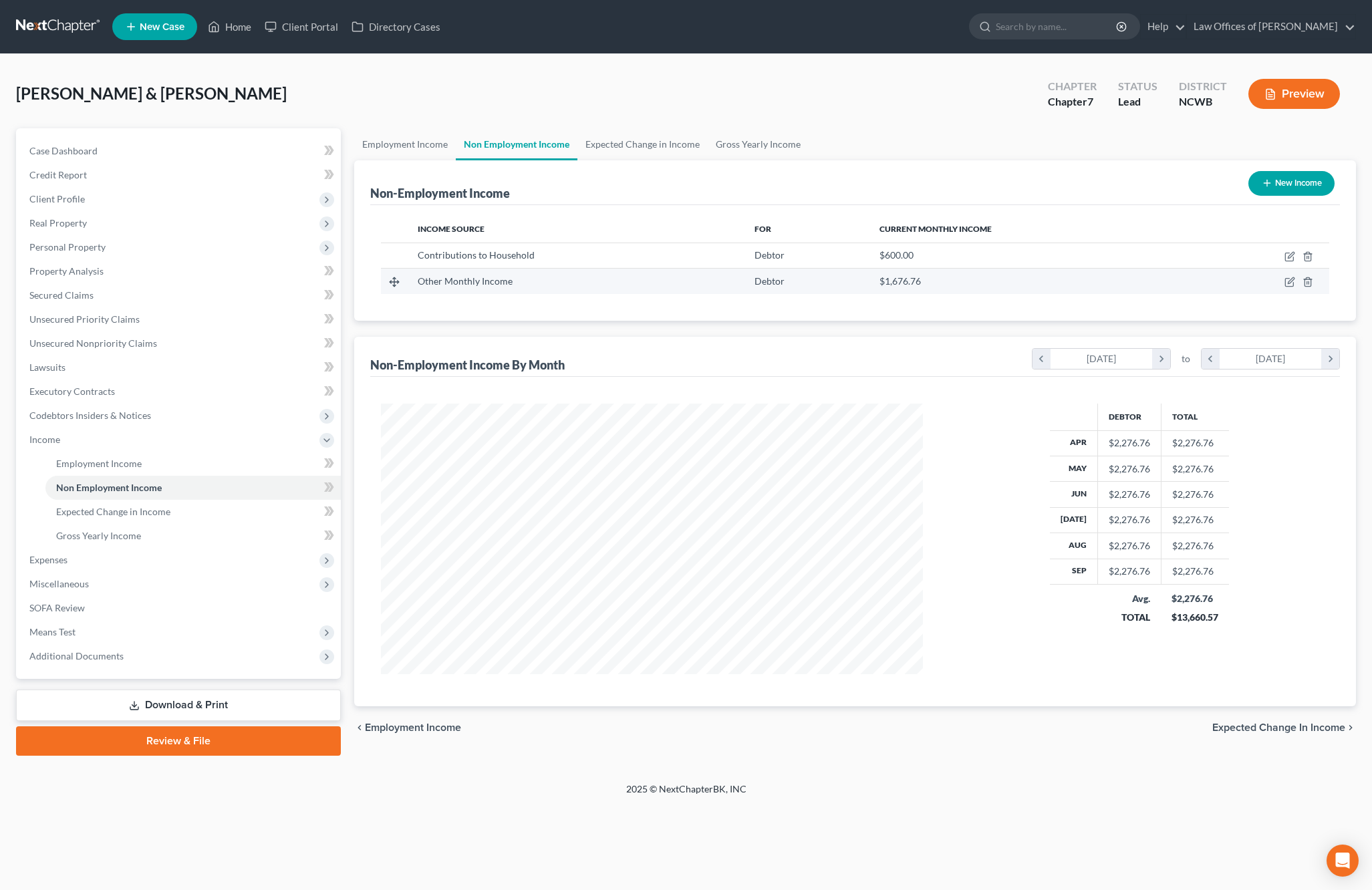
click at [1283, 284] on td at bounding box center [1261, 281] width 135 height 25
click at [235, 25] on link "Home" at bounding box center [229, 27] width 57 height 24
